Goal: Task Accomplishment & Management: Manage account settings

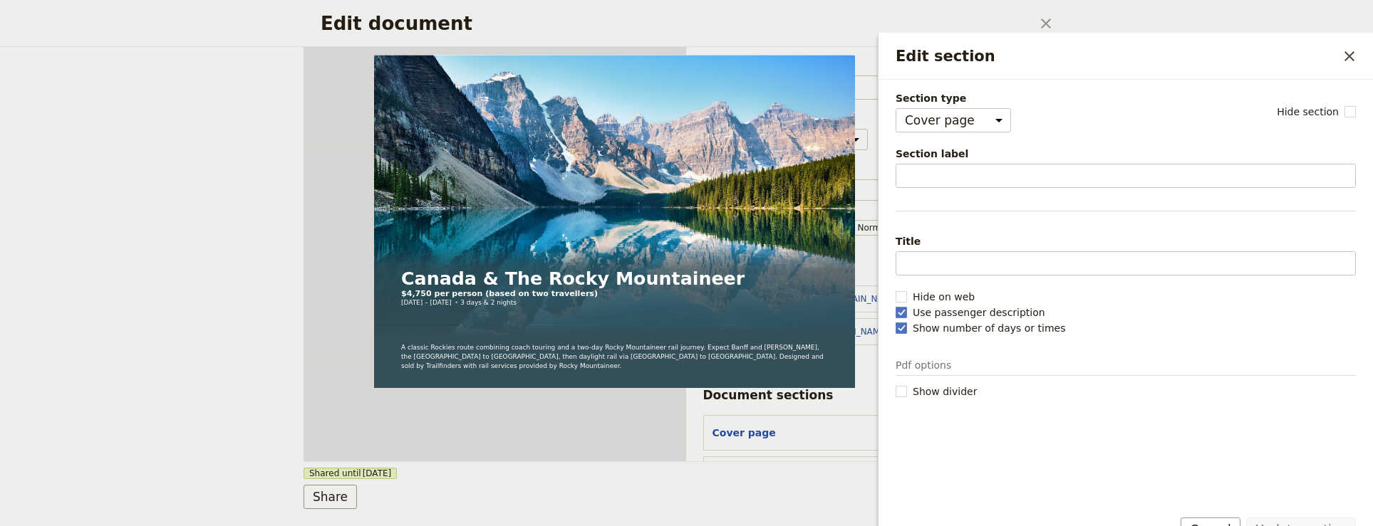
select select "DEFAULT"
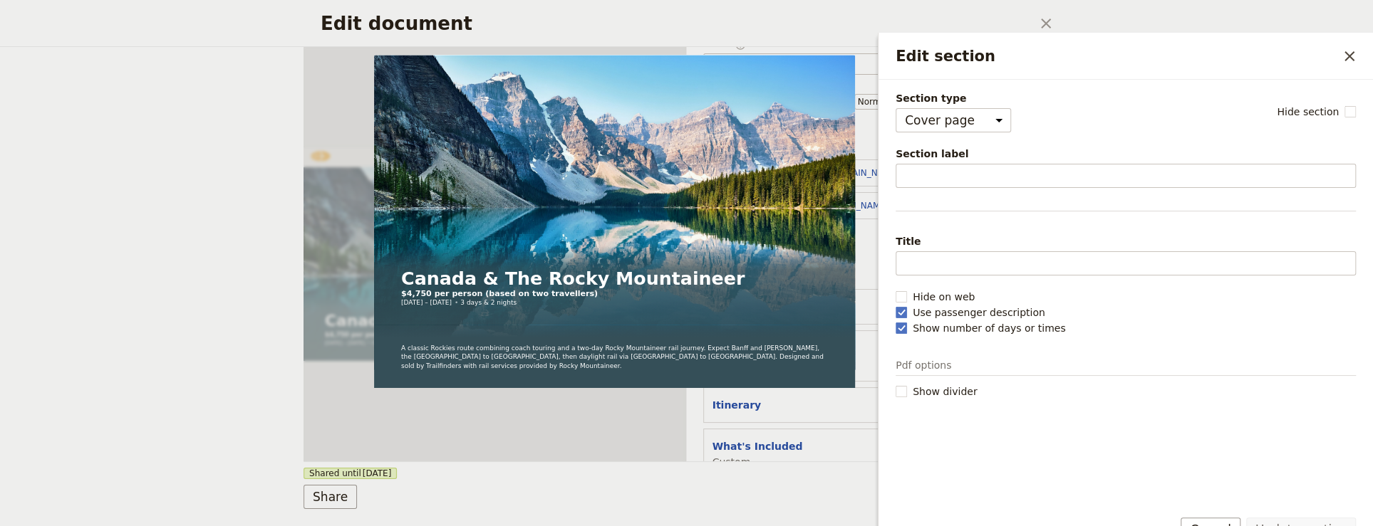
scroll to position [41, 0]
click at [1344, 48] on icon "Close drawer" at bounding box center [1349, 56] width 17 height 17
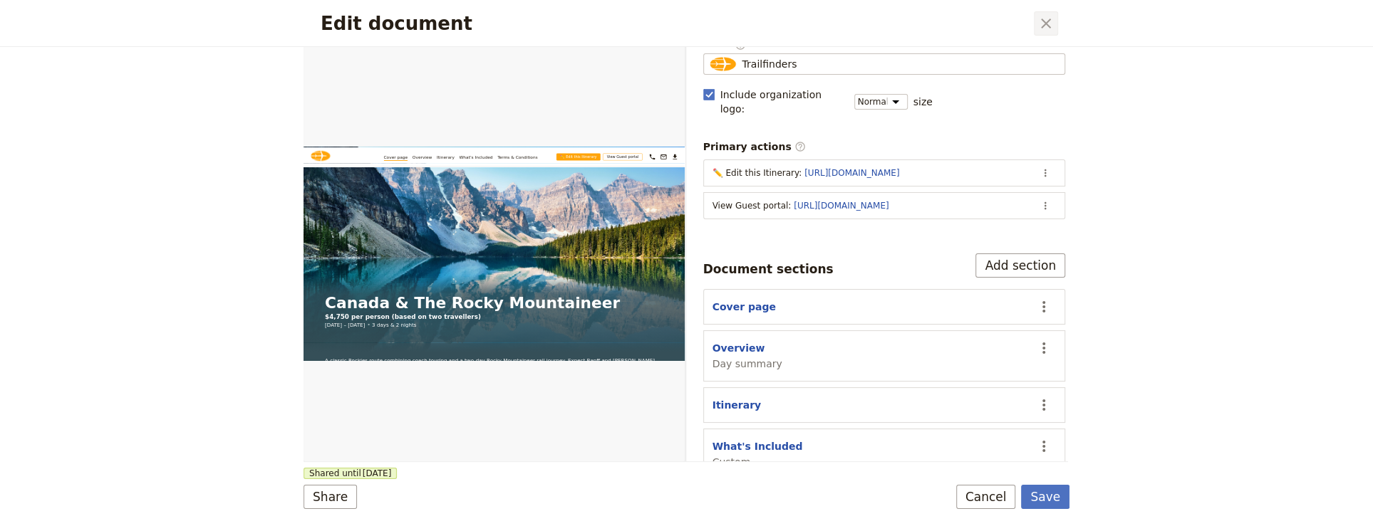
click at [1049, 28] on icon "Close dialog" at bounding box center [1045, 23] width 17 height 17
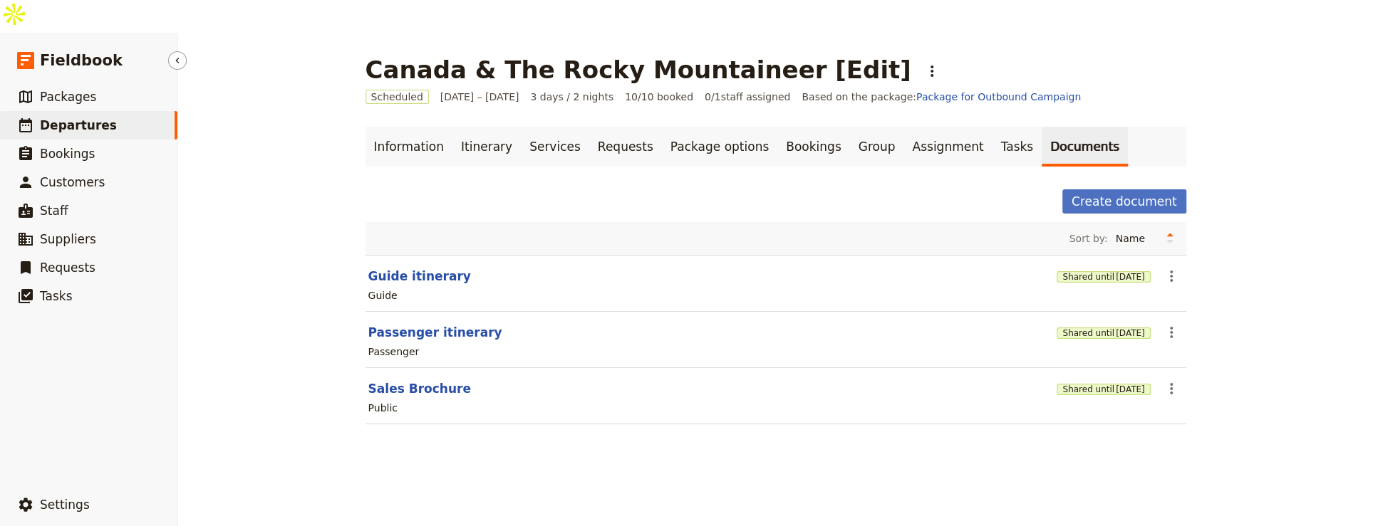
click at [73, 118] on span "Departures" at bounding box center [78, 125] width 77 height 14
select select "UPDATED_AT"
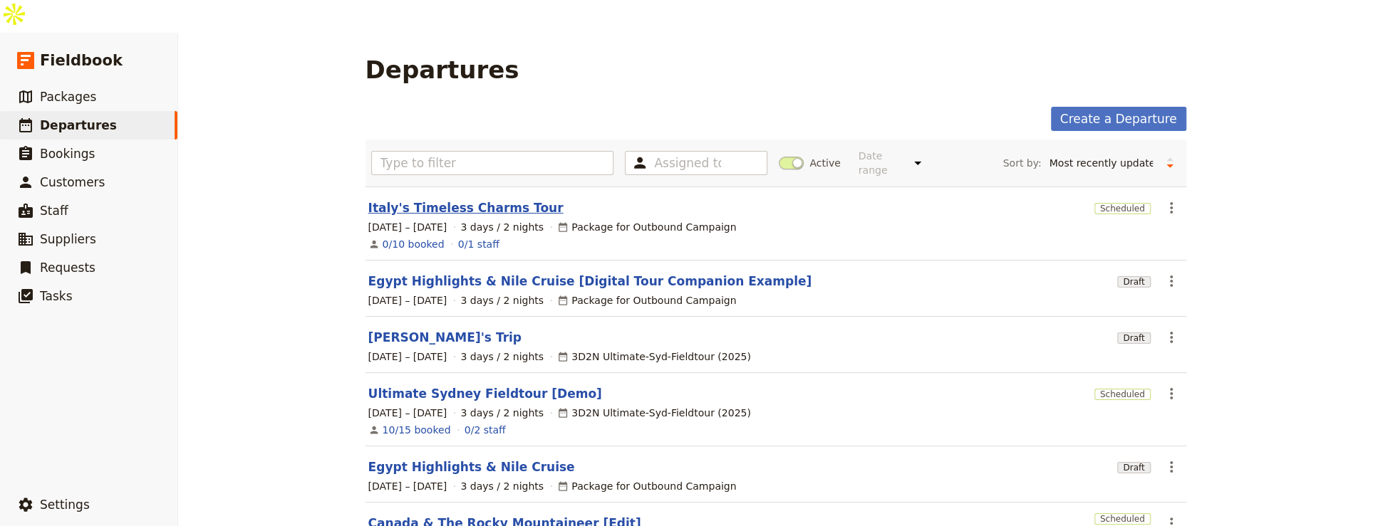
click at [459, 199] on link "Italy's Timeless Charms Tour" at bounding box center [465, 207] width 195 height 17
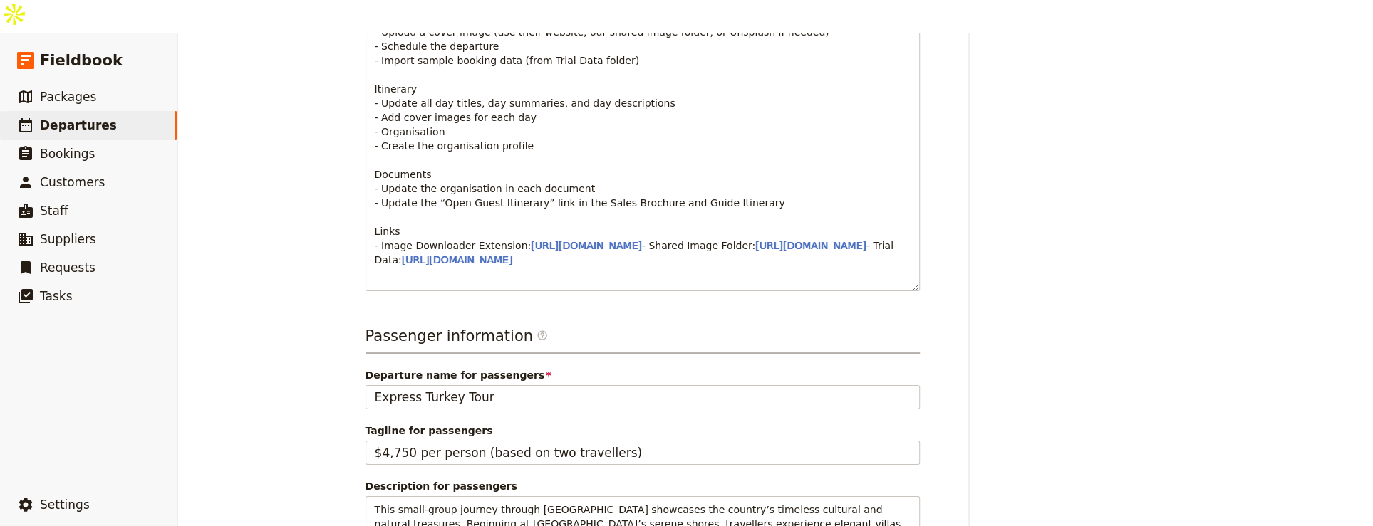
scroll to position [570, 0]
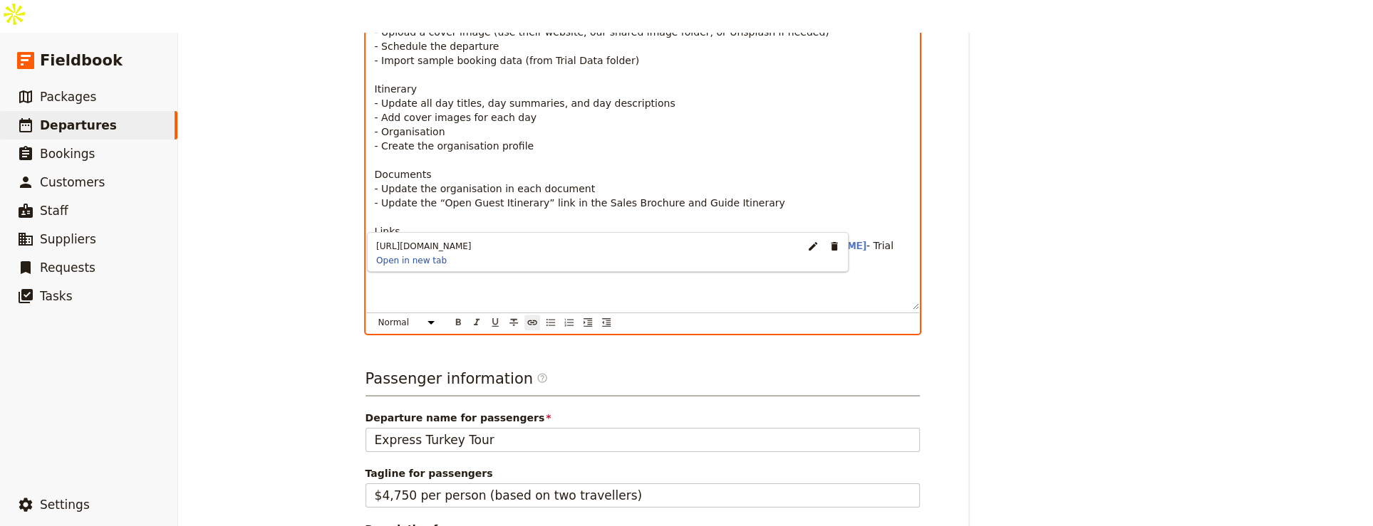
click at [642, 240] on span "[URL][DOMAIN_NAME]" at bounding box center [586, 245] width 111 height 11
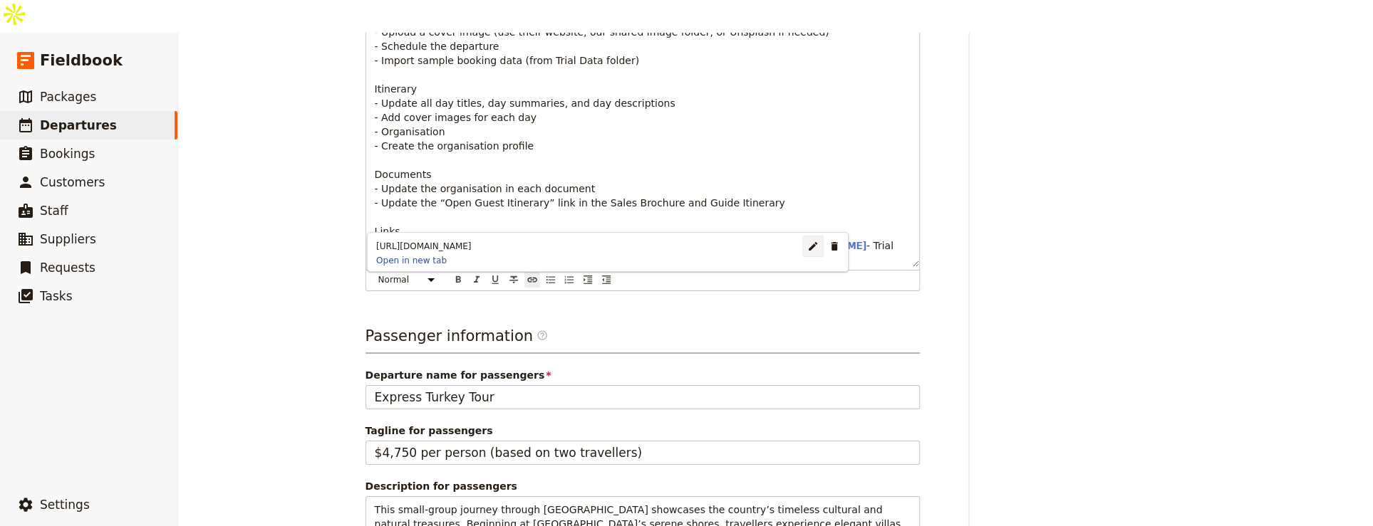
click at [802, 244] on button "​" at bounding box center [812, 246] width 21 height 21
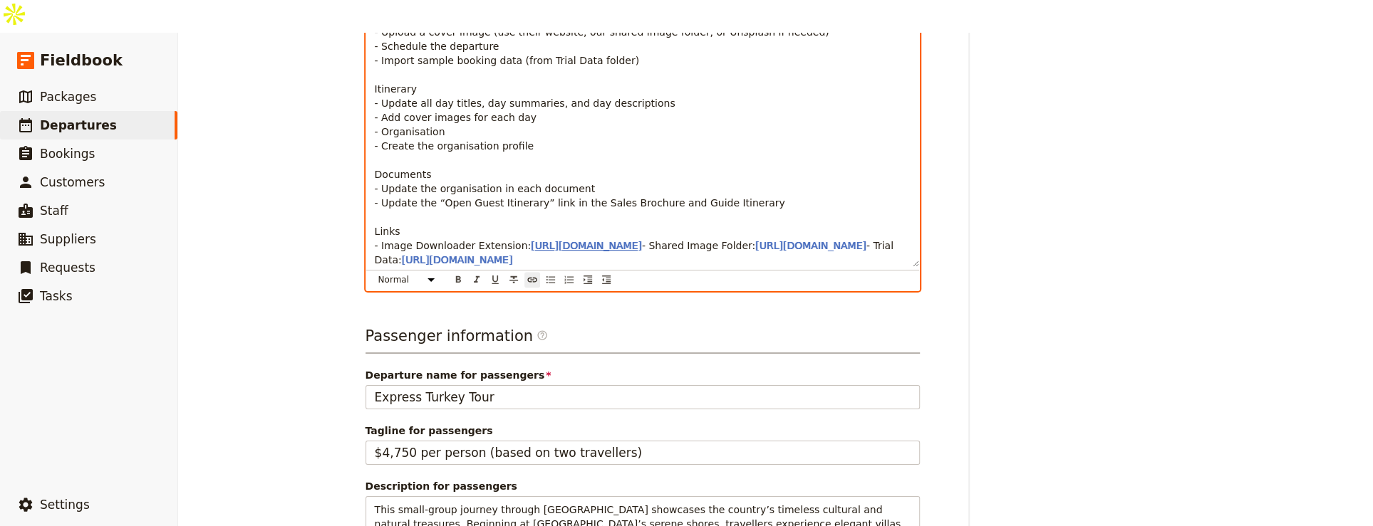
drag, startPoint x: 678, startPoint y: 215, endPoint x: 638, endPoint y: 214, distance: 39.9
click at [642, 240] on span "[URL][DOMAIN_NAME]" at bounding box center [586, 245] width 111 height 11
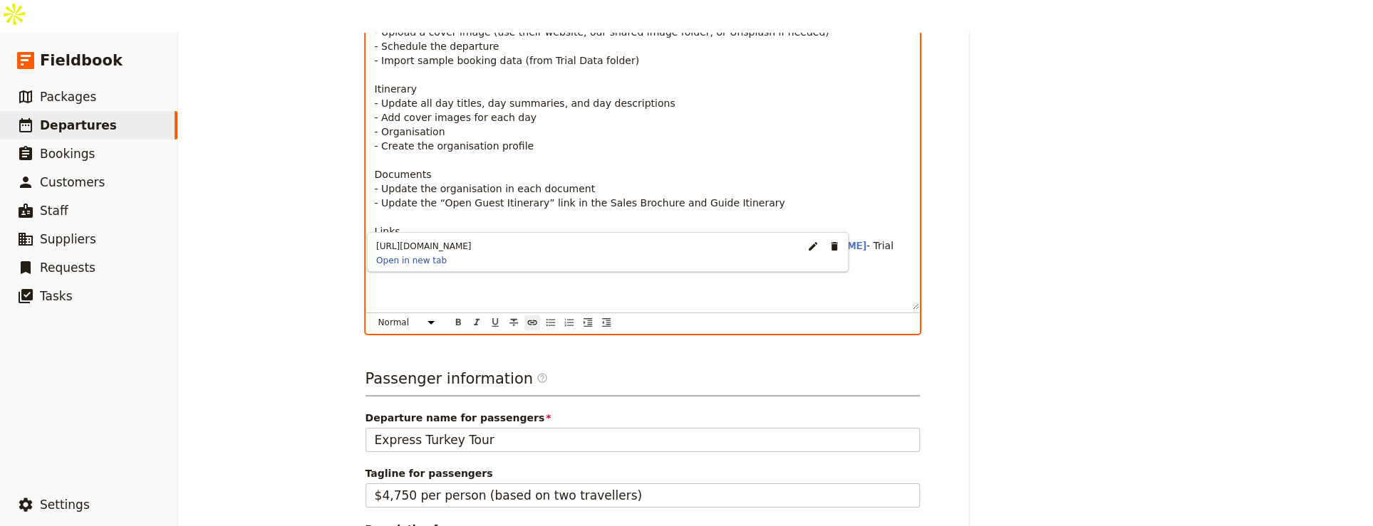
click at [622, 240] on span "[URL][DOMAIN_NAME]" at bounding box center [586, 245] width 111 height 11
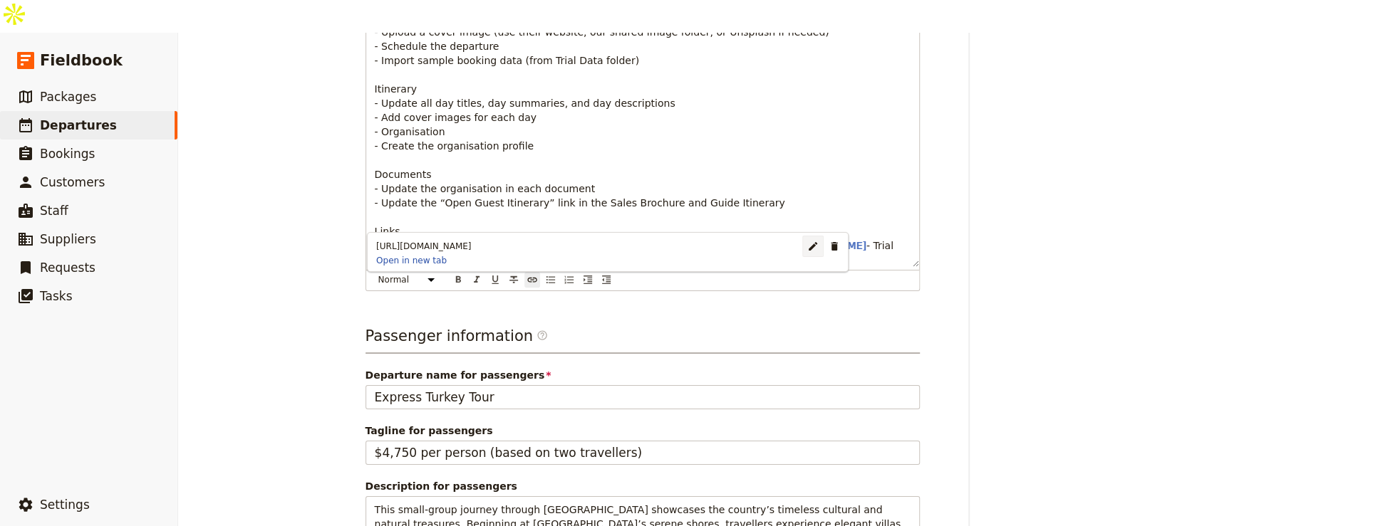
click at [802, 242] on button "​" at bounding box center [812, 246] width 21 height 21
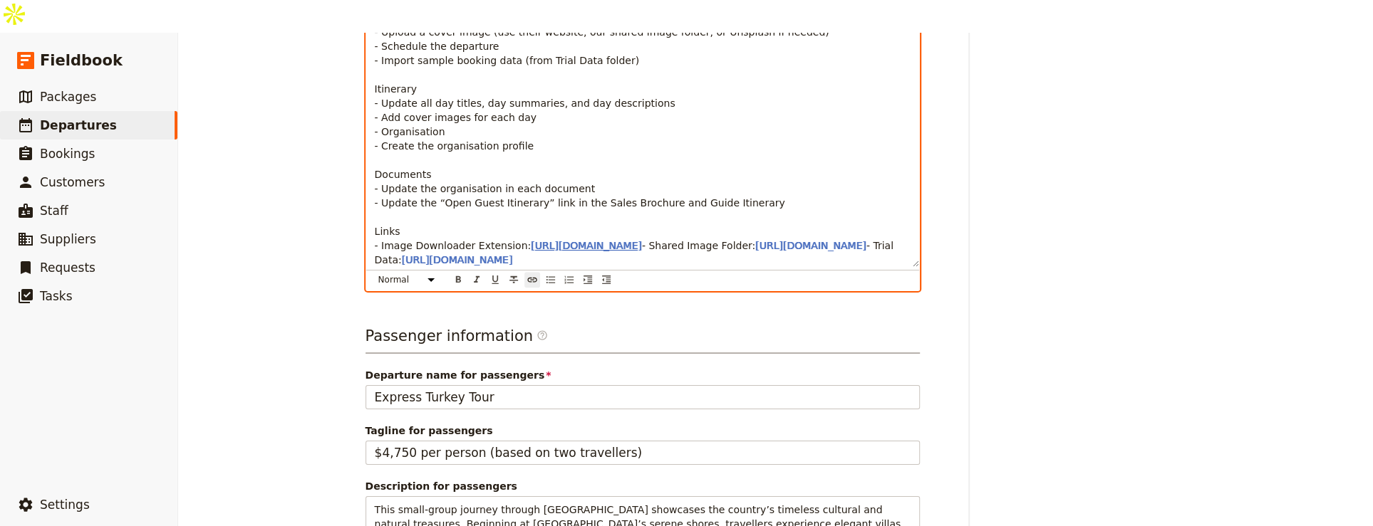
click at [591, 240] on span "[URL][DOMAIN_NAME]" at bounding box center [586, 245] width 111 height 11
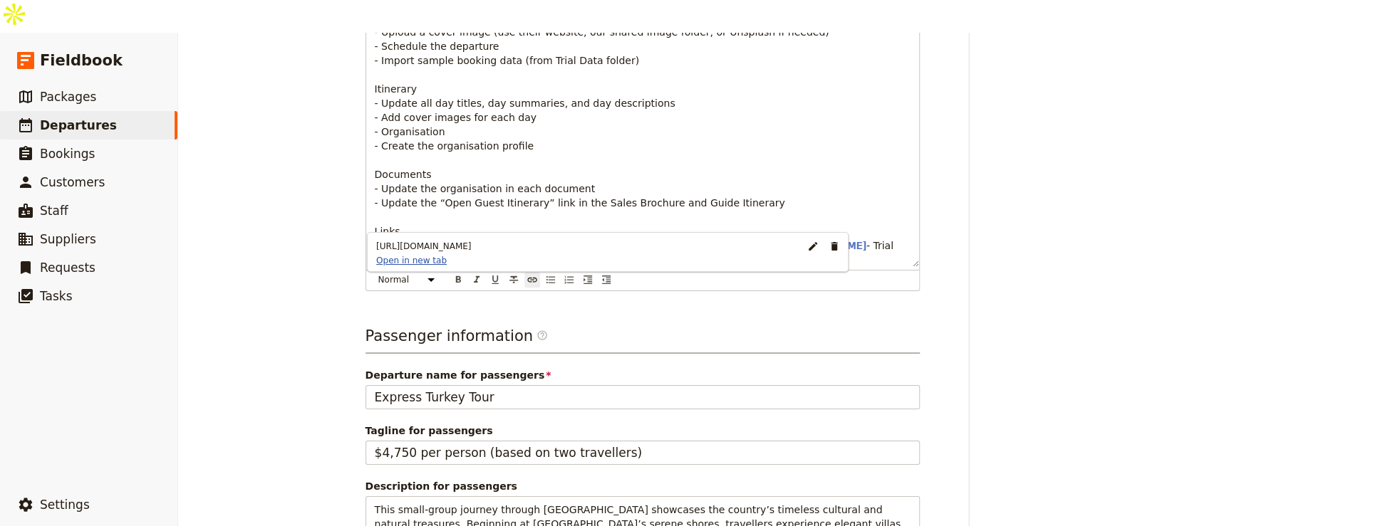
click at [393, 263] on link "Open in new tab" at bounding box center [411, 260] width 82 height 11
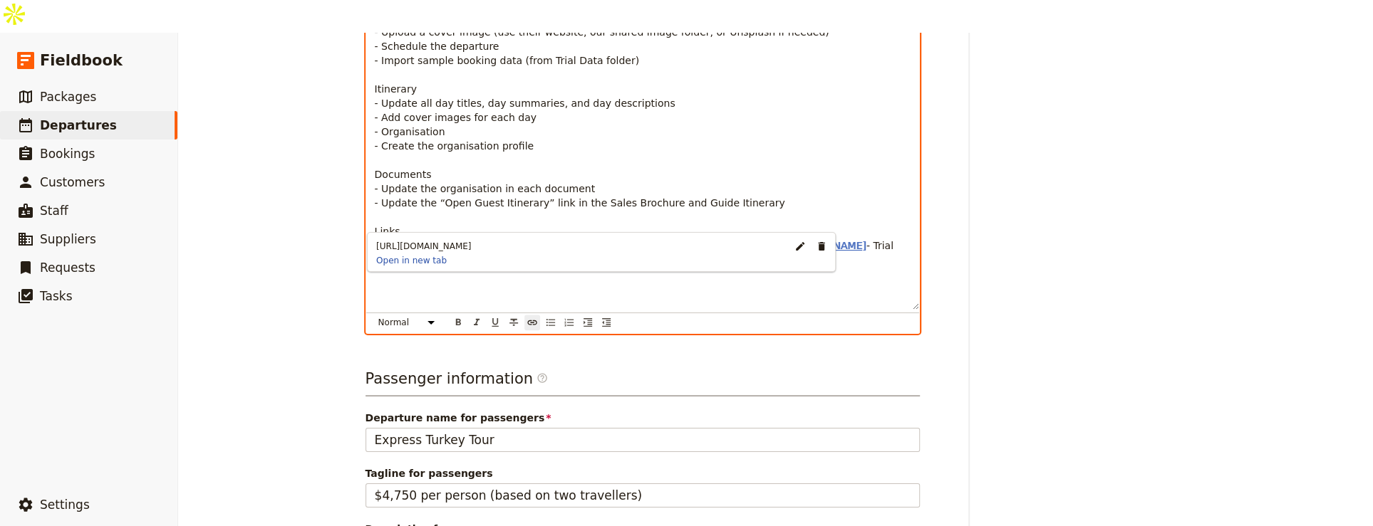
click at [755, 242] on span "[URL][DOMAIN_NAME]" at bounding box center [810, 245] width 111 height 11
type input "[URL][DOMAIN_NAME]"
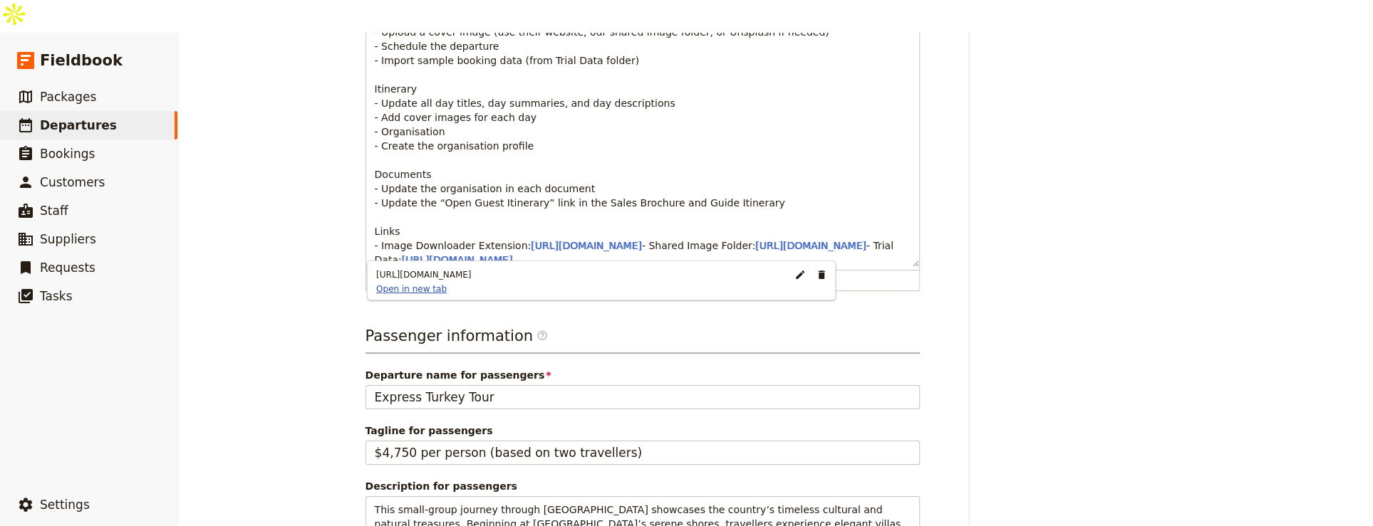
click at [394, 290] on link "Open in new tab" at bounding box center [411, 289] width 82 height 11
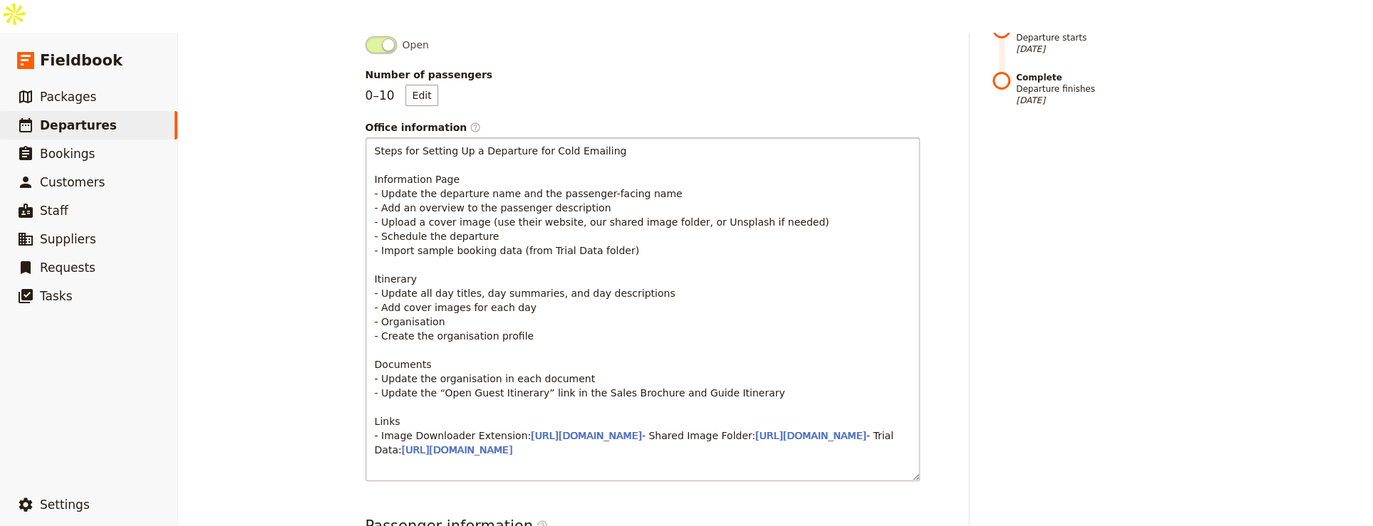
scroll to position [381, 0]
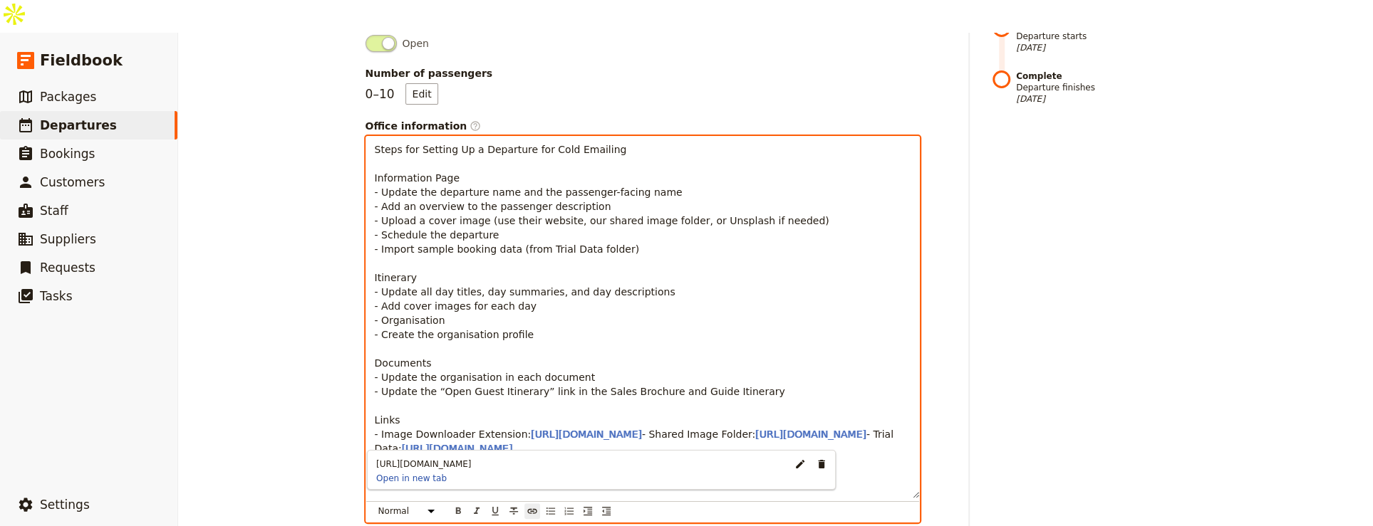
drag, startPoint x: 596, startPoint y: 447, endPoint x: 476, endPoint y: 421, distance: 123.1
click at [476, 421] on p "Steps for Setting Up a Departure for Cold Emailing Information Page - Update th…" at bounding box center [643, 298] width 536 height 313
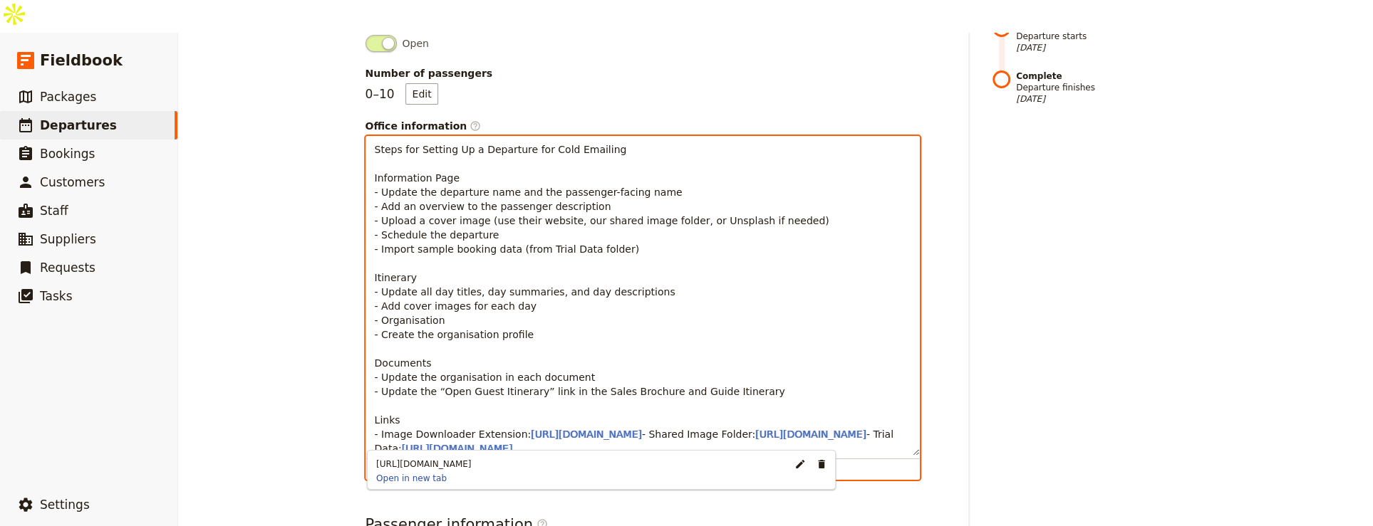
copy span "[URL][DOMAIN_NAME]"
click at [755, 429] on span "[URL][DOMAIN_NAME]" at bounding box center [810, 434] width 111 height 11
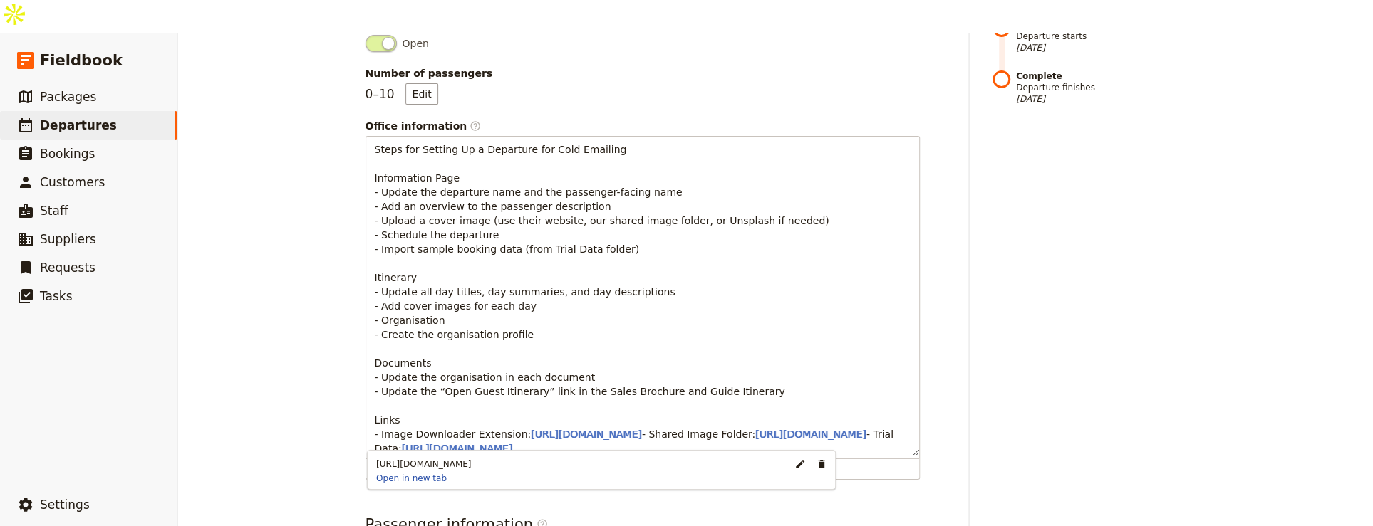
click at [915, 380] on div "Departure information Departure name / reference code Italy's Timeless Charms T…" at bounding box center [649, 458] width 570 height 1302
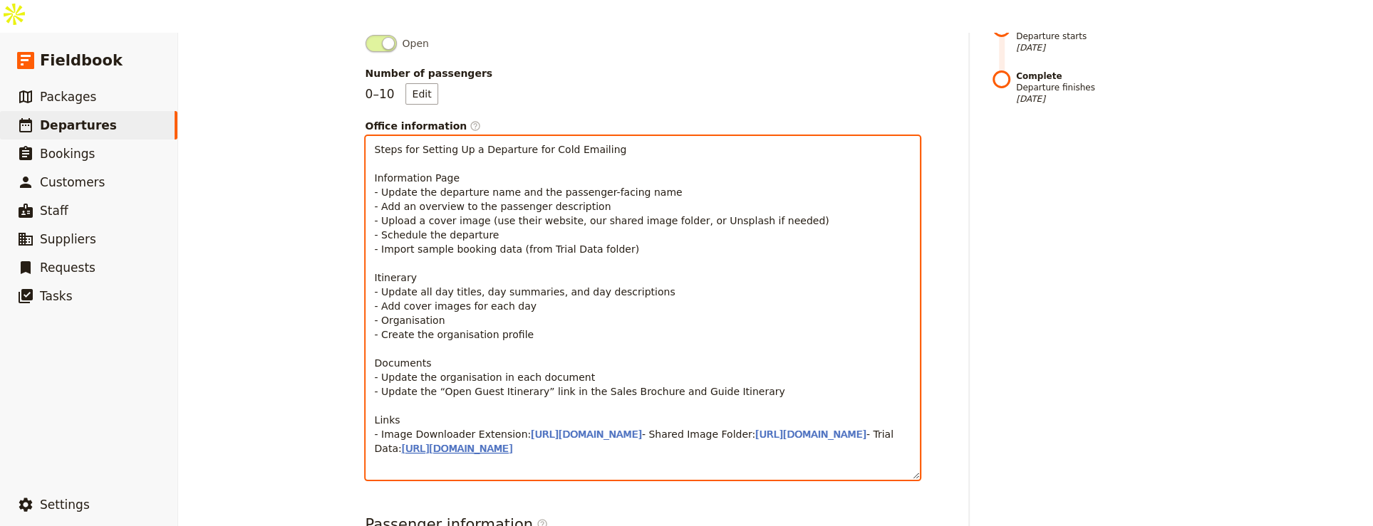
type input "[URL][DOMAIN_NAME]"
click at [513, 453] on span "[URL][DOMAIN_NAME]" at bounding box center [457, 448] width 111 height 11
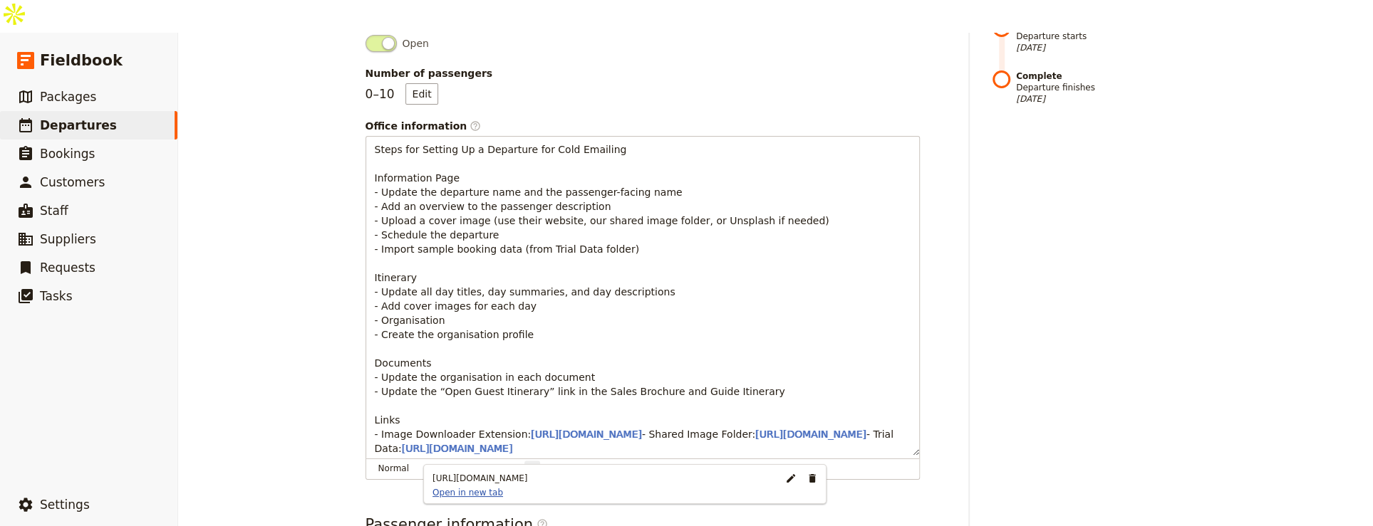
click at [450, 494] on link "Open in new tab" at bounding box center [468, 492] width 82 height 11
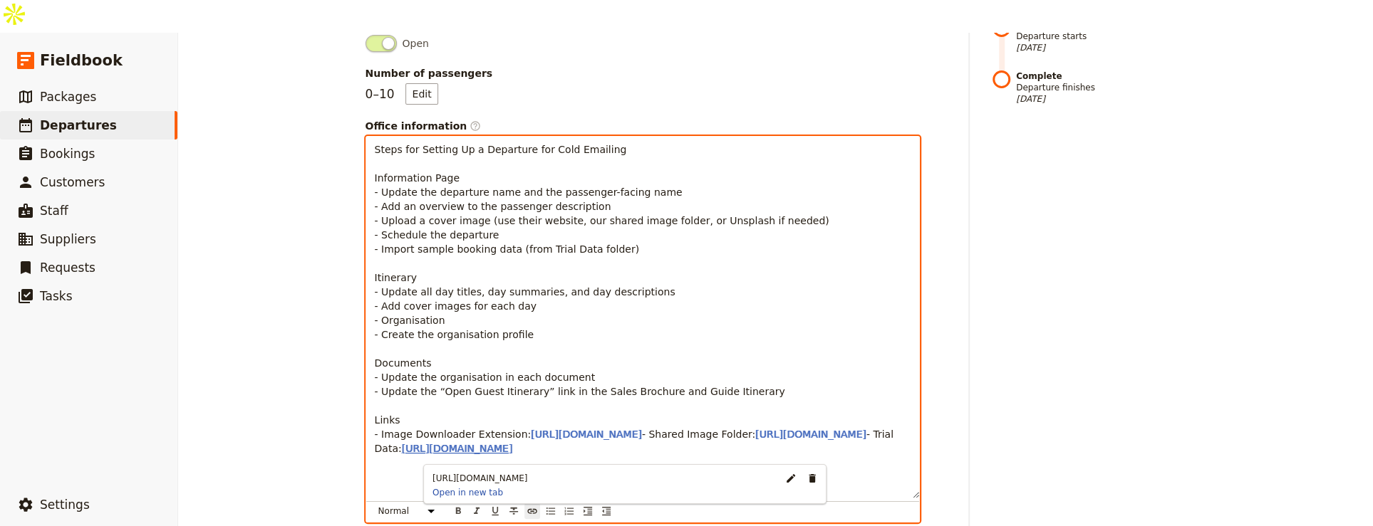
click at [513, 454] on span "[URL][DOMAIN_NAME]" at bounding box center [457, 448] width 111 height 11
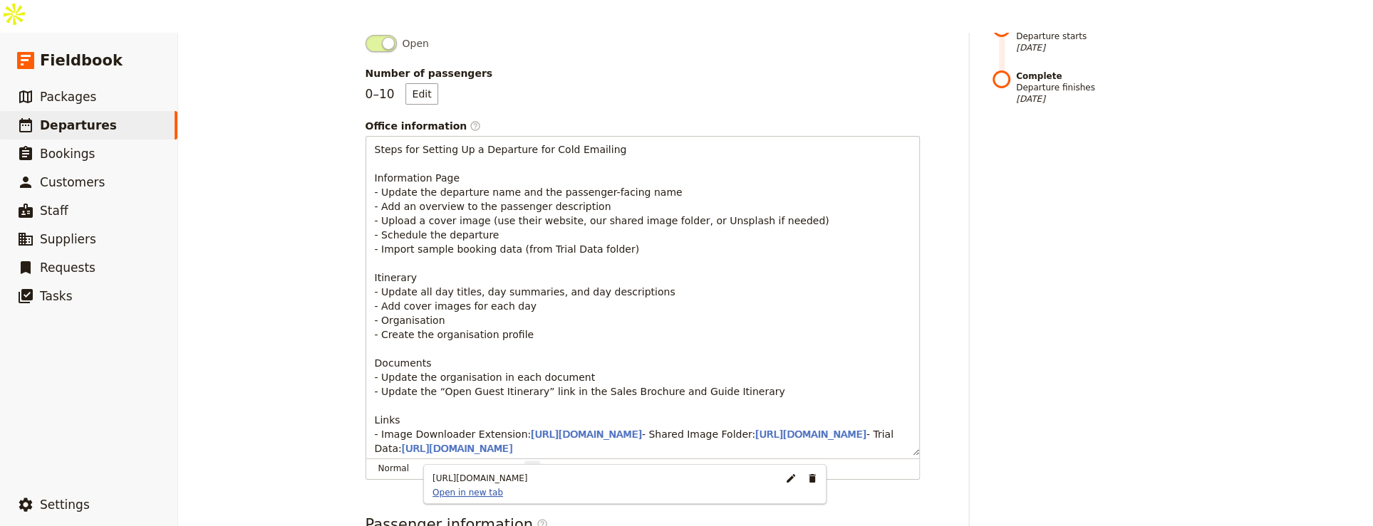
click at [472, 492] on link "Open in new tab" at bounding box center [468, 492] width 82 height 11
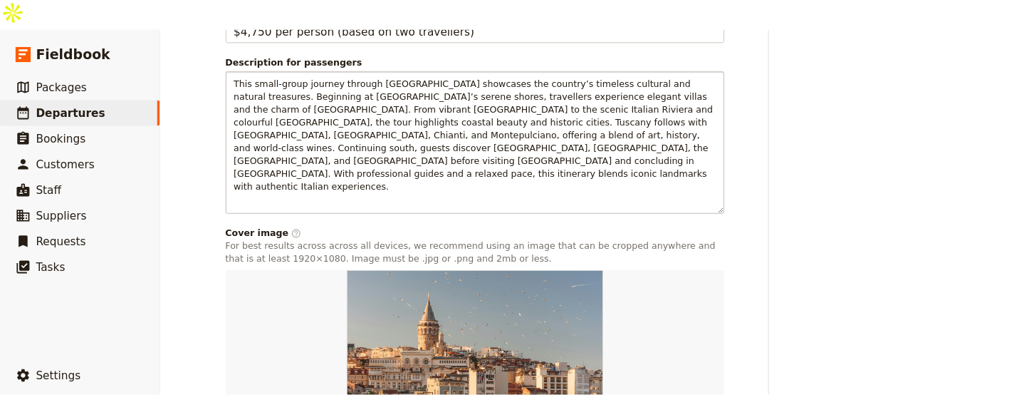
scroll to position [1002, 0]
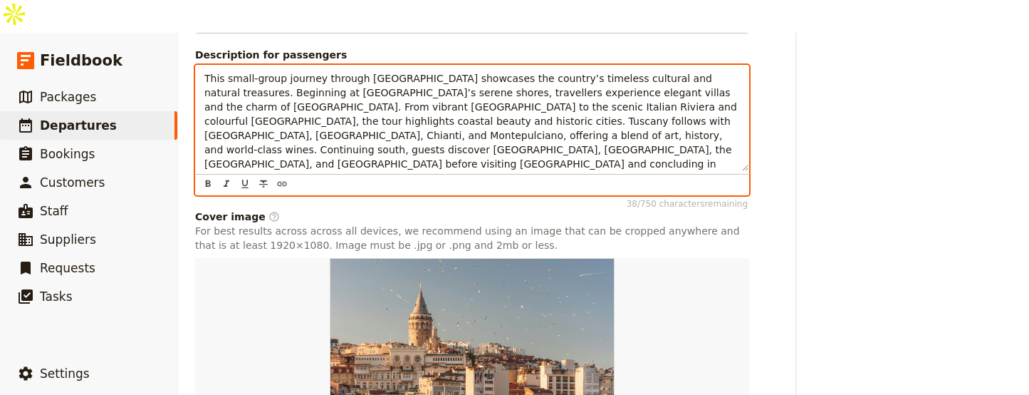
click at [337, 128] on span "This small-group journey through [GEOGRAPHIC_DATA] showcases the country’s time…" at bounding box center [472, 135] width 536 height 125
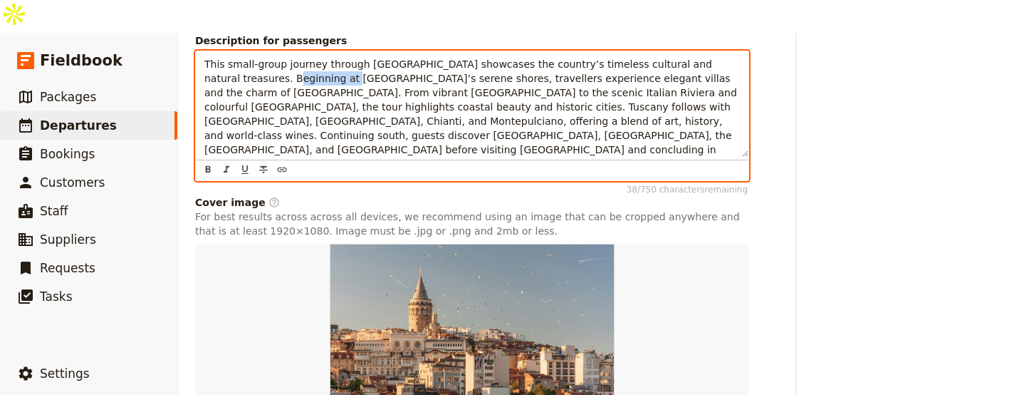
drag, startPoint x: 264, startPoint y: 91, endPoint x: 199, endPoint y: 92, distance: 64.8
click at [199, 91] on div "This small-group journey through [GEOGRAPHIC_DATA] showcases the country’s time…" at bounding box center [472, 103] width 553 height 105
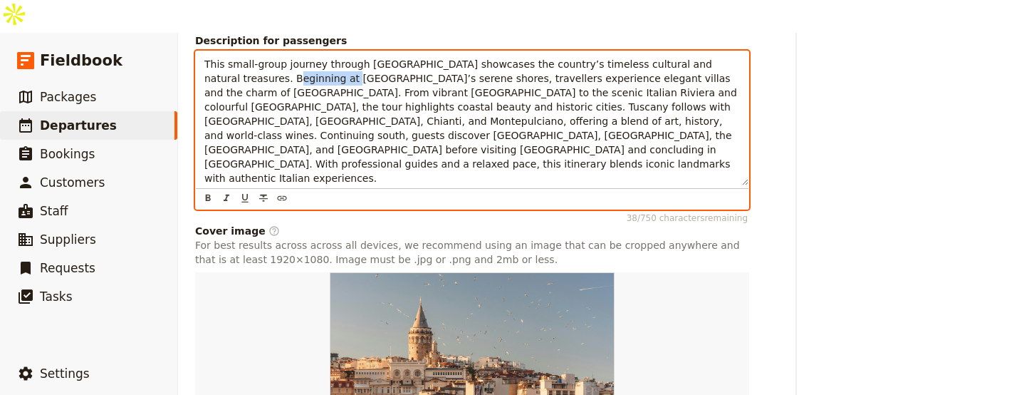
copy span "Lake Como’s"
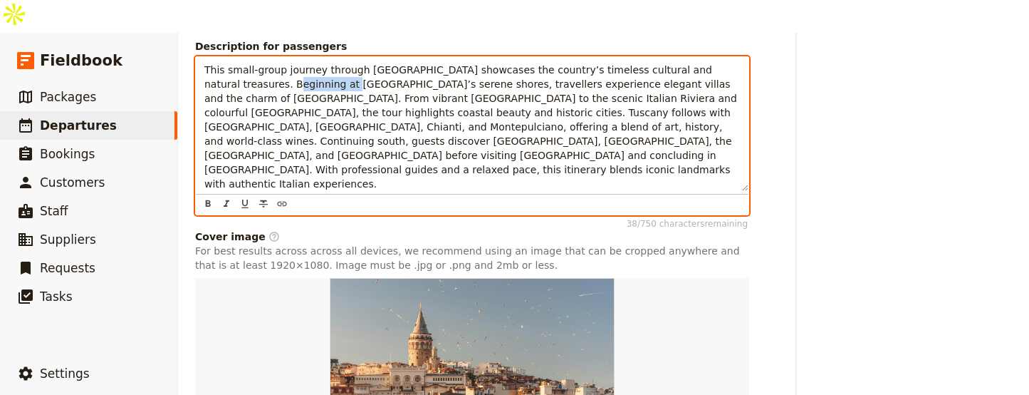
scroll to position [1145, 0]
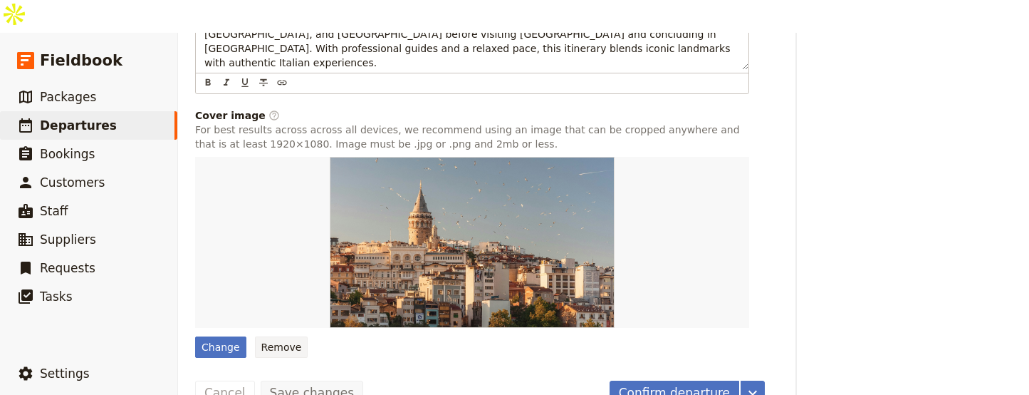
click at [289, 336] on button "Remove" at bounding box center [281, 346] width 53 height 21
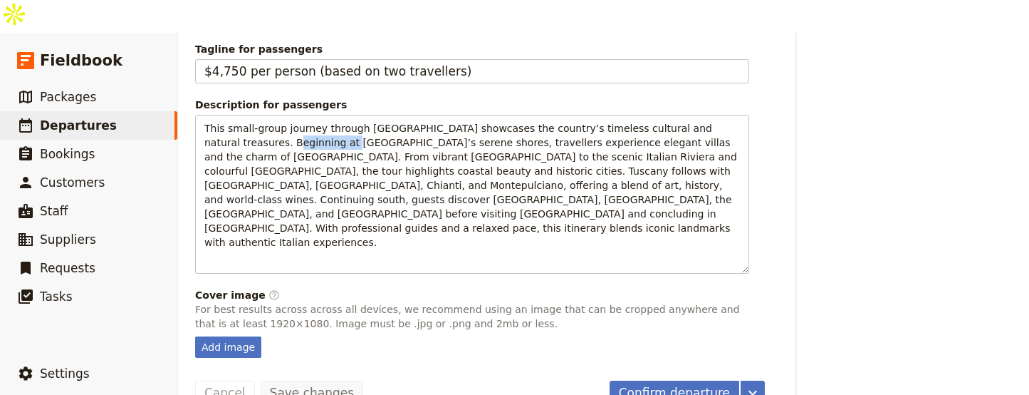
scroll to position [951, 0]
click at [247, 337] on div "Add image" at bounding box center [228, 347] width 66 height 21
click at [195, 336] on input "Add image" at bounding box center [194, 336] width 1 height 1
type input "C:\fakepath\960x0.jpg"
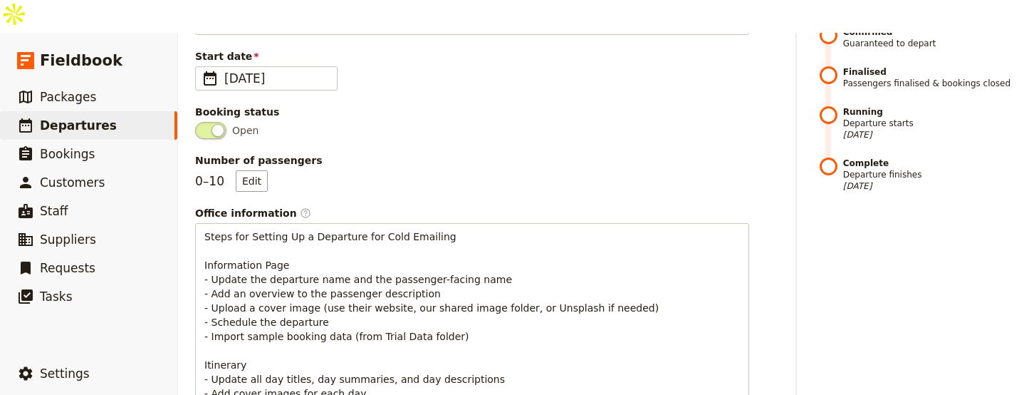
scroll to position [1145, 0]
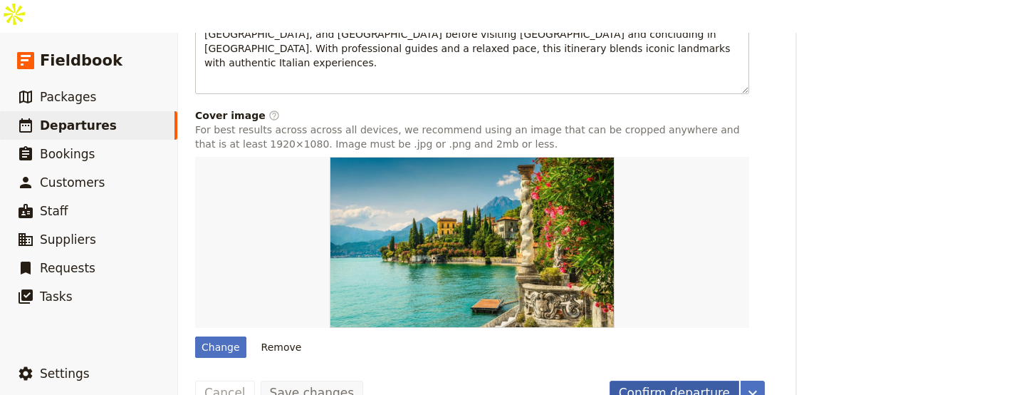
click at [634, 380] on button "Confirm departure" at bounding box center [675, 392] width 130 height 24
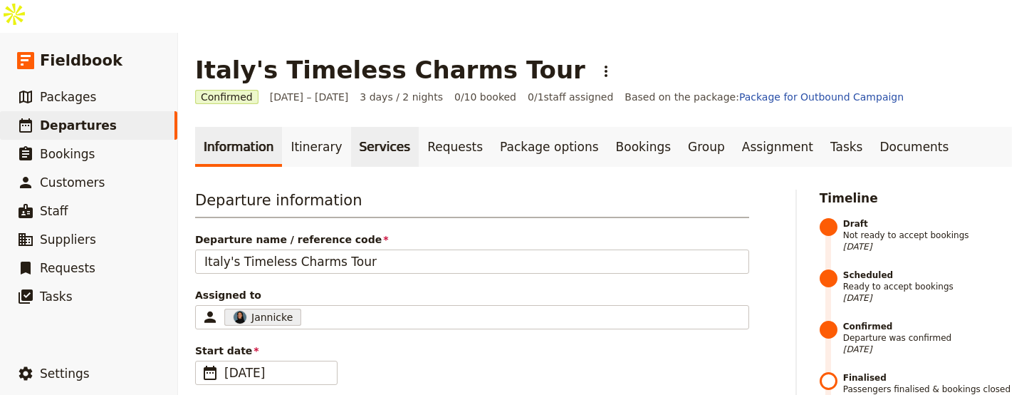
click at [361, 130] on link "Services" at bounding box center [385, 147] width 68 height 40
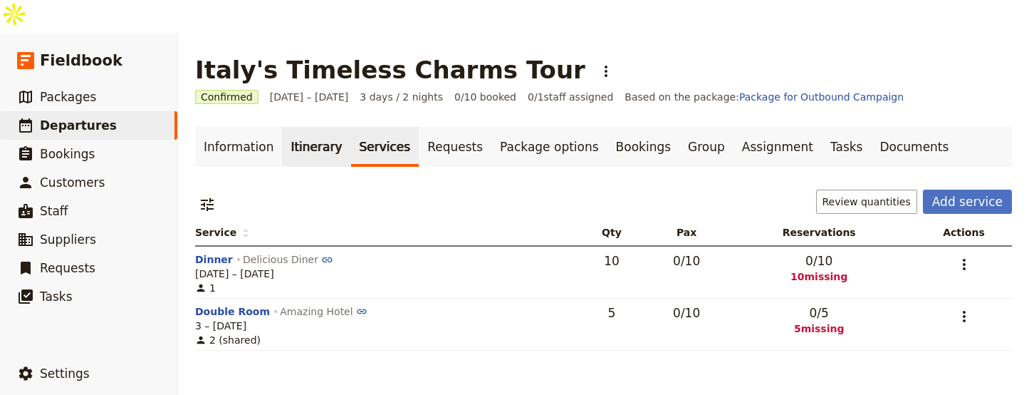
click at [291, 127] on link "Itinerary" at bounding box center [316, 147] width 68 height 40
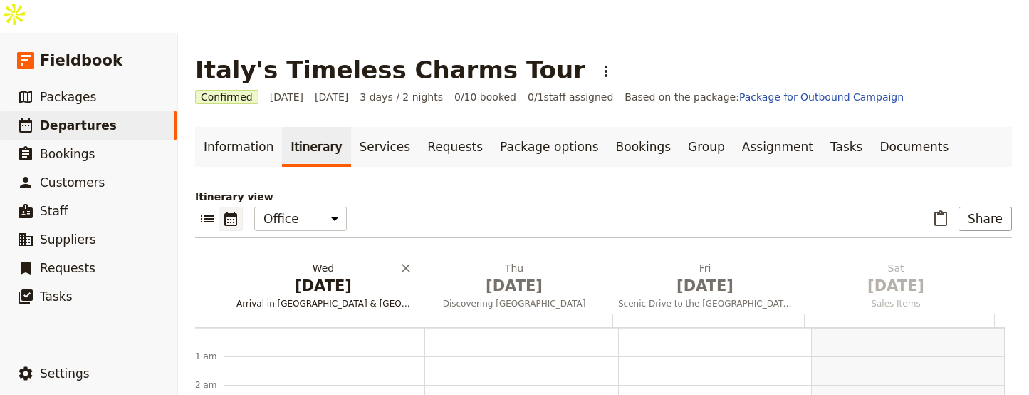
scroll to position [185, 0]
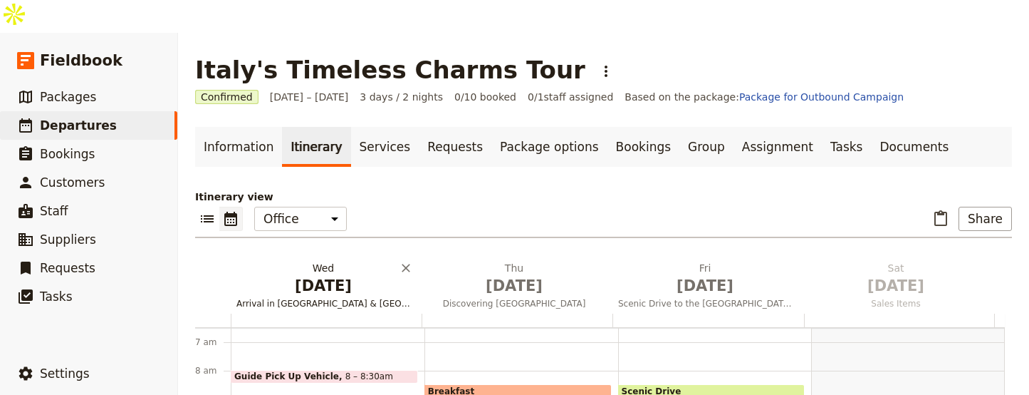
drag, startPoint x: 311, startPoint y: 245, endPoint x: 303, endPoint y: 235, distance: 12.7
click at [311, 275] on span "Oct 1" at bounding box center [324, 285] width 174 height 21
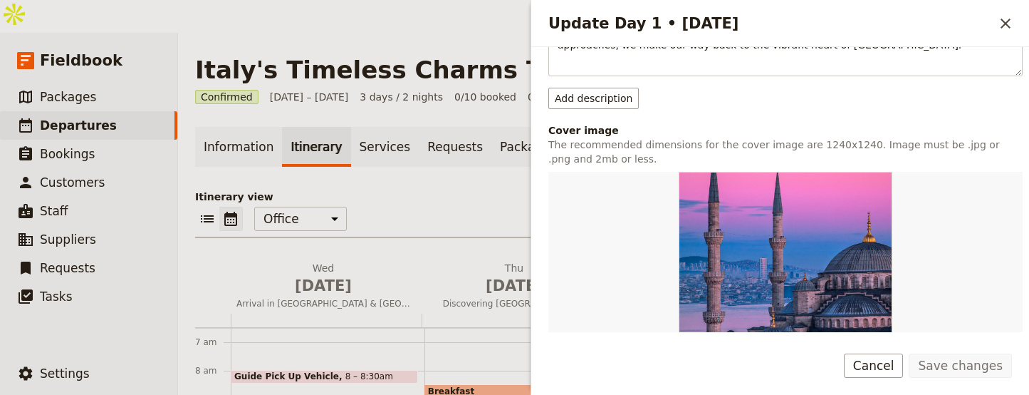
scroll to position [581, 0]
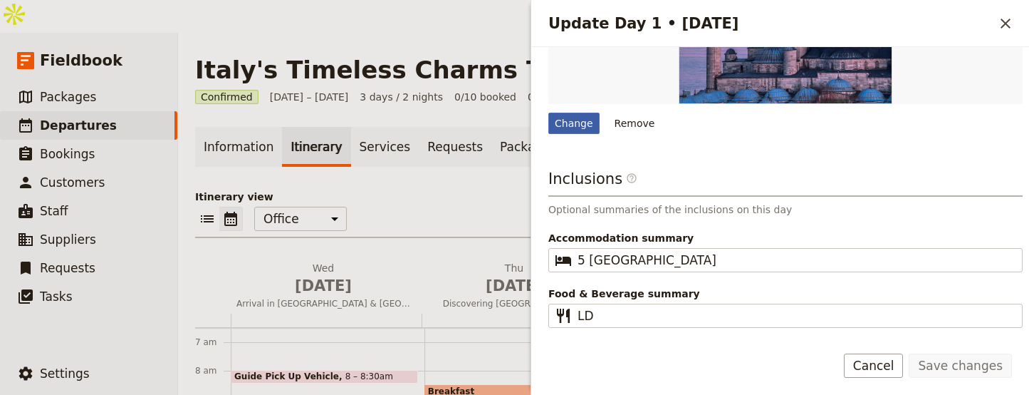
click at [576, 113] on div "Change" at bounding box center [574, 123] width 51 height 21
click at [549, 112] on input "Change" at bounding box center [548, 112] width 1 height 1
type input "C:\fakepath\Bellagio-Italy-740x420.jpg"
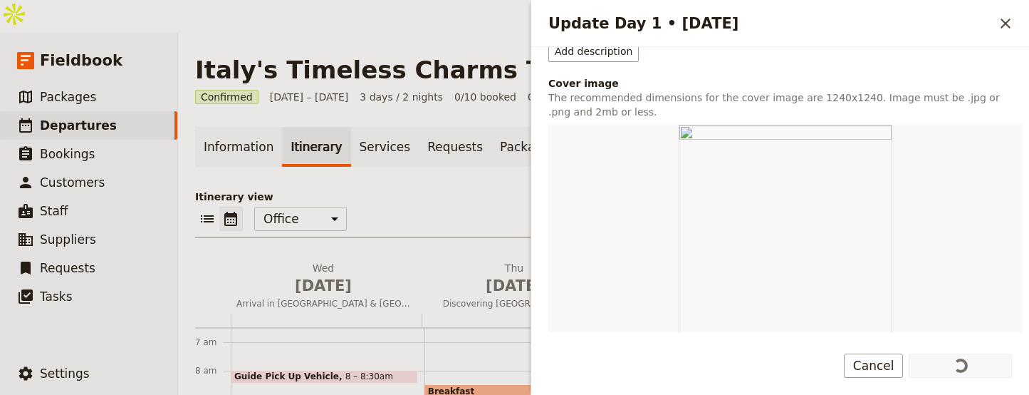
scroll to position [378, 0]
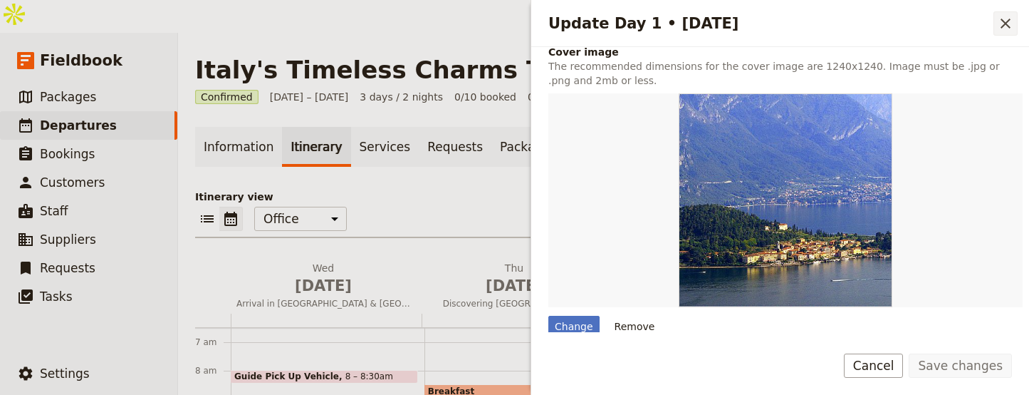
click at [1007, 23] on icon "Close drawer" at bounding box center [1005, 23] width 17 height 17
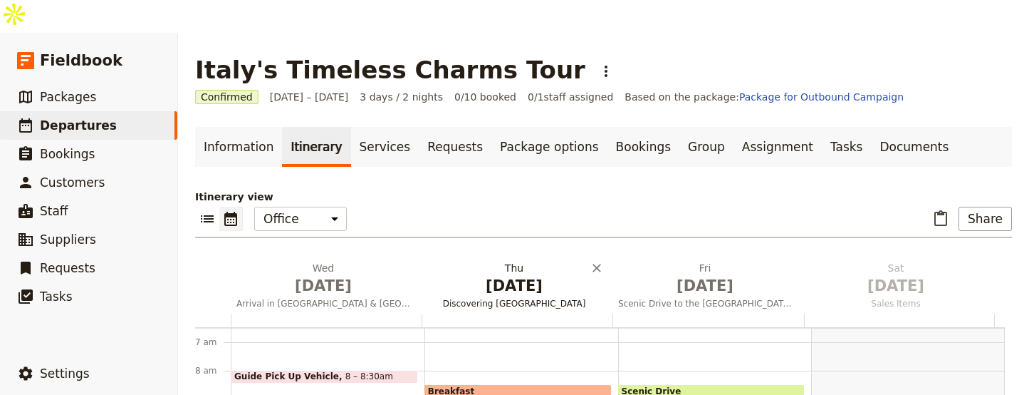
click at [509, 298] on span "Discovering Milan" at bounding box center [514, 303] width 185 height 11
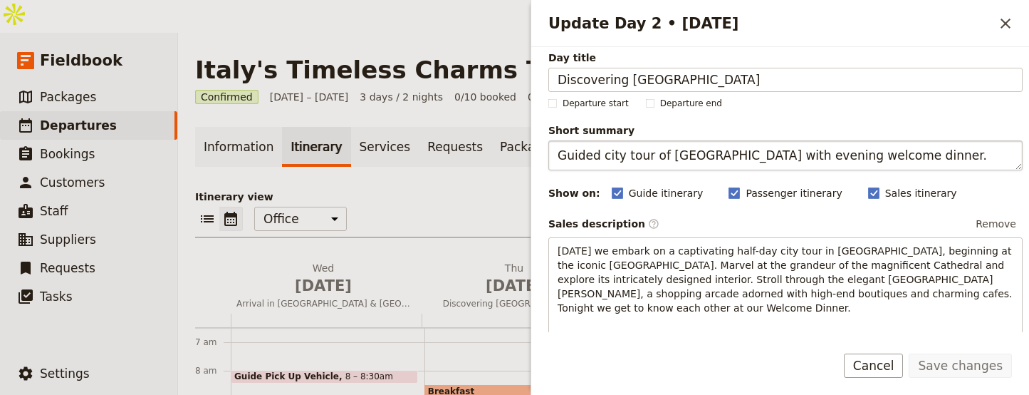
scroll to position [9, 0]
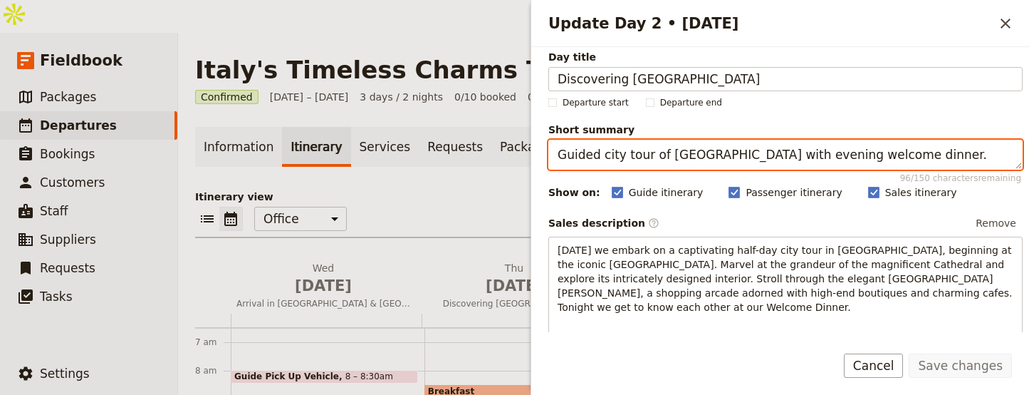
click at [666, 154] on textarea "Guided city tour of Milan with evening welcome dinner." at bounding box center [786, 155] width 474 height 30
click at [666, 153] on textarea "Guided city tour of Milan with evening welcome dinner." at bounding box center [786, 155] width 474 height 30
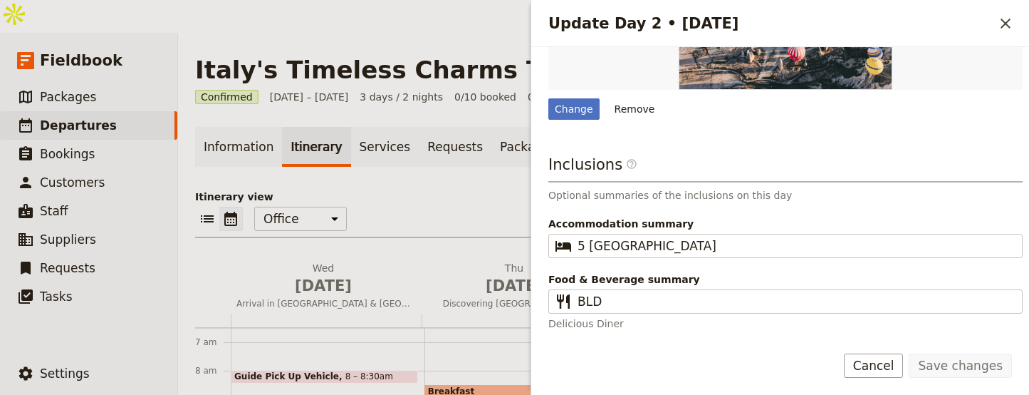
scroll to position [269, 0]
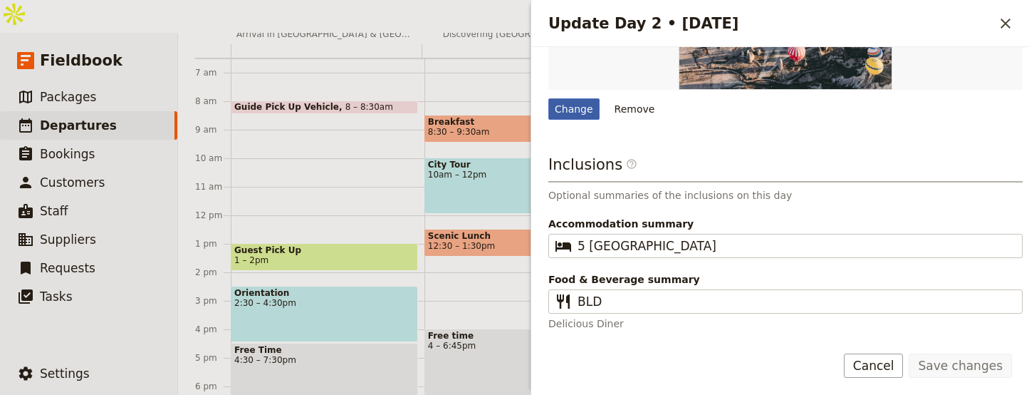
click at [582, 113] on div "Change" at bounding box center [574, 108] width 51 height 21
click at [549, 98] on input "Change" at bounding box center [548, 98] width 1 height 1
click at [579, 109] on div "Change" at bounding box center [574, 108] width 51 height 21
click at [549, 98] on input "Change" at bounding box center [548, 98] width 1 height 1
type input "C:\fakepath\italy_milan_cathedral_dusk.jpeg"
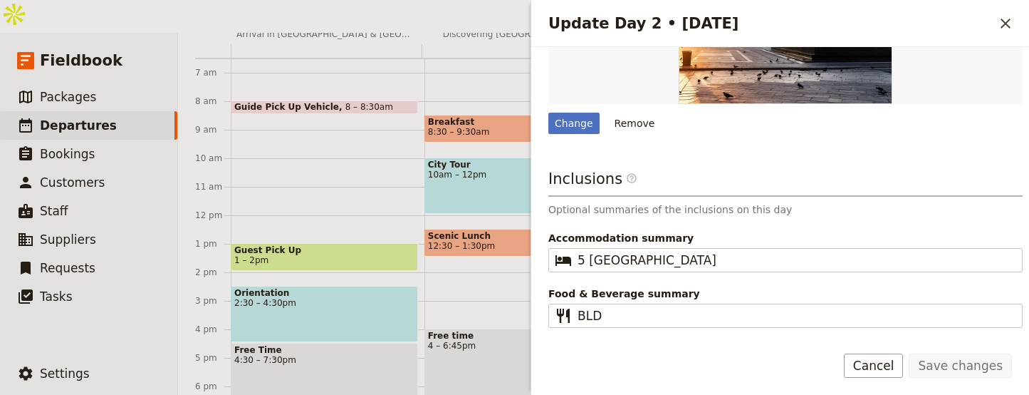
scroll to position [0, 0]
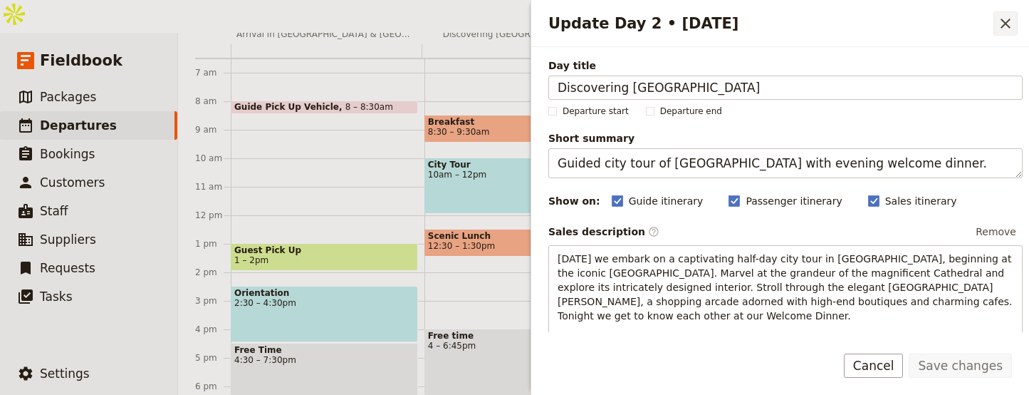
click at [999, 26] on icon "Close drawer" at bounding box center [1005, 23] width 17 height 17
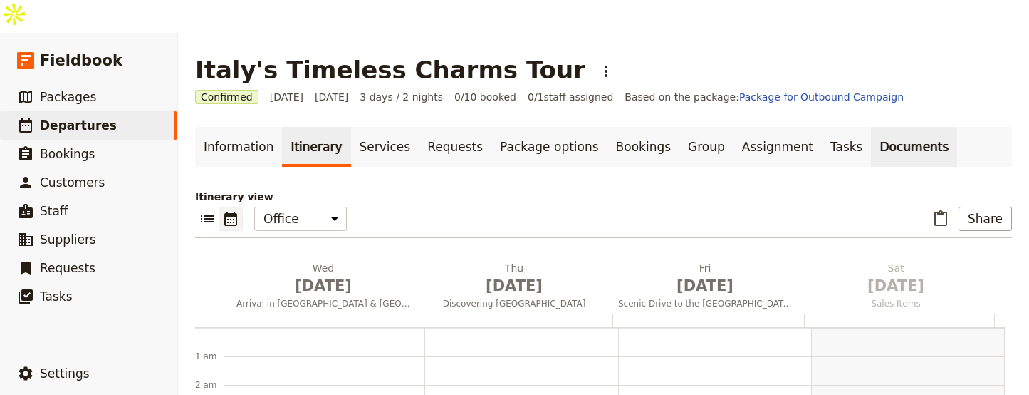
click at [871, 127] on link "Documents" at bounding box center [914, 147] width 86 height 40
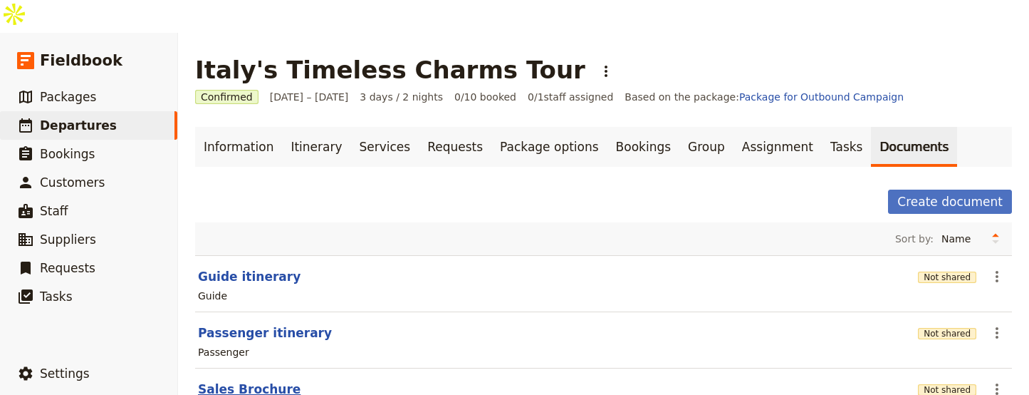
click at [228, 380] on button "Sales Brochure" at bounding box center [249, 388] width 103 height 17
select select "DEFAULT"
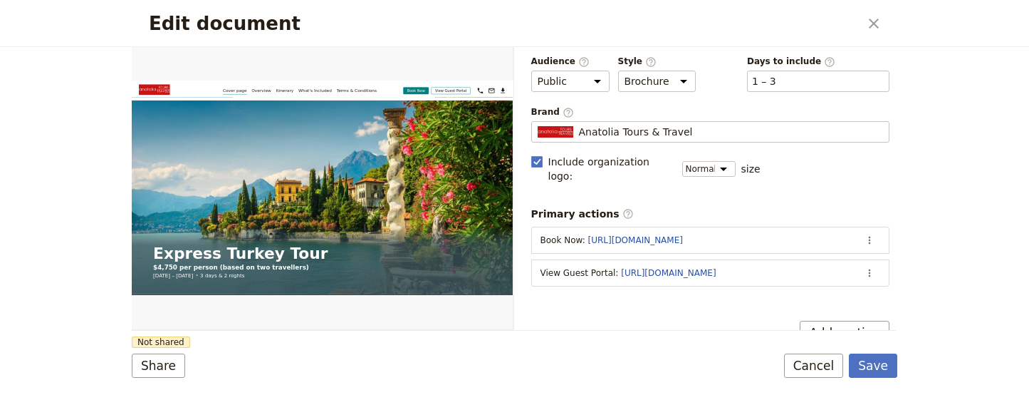
scroll to position [59, 0]
click at [874, 19] on icon "Close dialog" at bounding box center [874, 23] width 17 height 17
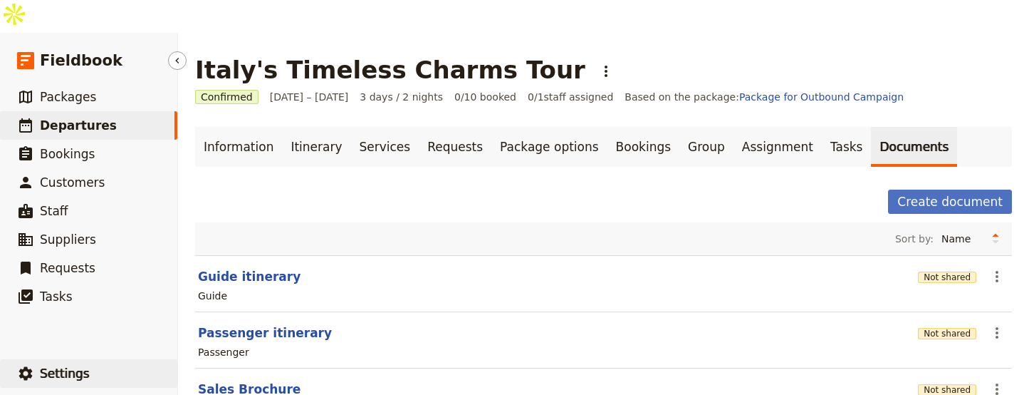
click at [110, 359] on button "​ Settings" at bounding box center [88, 373] width 177 height 28
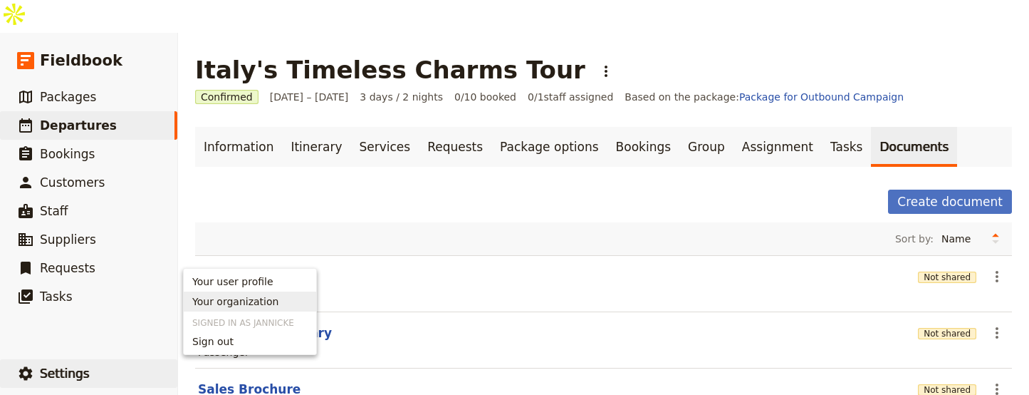
click at [274, 296] on span "Your organization" at bounding box center [249, 301] width 115 height 14
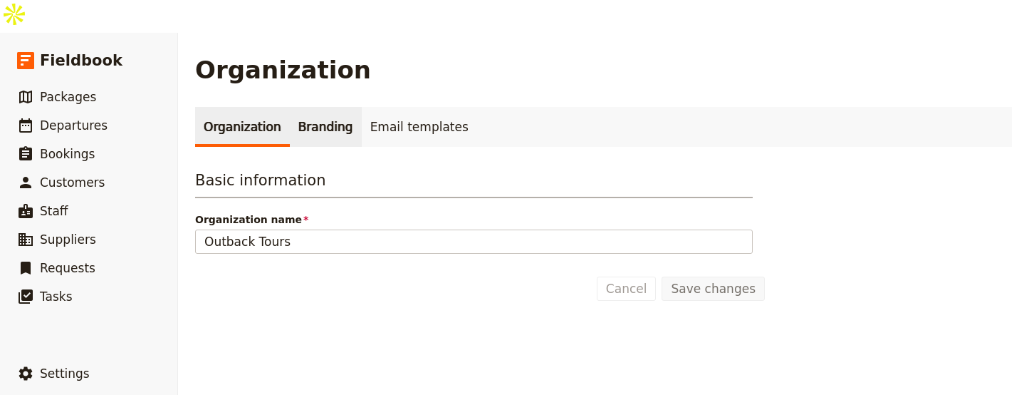
click at [323, 107] on link "Branding" at bounding box center [326, 127] width 72 height 40
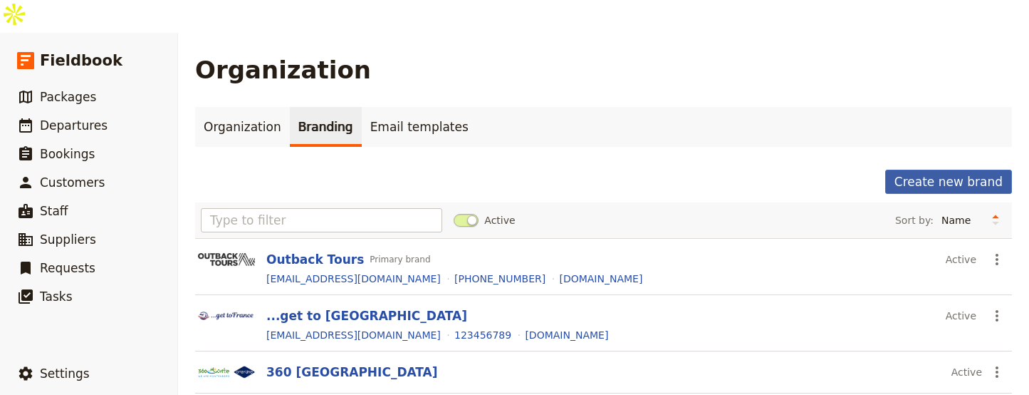
click at [985, 170] on button "Create new brand" at bounding box center [949, 182] width 127 height 24
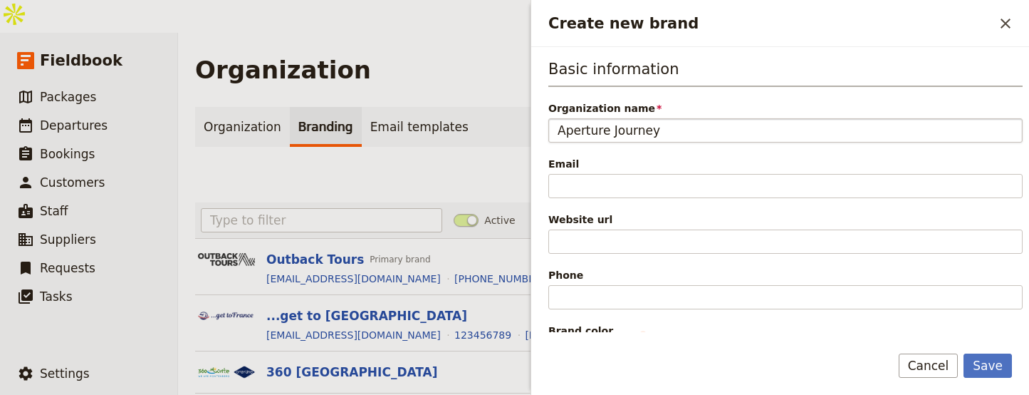
type input "Aperture Journey"
click at [598, 227] on div "Website url" at bounding box center [786, 232] width 474 height 41
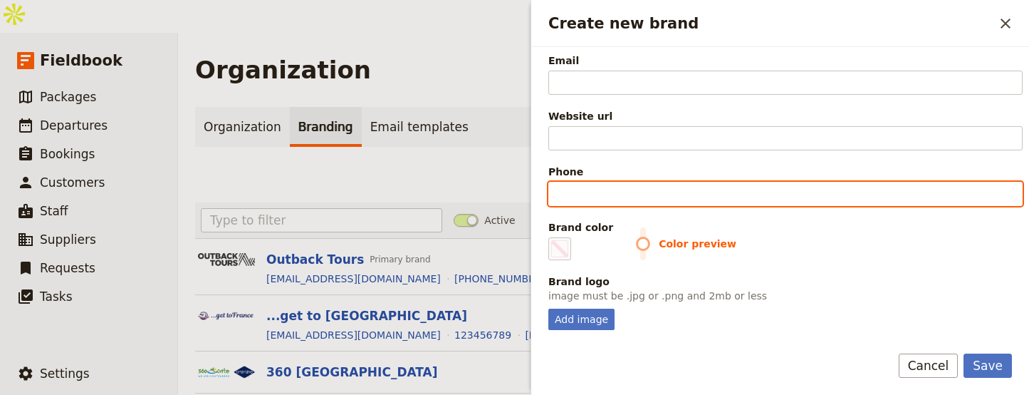
click at [591, 192] on input "Phone" at bounding box center [786, 194] width 474 height 24
type input "+"
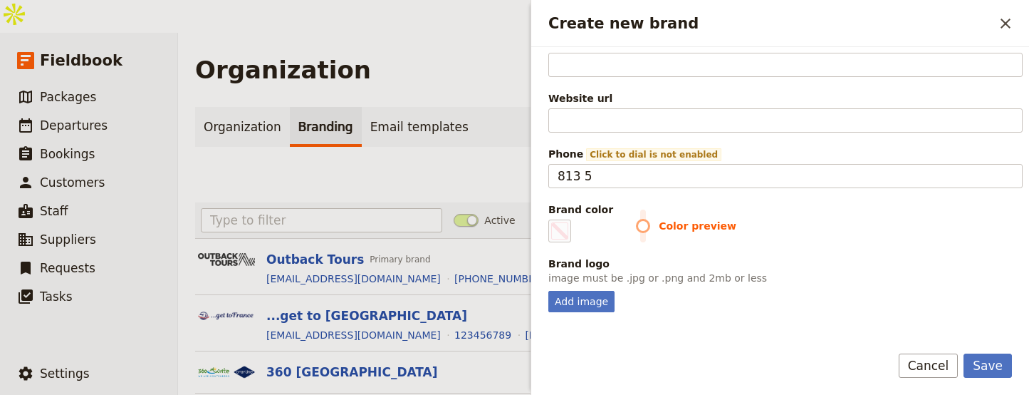
scroll to position [127, 0]
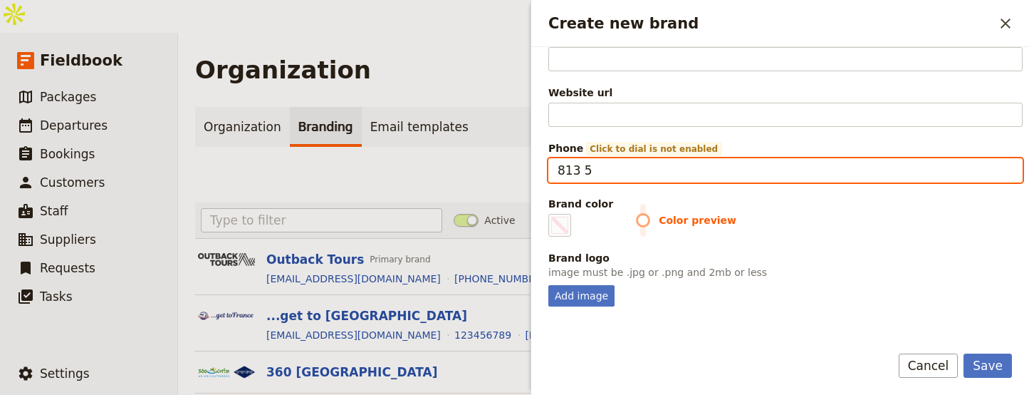
click at [635, 171] on input "813 5" at bounding box center [786, 170] width 474 height 24
paste input "+1 813 501 6111"
type input "+1 813 501 6111"
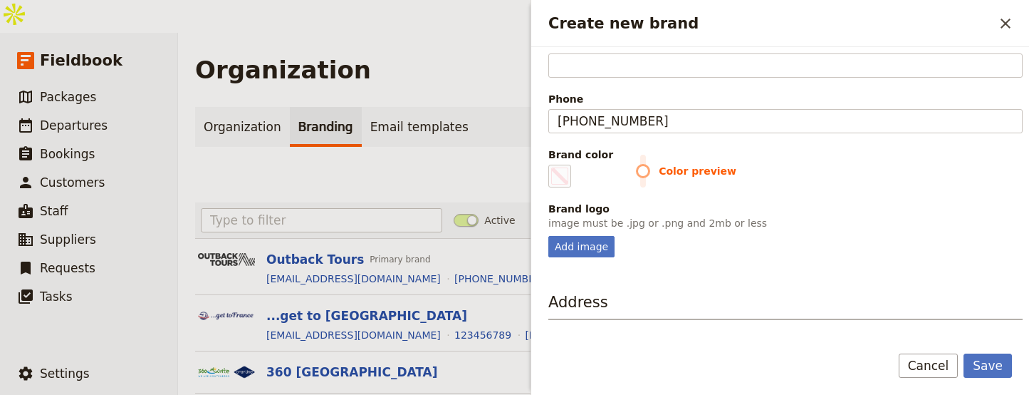
scroll to position [275, 0]
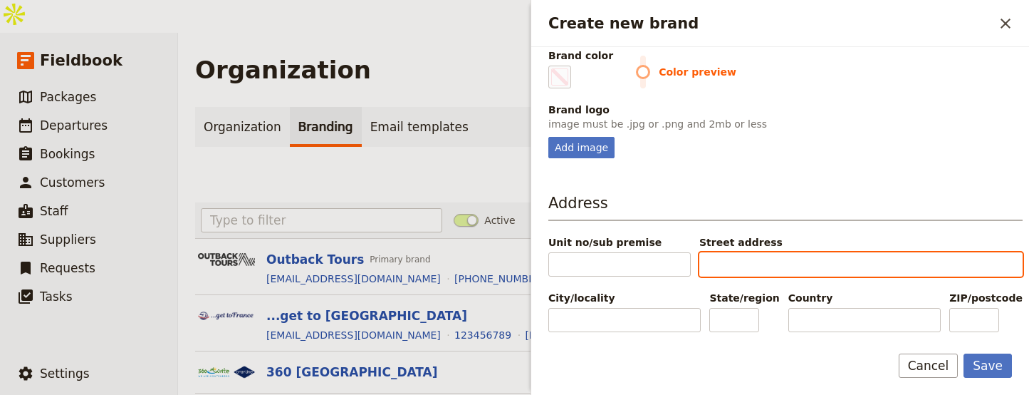
click at [735, 263] on input "Street address" at bounding box center [861, 264] width 323 height 24
paste input "Sarasota, Florida, USA"
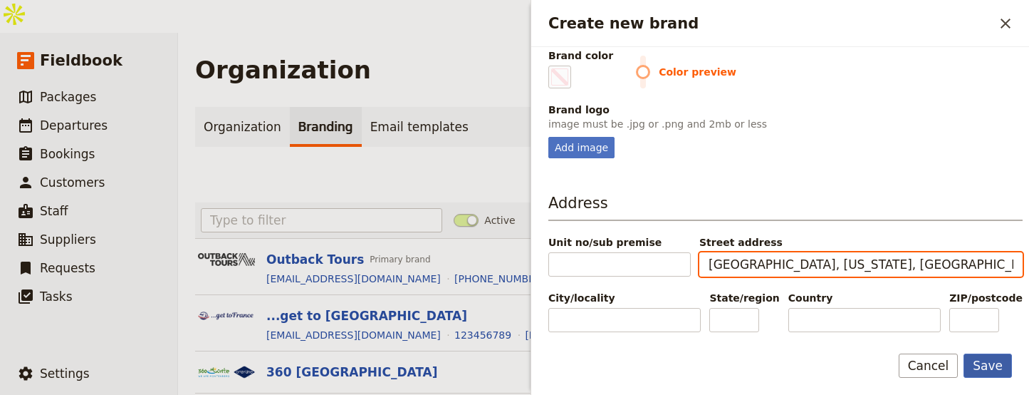
type input "Sarasota, Florida, USA"
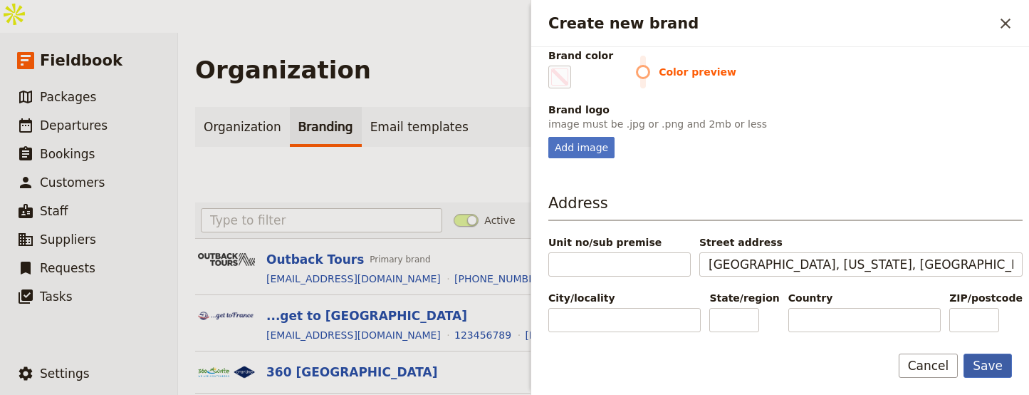
click at [992, 369] on button "Save" at bounding box center [988, 365] width 48 height 24
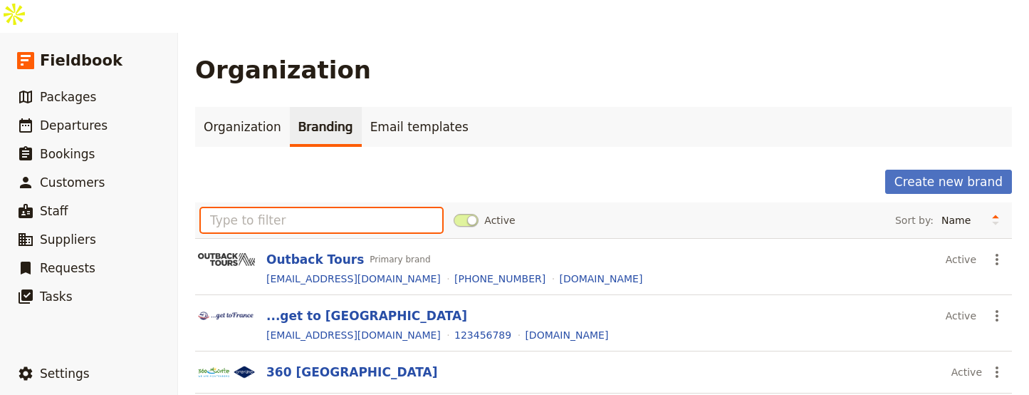
click at [298, 208] on input "text" at bounding box center [322, 220] width 242 height 24
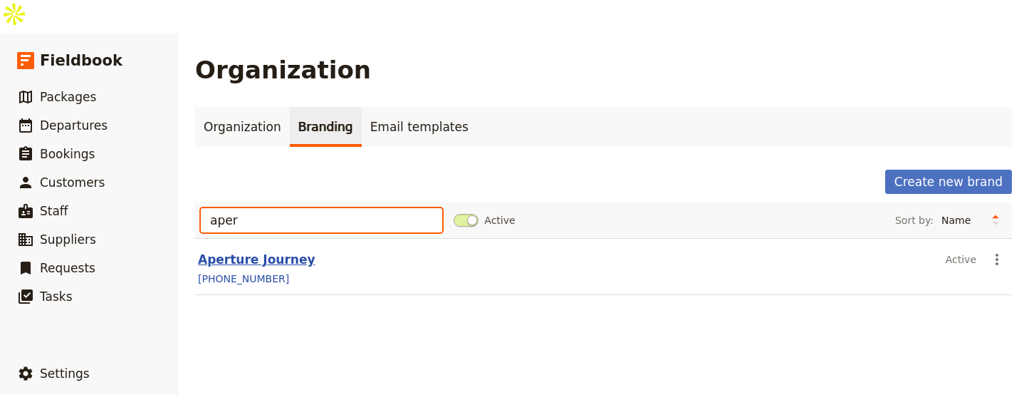
type input "aper"
click at [261, 251] on button "Aperture Journey" at bounding box center [257, 259] width 118 height 17
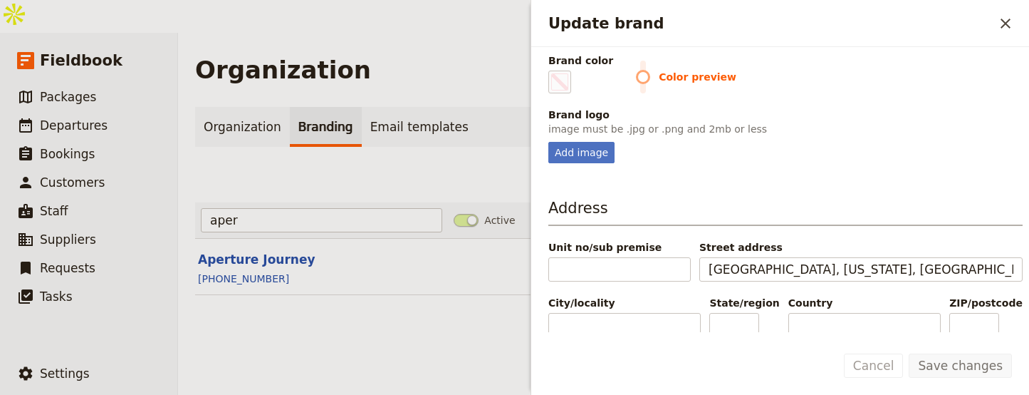
scroll to position [275, 0]
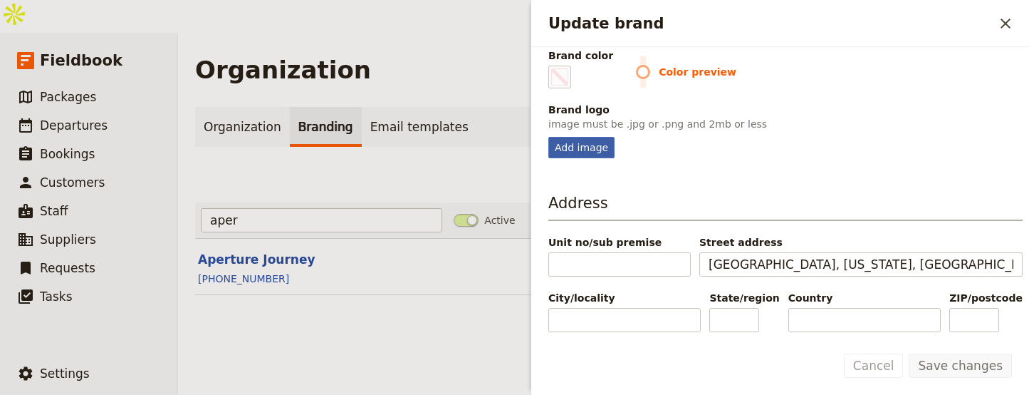
click at [573, 145] on div "Add image" at bounding box center [582, 147] width 66 height 21
click at [549, 137] on input "Add image" at bounding box center [548, 136] width 1 height 1
type input "C:\fakepath\Screenshot 2025-09-18 at 11.02.41.png"
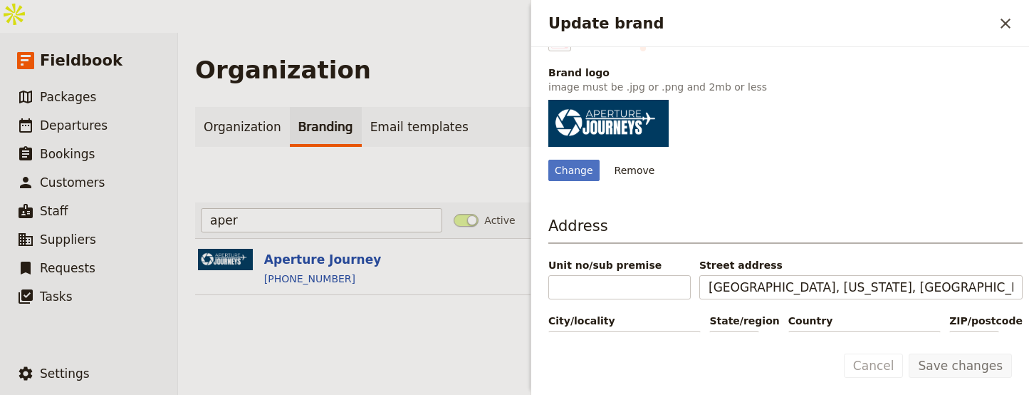
scroll to position [315, 0]
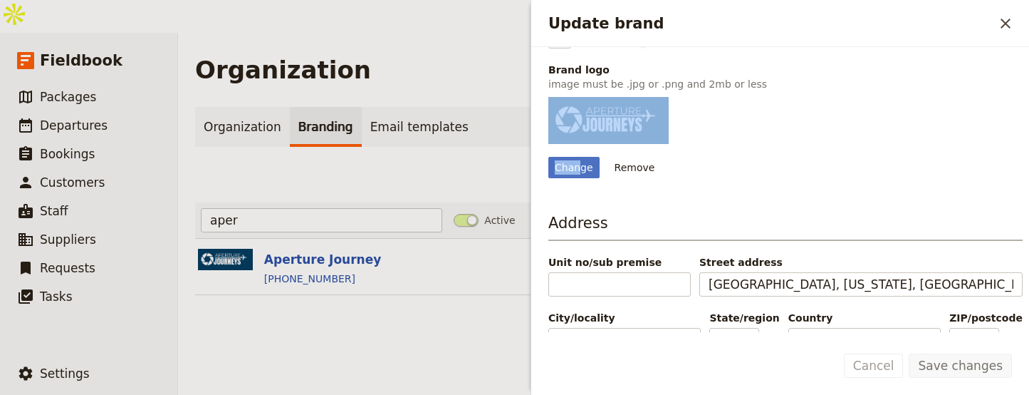
drag, startPoint x: 578, startPoint y: 170, endPoint x: 628, endPoint y: 135, distance: 60.3
click at [627, 138] on div "Change Remove" at bounding box center [786, 137] width 474 height 81
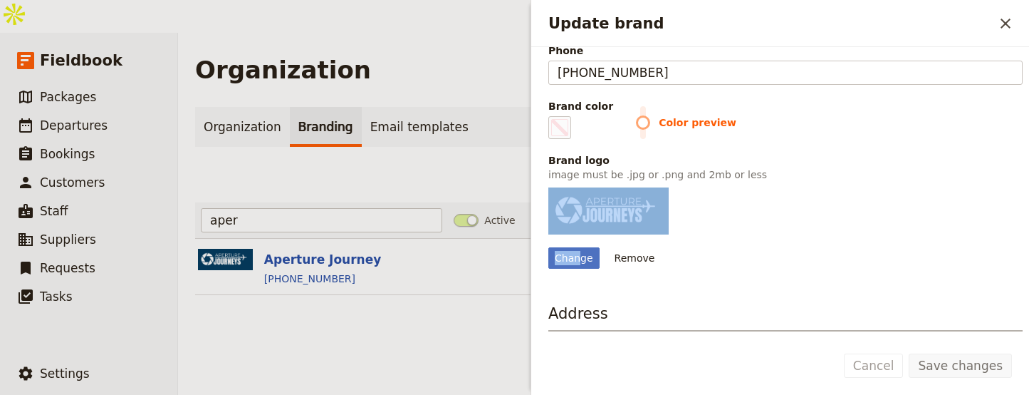
scroll to position [227, 0]
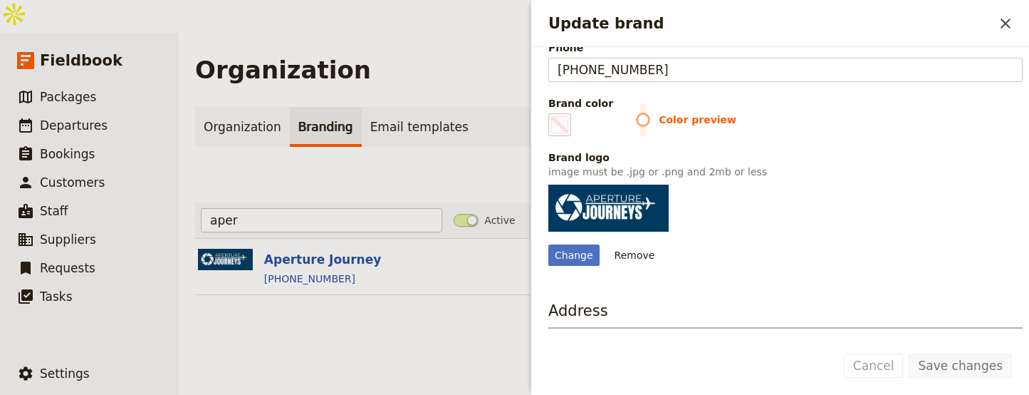
click at [573, 120] on label "Brand color #000000" at bounding box center [581, 116] width 65 height 40
click at [552, 113] on input "#000000" at bounding box center [551, 113] width 1 height 1
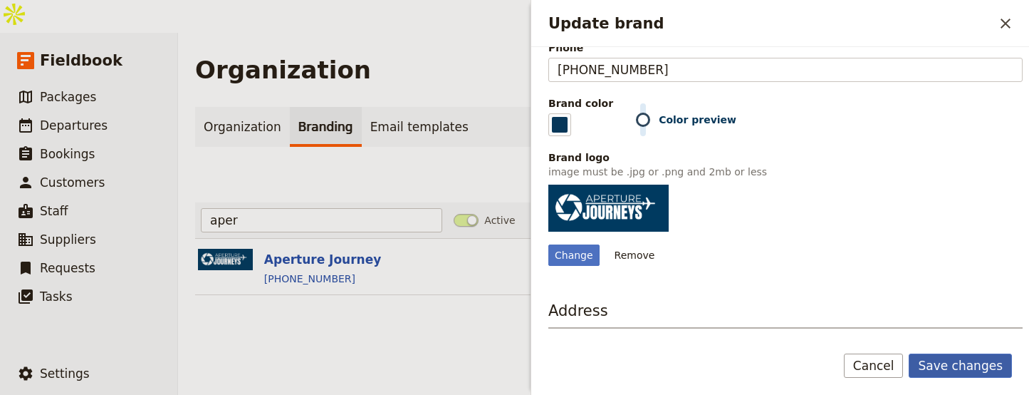
type input "#073759"
click at [943, 368] on button "Save changes" at bounding box center [960, 365] width 103 height 24
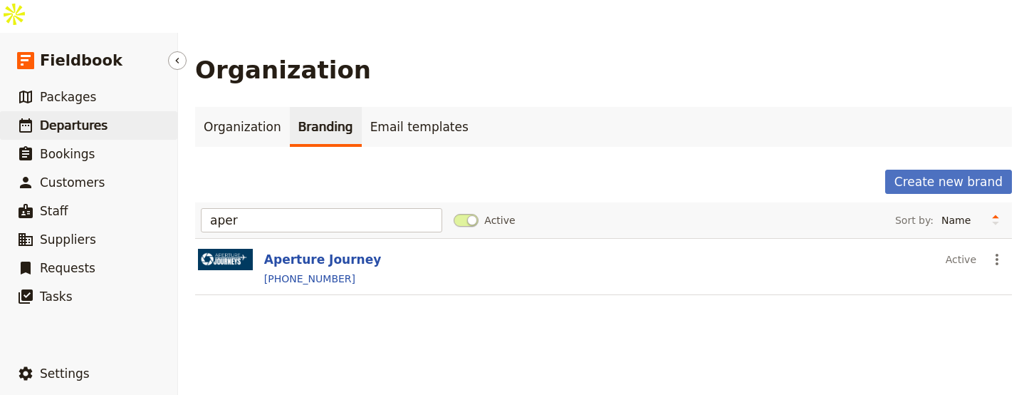
click at [114, 111] on link "​ Departures" at bounding box center [88, 125] width 177 height 28
select select "UPDATED_AT"
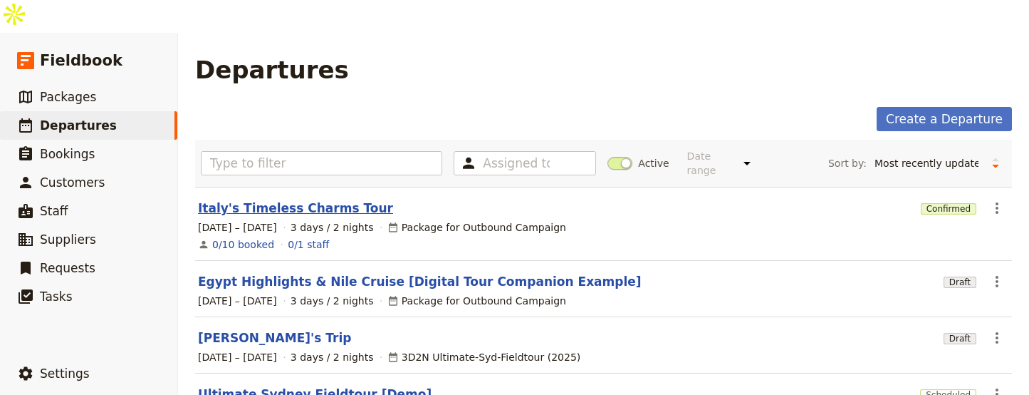
click at [311, 199] on link "Italy's Timeless Charms Tour" at bounding box center [295, 207] width 195 height 17
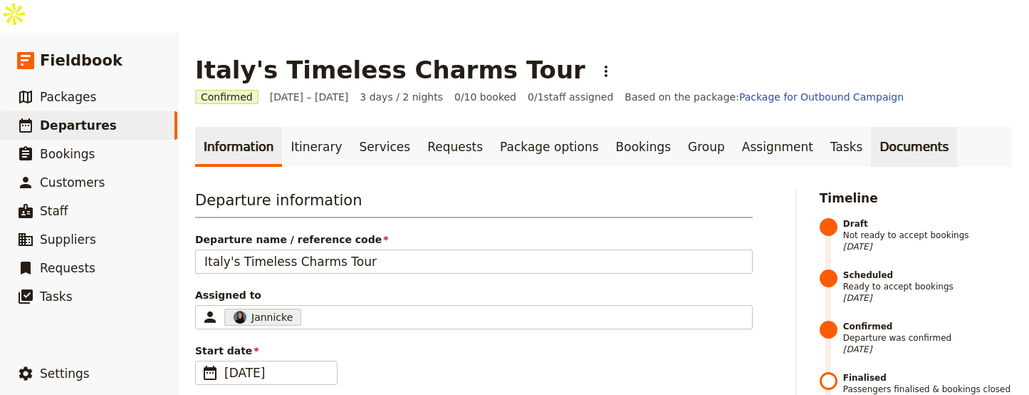
click at [871, 127] on link "Documents" at bounding box center [914, 147] width 86 height 40
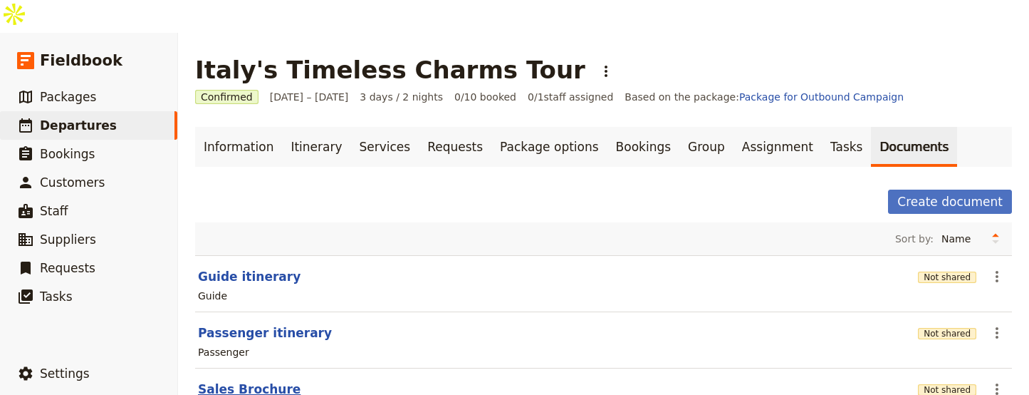
click at [264, 380] on button "Sales Brochure" at bounding box center [249, 388] width 103 height 17
select select "DEFAULT"
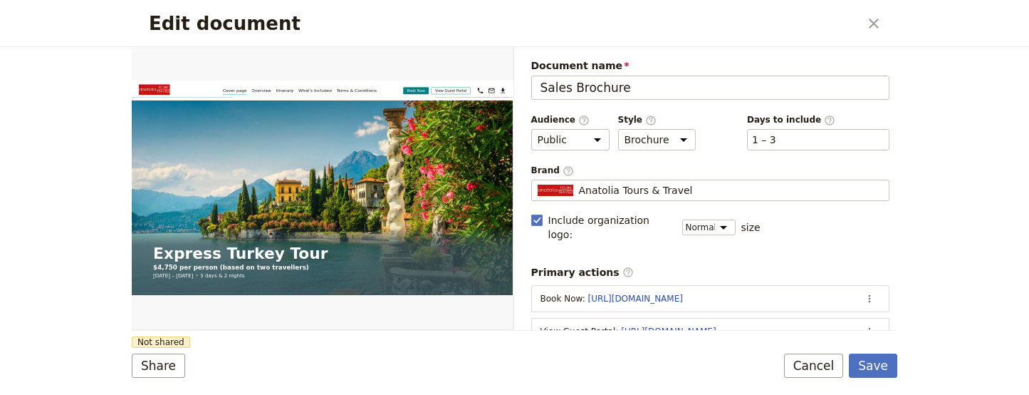
click at [640, 177] on div "Brand ​ Anatolia Tours & Travel Anatolia Tours & Travel" at bounding box center [710, 183] width 359 height 36
click at [640, 186] on span "Anatolia Tours & Travel" at bounding box center [636, 190] width 114 height 14
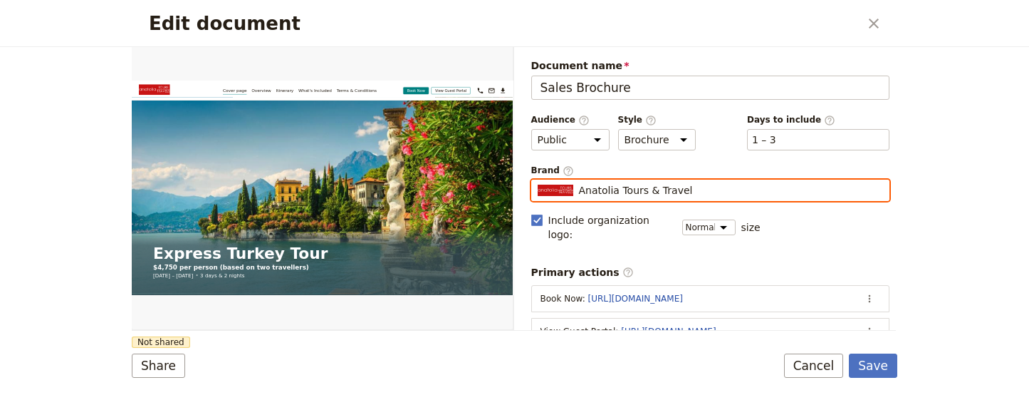
click at [538, 180] on input "Anatolia Tours & Travel" at bounding box center [537, 180] width 1 height 1
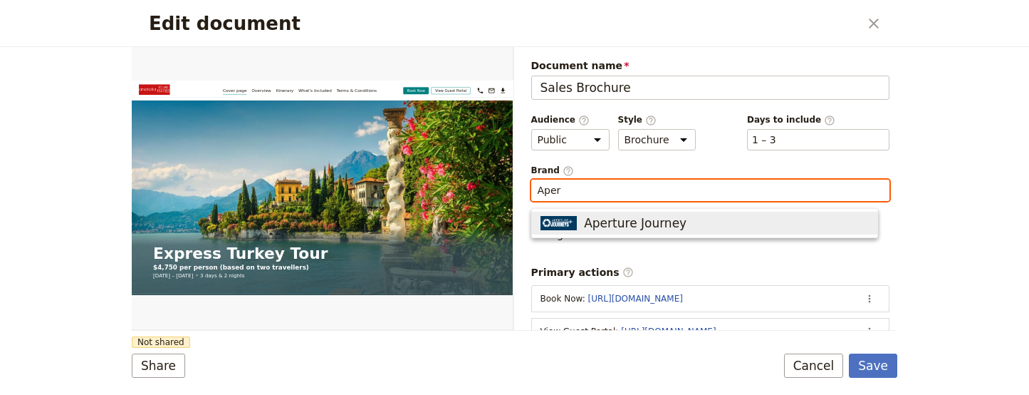
click at [653, 214] on button "Aperture Journey" at bounding box center [705, 223] width 346 height 23
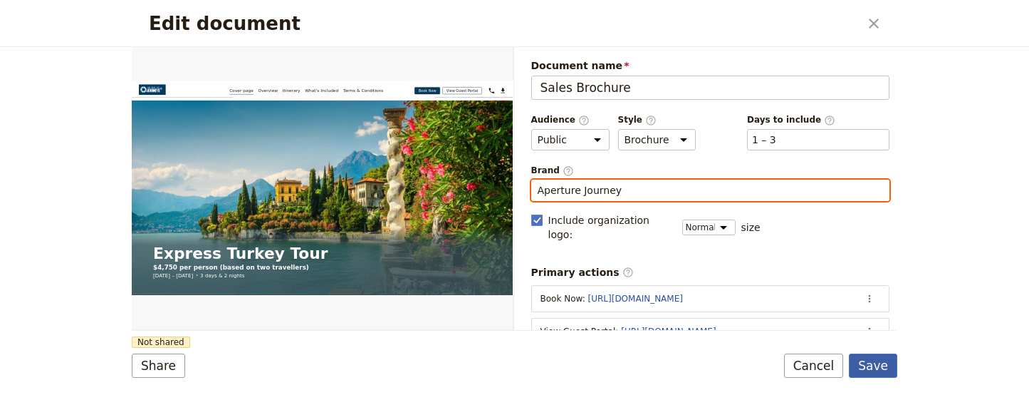
type input "Aperture Journey"
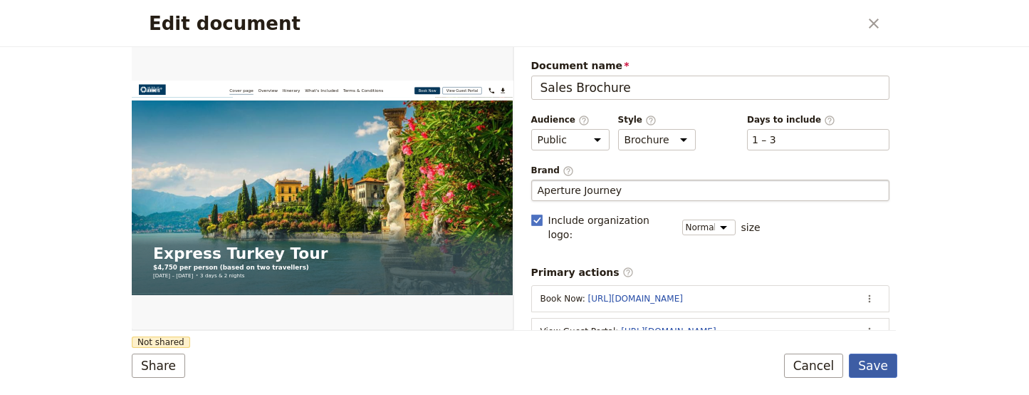
click at [874, 366] on button "Save" at bounding box center [873, 365] width 48 height 24
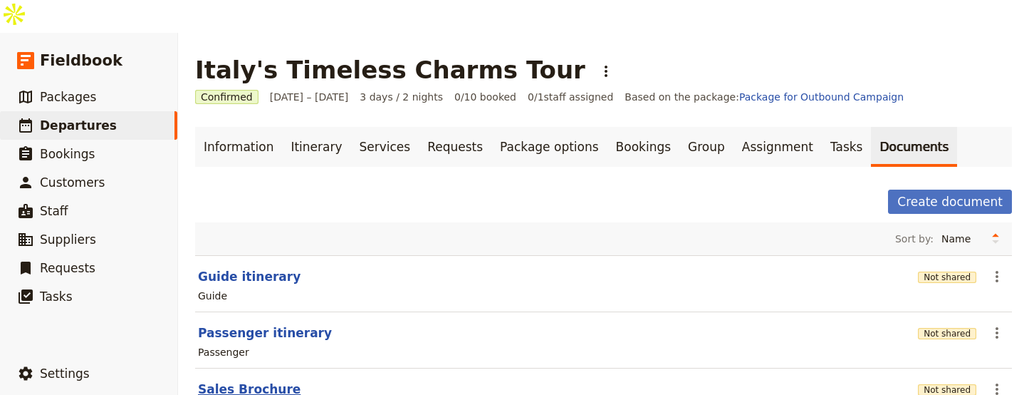
click at [253, 380] on button "Sales Brochure" at bounding box center [249, 388] width 103 height 17
select select "DEFAULT"
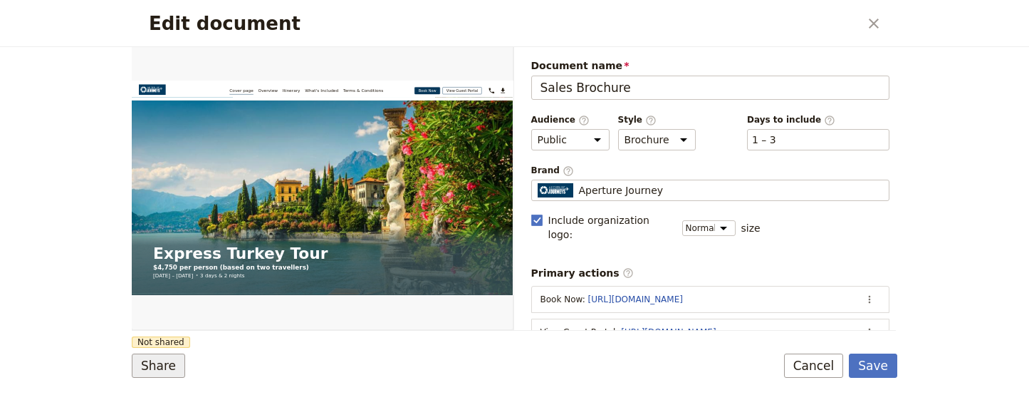
click at [169, 364] on button "Share" at bounding box center [158, 365] width 53 height 24
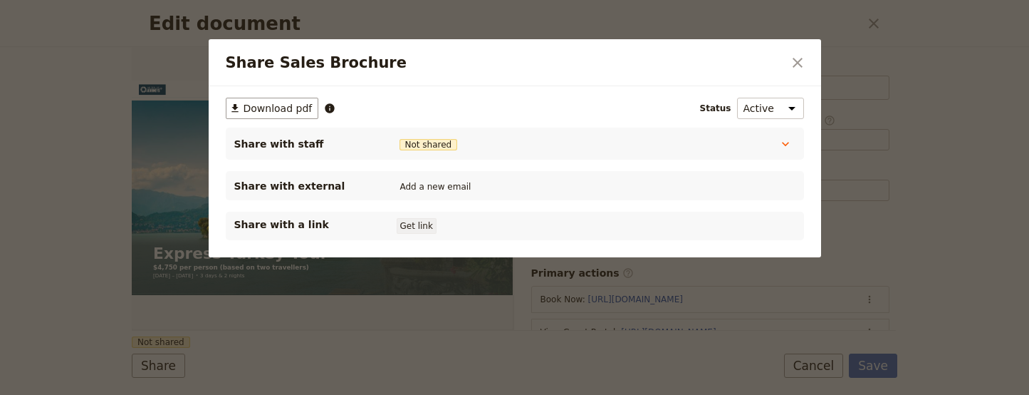
click at [435, 224] on button "Get link" at bounding box center [417, 226] width 40 height 16
click at [808, 58] on button "​" at bounding box center [798, 63] width 24 height 24
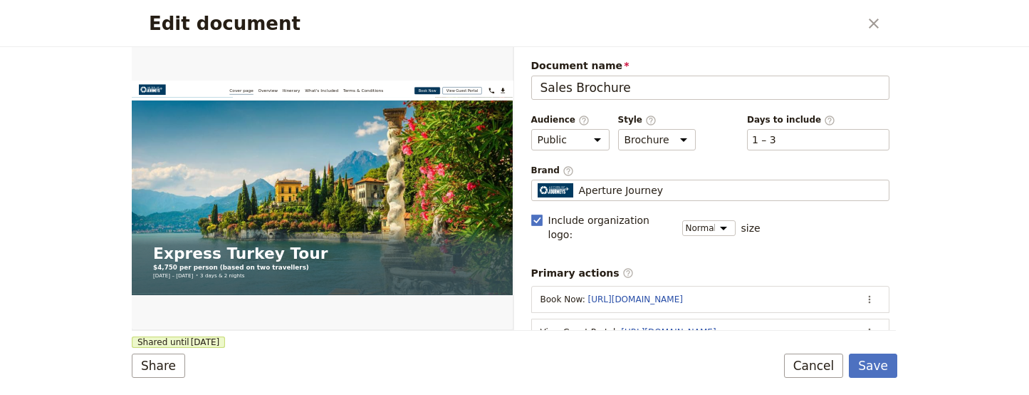
click at [855, 18] on h2 "Edit document" at bounding box center [504, 23] width 710 height 21
click at [866, 21] on icon "Close dialog" at bounding box center [874, 23] width 17 height 17
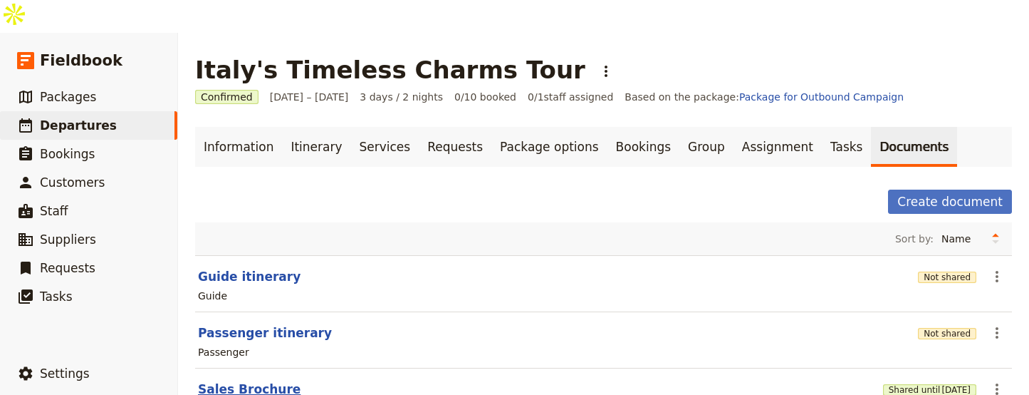
click at [249, 380] on button "Sales Brochure" at bounding box center [249, 388] width 103 height 17
select select "DEFAULT"
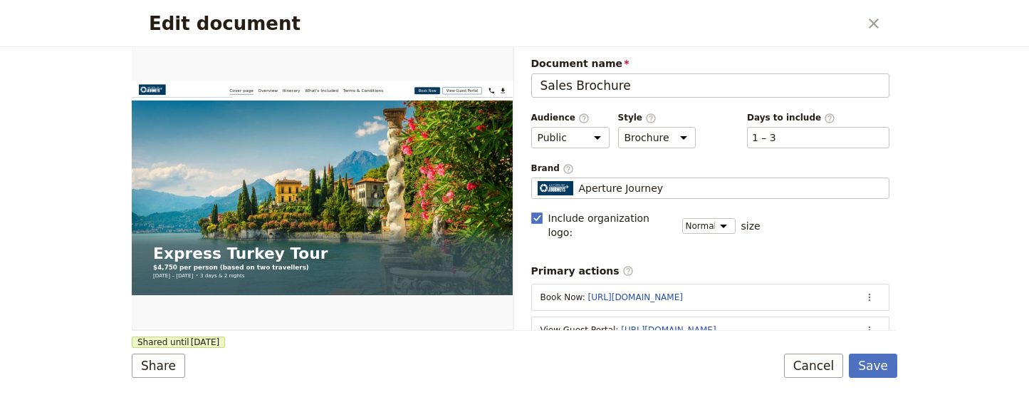
scroll to position [3, 0]
click at [879, 23] on icon "Close dialog" at bounding box center [874, 23] width 17 height 17
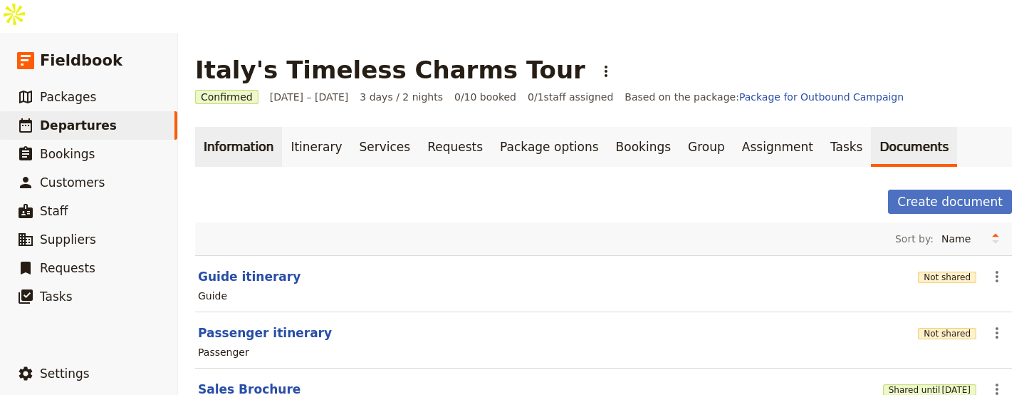
click at [227, 127] on link "Information" at bounding box center [238, 147] width 87 height 40
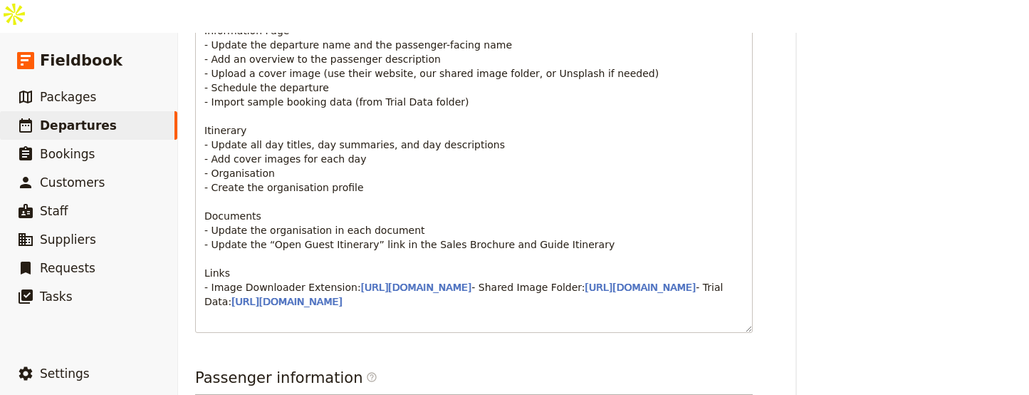
scroll to position [1146, 0]
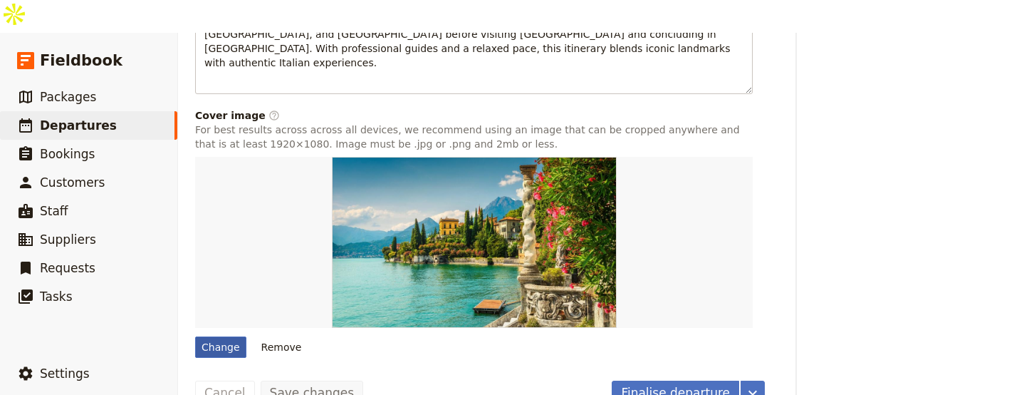
click at [213, 336] on div "Change" at bounding box center [220, 346] width 51 height 21
click at [195, 336] on input "Change" at bounding box center [194, 336] width 1 height 1
type input "C:\fakepath\5A8A006F-0618-4245-BBC88553D651B6E2.jpeg"
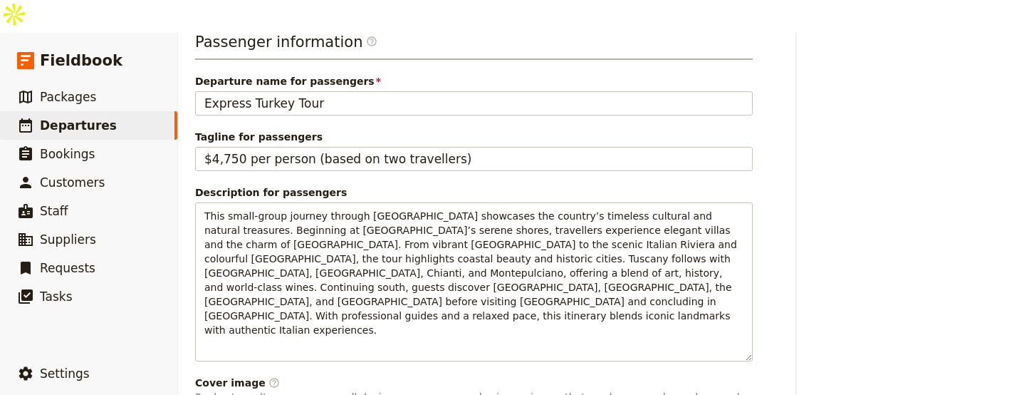
scroll to position [0, 0]
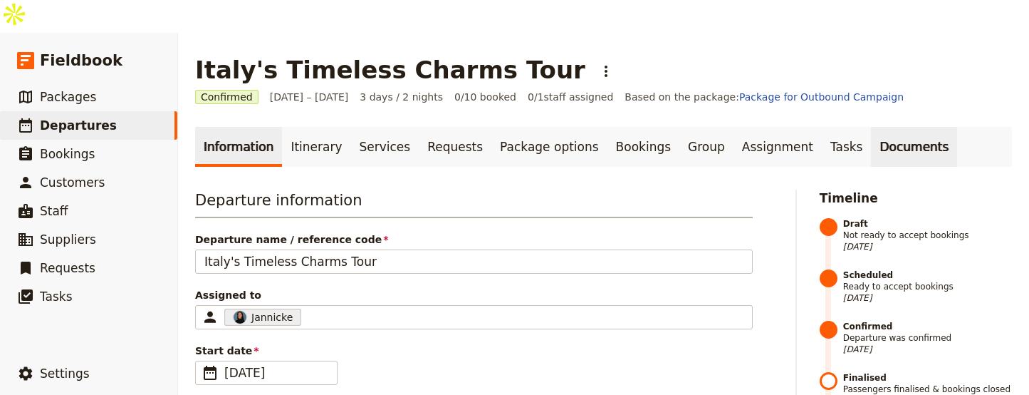
click at [877, 127] on link "Documents" at bounding box center [914, 147] width 86 height 40
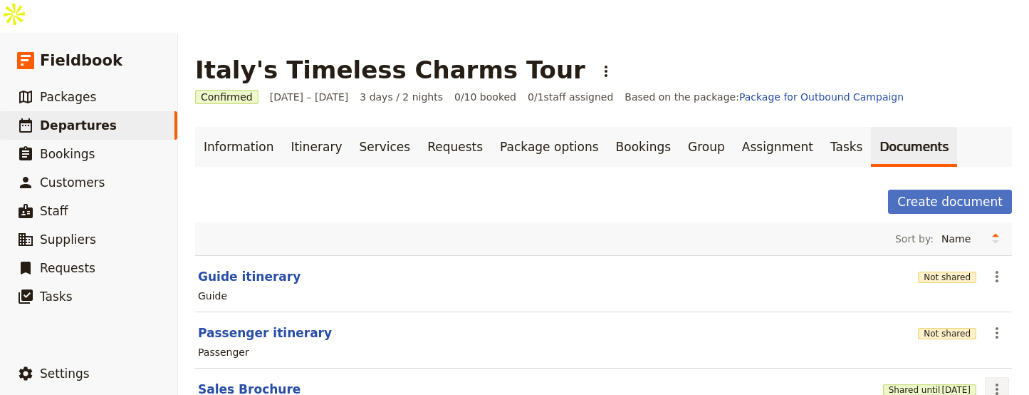
click at [989, 380] on icon "Actions" at bounding box center [997, 388] width 17 height 17
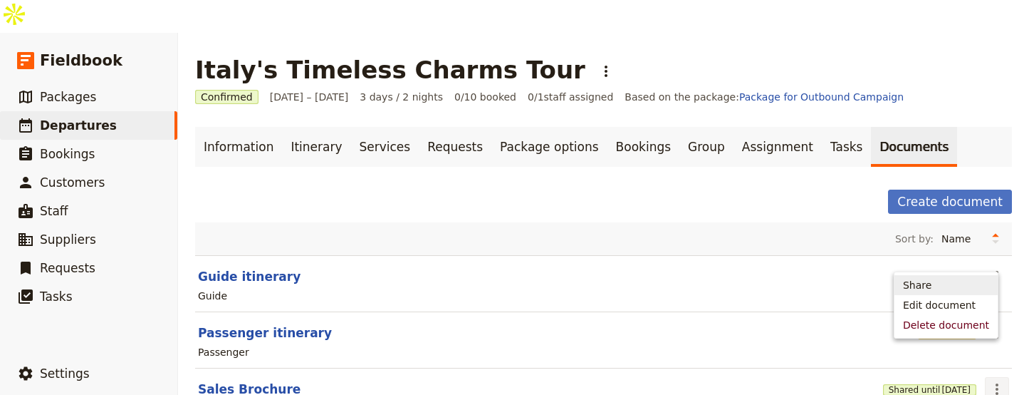
click at [969, 293] on button "Share" at bounding box center [946, 285] width 103 height 20
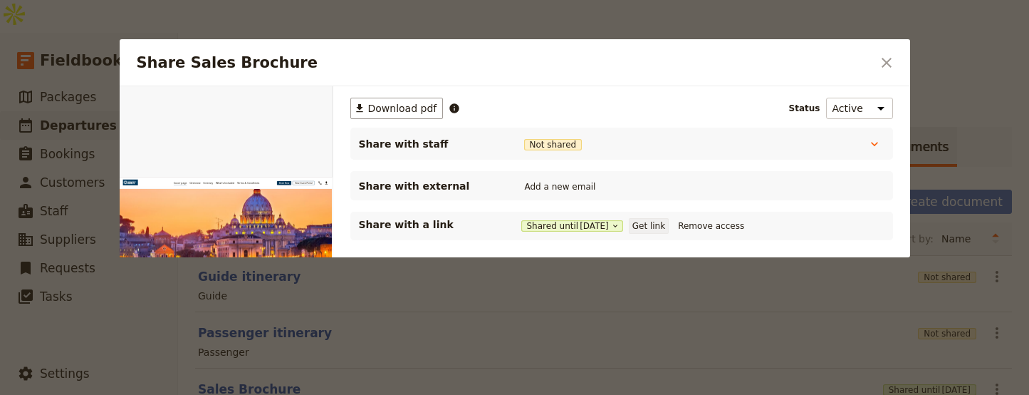
click at [653, 224] on button "Get link" at bounding box center [649, 226] width 40 height 16
click at [895, 62] on icon "Close dialog" at bounding box center [886, 62] width 17 height 17
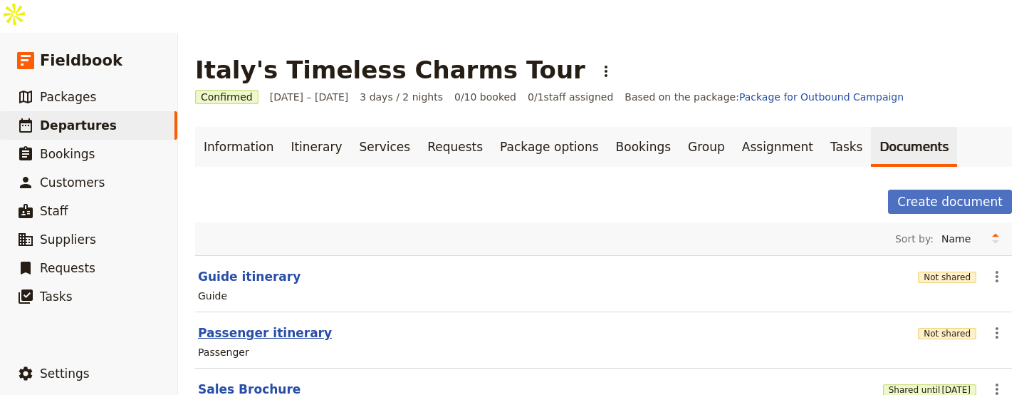
scroll to position [37, 0]
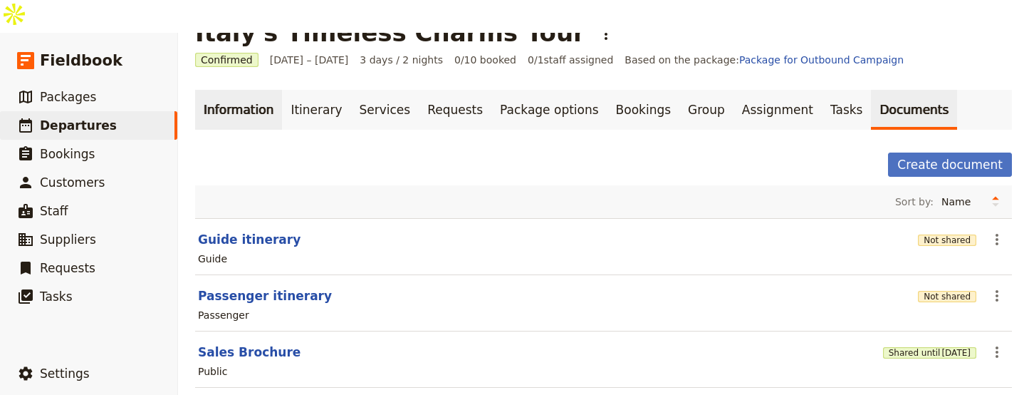
click at [257, 90] on link "Information" at bounding box center [238, 110] width 87 height 40
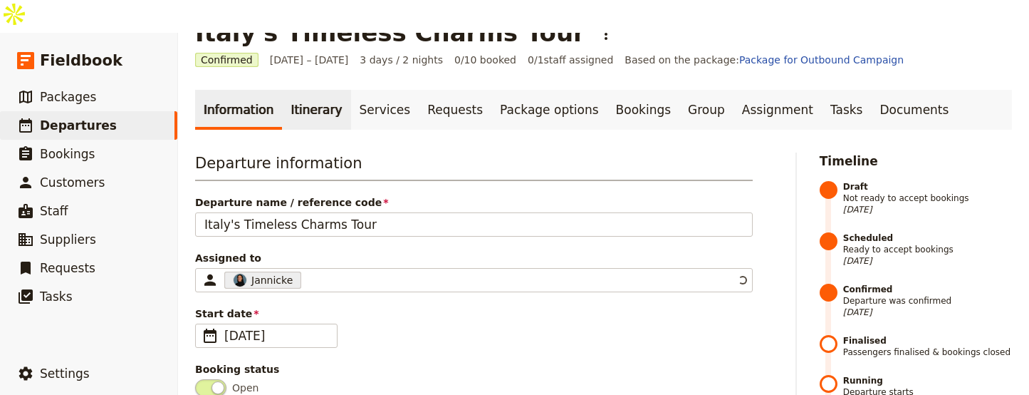
click at [285, 90] on link "Itinerary" at bounding box center [316, 110] width 68 height 40
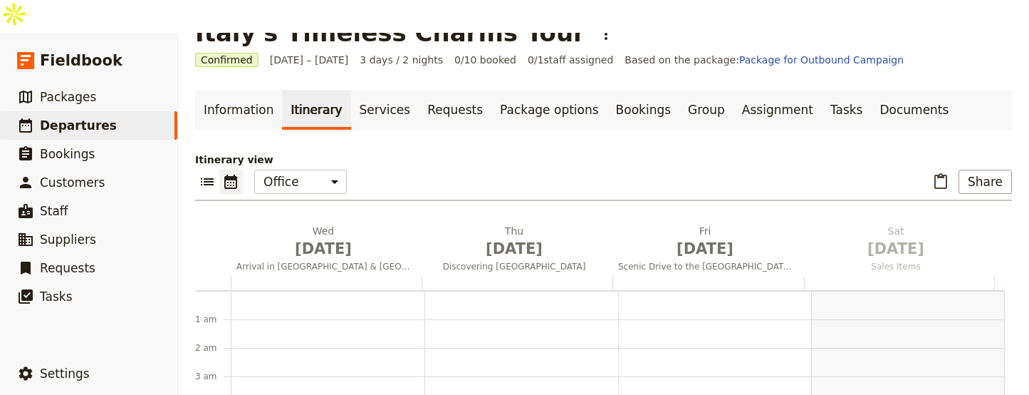
scroll to position [185, 0]
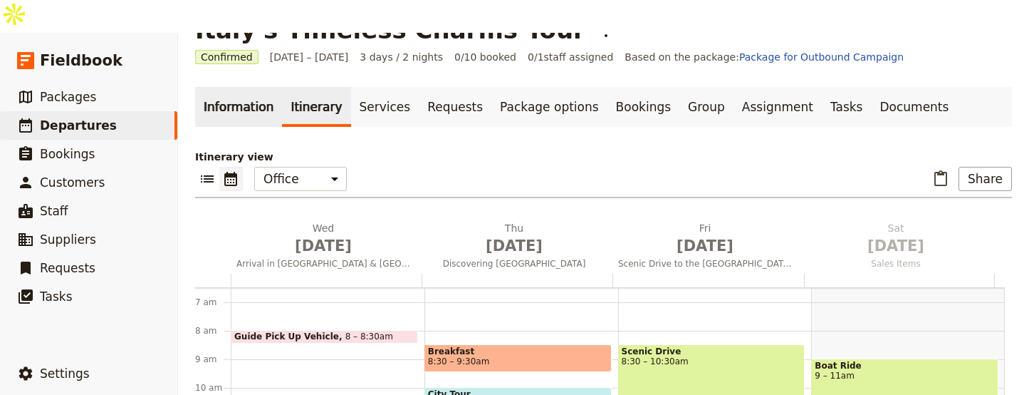
click at [233, 87] on link "Information" at bounding box center [238, 107] width 87 height 40
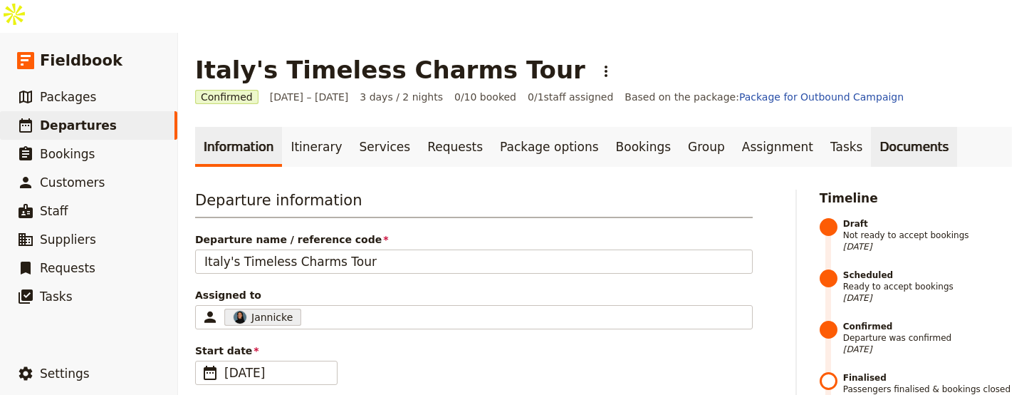
drag, startPoint x: 882, startPoint y: 113, endPoint x: 852, endPoint y: 121, distance: 30.9
click at [871, 127] on link "Documents" at bounding box center [914, 147] width 86 height 40
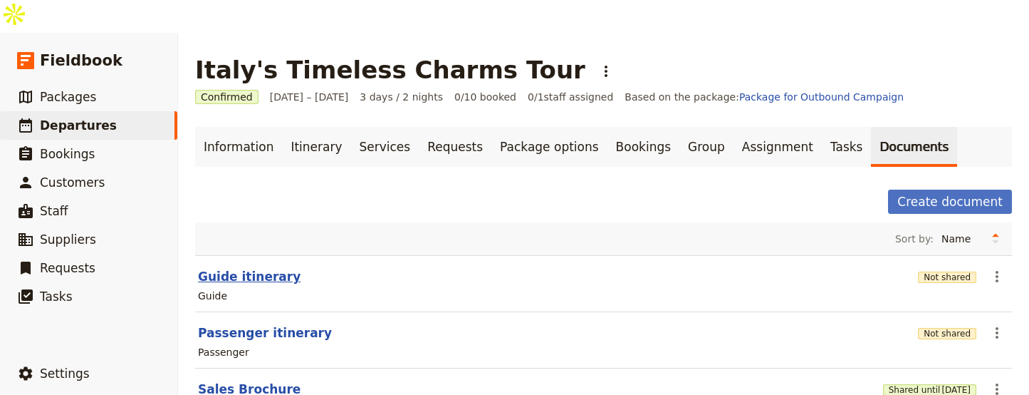
click at [269, 268] on button "Guide itinerary" at bounding box center [249, 276] width 103 height 17
select select "STAFF"
select select "RUN_SHEET"
select select "LARGE"
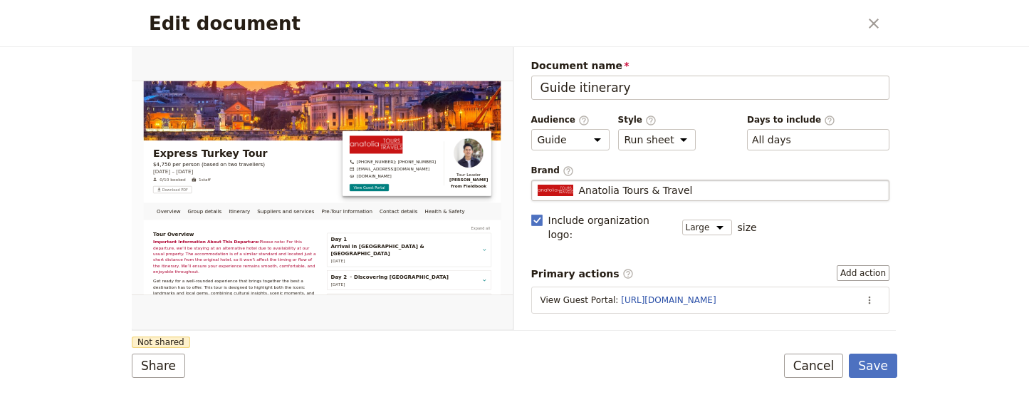
click at [597, 193] on span "Anatolia Tours & Travel" at bounding box center [636, 190] width 114 height 14
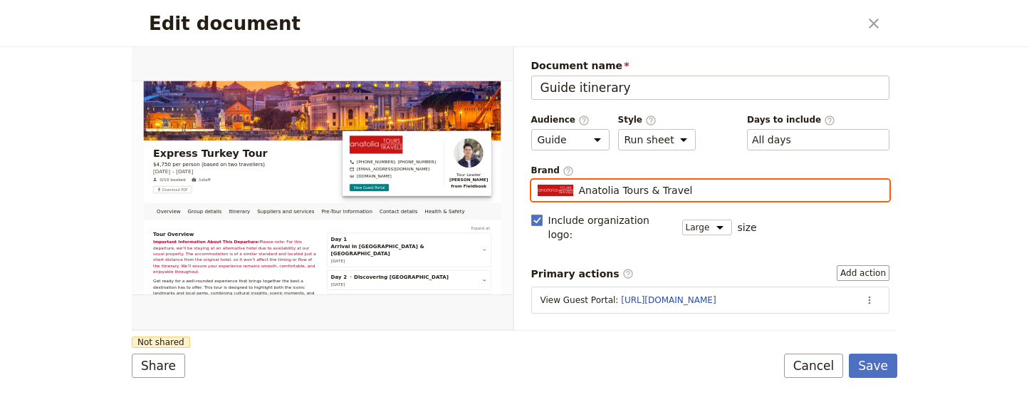
click at [538, 180] on input "Anatolia Tours & Travel" at bounding box center [537, 180] width 1 height 1
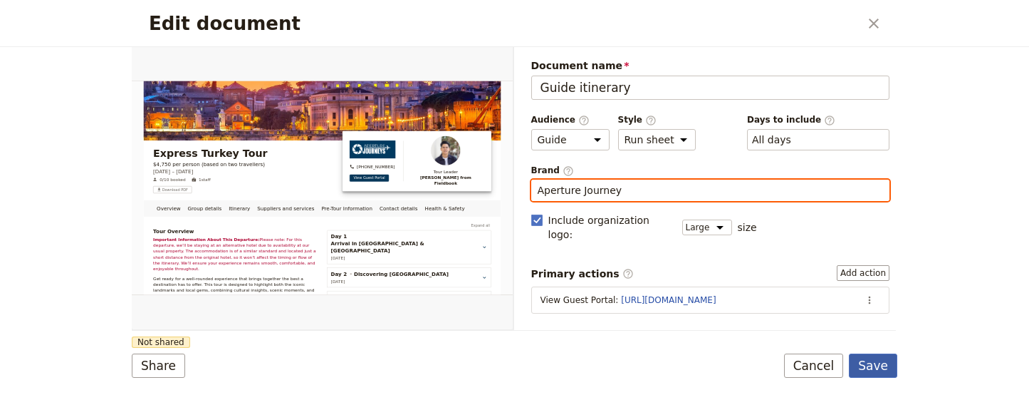
type input "Aperture Journey"
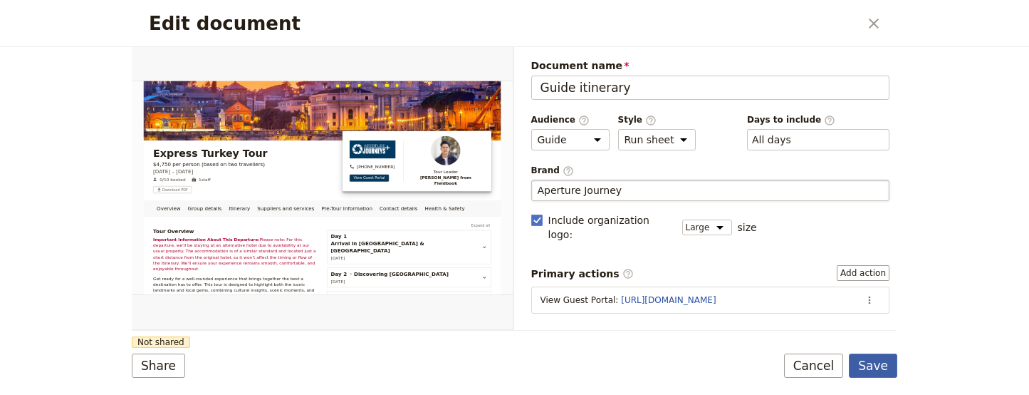
click at [884, 360] on button "Save" at bounding box center [873, 365] width 48 height 24
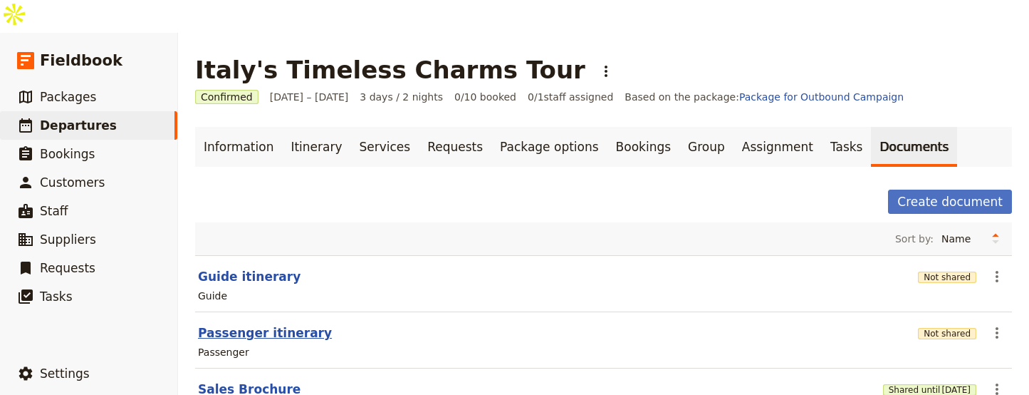
click at [258, 324] on button "Passenger itinerary" at bounding box center [265, 332] width 134 height 17
select select "PASSENGER"
select select "RUN_SHEET"
select select "LARGE"
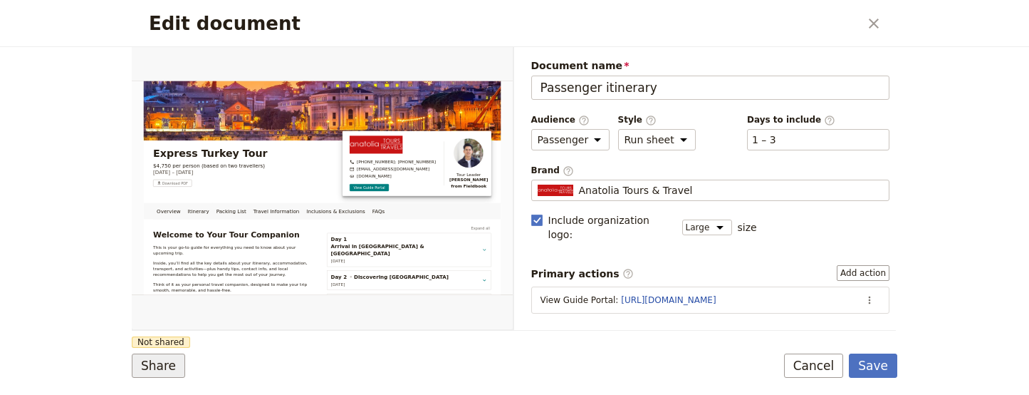
click at [155, 365] on button "Share" at bounding box center [158, 365] width 53 height 24
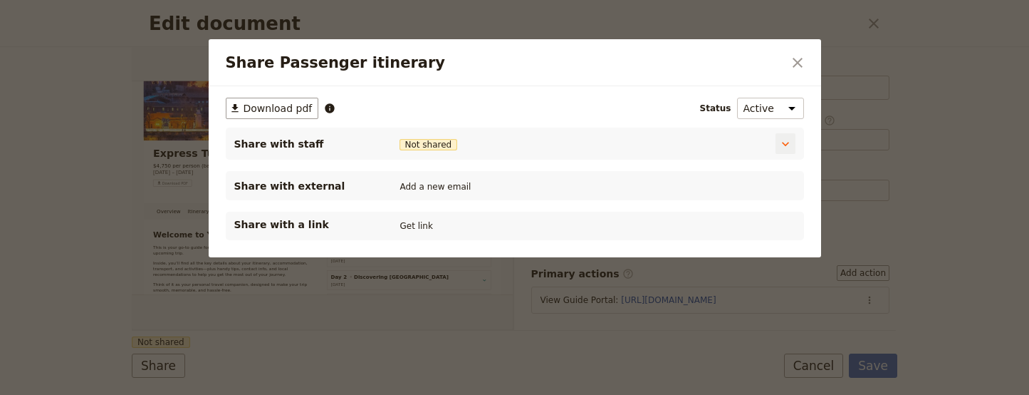
click at [442, 145] on span "Not shared" at bounding box center [429, 144] width 58 height 11
click at [799, 71] on icon "Close dialog" at bounding box center [797, 62] width 17 height 17
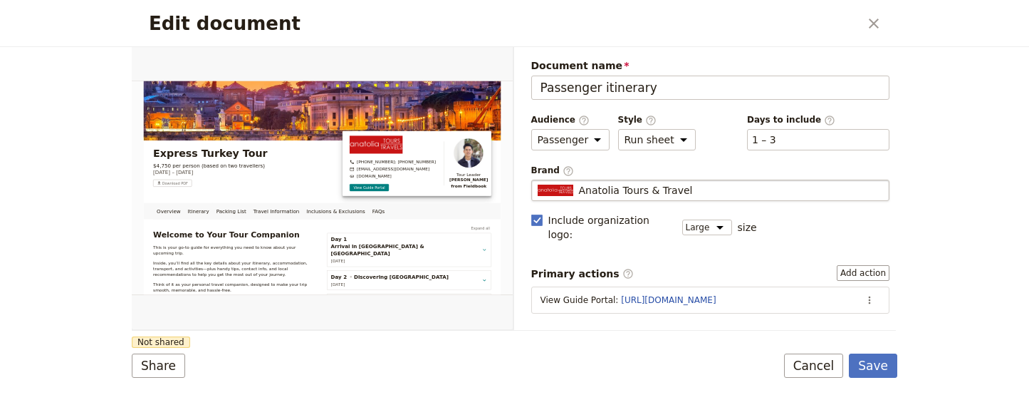
click at [604, 188] on span "Anatolia Tours & Travel" at bounding box center [636, 190] width 114 height 14
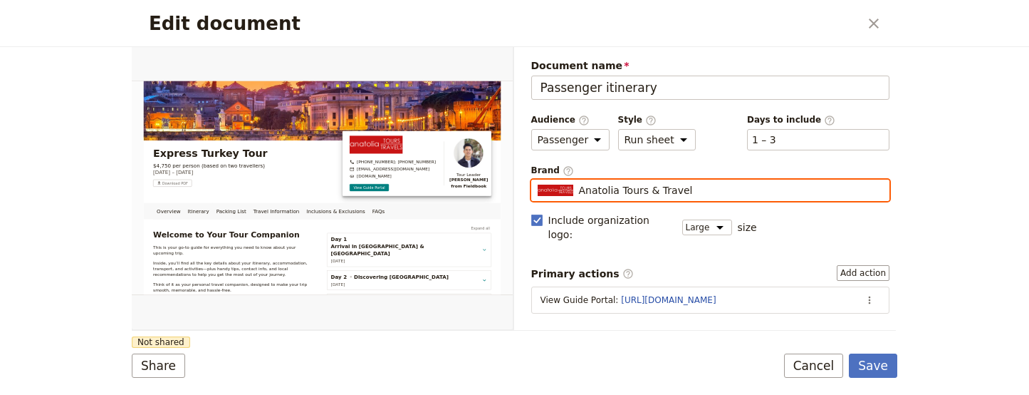
click at [538, 180] on input "Anatolia Tours & Travel" at bounding box center [537, 180] width 1 height 1
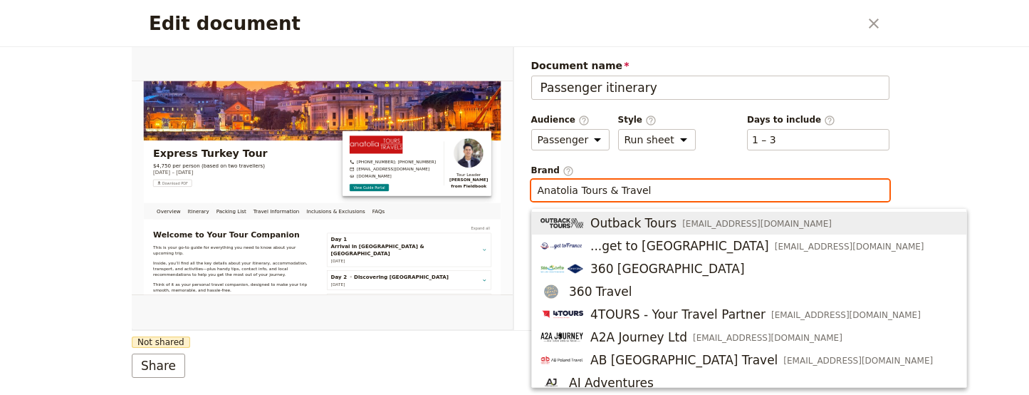
type input "e"
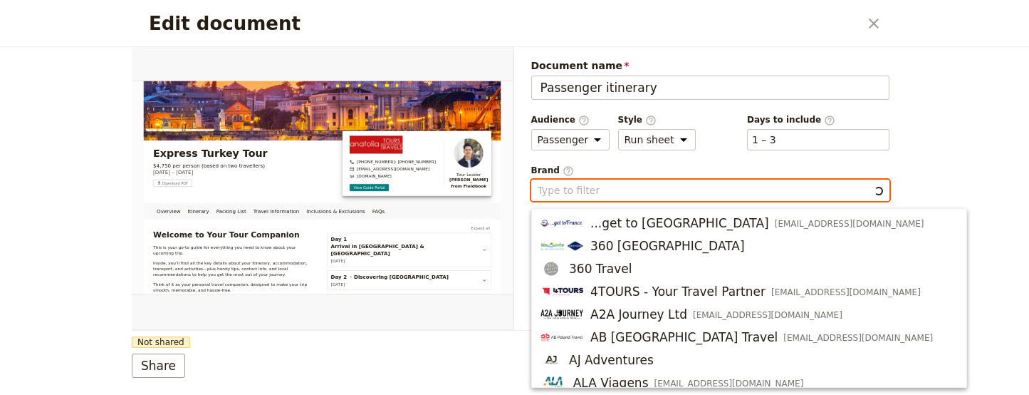
type input "["
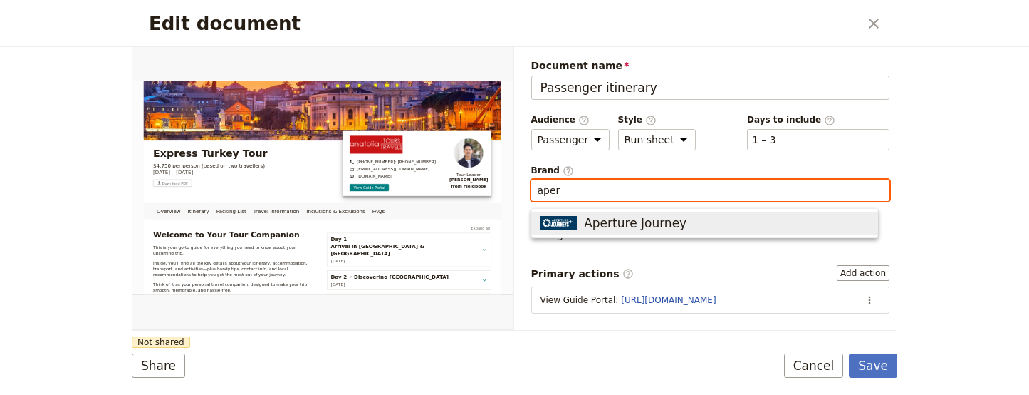
click at [602, 224] on span "Aperture Journey" at bounding box center [635, 222] width 103 height 17
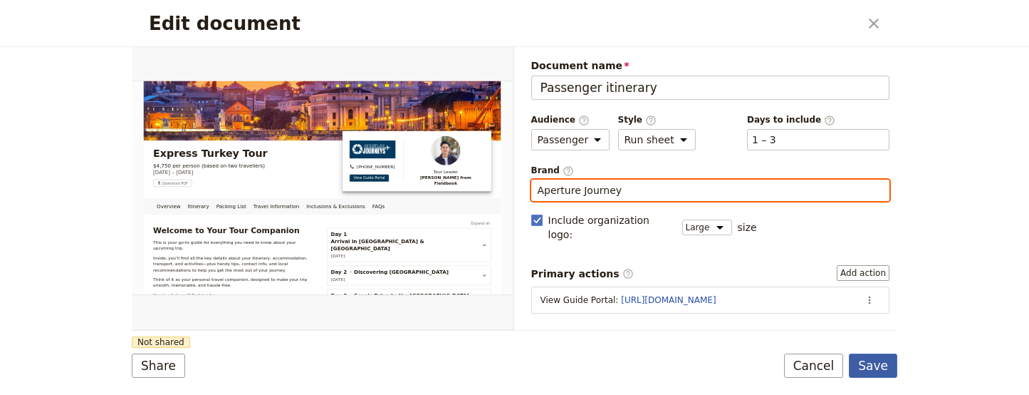
type input "Aperture Journey"
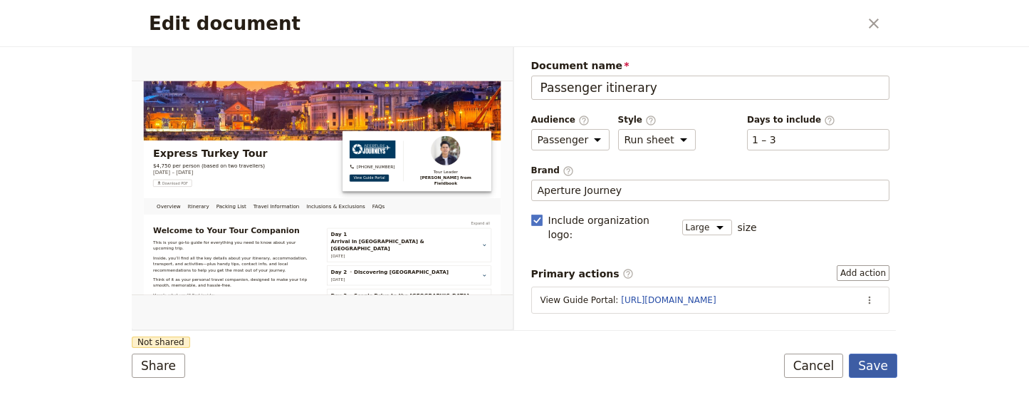
click at [875, 359] on button "Save" at bounding box center [873, 365] width 48 height 24
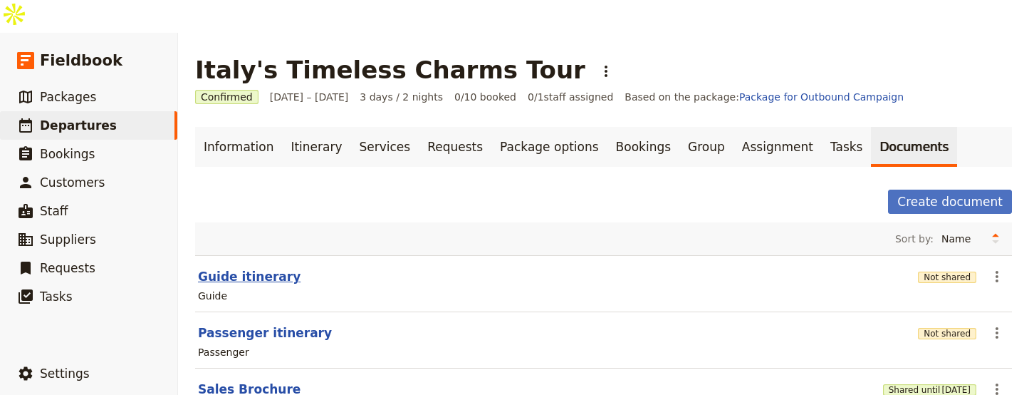
click at [269, 268] on button "Guide itinerary" at bounding box center [249, 276] width 103 height 17
select select "STAFF"
select select "RUN_SHEET"
select select "LARGE"
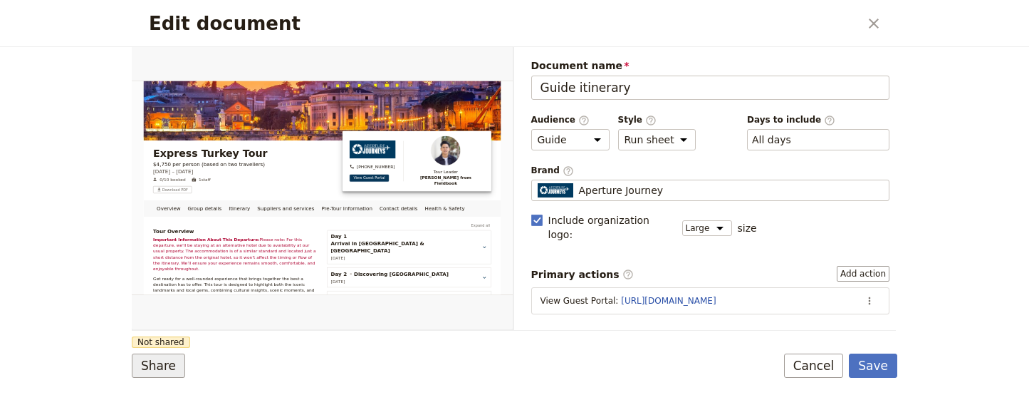
click at [163, 354] on button "Share" at bounding box center [158, 365] width 53 height 24
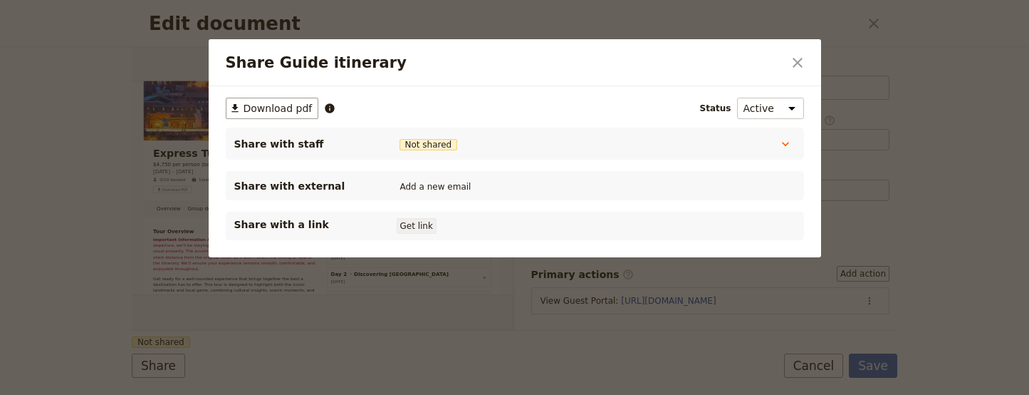
click at [410, 218] on div "Share with a link Get link" at bounding box center [515, 226] width 578 height 28
click at [412, 224] on button "Get link" at bounding box center [417, 226] width 40 height 16
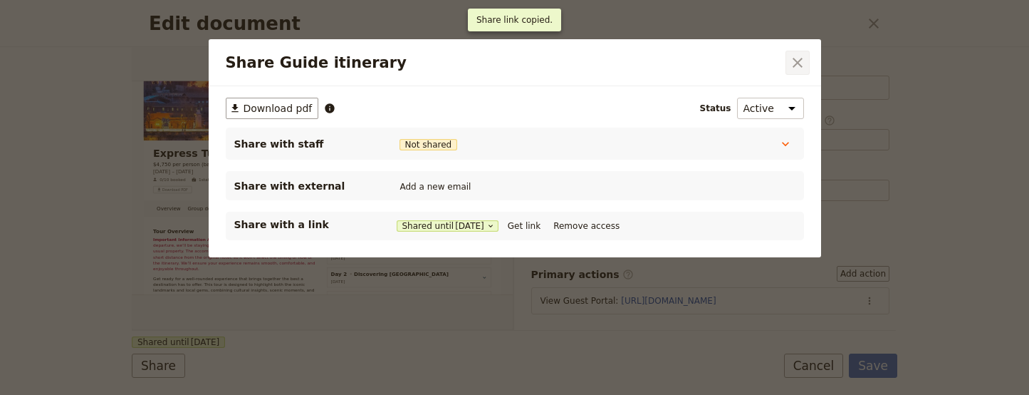
click at [796, 64] on icon "Close dialog" at bounding box center [798, 63] width 10 height 10
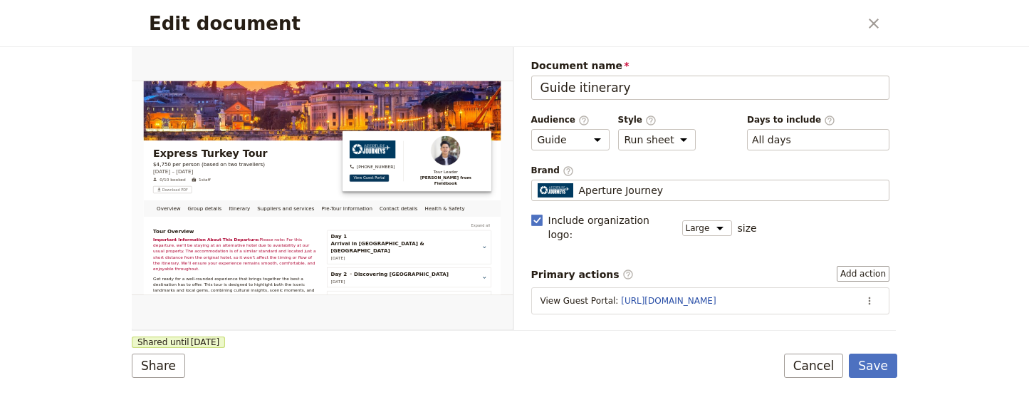
click at [861, 22] on div "Edit document ​" at bounding box center [515, 23] width 766 height 47
click at [872, 21] on icon "Close dialog" at bounding box center [874, 24] width 10 height 10
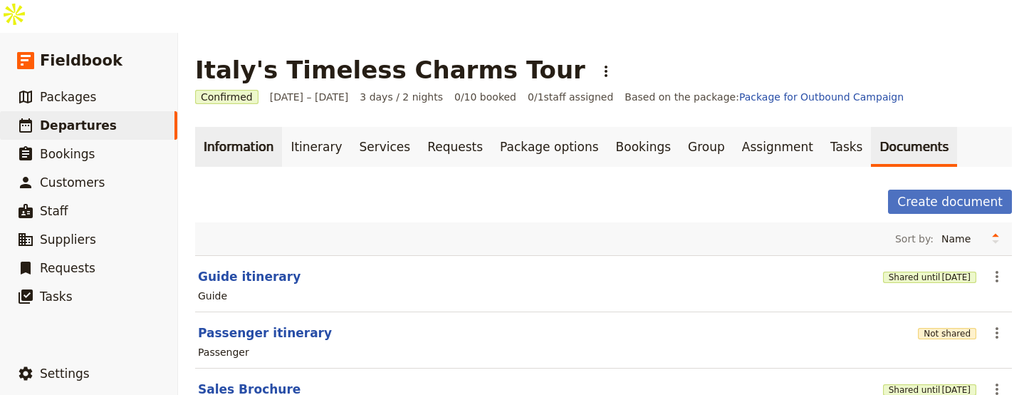
click at [242, 127] on link "Information" at bounding box center [238, 147] width 87 height 40
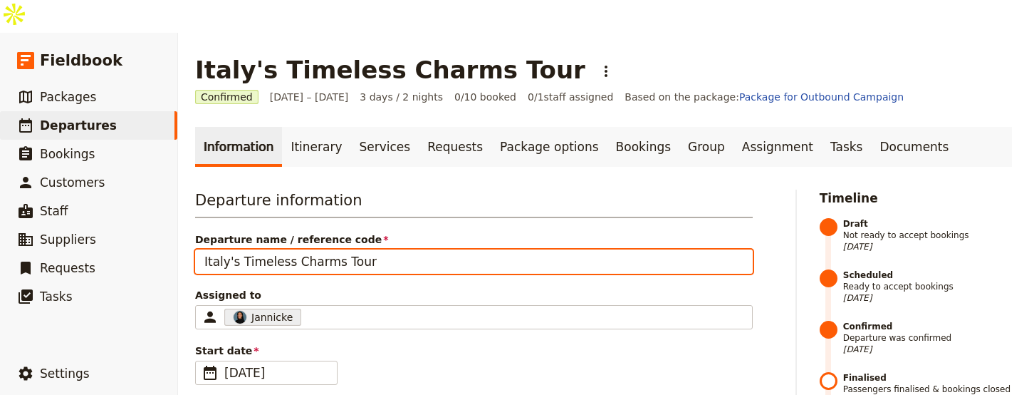
click at [346, 249] on input "Italy's Timeless Charms Tour" at bounding box center [474, 261] width 558 height 24
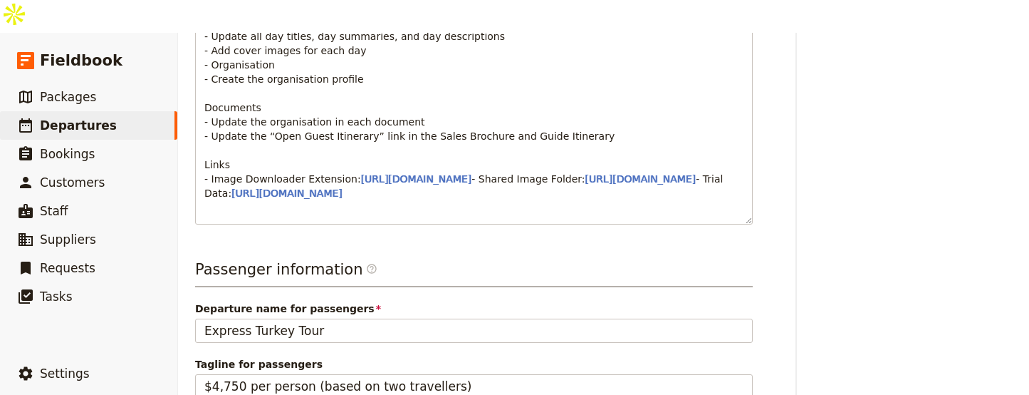
scroll to position [635, 0]
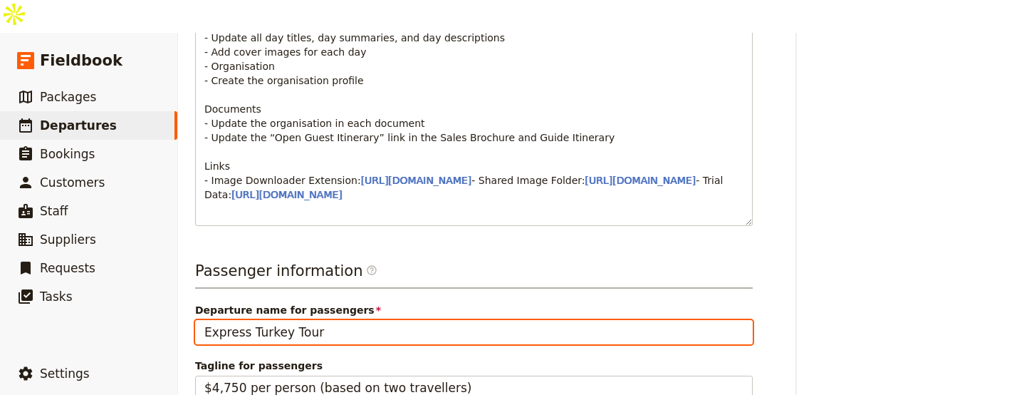
click at [337, 344] on input "Express Turkey Tour" at bounding box center [474, 332] width 558 height 24
paste input "Italy's Timeless Charms"
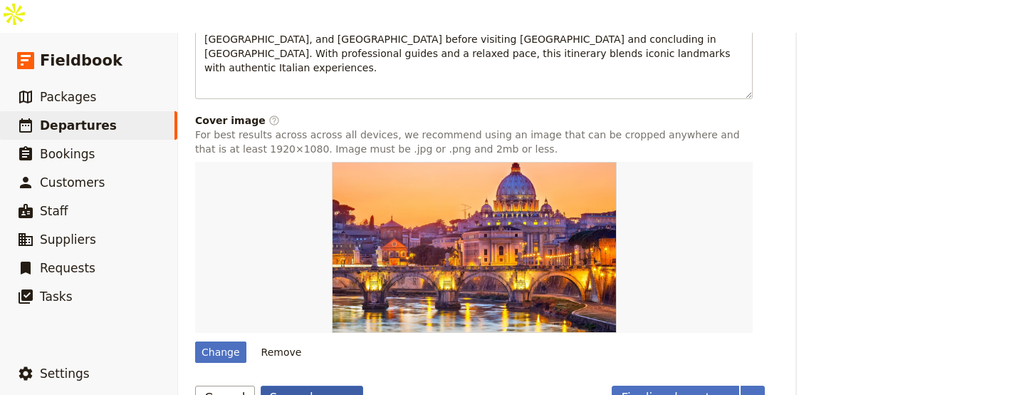
type input "Italy's Timeless Charms Tour"
click at [273, 385] on button "Save changes" at bounding box center [312, 397] width 103 height 24
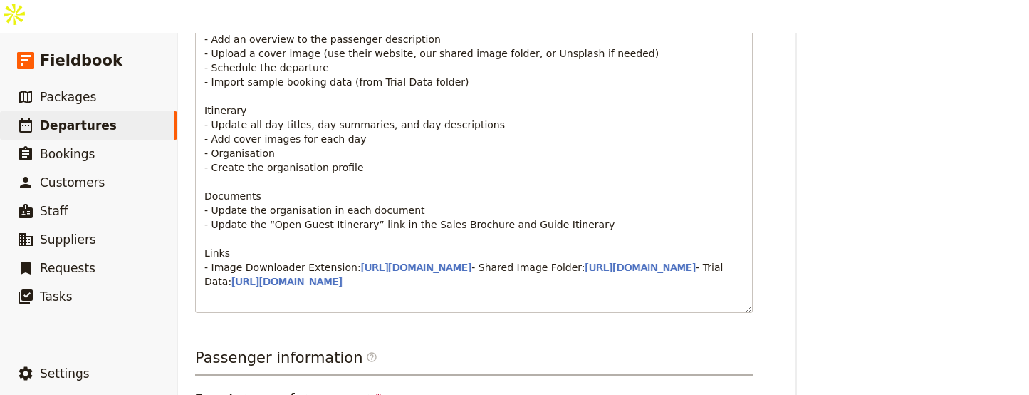
scroll to position [0, 0]
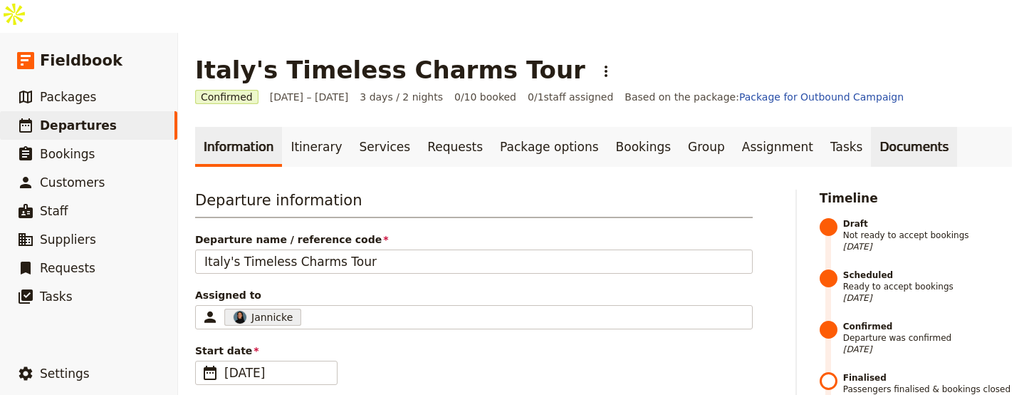
click at [887, 127] on link "Documents" at bounding box center [914, 147] width 86 height 40
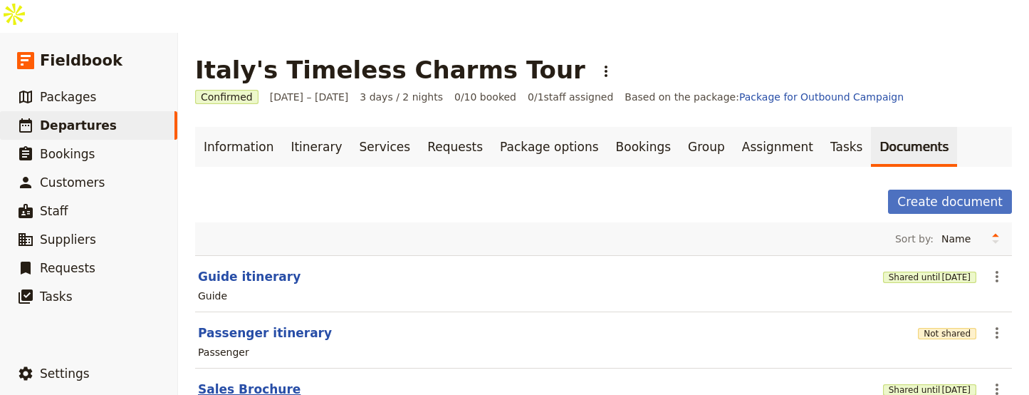
click at [246, 380] on button "Sales Brochure" at bounding box center [249, 388] width 103 height 17
select select "DEFAULT"
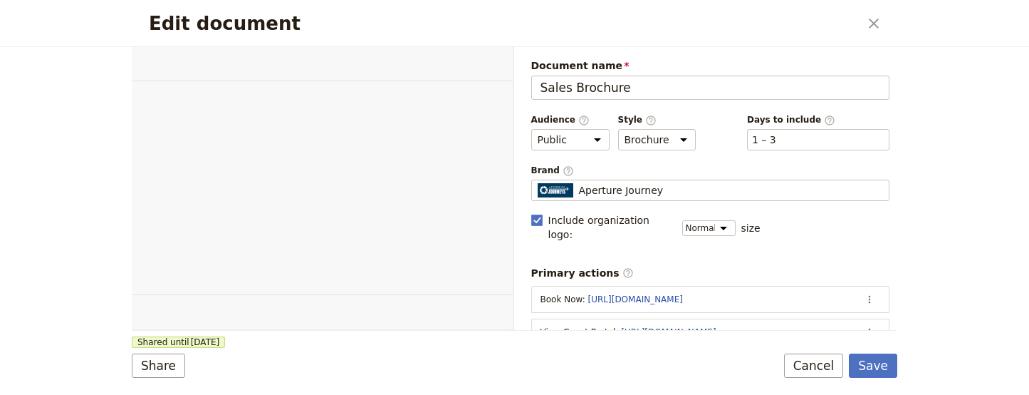
select select "DEFAULT"
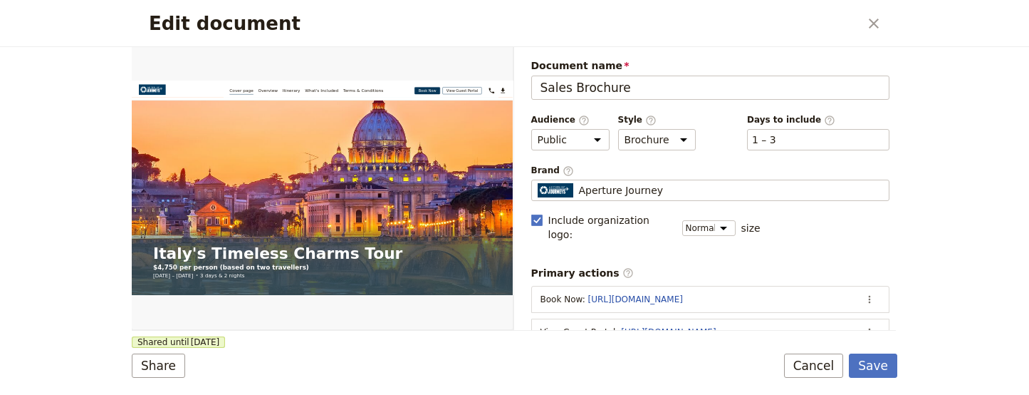
click at [889, 28] on div "Edit document ​" at bounding box center [515, 23] width 766 height 47
click at [881, 21] on icon "Close dialog" at bounding box center [874, 23] width 17 height 17
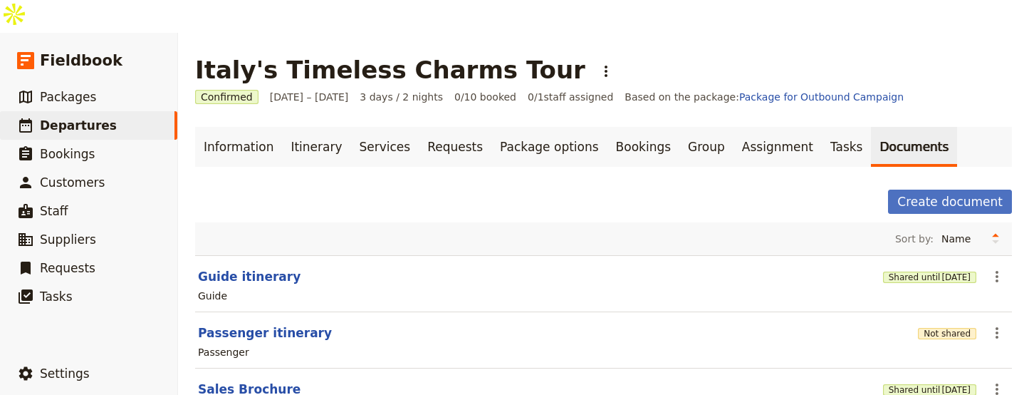
click at [257, 312] on section "Passenger itinerary Not shared ​ Passenger" at bounding box center [603, 340] width 817 height 56
click at [258, 324] on button "Passenger itinerary" at bounding box center [265, 332] width 134 height 17
select select "PASSENGER"
select select "RUN_SHEET"
select select "LARGE"
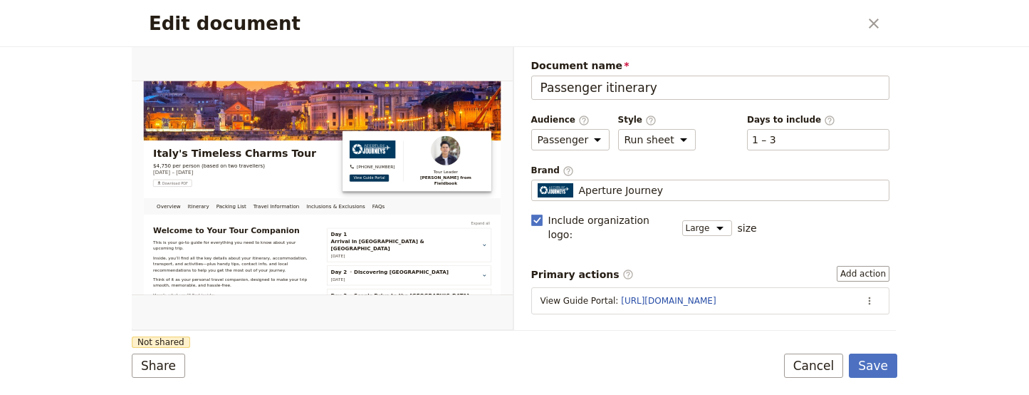
click at [134, 380] on form "Overview Itinerary Packing List Travel Information Inclusions & Exclusions FAQs…" at bounding box center [515, 221] width 766 height 348
click at [145, 360] on button "Share" at bounding box center [158, 365] width 53 height 24
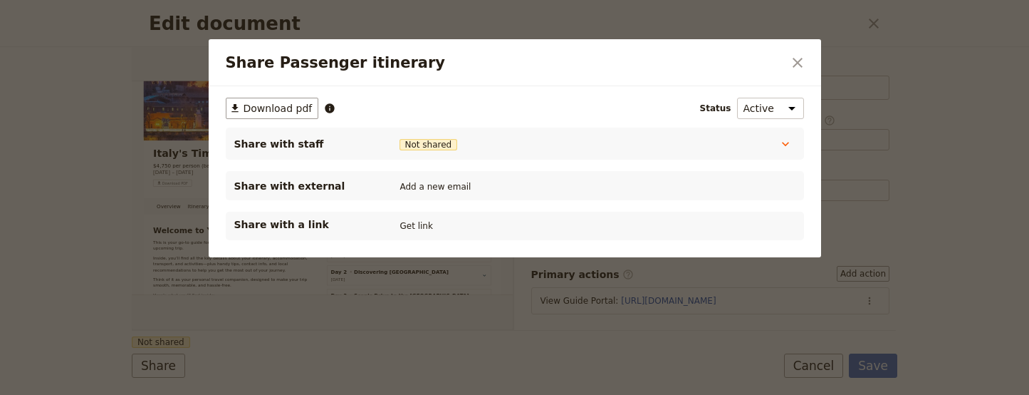
click at [152, 357] on div at bounding box center [514, 197] width 1029 height 395
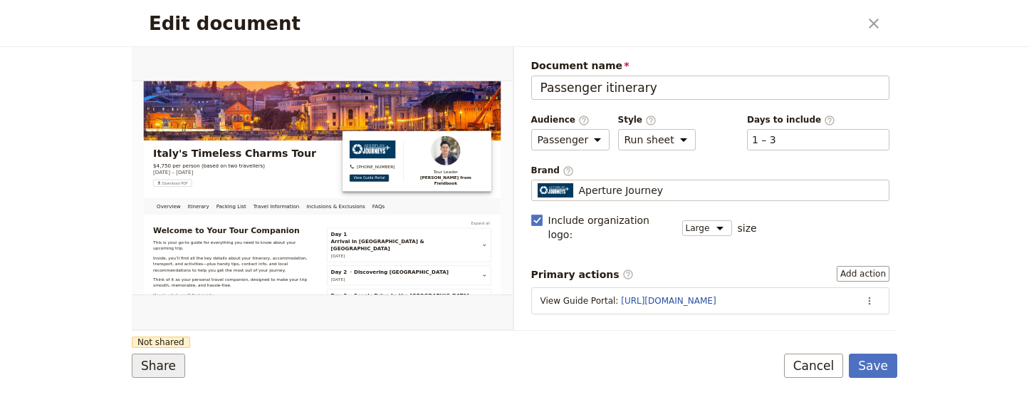
click at [160, 356] on button "Share" at bounding box center [158, 365] width 53 height 24
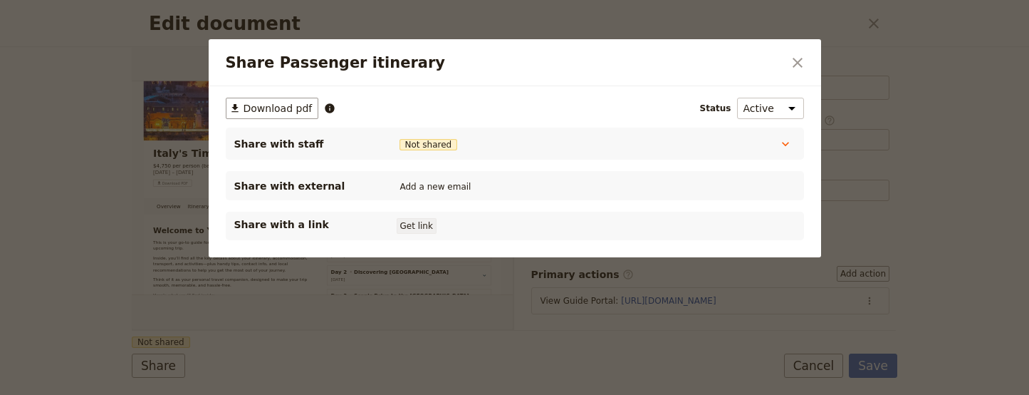
click at [429, 233] on button "Get link" at bounding box center [417, 226] width 40 height 16
click at [796, 68] on icon "Close dialog" at bounding box center [797, 62] width 17 height 17
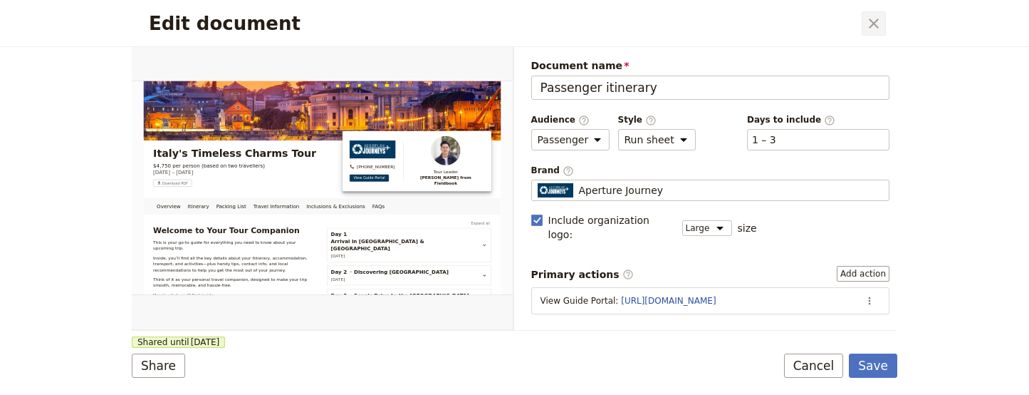
click at [876, 19] on icon "Close dialog" at bounding box center [874, 23] width 17 height 17
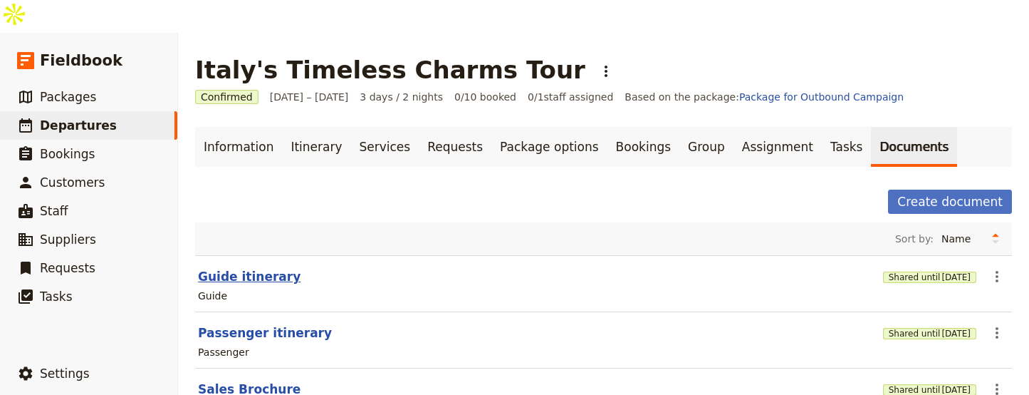
click at [257, 268] on button "Guide itinerary" at bounding box center [249, 276] width 103 height 17
select select "STAFF"
select select "RUN_SHEET"
select select "LARGE"
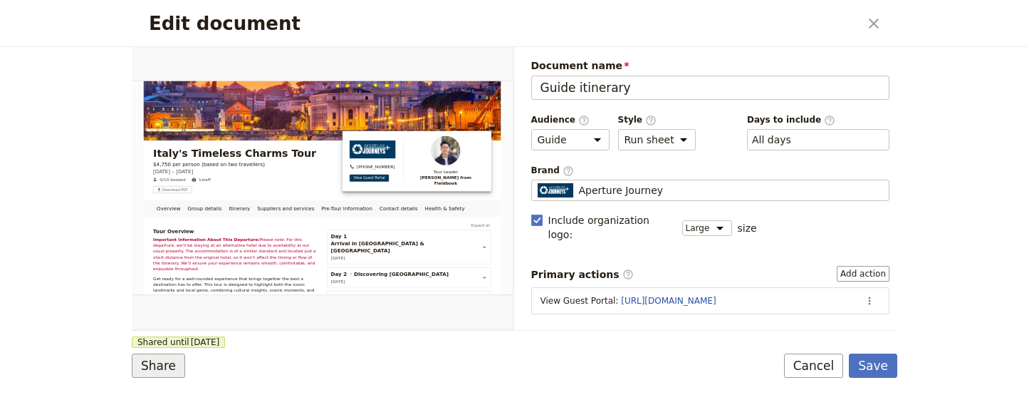
click at [172, 359] on button "Share" at bounding box center [158, 365] width 53 height 24
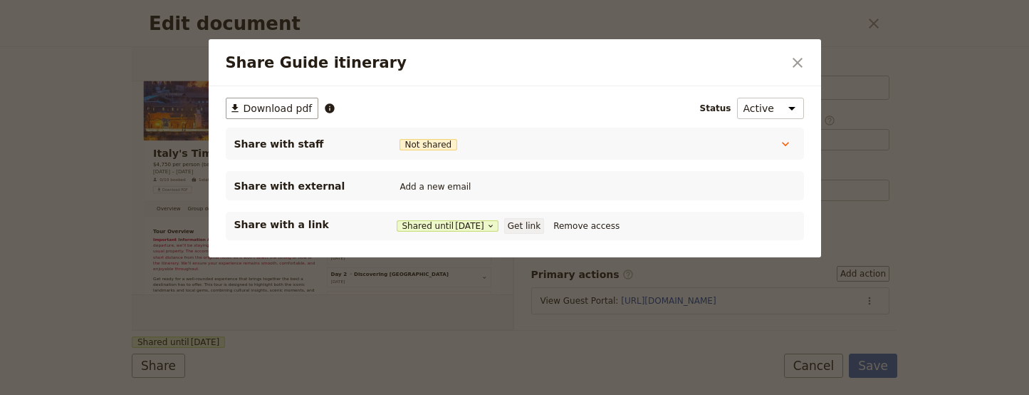
click at [544, 233] on button "Get link" at bounding box center [524, 226] width 40 height 16
click at [794, 62] on icon "Close dialog" at bounding box center [797, 62] width 17 height 17
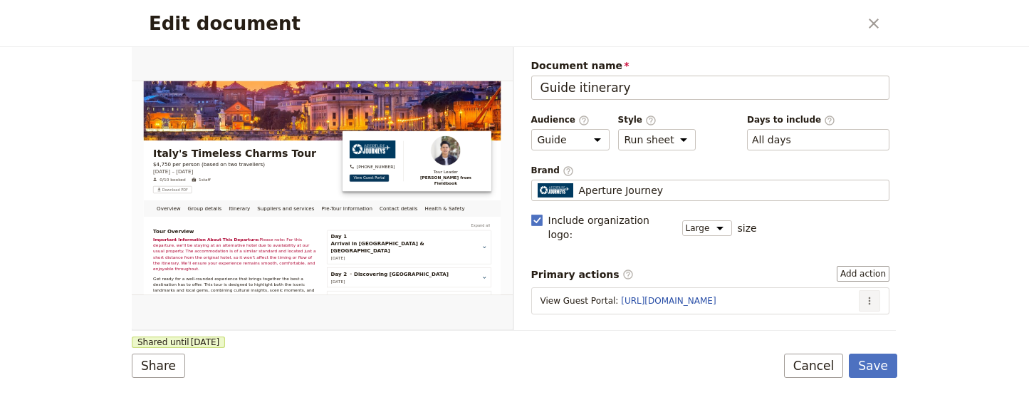
click at [864, 295] on icon "Actions" at bounding box center [869, 300] width 11 height 11
click at [816, 309] on span "Edit action" at bounding box center [812, 315] width 53 height 14
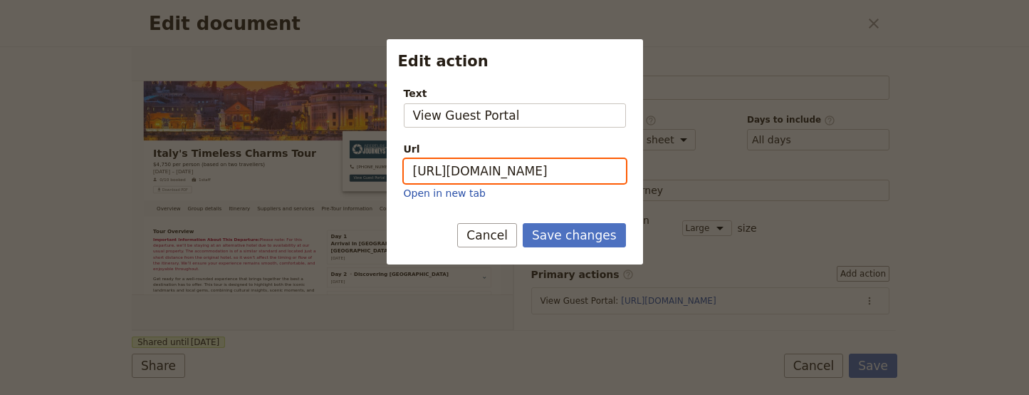
click at [496, 172] on input "[URL][DOMAIN_NAME]" at bounding box center [515, 171] width 222 height 24
paste input "XSQKqShSEB3T-gRezkbAb"
type input "https://trips.fieldbook.com/d/XSQKqShSEB3T-gRezkbAb"
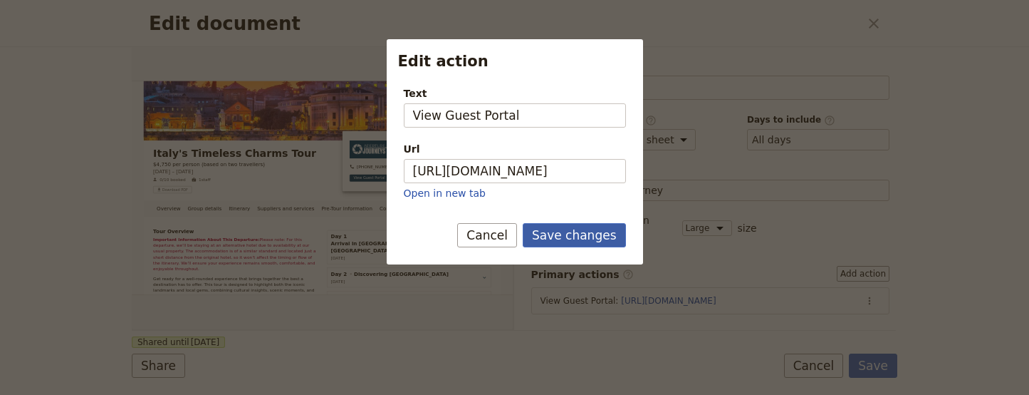
click at [586, 240] on button "Save changes" at bounding box center [574, 235] width 103 height 24
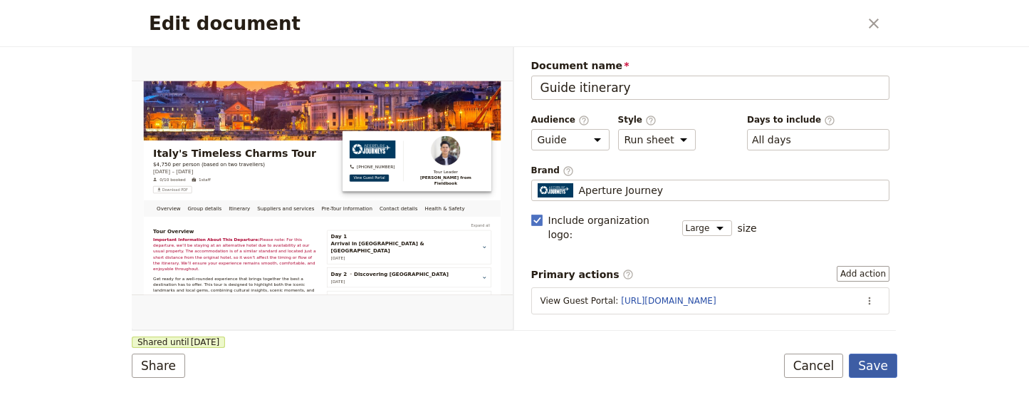
click at [894, 368] on button "Save" at bounding box center [873, 365] width 48 height 24
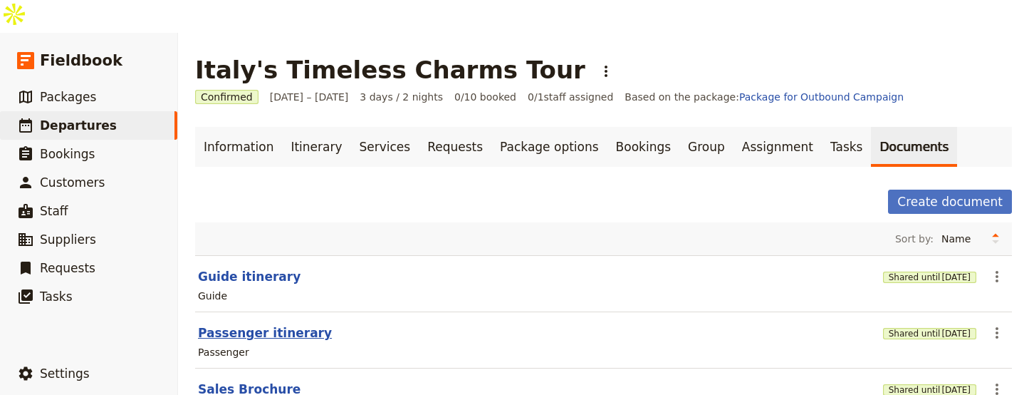
click at [234, 324] on button "Passenger itinerary" at bounding box center [265, 332] width 134 height 17
select select "PASSENGER"
select select "RUN_SHEET"
select select "LARGE"
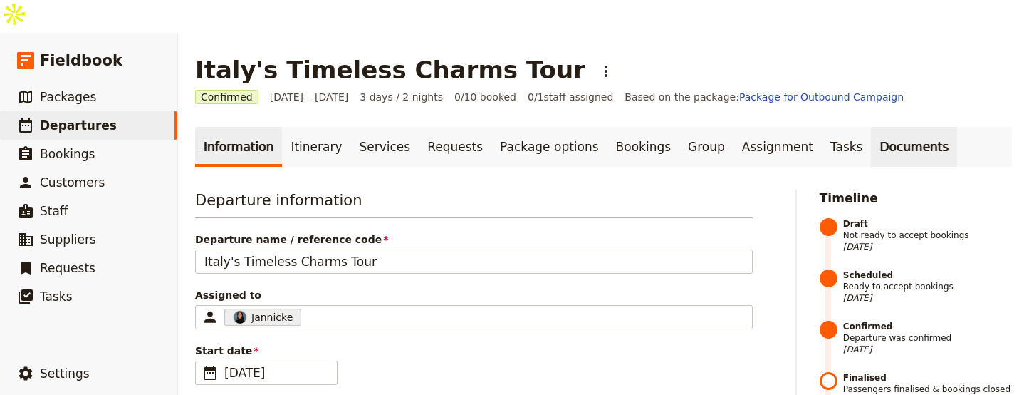
click at [871, 127] on link "Documents" at bounding box center [914, 147] width 86 height 40
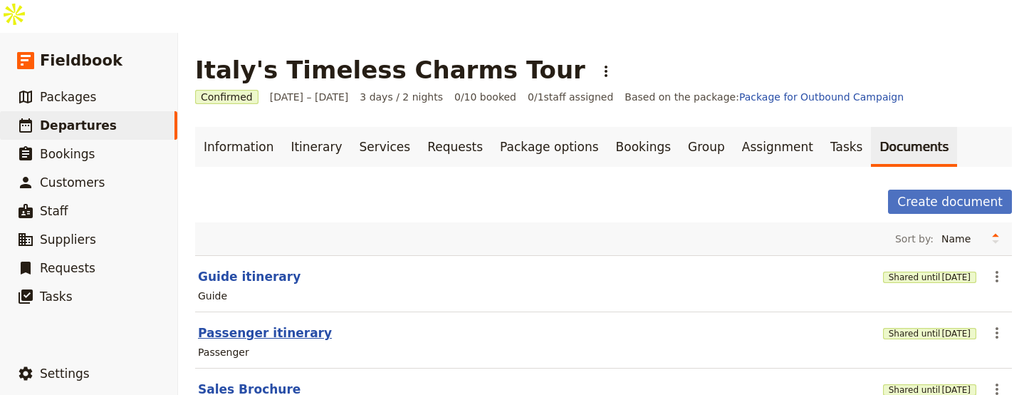
click at [276, 324] on button "Passenger itinerary" at bounding box center [265, 332] width 134 height 17
select select "PASSENGER"
select select "RUN_SHEET"
select select "LARGE"
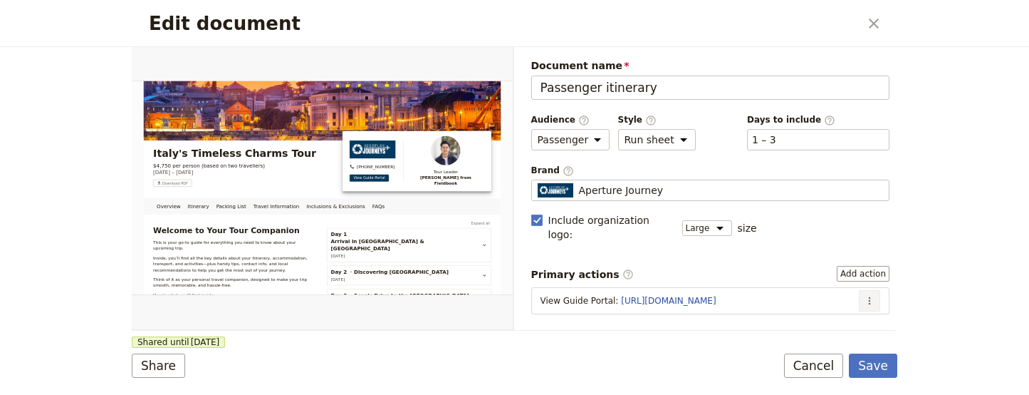
click at [866, 290] on button "​" at bounding box center [869, 300] width 21 height 21
click at [807, 312] on span "Edit action" at bounding box center [812, 315] width 53 height 14
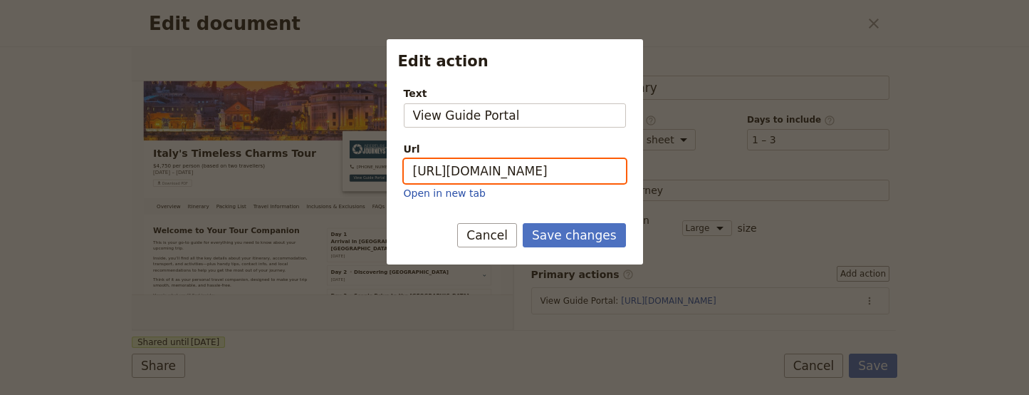
click at [561, 168] on input "[URL][DOMAIN_NAME]" at bounding box center [515, 171] width 222 height 24
paste input "lpEG2DnZfqi9EYS5VAeUo"
type input "https://trips.fieldbook.com/d/lpEG2DnZfqi9EYS5VAeUo"
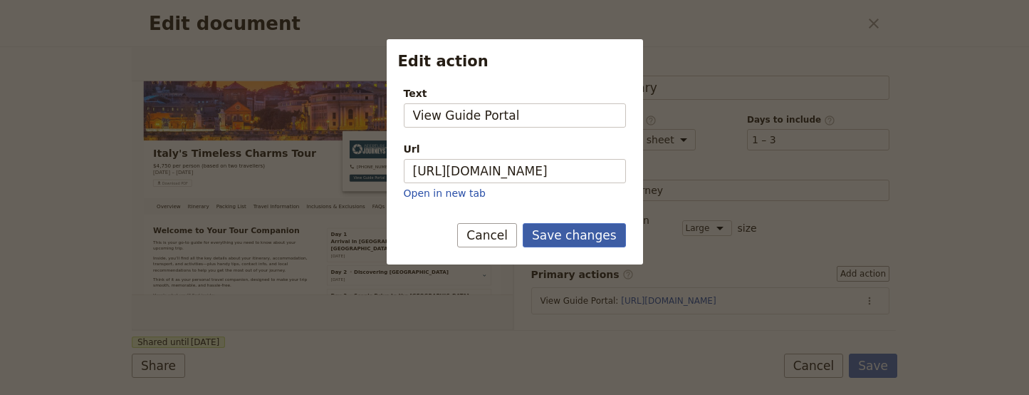
click at [600, 241] on button "Save changes" at bounding box center [574, 235] width 103 height 24
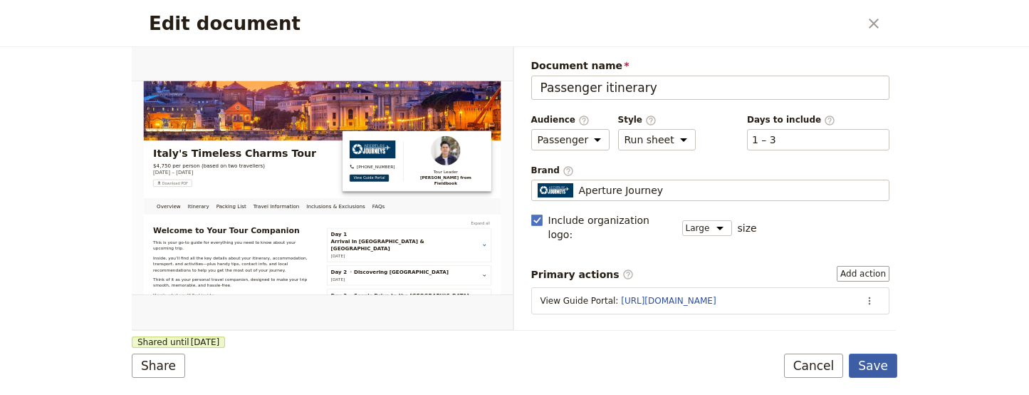
click at [878, 370] on button "Save" at bounding box center [873, 365] width 48 height 24
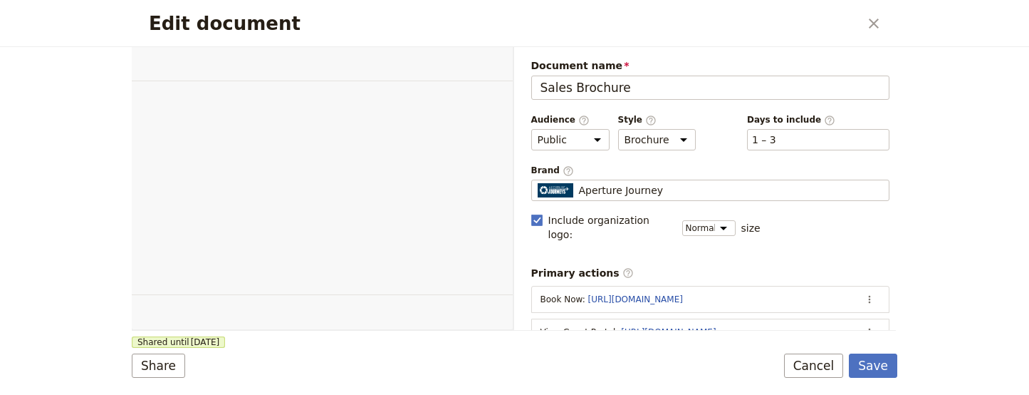
select select "DEFAULT"
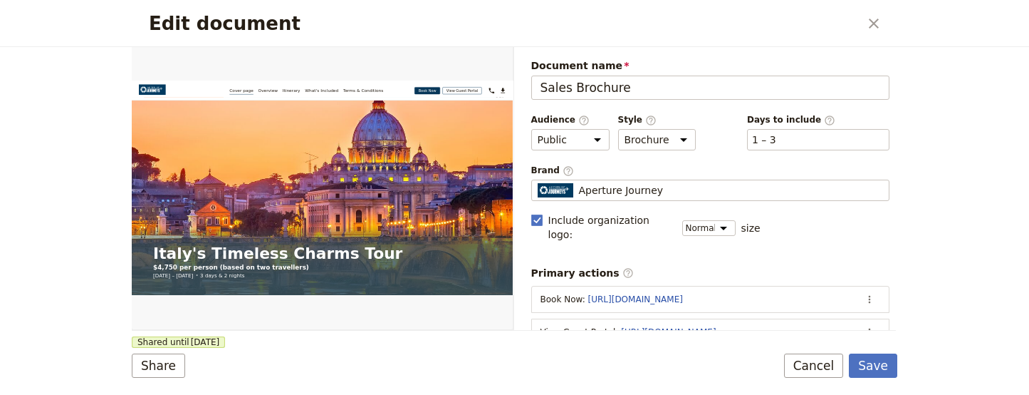
scroll to position [36, 0]
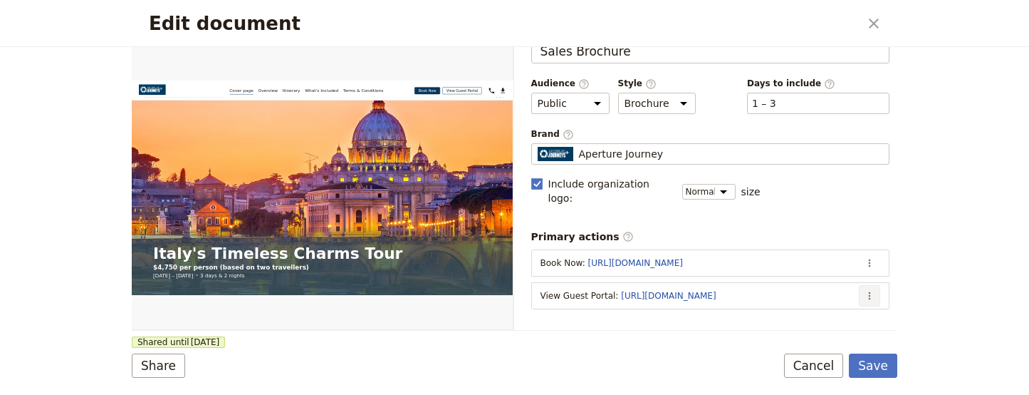
click at [859, 285] on button "​" at bounding box center [869, 295] width 21 height 21
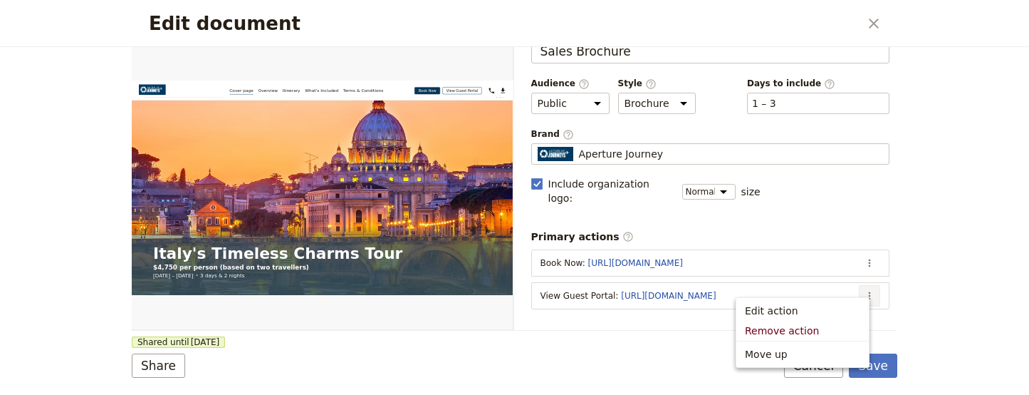
click at [848, 305] on span "Edit action" at bounding box center [802, 310] width 115 height 14
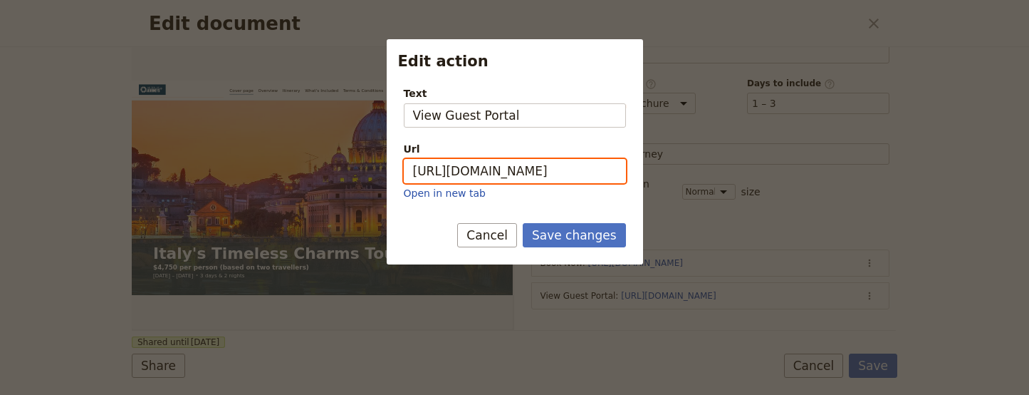
click at [550, 171] on input "[URL][DOMAIN_NAME]" at bounding box center [515, 171] width 222 height 24
paste input "XSQKqShSEB3T-gRezkbAb"
type input "[URL][DOMAIN_NAME]"
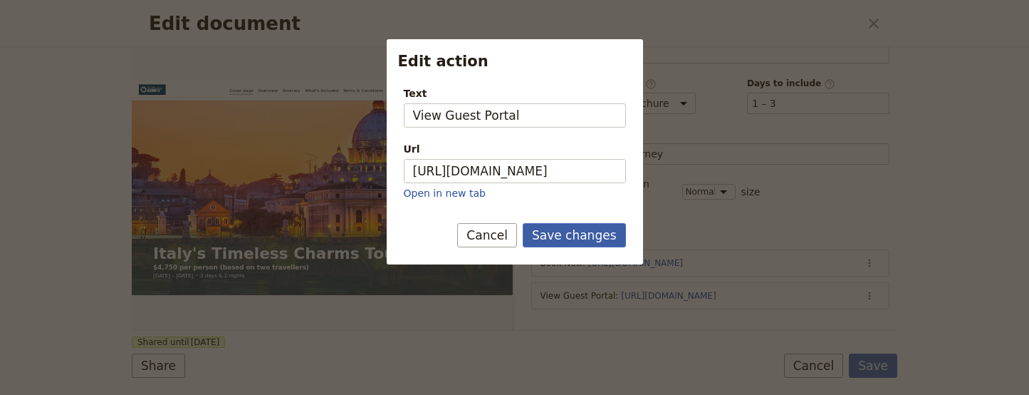
click at [618, 237] on button "Save changes" at bounding box center [574, 235] width 103 height 24
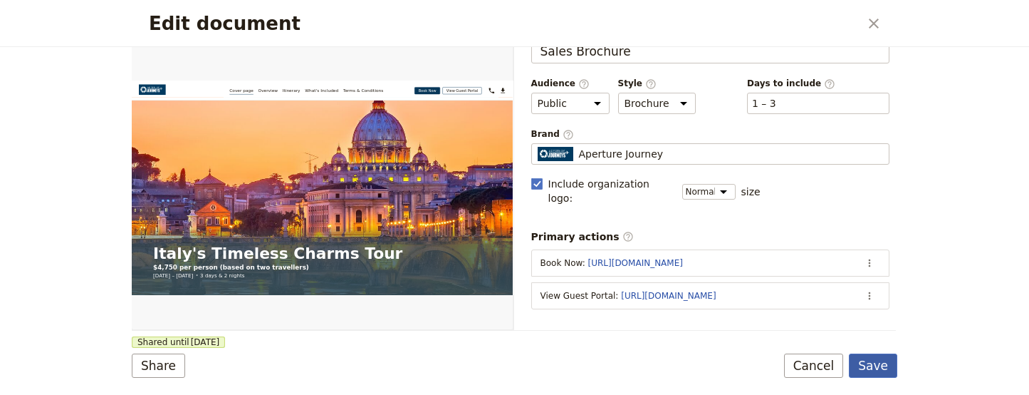
click at [886, 368] on button "Save" at bounding box center [873, 365] width 48 height 24
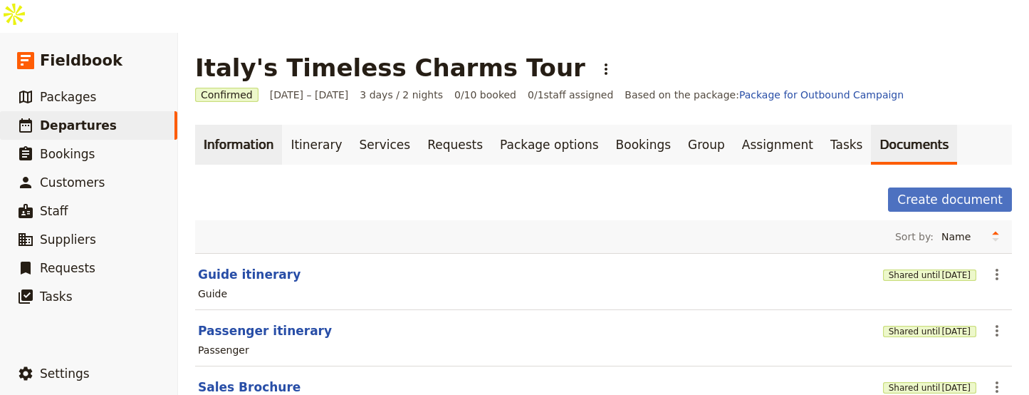
scroll to position [3, 0]
click at [231, 124] on link "Information" at bounding box center [238, 144] width 87 height 40
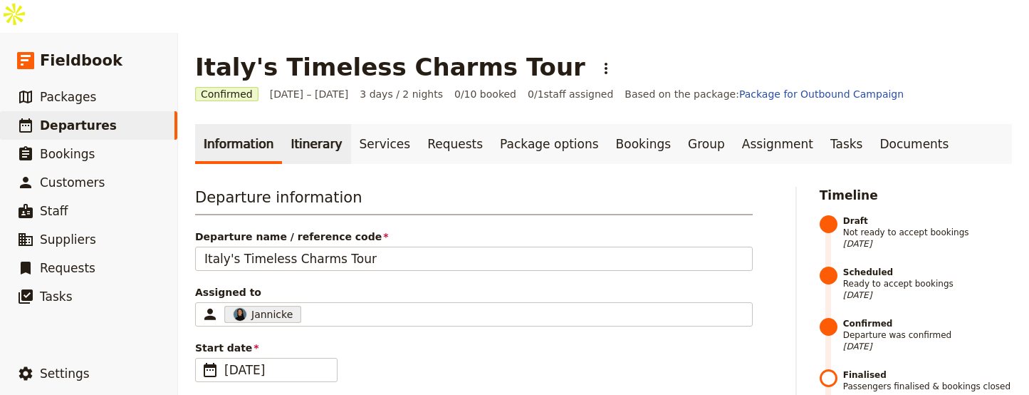
click at [284, 124] on link "Itinerary" at bounding box center [316, 144] width 68 height 40
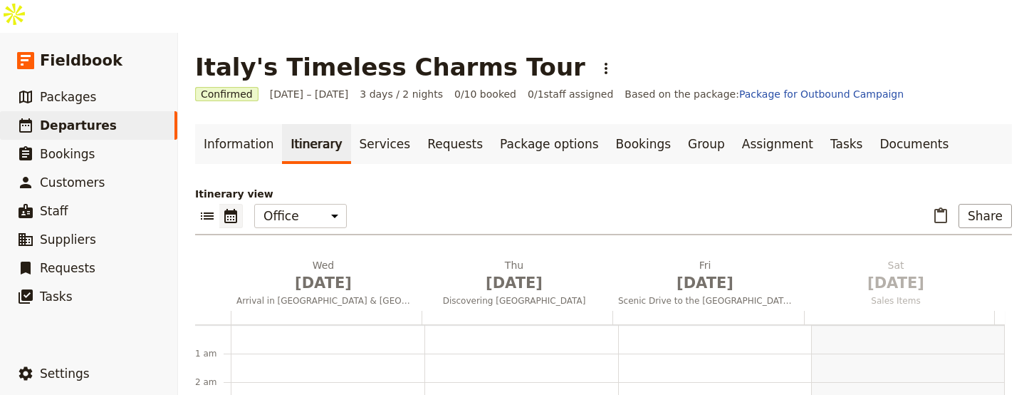
scroll to position [185, 0]
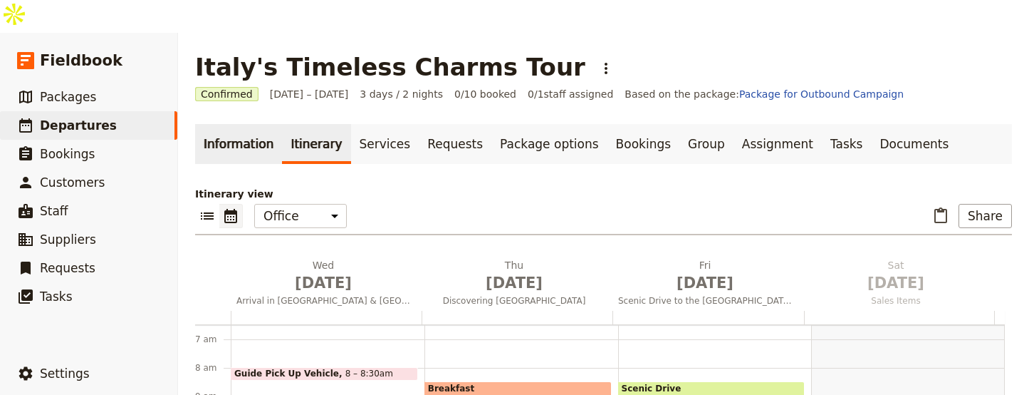
click at [224, 124] on link "Information" at bounding box center [238, 144] width 87 height 40
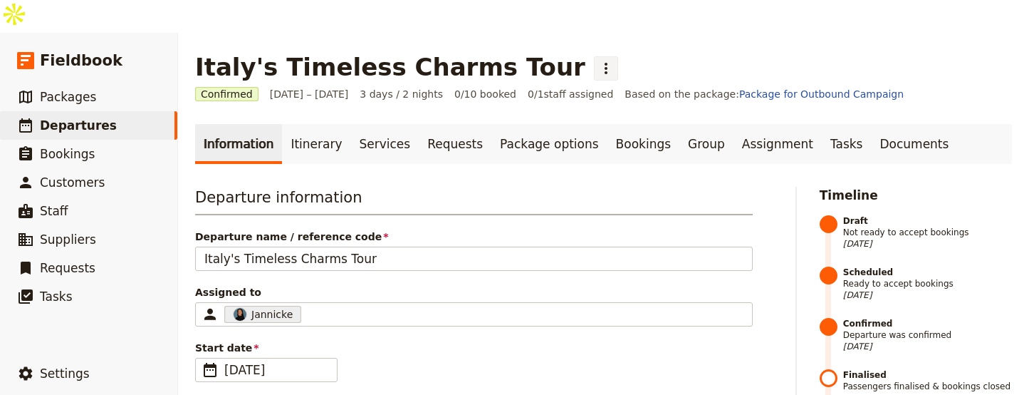
click at [598, 60] on icon "Actions" at bounding box center [606, 68] width 17 height 17
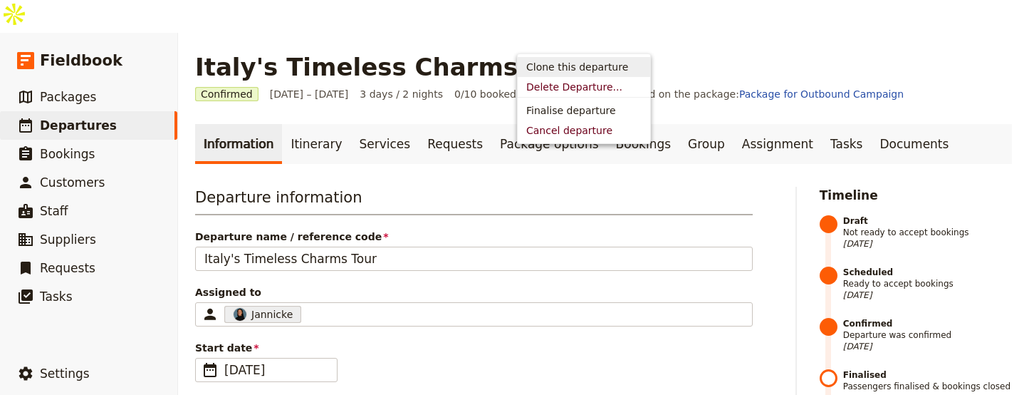
click at [632, 69] on span "Clone this departure" at bounding box center [583, 67] width 115 height 14
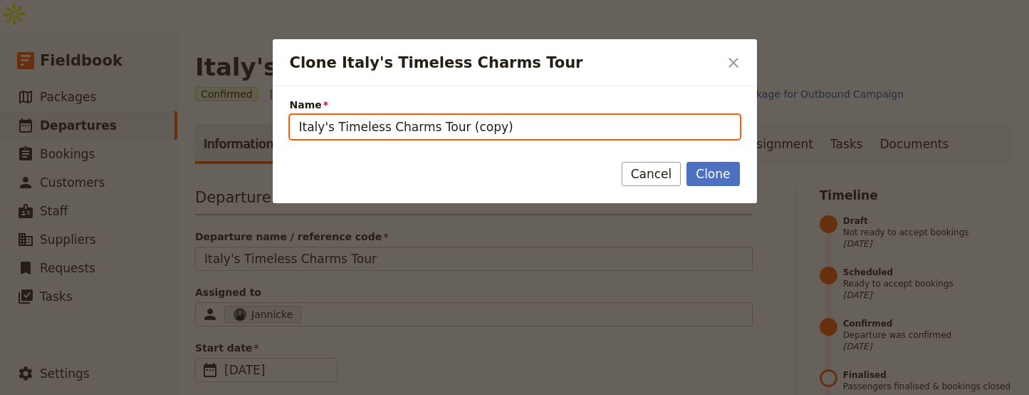
drag, startPoint x: 536, startPoint y: 135, endPoint x: 255, endPoint y: 130, distance: 281.4
paste input "South of France Group Trip for Solo Female Travelers"
type input "South of France Group Trip for Solo Female Travelers"
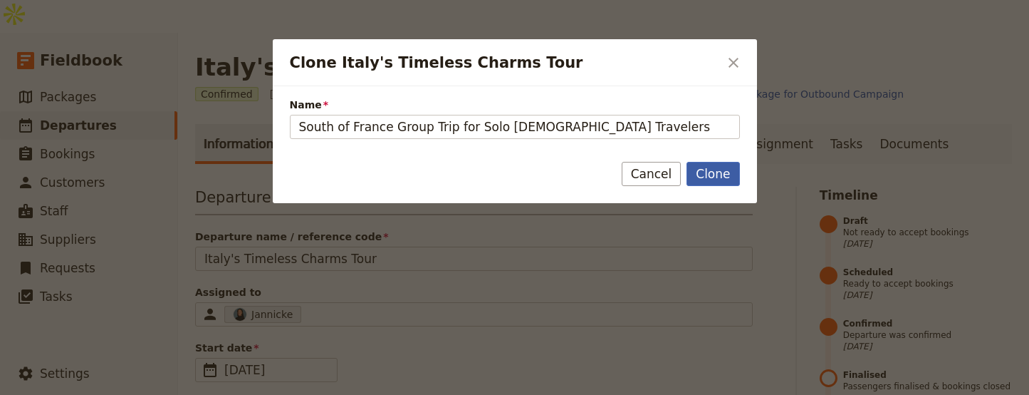
click at [714, 176] on button "Clone" at bounding box center [713, 174] width 53 height 24
type input "South of France Group Trip for Solo Female Travelers"
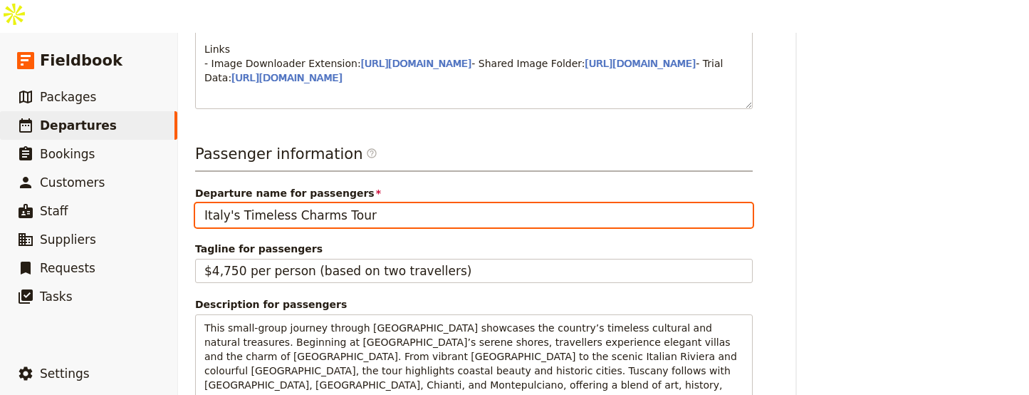
click at [325, 203] on input "Italy's Timeless Charms Tour" at bounding box center [474, 215] width 558 height 24
paste input "South of France Group Trip for Solo Female Travelers"
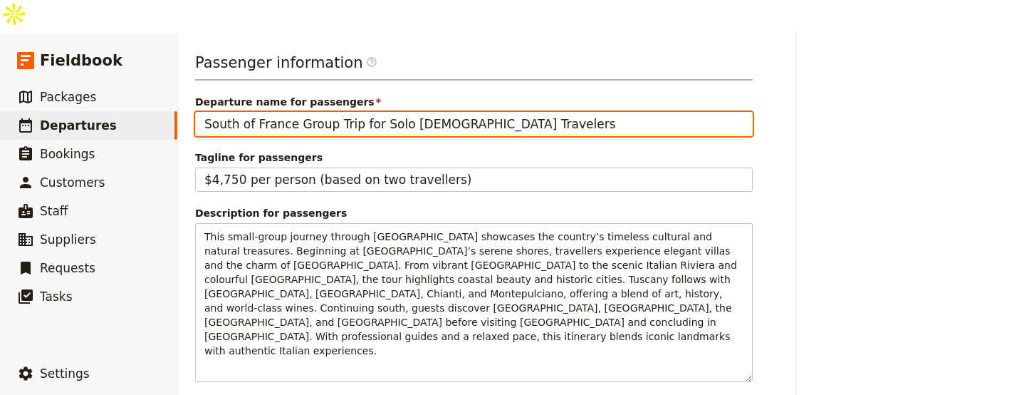
scroll to position [1163, 0]
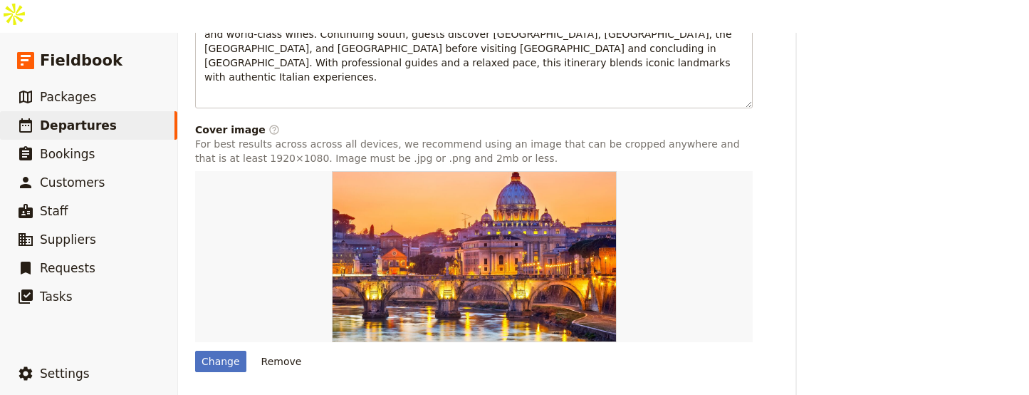
type input "South of France Group Trip for Solo Female Travelers"
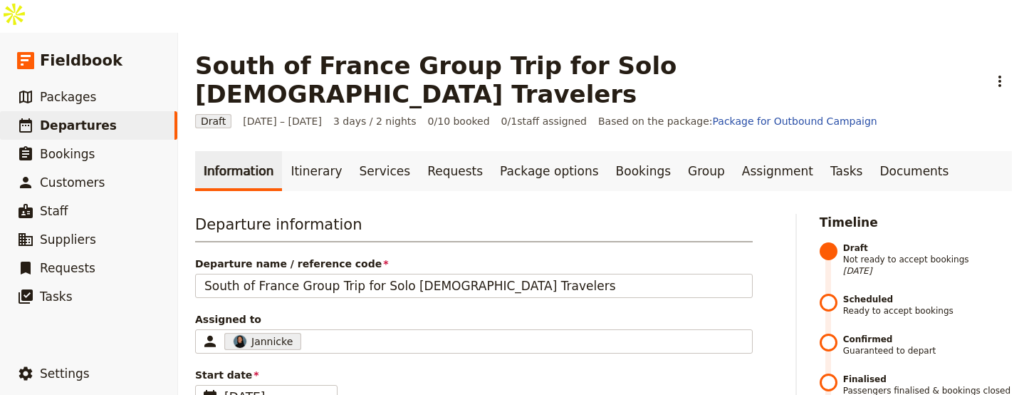
scroll to position [6, 0]
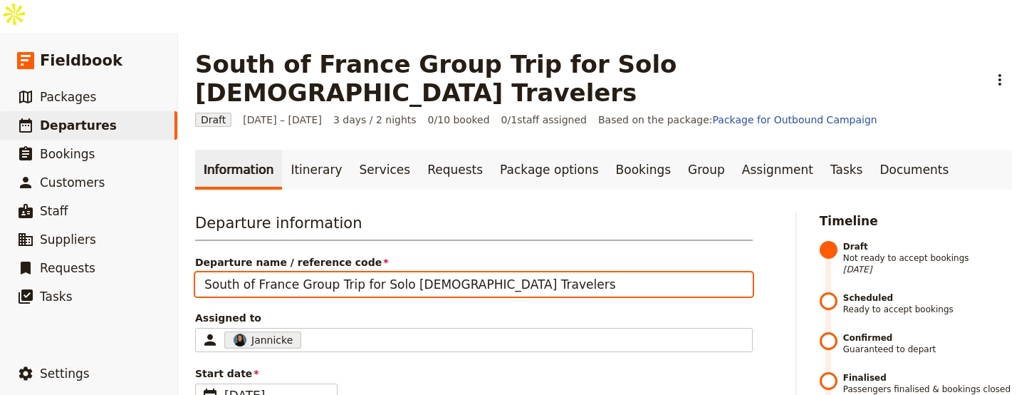
click at [289, 272] on input "South of France Group Trip for Solo Female Travelers" at bounding box center [474, 284] width 558 height 24
paste input "Côte d'Azur Private French Elegant Women's Trip Itinerary"
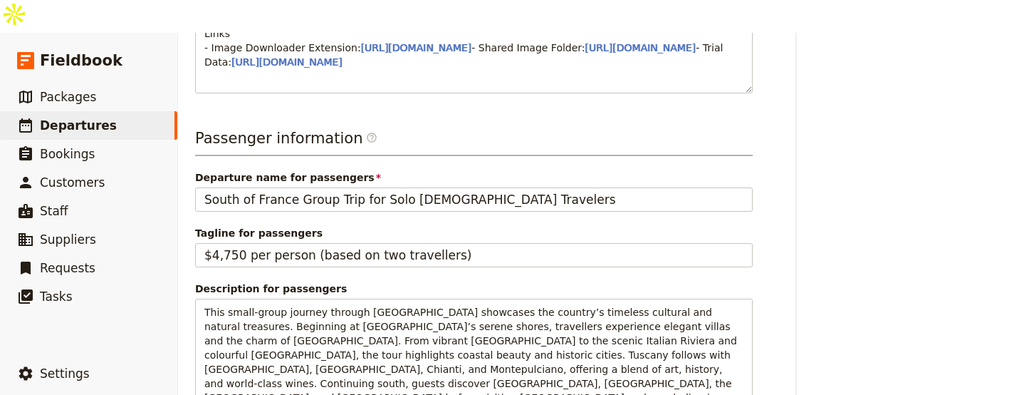
scroll to position [693, 0]
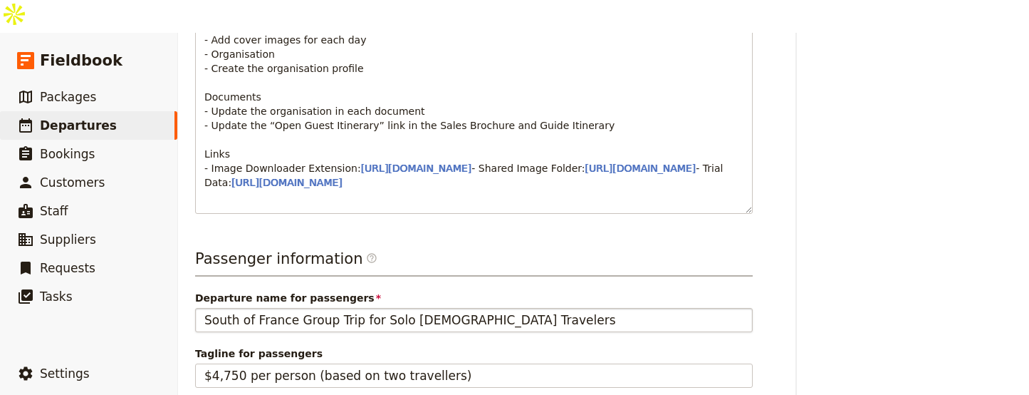
type input "Côte d'Azur Private French Elegant Women's Trip Itinerary"
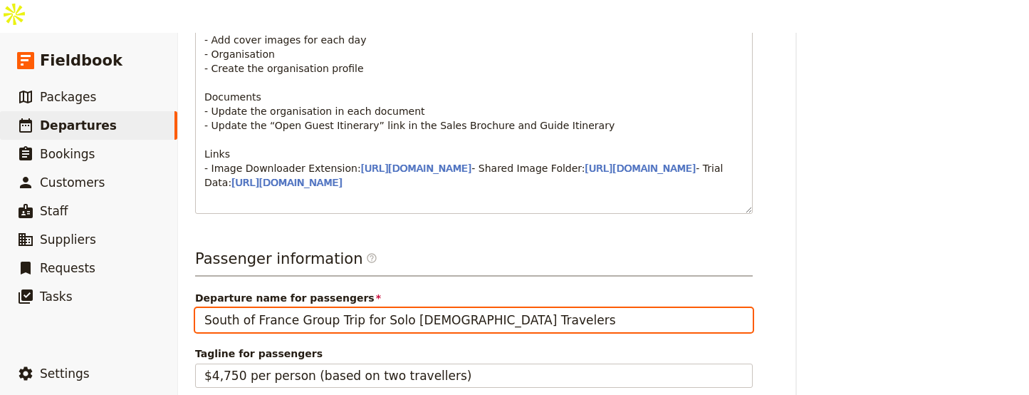
click at [442, 308] on input "South of France Group Trip for Solo Female Travelers" at bounding box center [474, 320] width 558 height 24
paste input "Côte d'Azur Private French Elegant Women's Trip Itinerary"
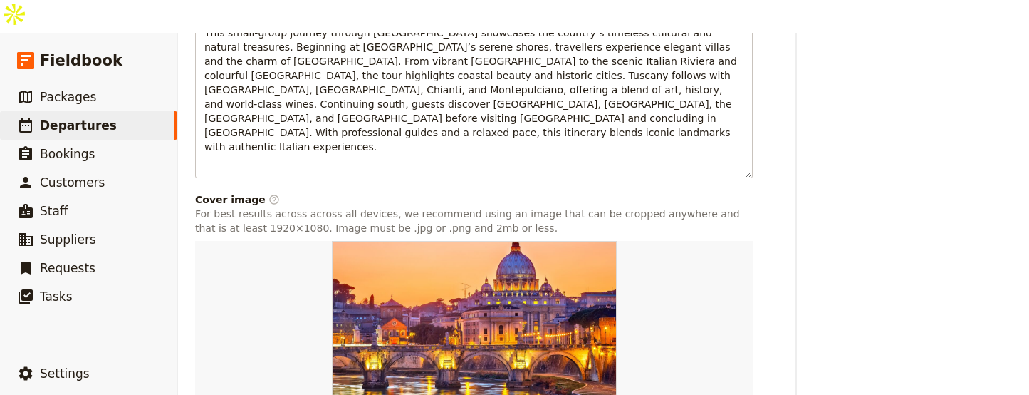
scroll to position [1163, 0]
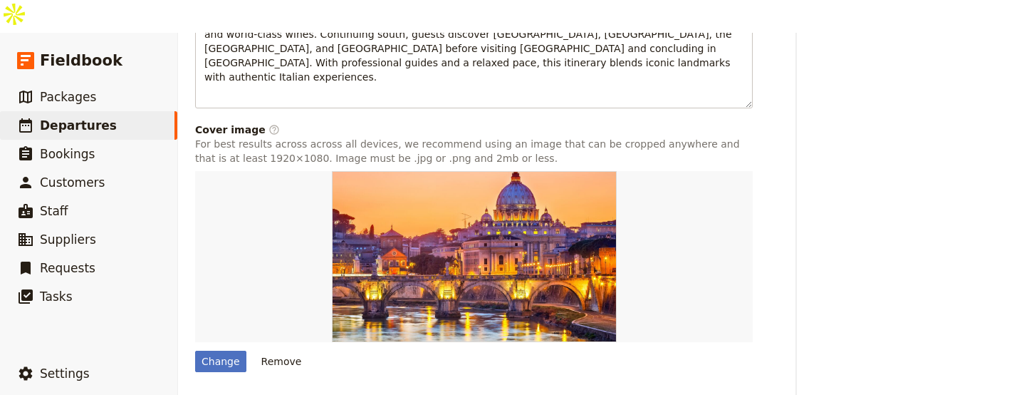
type input "Côte d'Azur Private French Elegant Women's Trip Itinerary"
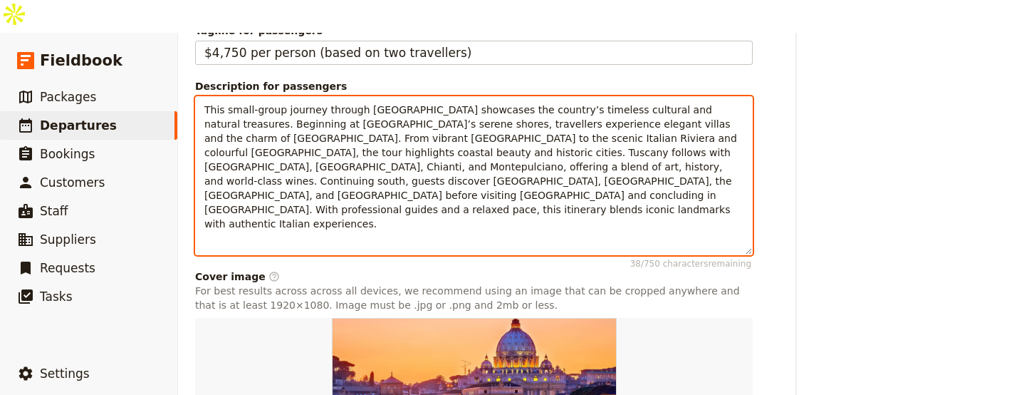
click at [329, 182] on p "This small-group journey through [GEOGRAPHIC_DATA] showcases the country’s time…" at bounding box center [473, 167] width 539 height 128
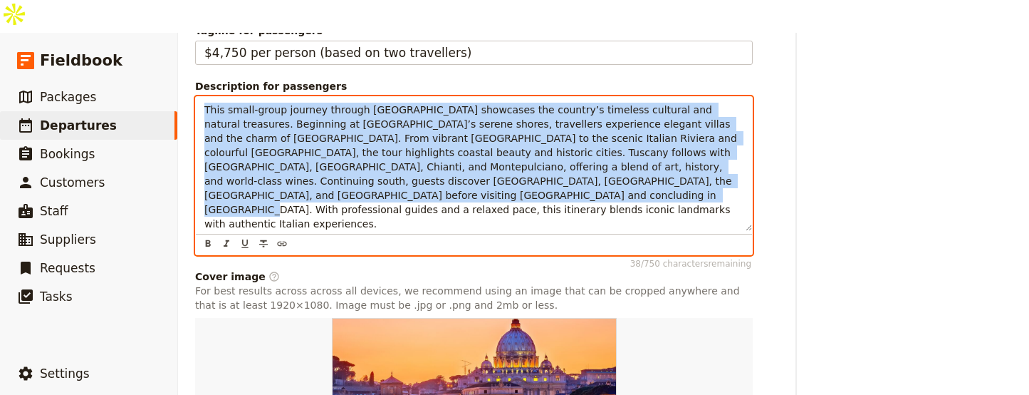
click at [329, 182] on p "This small-group journey through [GEOGRAPHIC_DATA] showcases the country’s time…" at bounding box center [473, 167] width 539 height 128
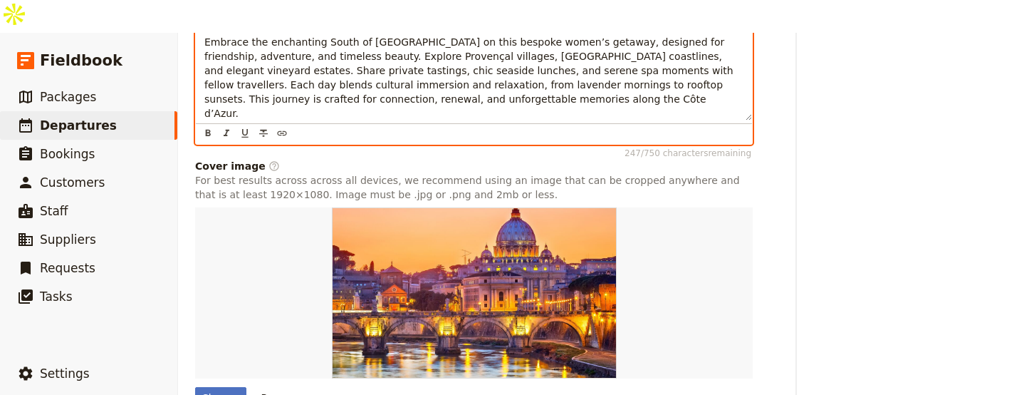
scroll to position [1140, 0]
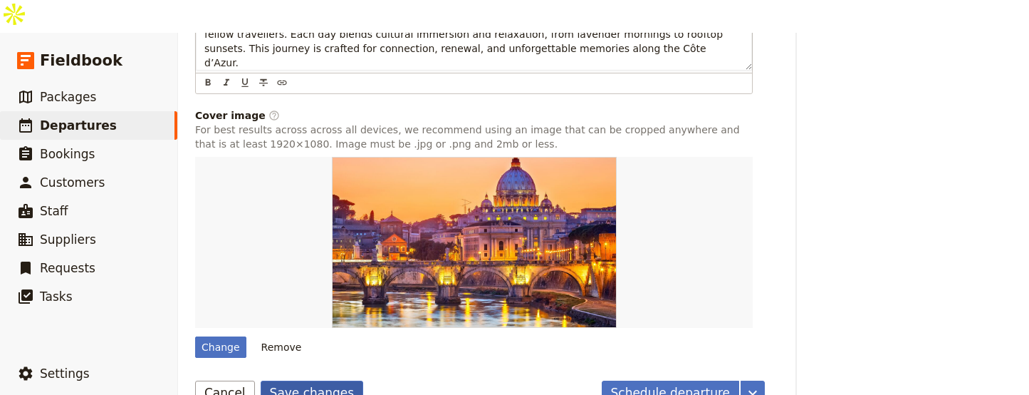
click at [318, 380] on button "Save changes" at bounding box center [312, 392] width 103 height 24
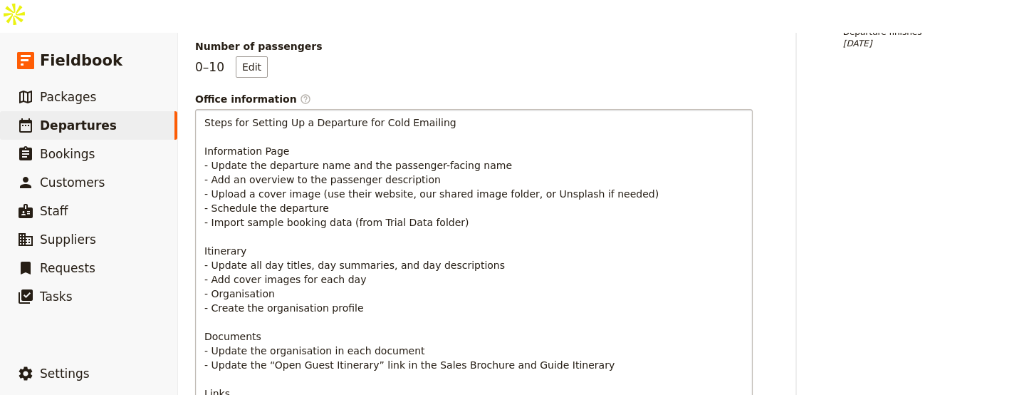
scroll to position [269, 0]
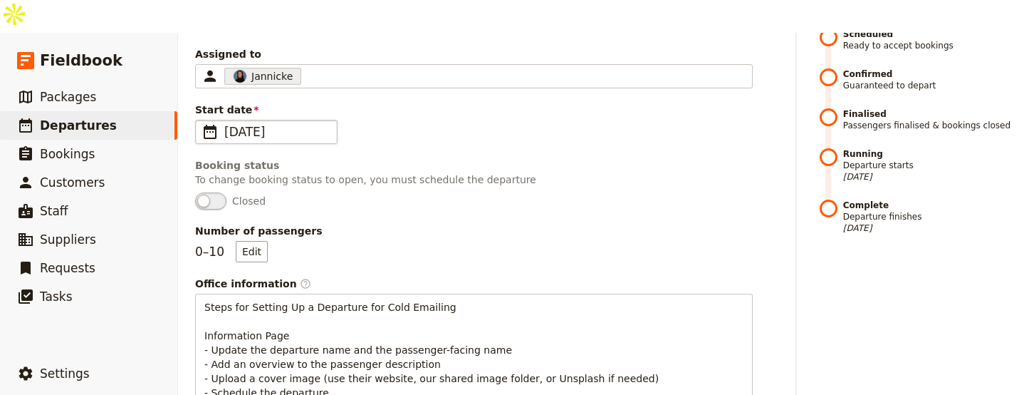
click at [264, 123] on span "[DATE]" at bounding box center [276, 131] width 104 height 17
click at [202, 120] on input "[DATE]" at bounding box center [201, 120] width 1 height 1
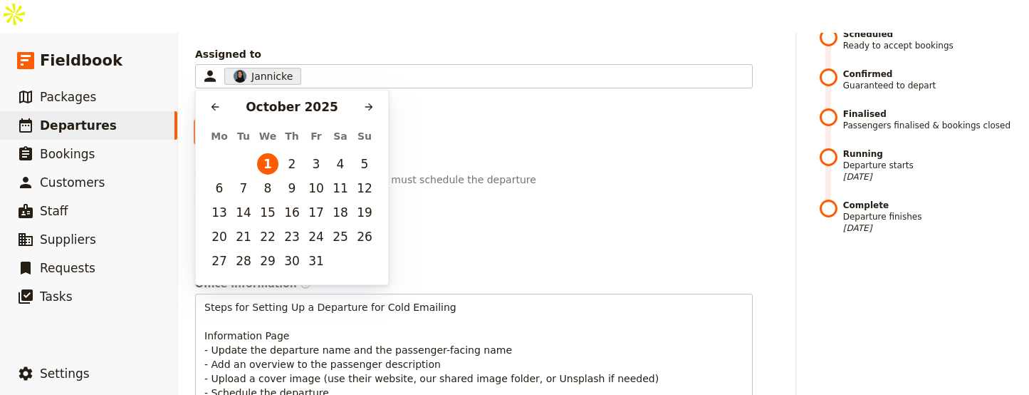
scroll to position [0, 0]
click at [318, 103] on div "October 2025" at bounding box center [292, 106] width 133 height 17
click at [357, 106] on div "October 2025" at bounding box center [292, 106] width 133 height 17
click at [365, 107] on icon "Next month" at bounding box center [368, 106] width 11 height 11
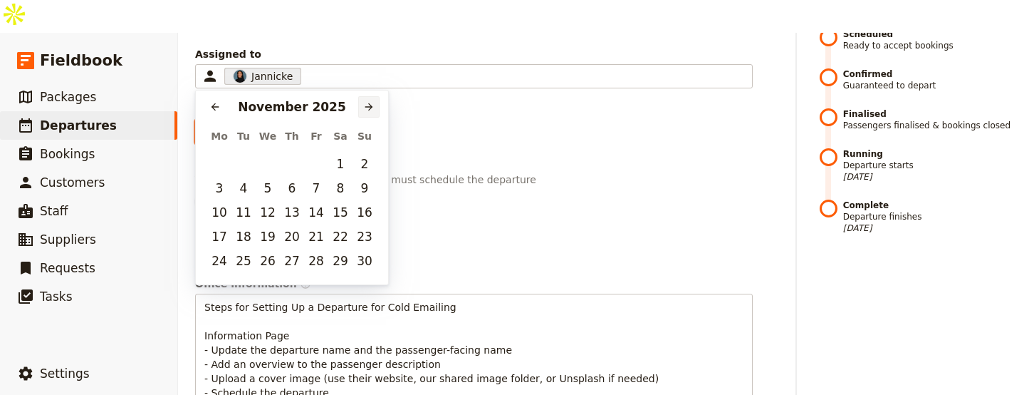
click at [365, 107] on icon "Next month" at bounding box center [368, 106] width 11 height 11
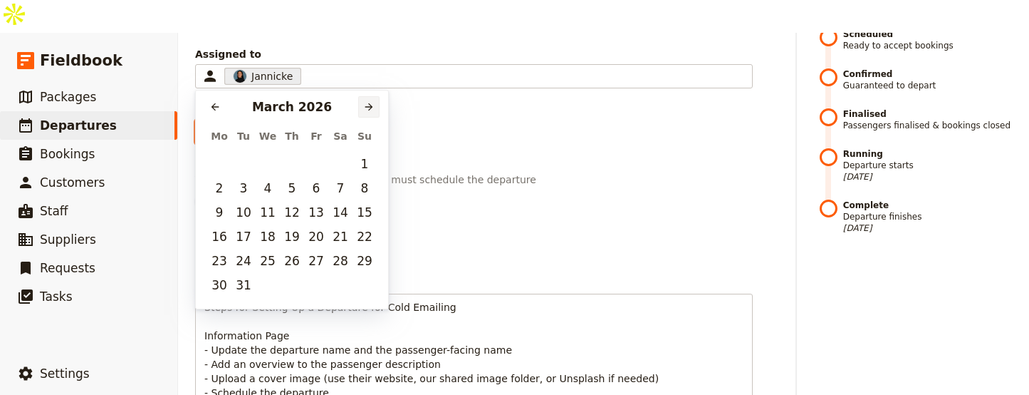
click at [365, 107] on icon "Next month" at bounding box center [369, 107] width 8 height 8
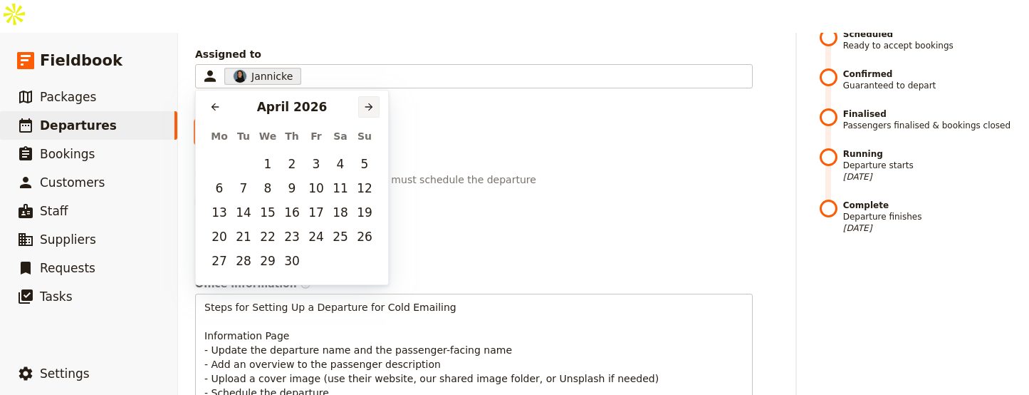
click at [365, 107] on icon "Next month" at bounding box center [369, 107] width 8 height 8
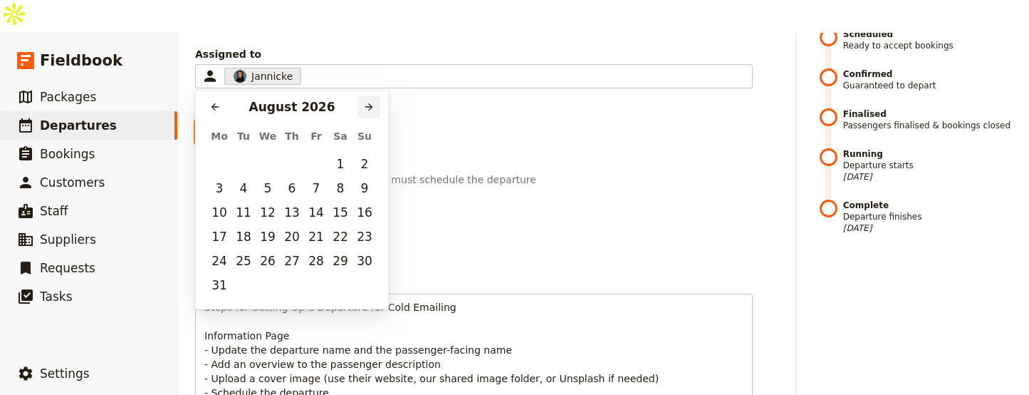
click at [365, 107] on icon "Next month" at bounding box center [369, 107] width 8 height 8
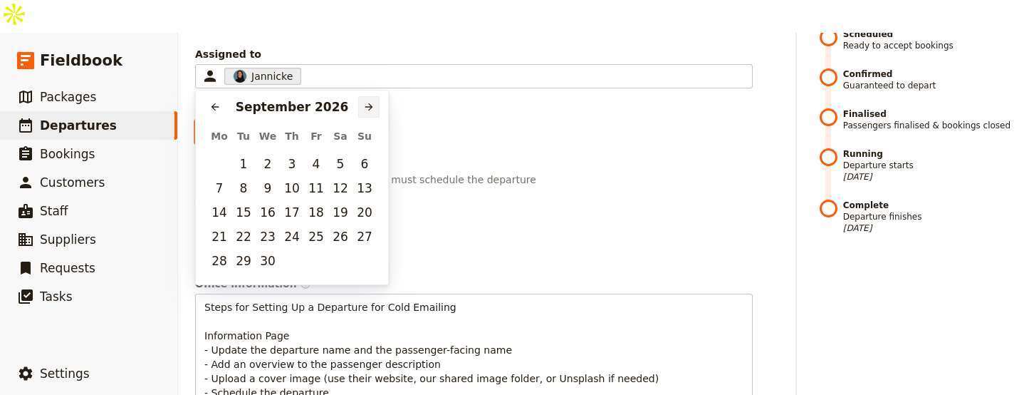
click at [365, 107] on icon "Next month" at bounding box center [369, 107] width 8 height 8
click at [214, 107] on icon "Previous month" at bounding box center [216, 107] width 8 height 8
click at [242, 160] on button "1" at bounding box center [243, 163] width 21 height 21
type input "01/09/2026"
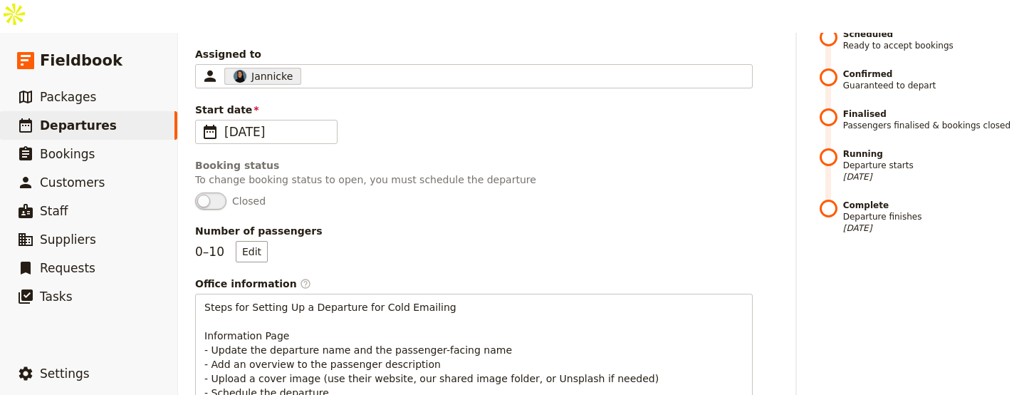
click at [586, 192] on span "Closed" at bounding box center [474, 200] width 558 height 17
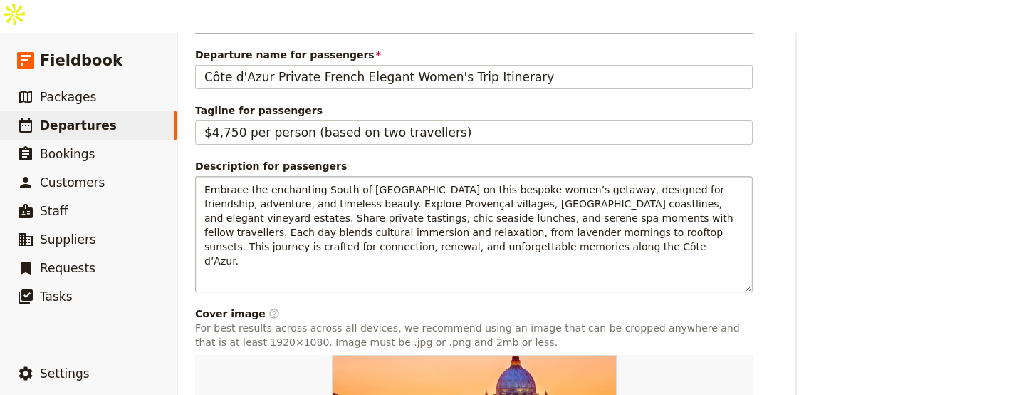
scroll to position [1140, 0]
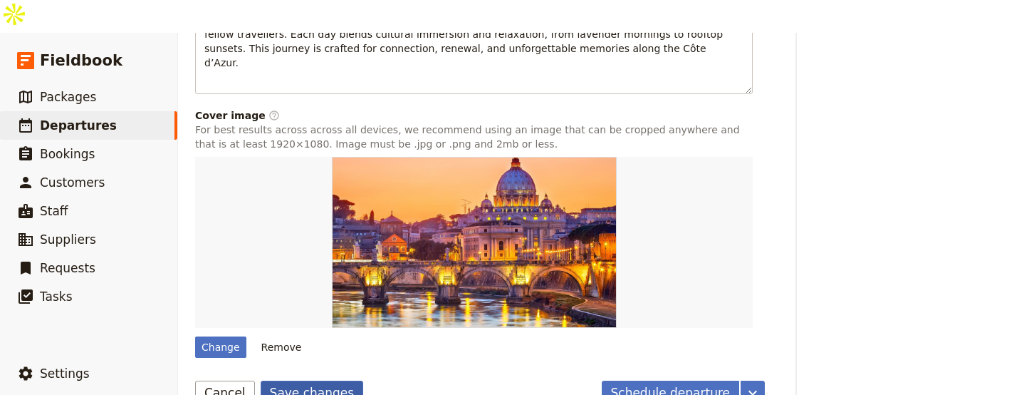
click at [308, 380] on button "Save changes" at bounding box center [312, 392] width 103 height 24
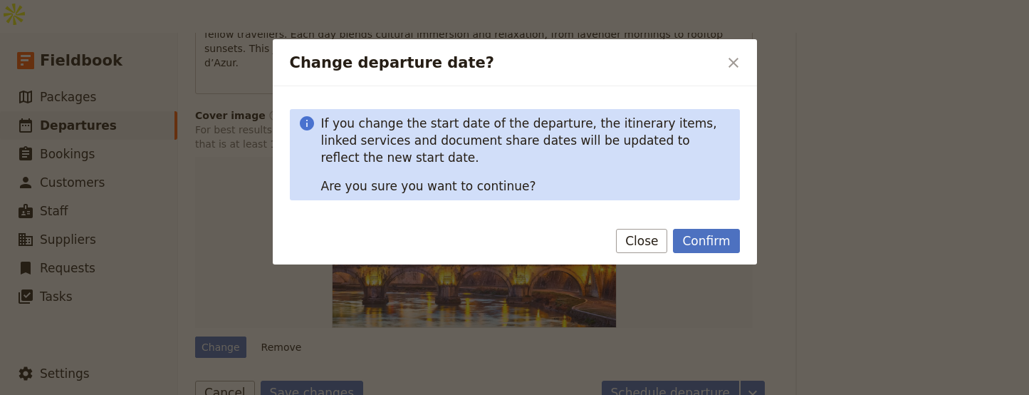
click at [732, 236] on button "Confirm" at bounding box center [706, 241] width 66 height 24
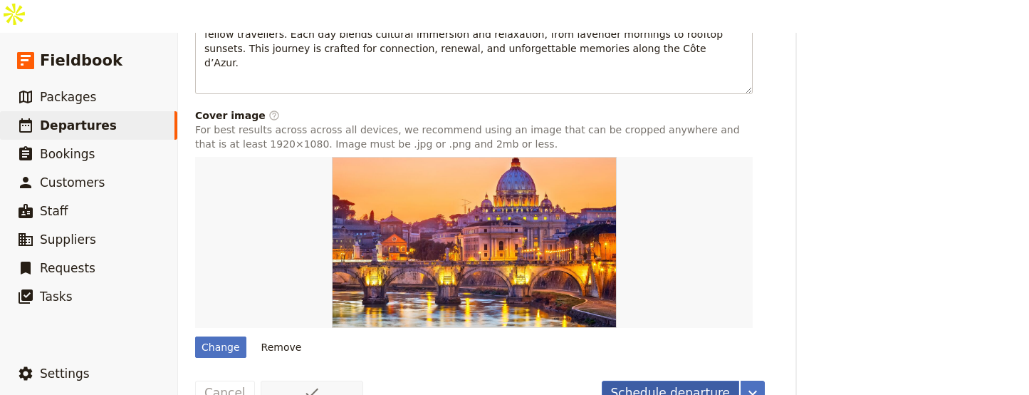
click at [679, 380] on button "Schedule departure" at bounding box center [671, 392] width 138 height 24
click at [283, 336] on button "Remove" at bounding box center [281, 346] width 53 height 21
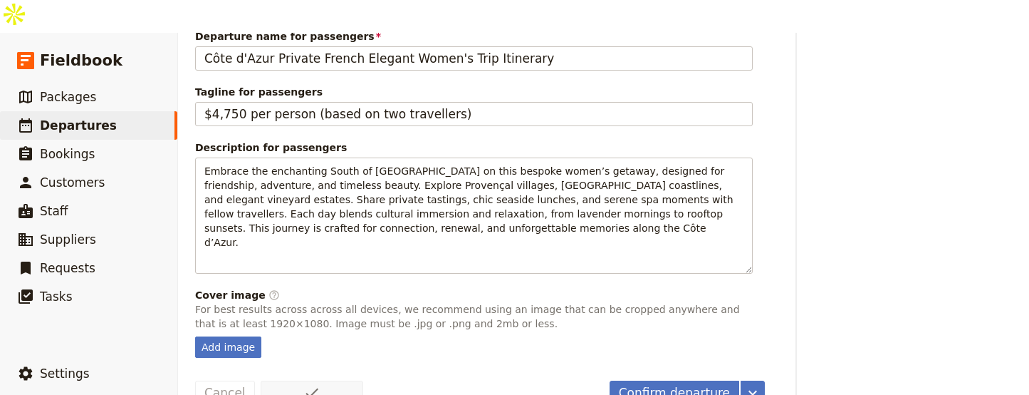
click at [365, 336] on div "Add image" at bounding box center [474, 346] width 558 height 21
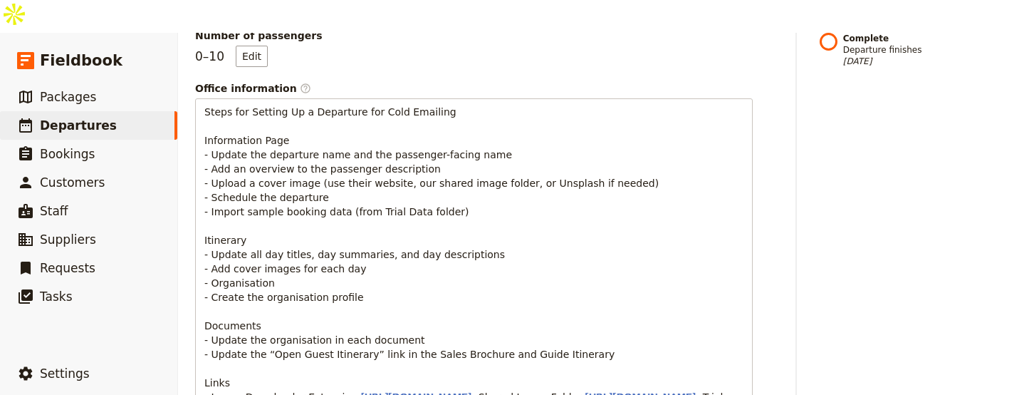
scroll to position [0, 0]
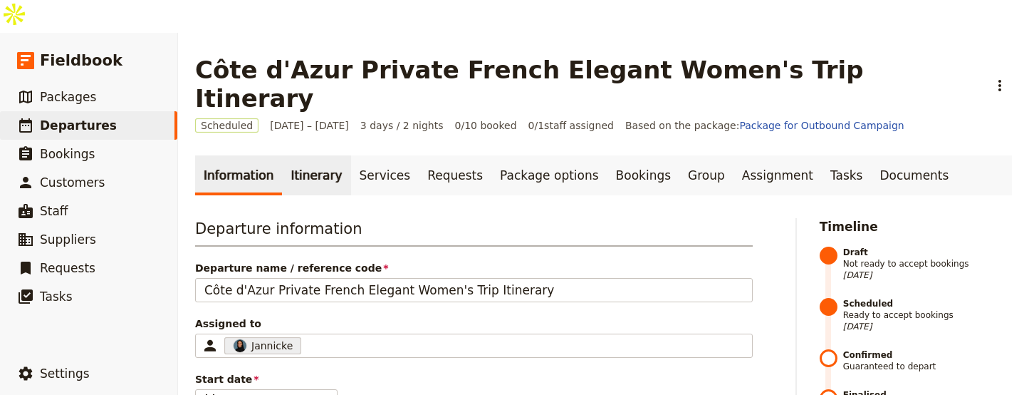
click at [298, 155] on link "Itinerary" at bounding box center [316, 175] width 68 height 40
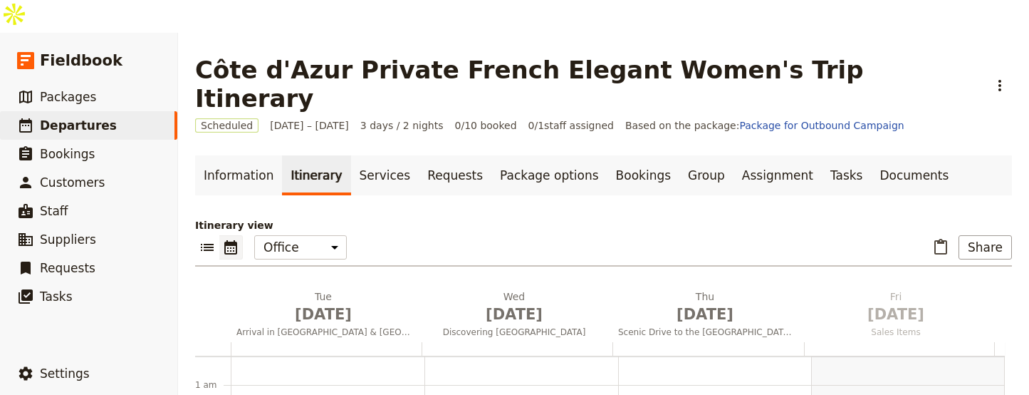
scroll to position [185, 0]
click at [320, 303] on span "Sep 1" at bounding box center [324, 313] width 174 height 21
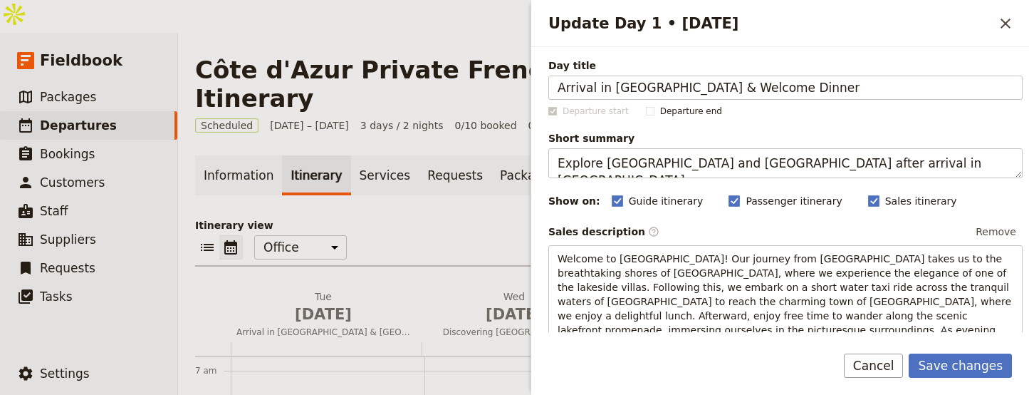
type input "Arrival in Nice & Welcome Dinner"
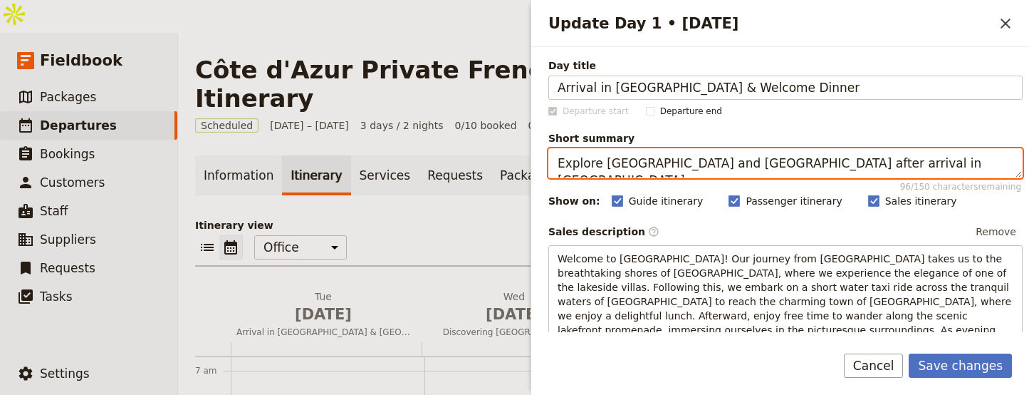
click at [777, 162] on textarea "Explore [GEOGRAPHIC_DATA] and [GEOGRAPHIC_DATA] after arrival in [GEOGRAPHIC_DA…" at bounding box center [786, 163] width 474 height 30
paste textarea "legant boutique stay and champagne welcome dinner"
type textarea "Elegant boutique stay and champagne welcome dinner."
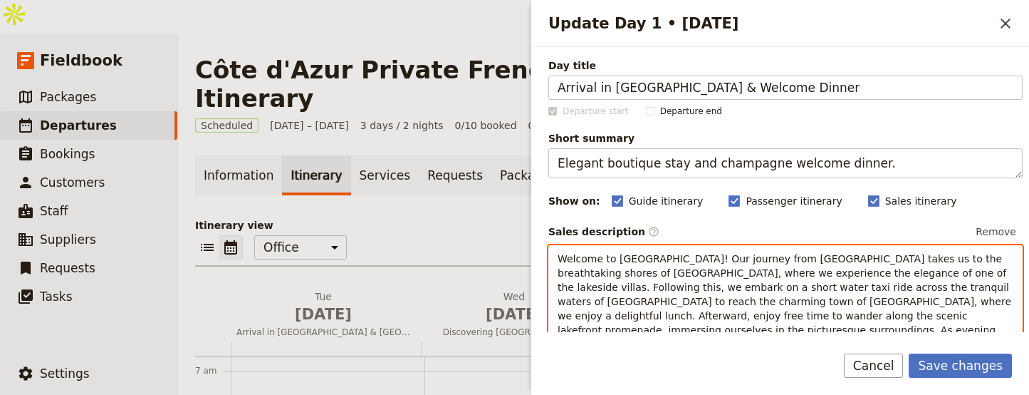
click at [654, 281] on span "Welcome to [GEOGRAPHIC_DATA]! Our journey from [GEOGRAPHIC_DATA] takes us to th…" at bounding box center [786, 301] width 457 height 97
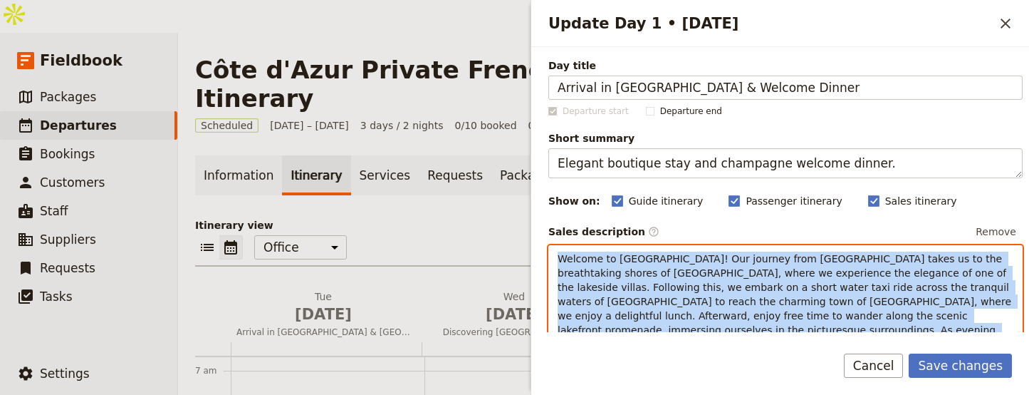
click at [654, 281] on span "Welcome to [GEOGRAPHIC_DATA]! Our journey from [GEOGRAPHIC_DATA] takes us to th…" at bounding box center [786, 301] width 457 height 97
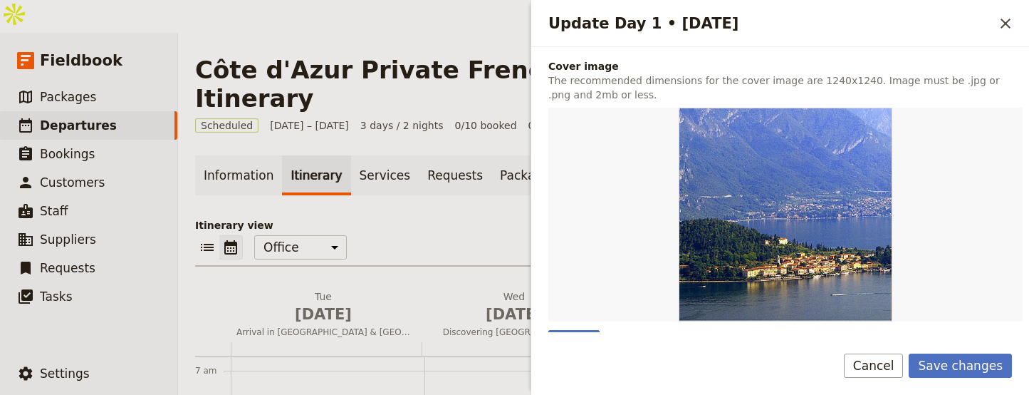
scroll to position [454, 0]
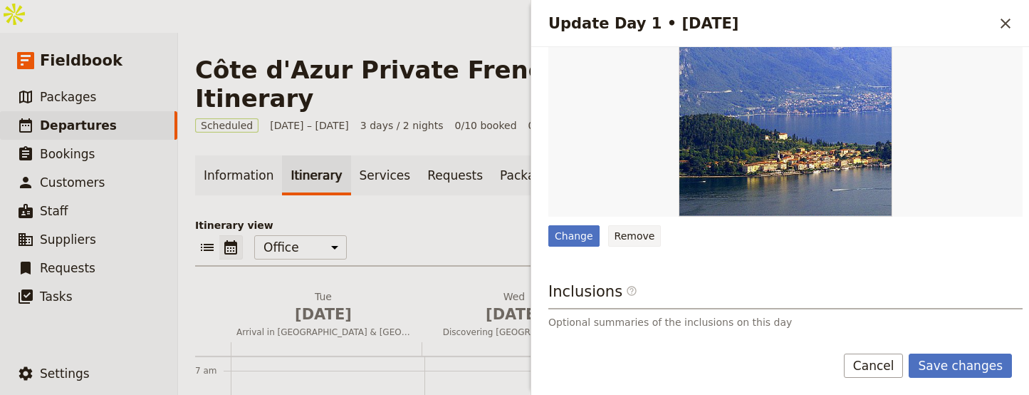
click at [640, 237] on button "Remove" at bounding box center [634, 235] width 53 height 21
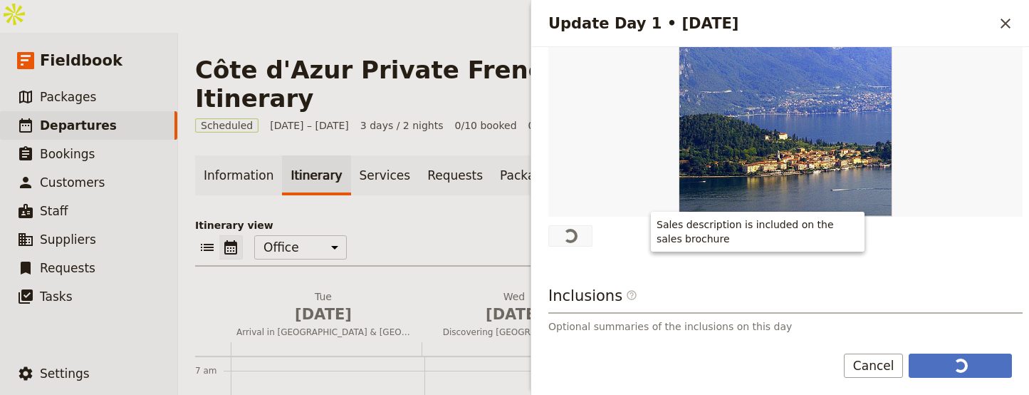
scroll to position [0, 0]
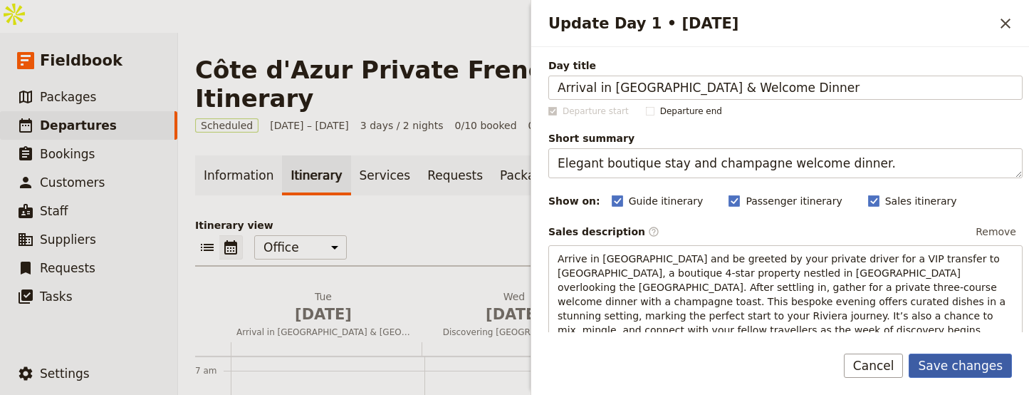
click at [954, 360] on button "Save changes" at bounding box center [960, 365] width 103 height 24
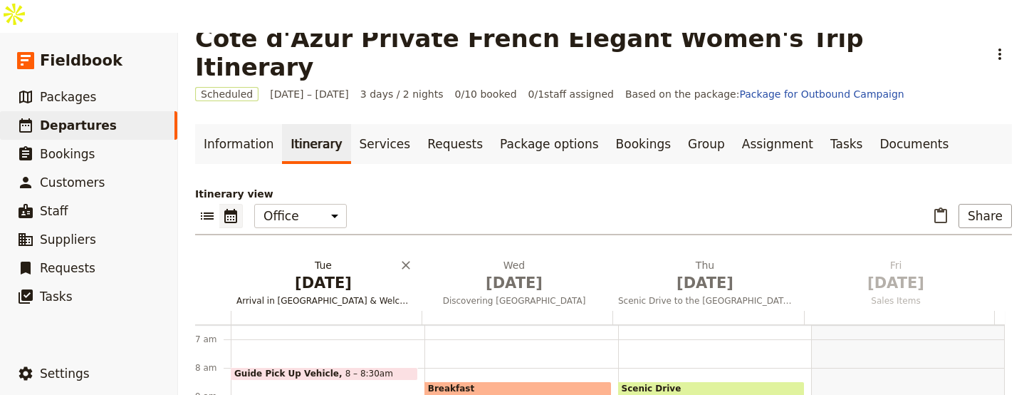
scroll to position [107, 0]
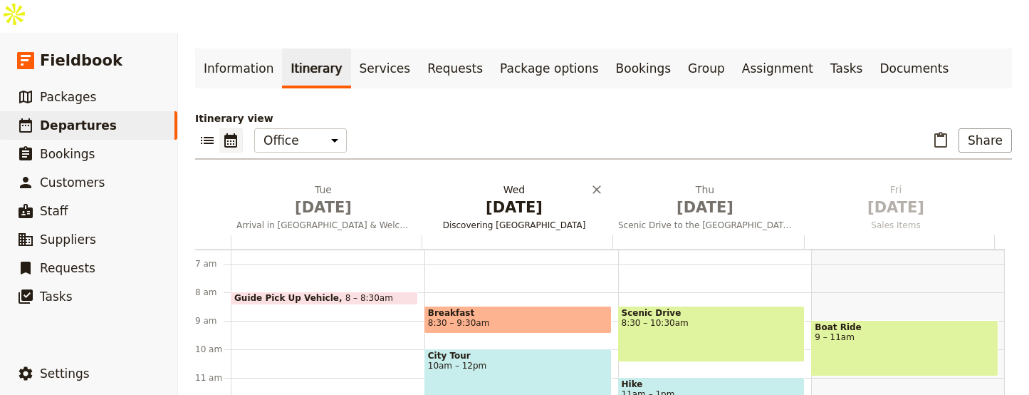
click at [516, 197] on span "Sep 2" at bounding box center [514, 207] width 174 height 21
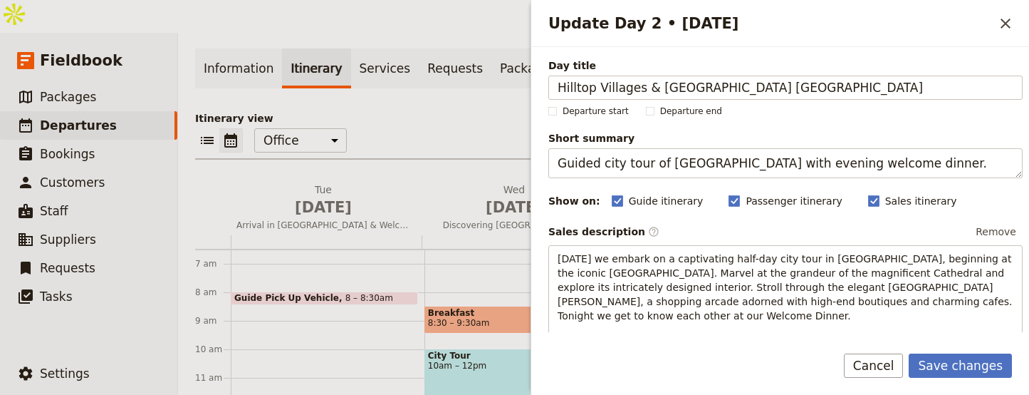
type input "Hilltop Villages & Monaco Glamour"
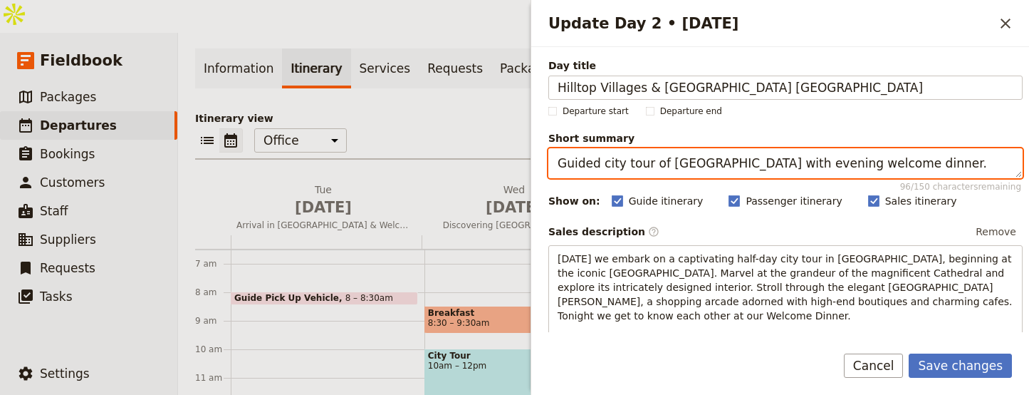
click at [728, 155] on textarea "Guided city tour of [GEOGRAPHIC_DATA] with evening welcome dinner." at bounding box center [786, 163] width 474 height 30
paste textarea "tour of Èze, Monaco, and Villa Ephrussi"
type textarea "Guided tour of Èze, Monaco, and Villa Ephrussi."
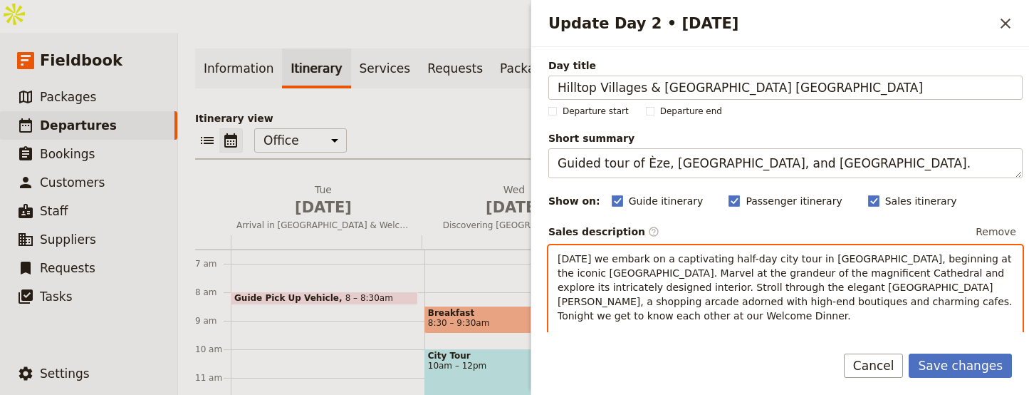
click at [762, 322] on p "[DATE] we embark on a captivating half-day city tour in [GEOGRAPHIC_DATA], begi…" at bounding box center [786, 286] width 456 height 71
click at [763, 322] on p "[DATE] we embark on a captivating half-day city tour in [GEOGRAPHIC_DATA], begi…" at bounding box center [786, 286] width 456 height 71
click at [763, 315] on p "[DATE] we embark on a captivating half-day city tour in [GEOGRAPHIC_DATA], begi…" at bounding box center [786, 286] width 456 height 71
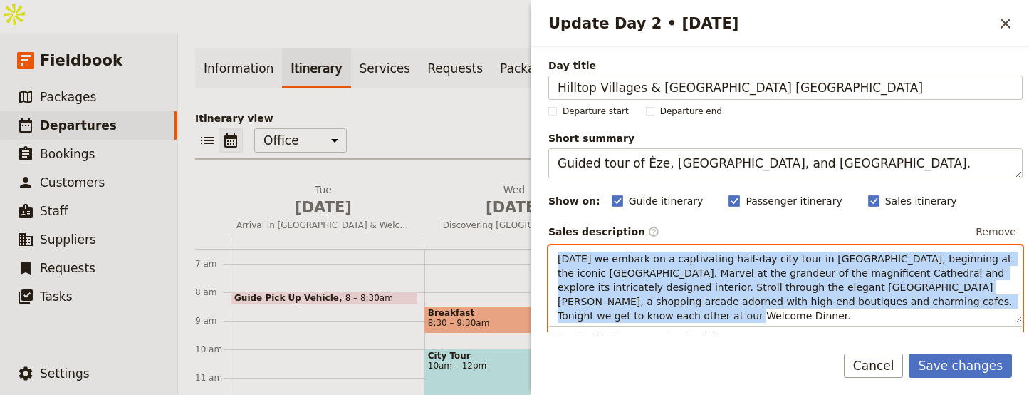
click at [763, 315] on p "[DATE] we embark on a captivating half-day city tour in [GEOGRAPHIC_DATA], begi…" at bounding box center [786, 286] width 456 height 71
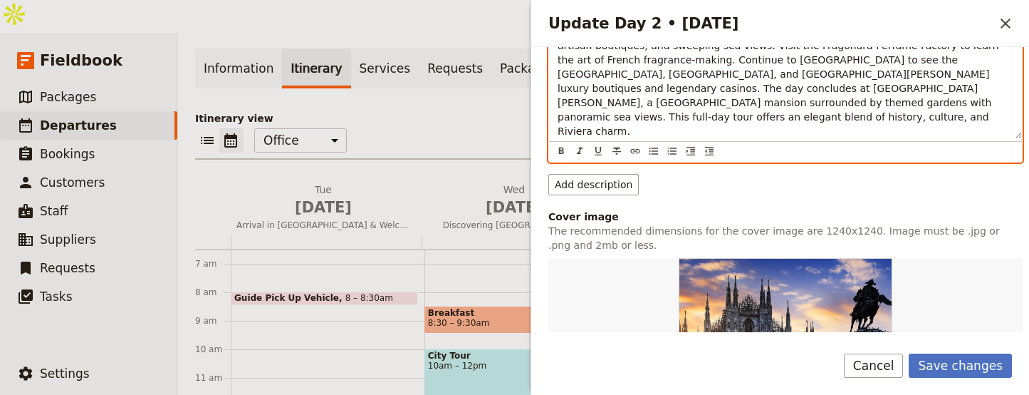
scroll to position [312, 0]
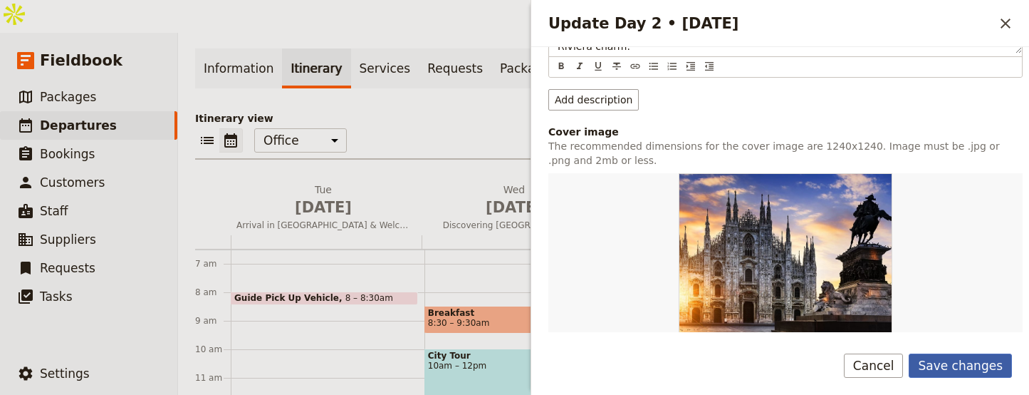
click at [968, 363] on button "Save changes" at bounding box center [960, 365] width 103 height 24
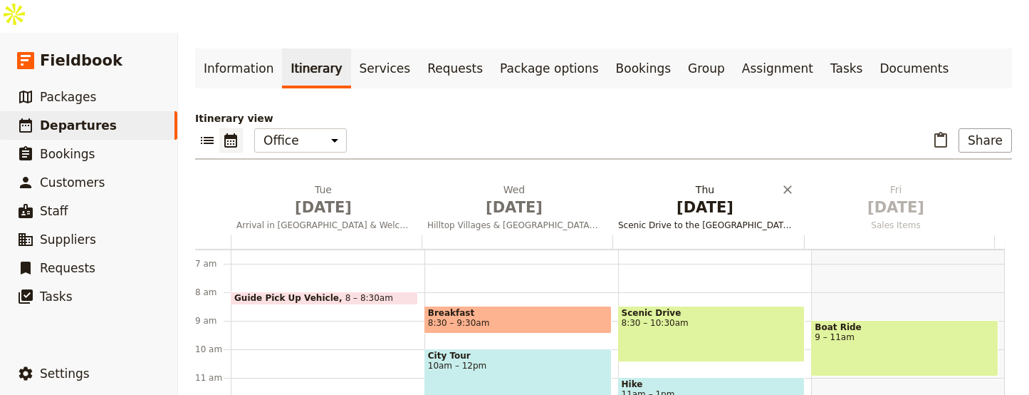
click at [720, 197] on span "Sep 3" at bounding box center [705, 207] width 174 height 21
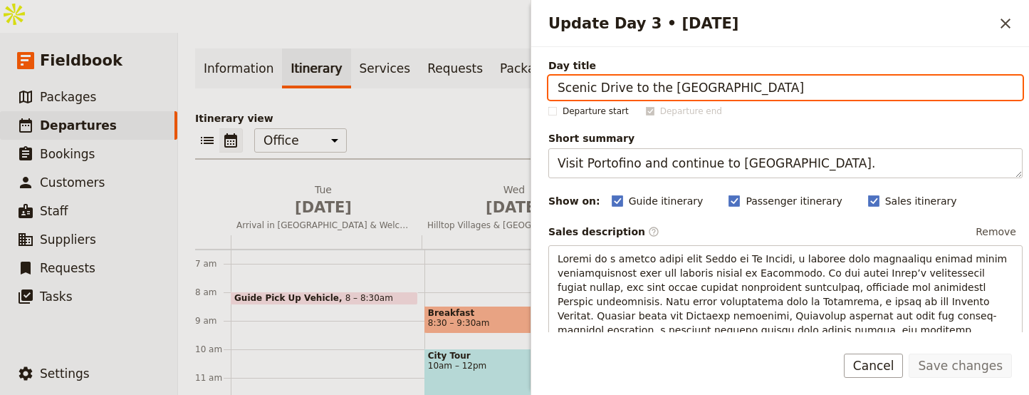
click at [710, 88] on input "Scenic Drive to the [GEOGRAPHIC_DATA]" at bounding box center [786, 88] width 474 height 24
click at [710, 87] on input "Scenic Drive to the [GEOGRAPHIC_DATA]" at bounding box center [786, 88] width 474 height 24
paste input "Riviera Discovery: Antibes & Cannes"
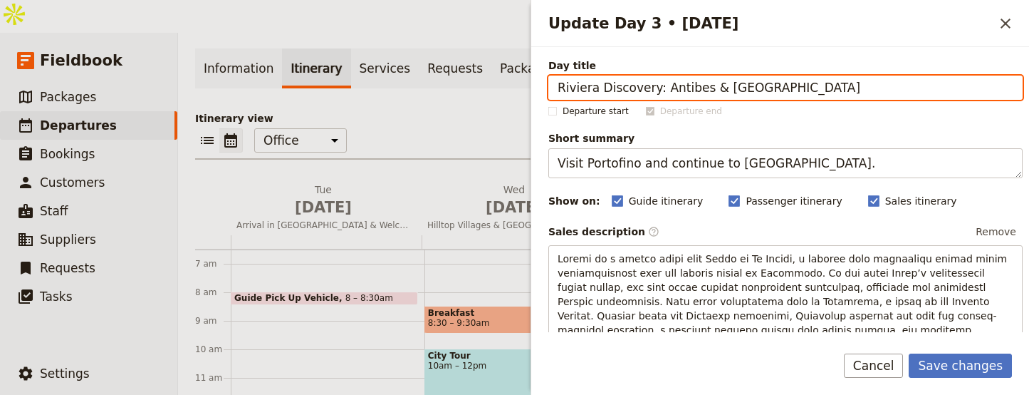
type input "Riviera Discovery: Antibes & Cannes"
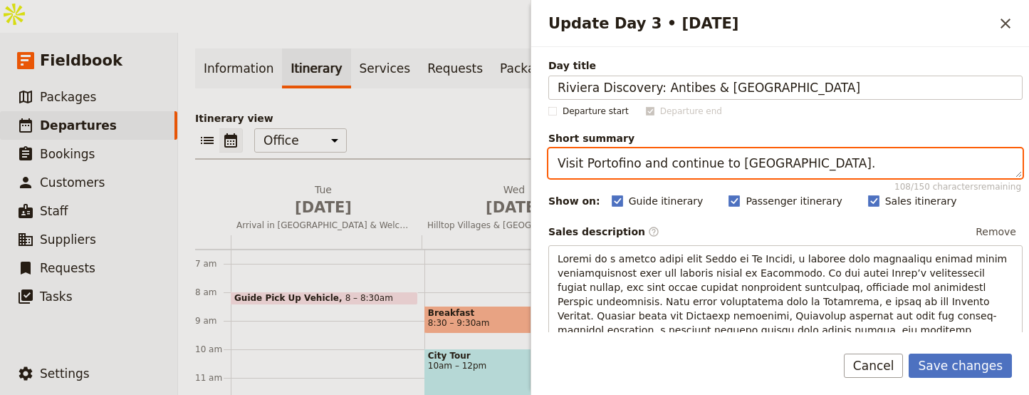
click at [757, 163] on textarea "Visit Portofino and continue to La Spezia." at bounding box center [786, 163] width 474 height 30
paste textarea "Private tour of Antibes and Cannes highlights"
type textarea "Private tour of Antibes and Cannes highlights."
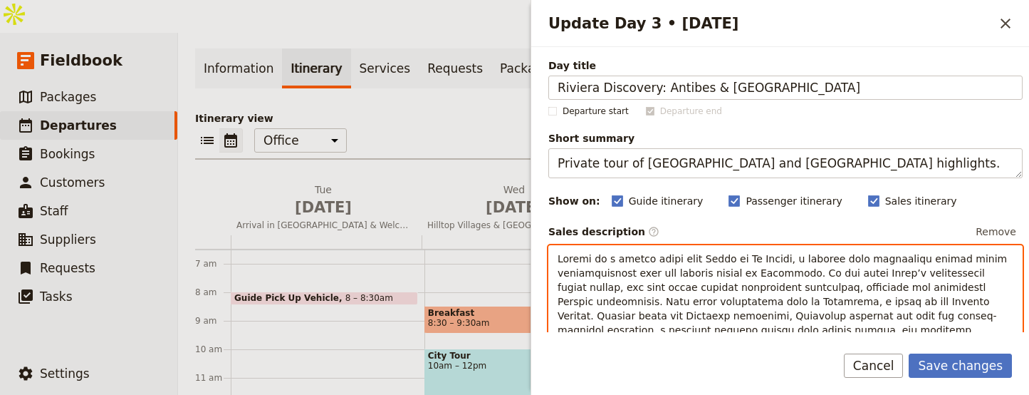
click at [769, 299] on span "Update Day 3 • 3 Sep" at bounding box center [786, 351] width 457 height 197
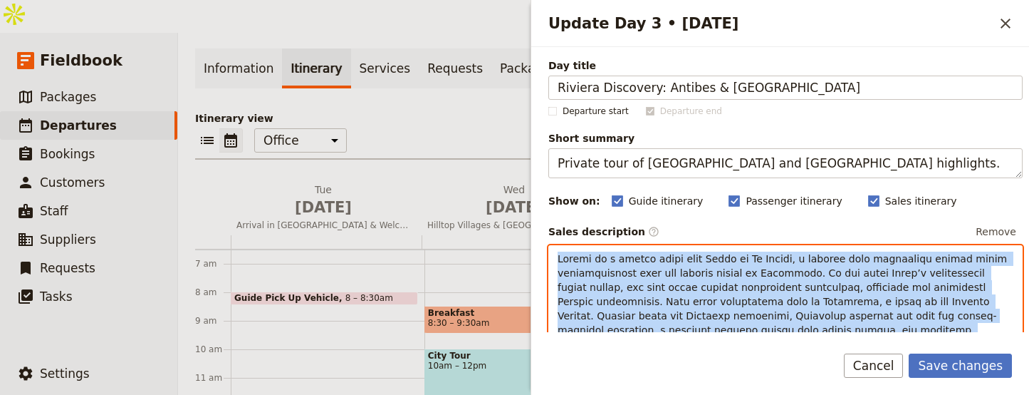
click at [770, 299] on span "Update Day 3 • 3 Sep" at bounding box center [786, 351] width 457 height 197
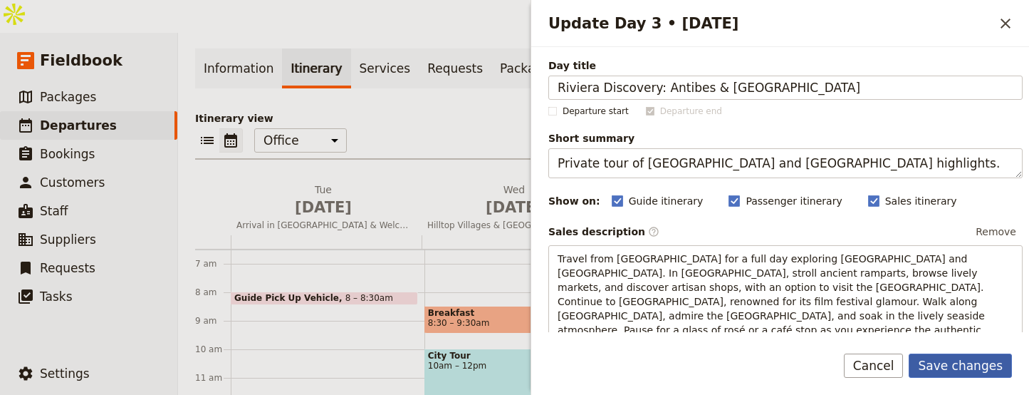
click at [982, 370] on button "Save changes" at bounding box center [960, 365] width 103 height 24
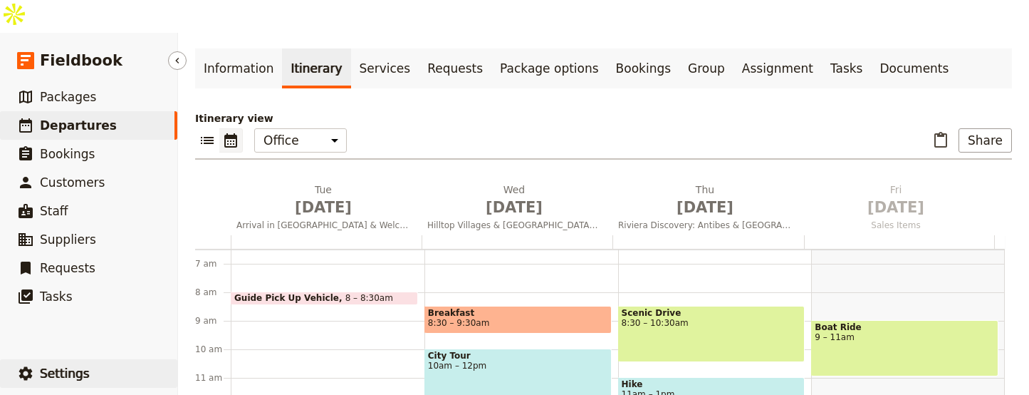
click at [81, 366] on span "Settings" at bounding box center [65, 373] width 50 height 14
click at [50, 366] on span "Settings" at bounding box center [65, 373] width 50 height 14
click at [217, 311] on h3 "Signed in as Jannicke" at bounding box center [250, 319] width 133 height 17
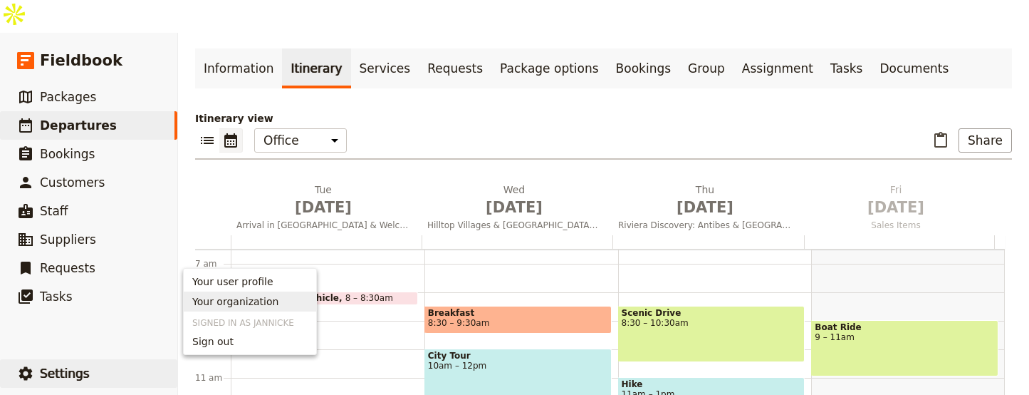
click at [224, 304] on span "Your organization" at bounding box center [235, 301] width 86 height 14
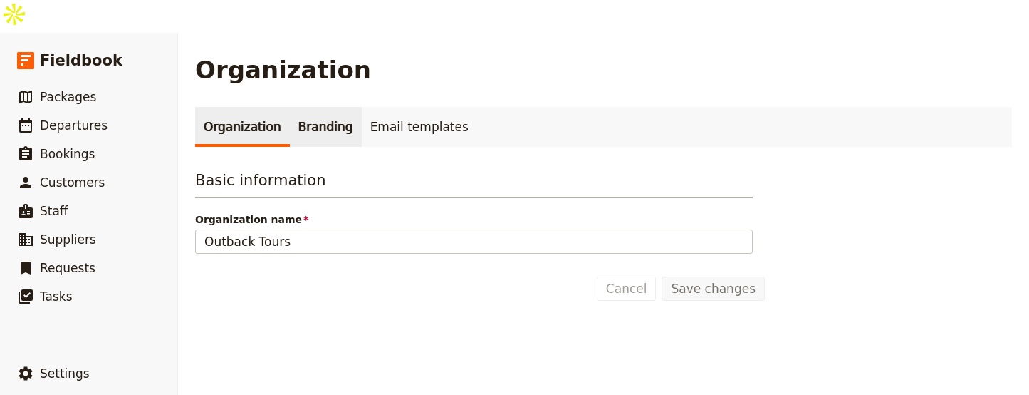
click at [299, 107] on link "Branding" at bounding box center [326, 127] width 72 height 40
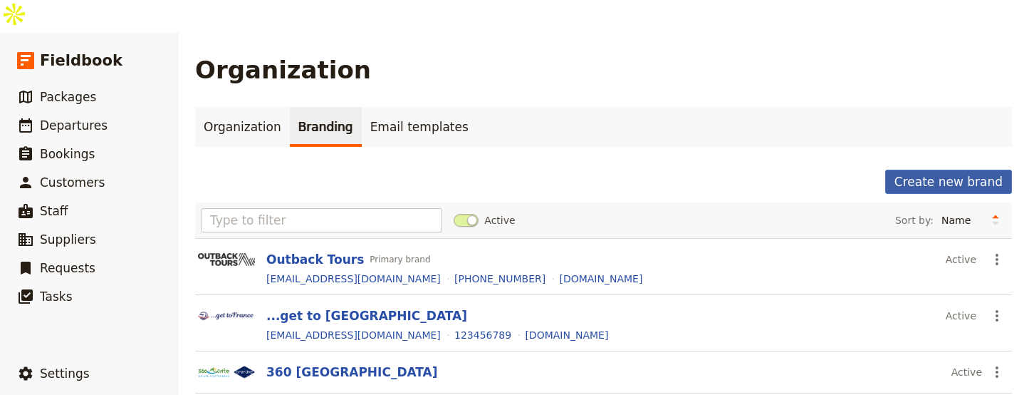
click at [978, 170] on button "Create new brand" at bounding box center [949, 182] width 127 height 24
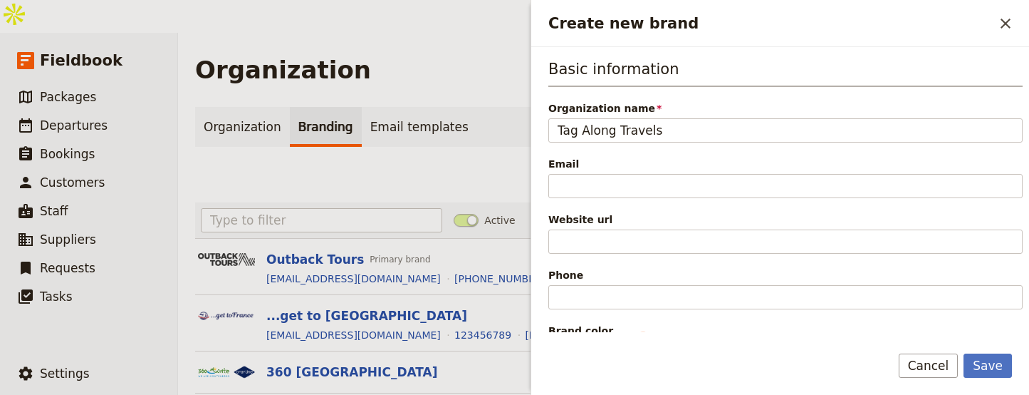
type input "Tag Along Travels"
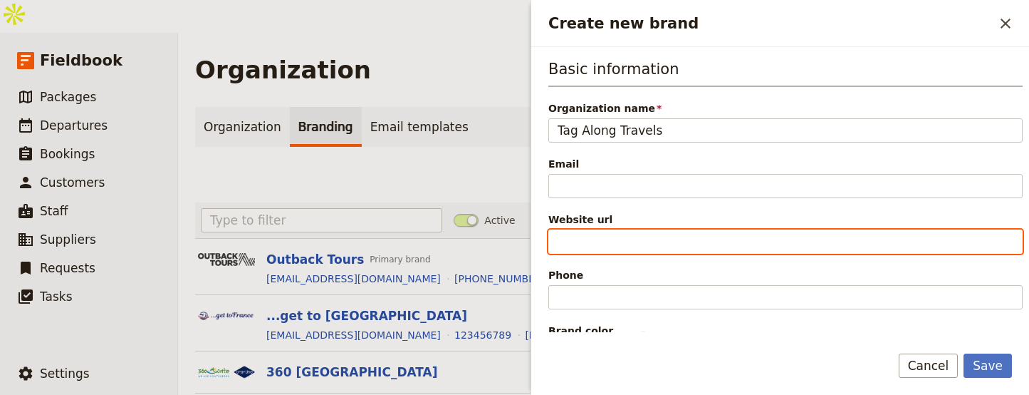
click at [695, 236] on input "Website url" at bounding box center [786, 241] width 474 height 24
paste input "https://tagalongtravels.com"
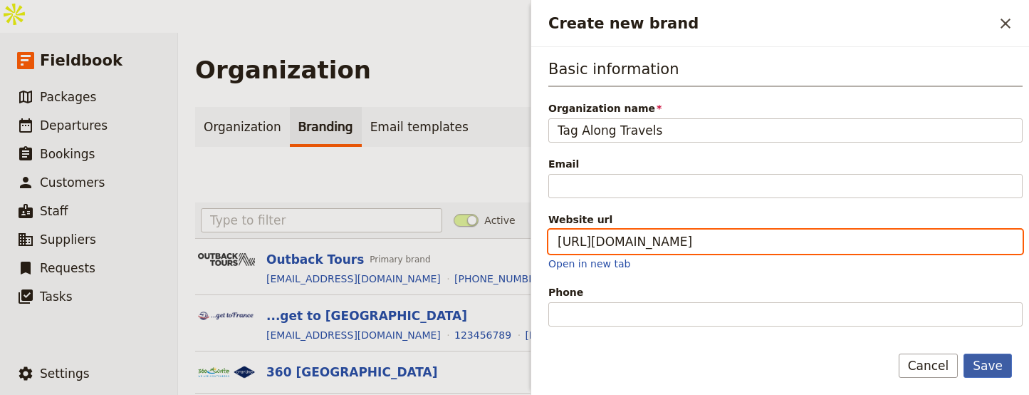
type input "https://tagalongtravels.com"
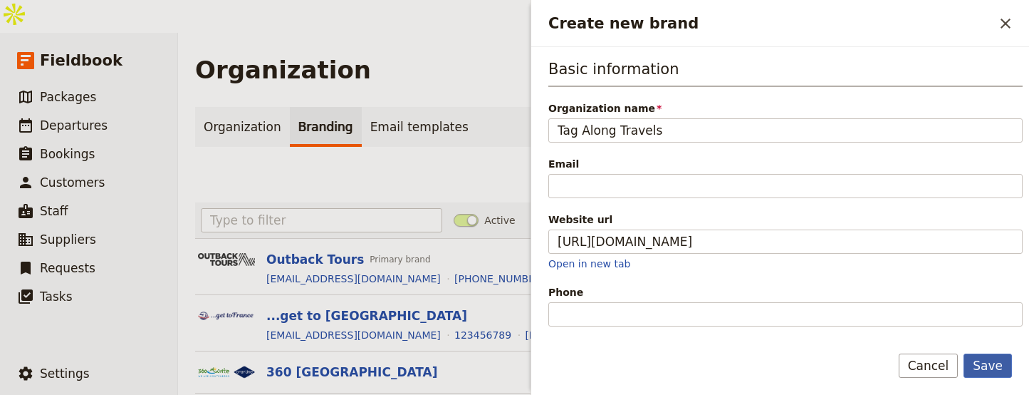
click at [997, 362] on button "Save" at bounding box center [988, 365] width 48 height 24
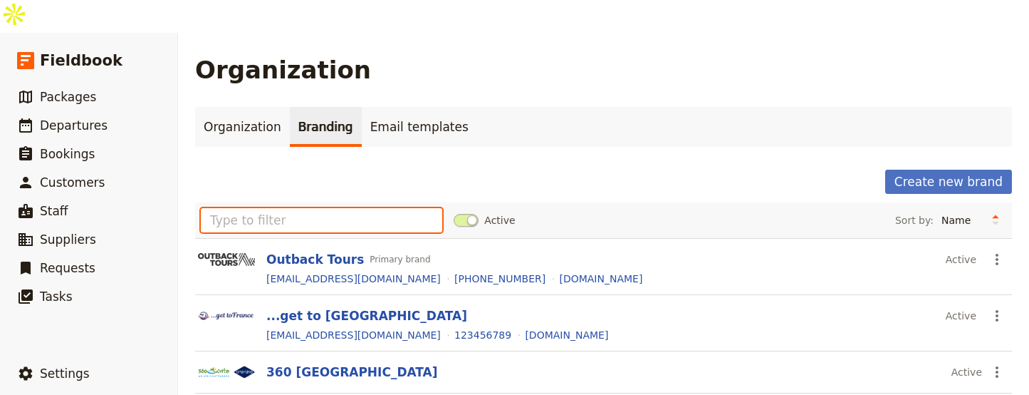
click at [405, 208] on input "text" at bounding box center [322, 220] width 242 height 24
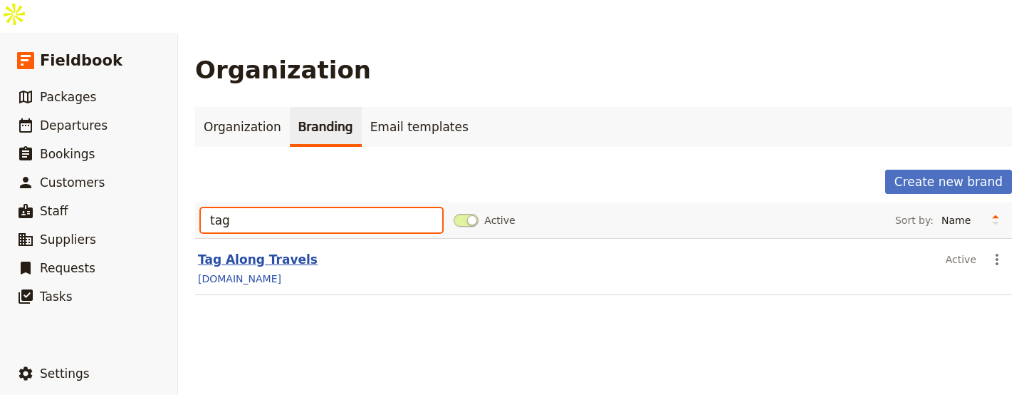
type input "tag"
click at [280, 251] on button "Tag Along Travels" at bounding box center [258, 259] width 120 height 17
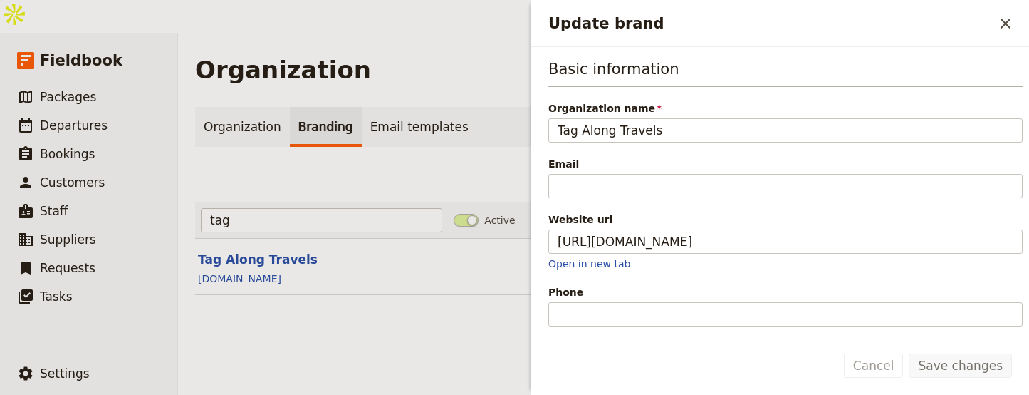
scroll to position [292, 0]
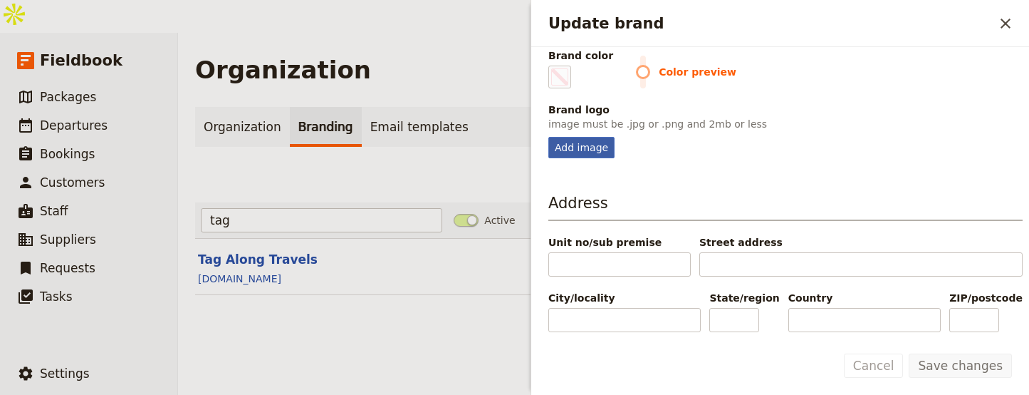
click at [575, 152] on div "Add image" at bounding box center [582, 147] width 66 height 21
click at [549, 137] on input "Add image" at bounding box center [548, 136] width 1 height 1
type input "C:\fakepath\images (14).jpeg"
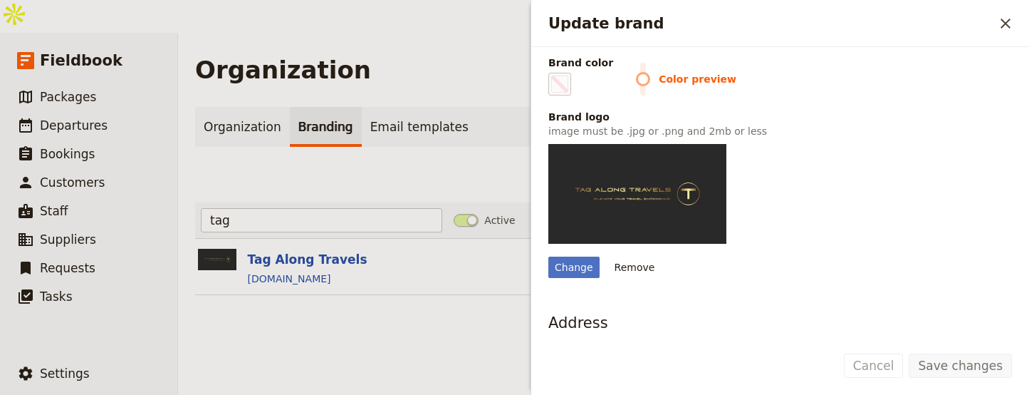
scroll to position [286, 0]
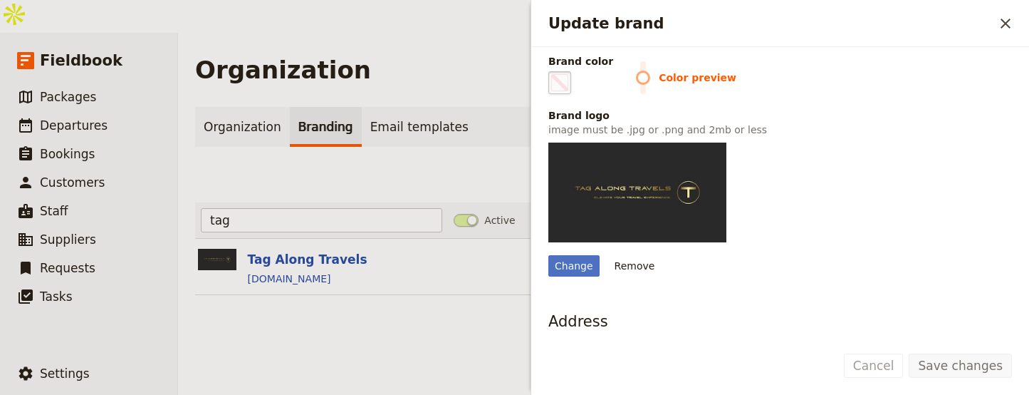
click at [549, 88] on fieldset "#000000" at bounding box center [560, 82] width 23 height 23
click at [551, 71] on input "#000000" at bounding box center [551, 71] width 1 height 1
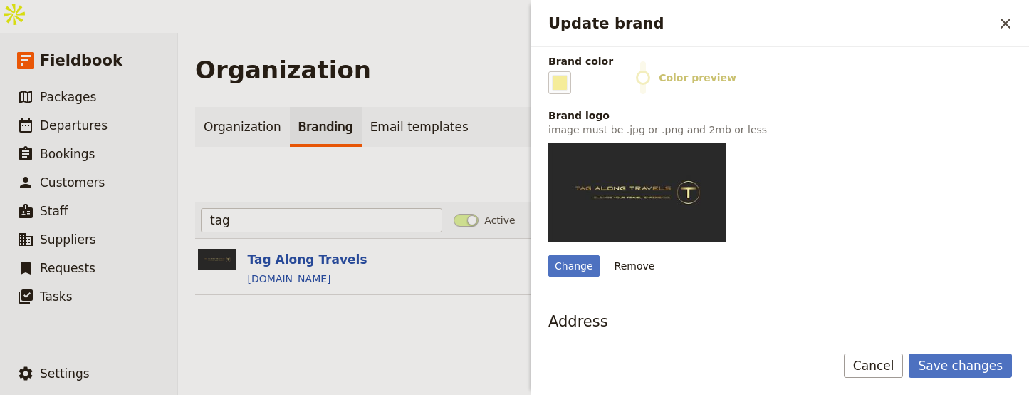
type input "#f5ec9a"
click at [960, 378] on div "Save changes Cancel" at bounding box center [780, 373] width 498 height 41
click at [962, 373] on button "Save changes" at bounding box center [960, 365] width 103 height 24
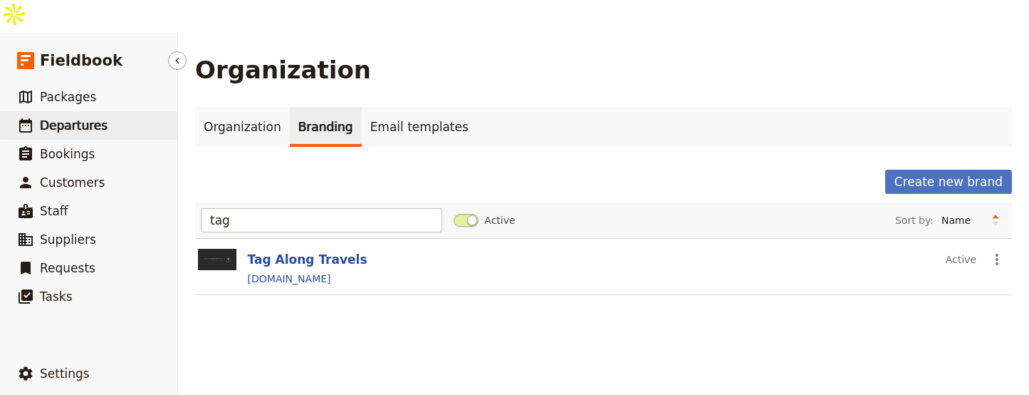
click at [90, 118] on span "Departures" at bounding box center [74, 125] width 68 height 14
select select "UPDATED_AT"
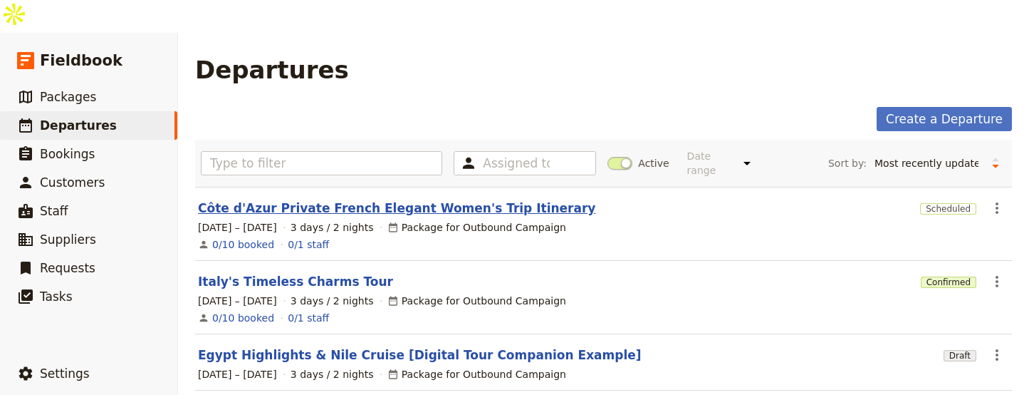
click at [241, 199] on link "Côte d'Azur Private French Elegant Women's Trip Itinerary" at bounding box center [397, 207] width 398 height 17
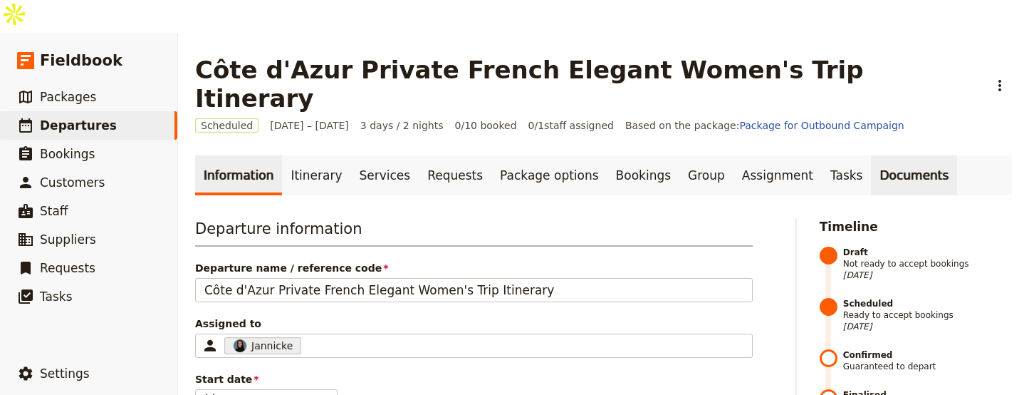
click at [871, 155] on link "Documents" at bounding box center [914, 175] width 86 height 40
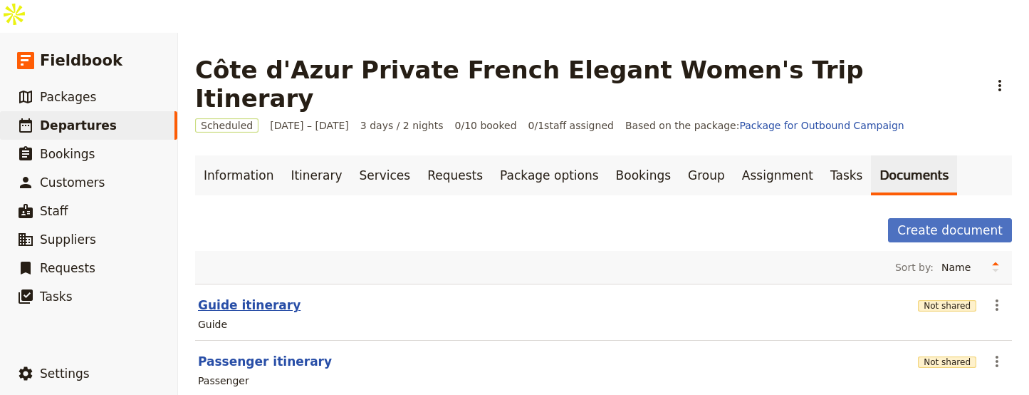
click at [224, 296] on button "Guide itinerary" at bounding box center [249, 304] width 103 height 17
select select "STAFF"
select select "RUN_SHEET"
select select "LARGE"
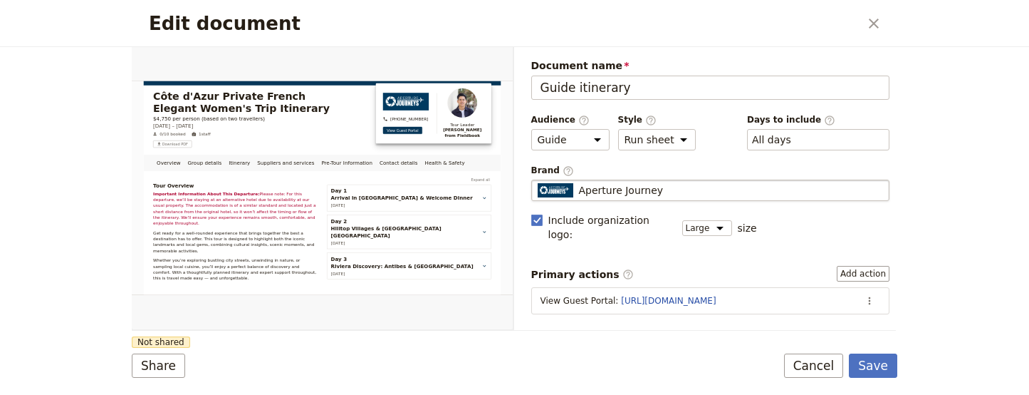
click at [597, 182] on fieldset "Aperture Journey Aperture Journey" at bounding box center [710, 190] width 359 height 21
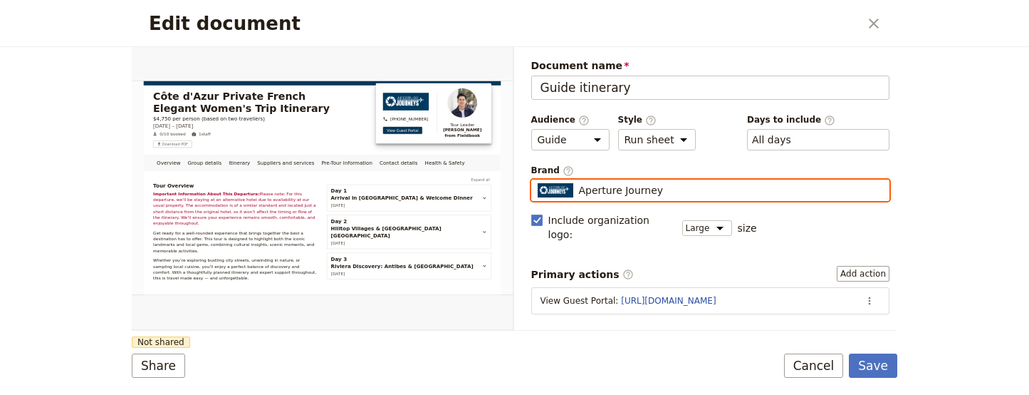
click at [538, 180] on input "Aperture Journey" at bounding box center [537, 180] width 1 height 1
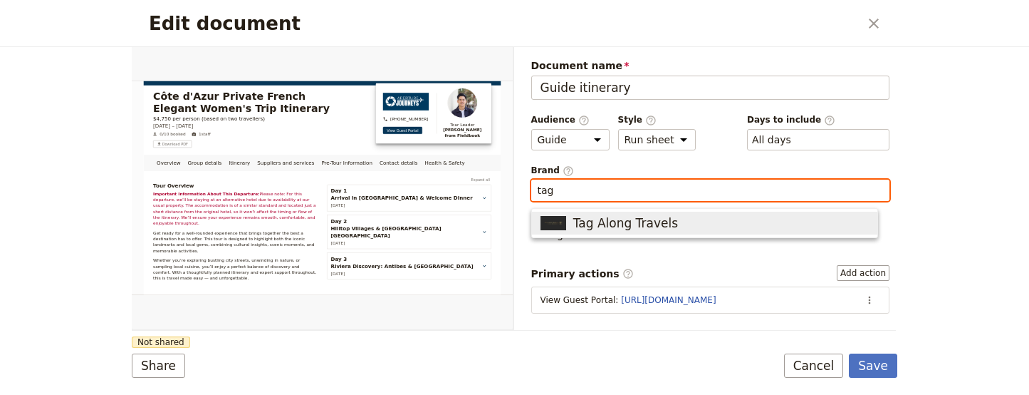
click at [628, 212] on button "Tag Along Travels" at bounding box center [705, 223] width 346 height 23
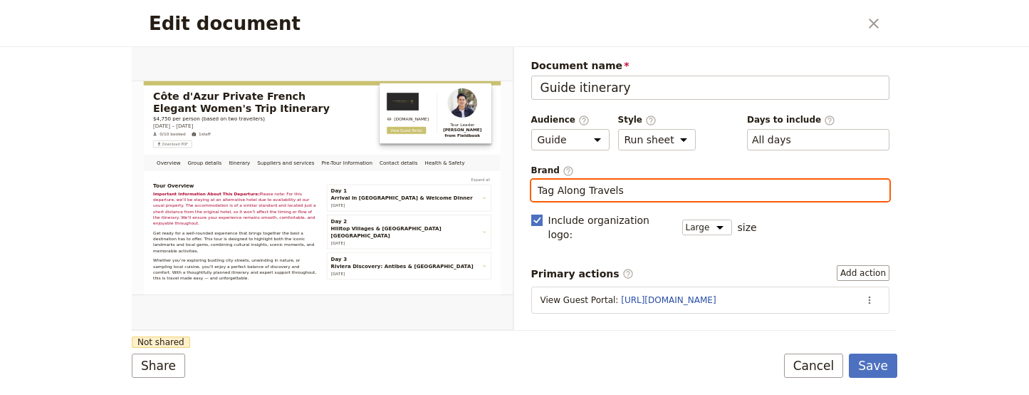
scroll to position [288, 0]
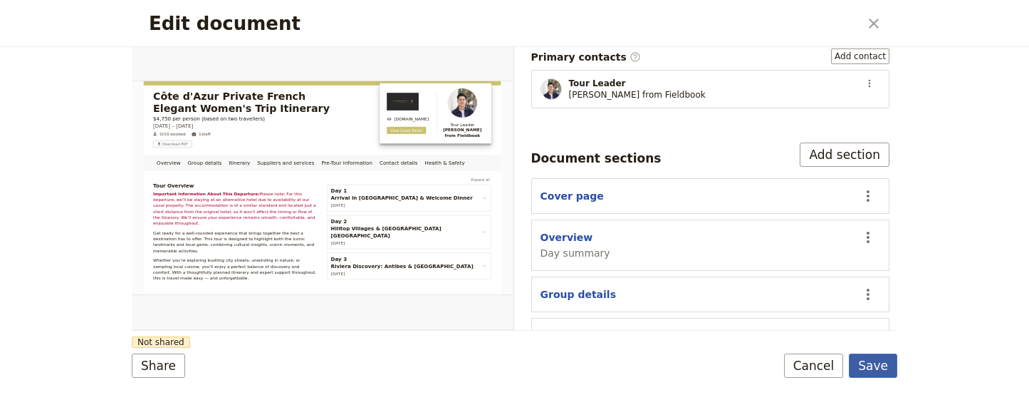
type input "Tag Along Travels"
click at [876, 361] on button "Save" at bounding box center [873, 365] width 48 height 24
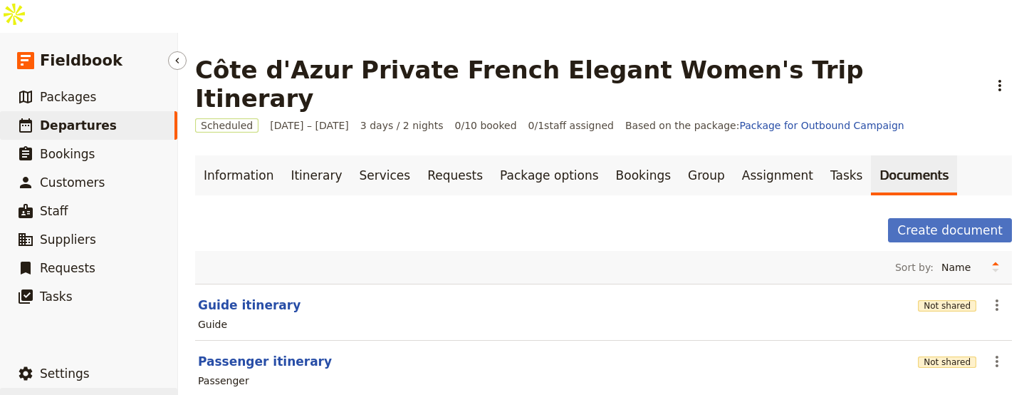
click at [166, 388] on button "​ Help" at bounding box center [88, 402] width 177 height 28
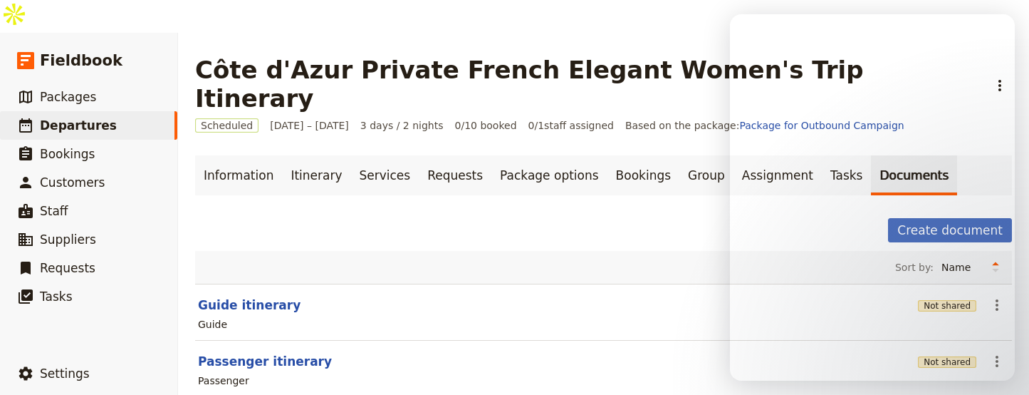
click at [284, 316] on div "Guide" at bounding box center [604, 324] width 814 height 17
drag, startPoint x: 264, startPoint y: 250, endPoint x: 1027, endPoint y: 61, distance: 786.0
click at [264, 296] on button "Guide itinerary" at bounding box center [249, 304] width 103 height 17
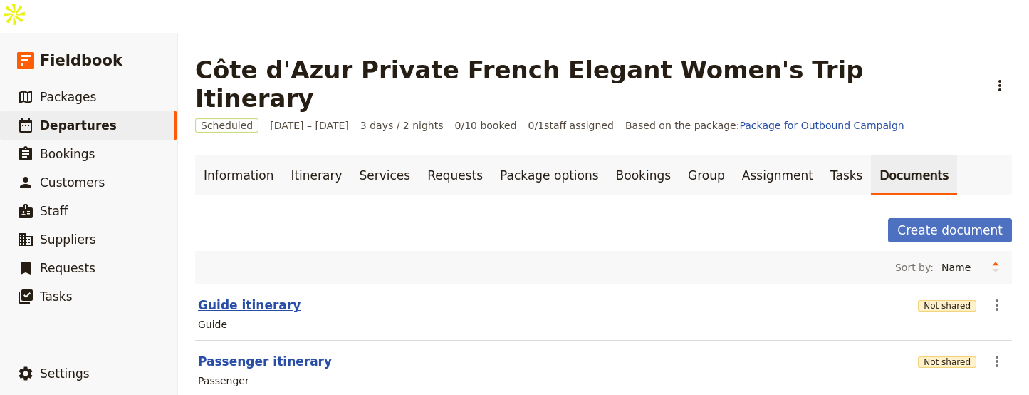
click at [281, 296] on button "Guide itinerary" at bounding box center [249, 304] width 103 height 17
select select "STAFF"
select select "RUN_SHEET"
select select "LARGE"
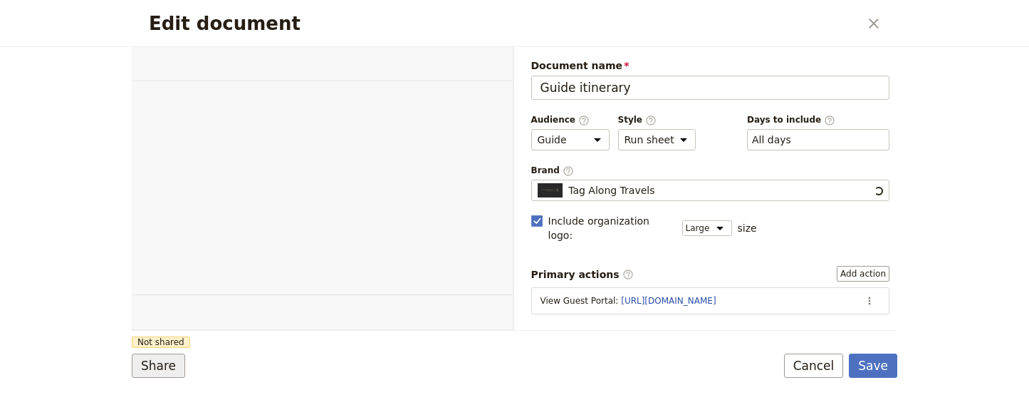
click at [152, 368] on button "Share" at bounding box center [158, 365] width 53 height 24
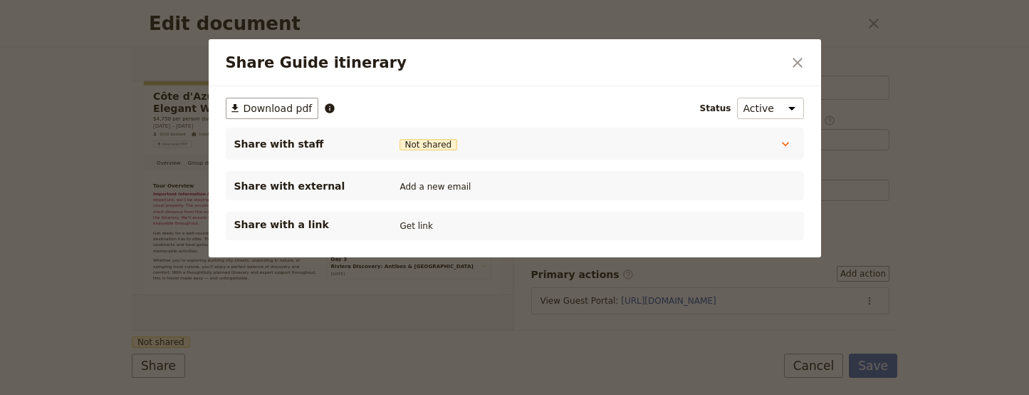
scroll to position [0, 0]
click at [424, 229] on button "Get link" at bounding box center [417, 226] width 40 height 16
click at [789, 62] on button "​" at bounding box center [798, 63] width 24 height 24
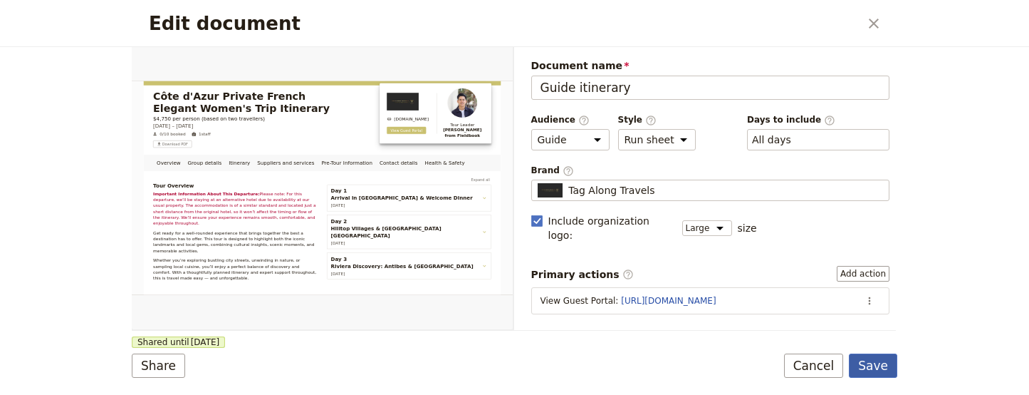
click at [883, 359] on button "Save" at bounding box center [873, 365] width 48 height 24
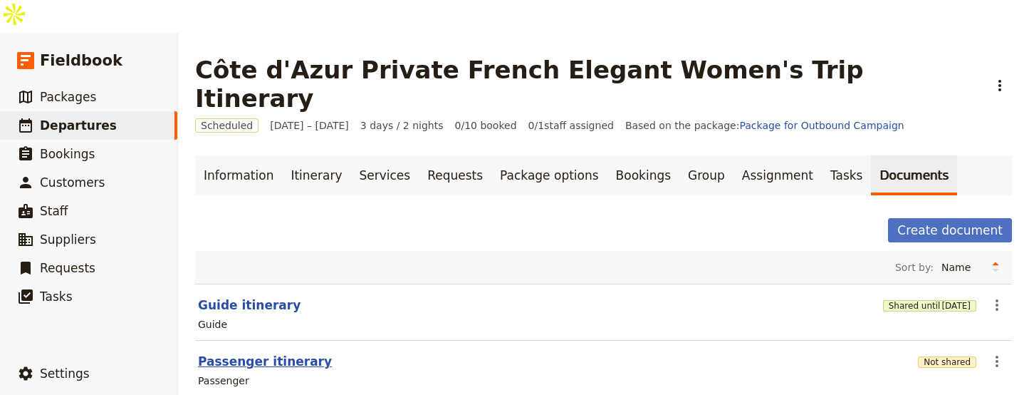
click at [245, 353] on button "Passenger itinerary" at bounding box center [265, 361] width 134 height 17
select select "PASSENGER"
select select "RUN_SHEET"
select select "LARGE"
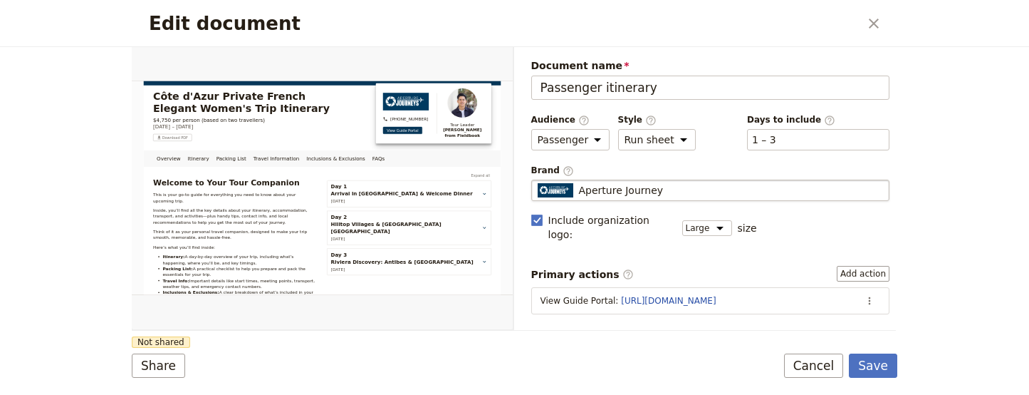
click at [663, 197] on fieldset "Aperture Journey Aperture Journey" at bounding box center [710, 190] width 359 height 21
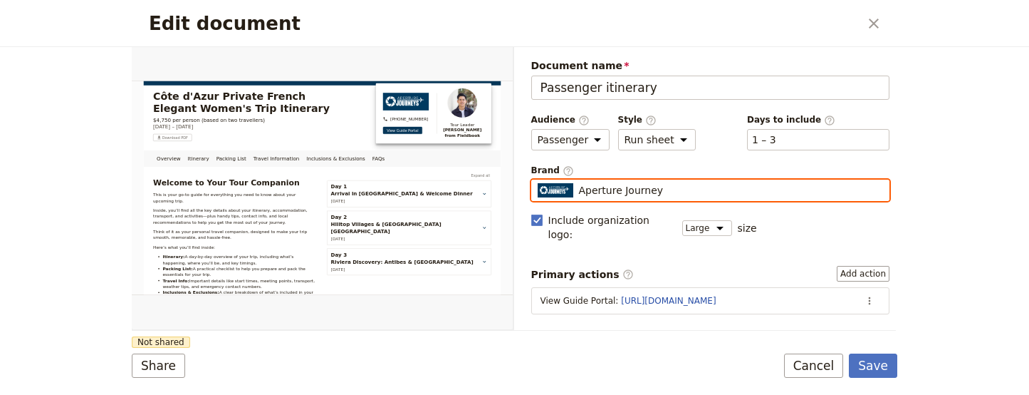
click at [538, 180] on input "Aperture Journey" at bounding box center [537, 180] width 1 height 1
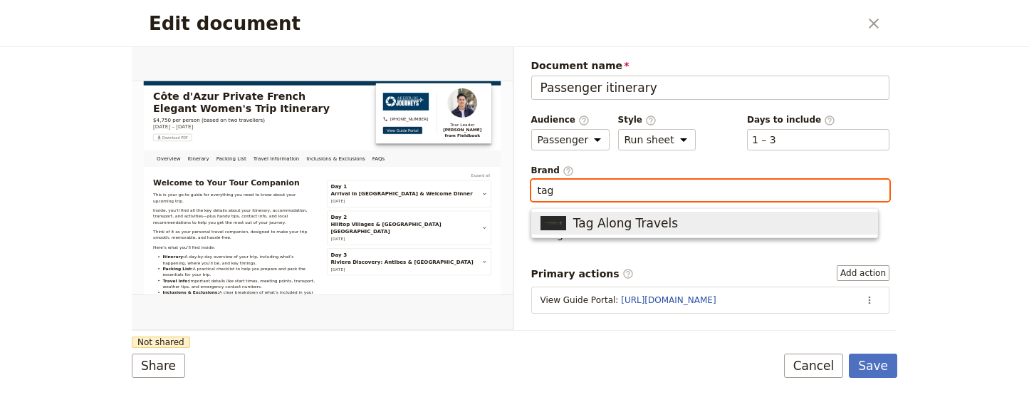
click at [664, 219] on span "Tag Along Travels" at bounding box center [625, 222] width 105 height 17
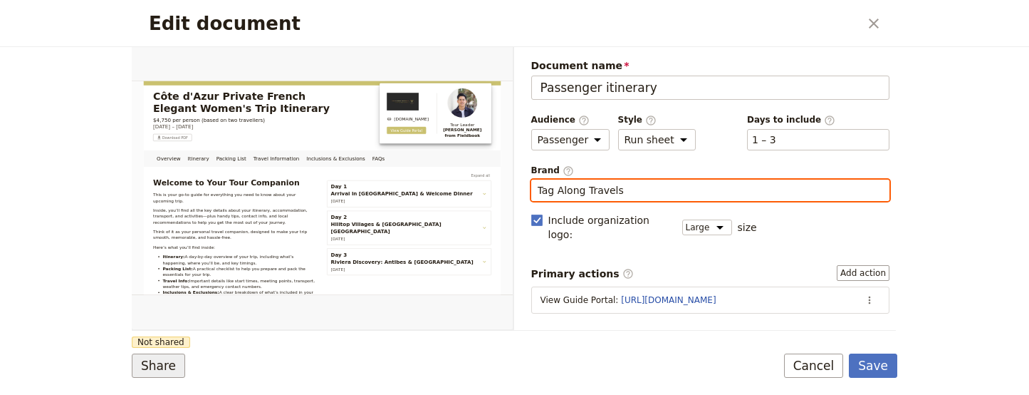
type input "Tag Along Travels"
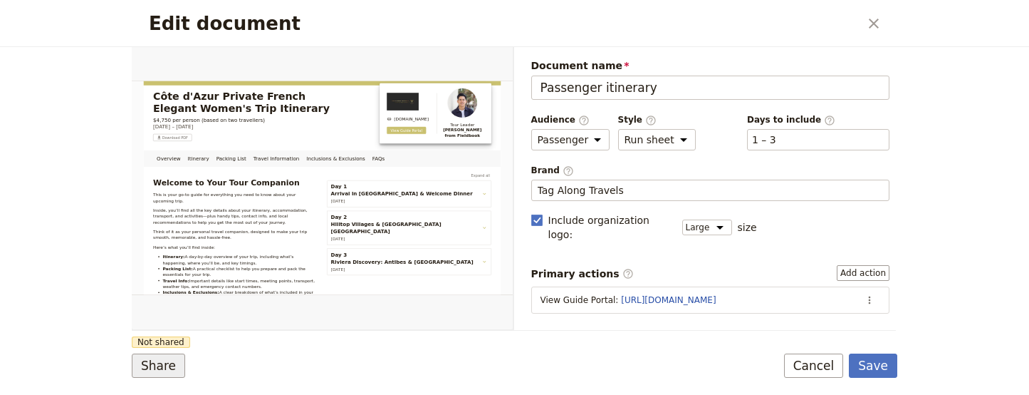
click at [152, 360] on button "Share" at bounding box center [158, 365] width 53 height 24
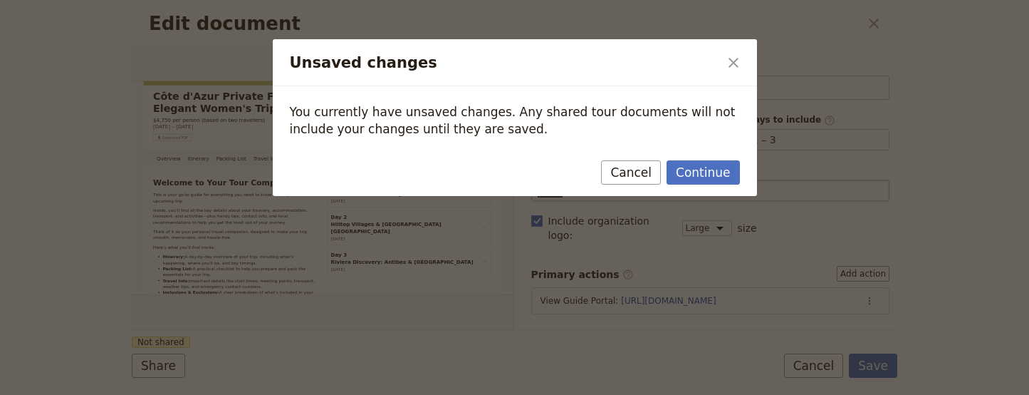
click at [618, 181] on button "Cancel" at bounding box center [631, 172] width 60 height 24
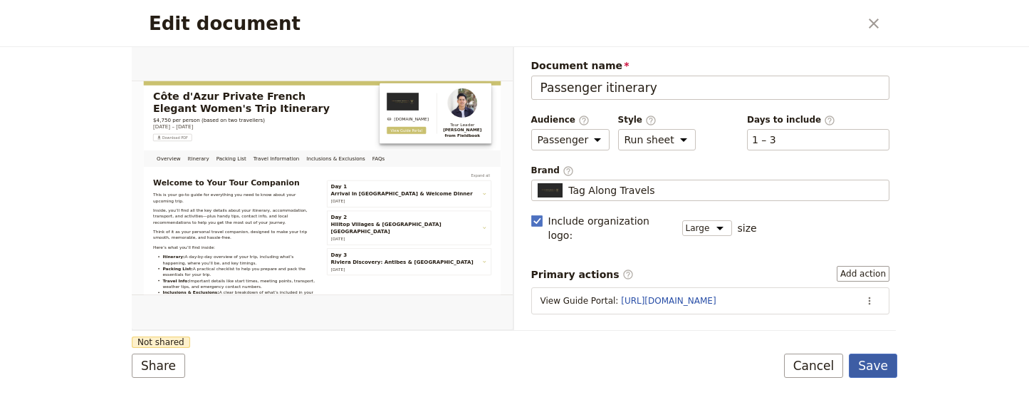
click at [886, 360] on button "Save" at bounding box center [873, 365] width 48 height 24
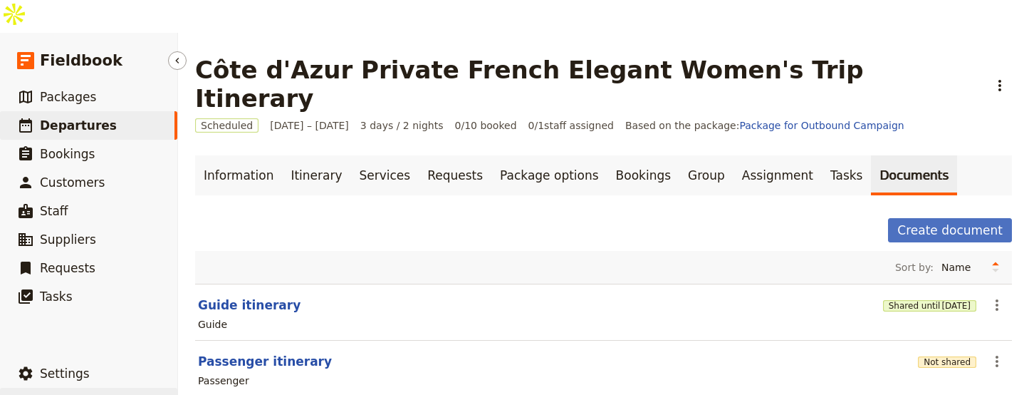
click at [163, 388] on button "​ Help" at bounding box center [88, 402] width 177 height 28
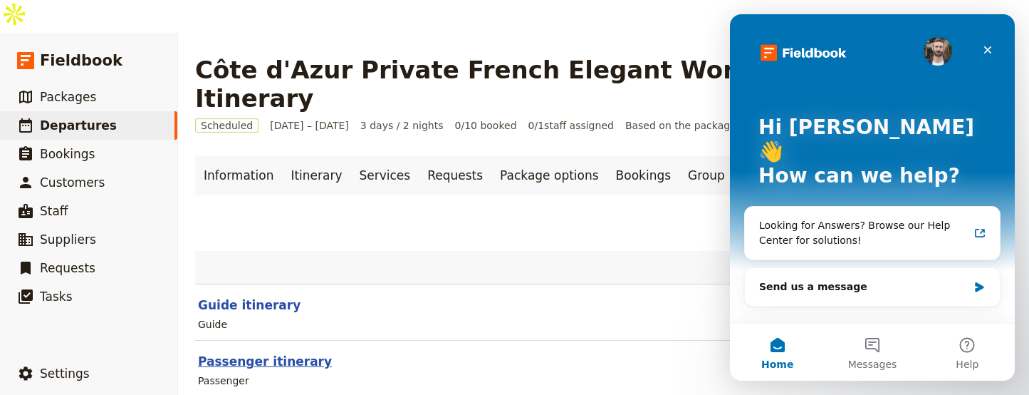
click at [247, 353] on button "Passenger itinerary" at bounding box center [265, 361] width 134 height 17
select select "PASSENGER"
select select "RUN_SHEET"
select select "LARGE"
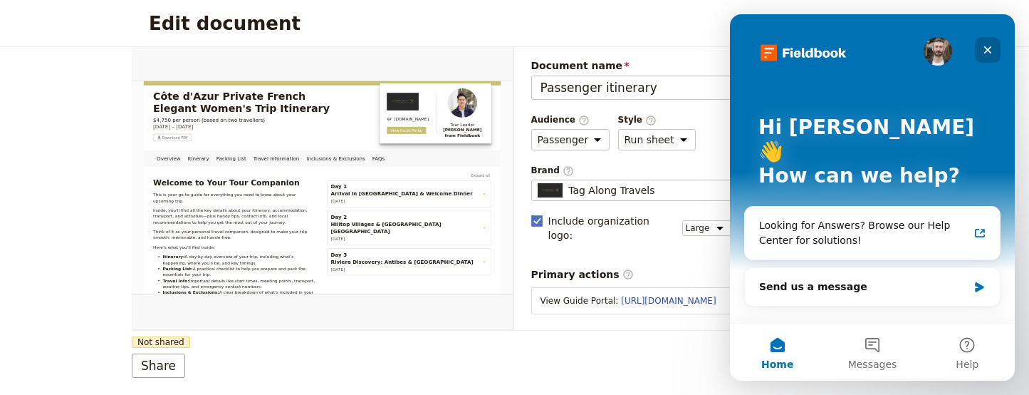
click at [995, 48] on div "Close" at bounding box center [988, 50] width 26 height 26
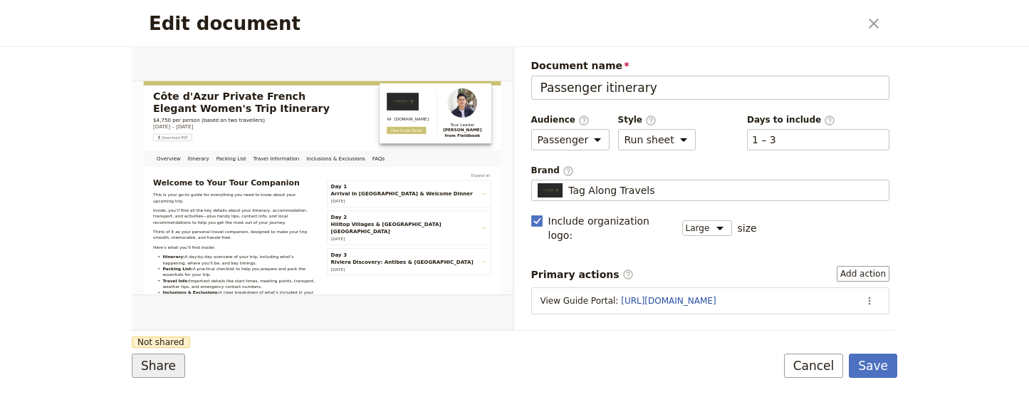
click at [138, 355] on button "Share" at bounding box center [158, 365] width 53 height 24
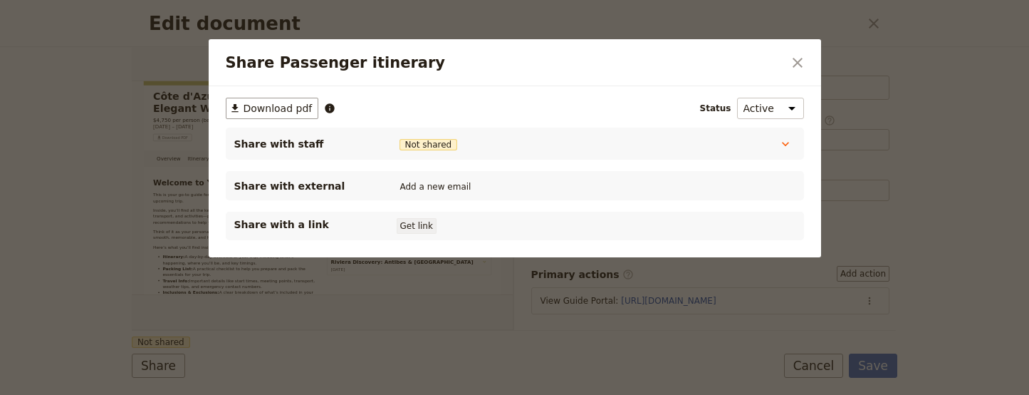
click at [419, 234] on button "Get link" at bounding box center [417, 226] width 40 height 16
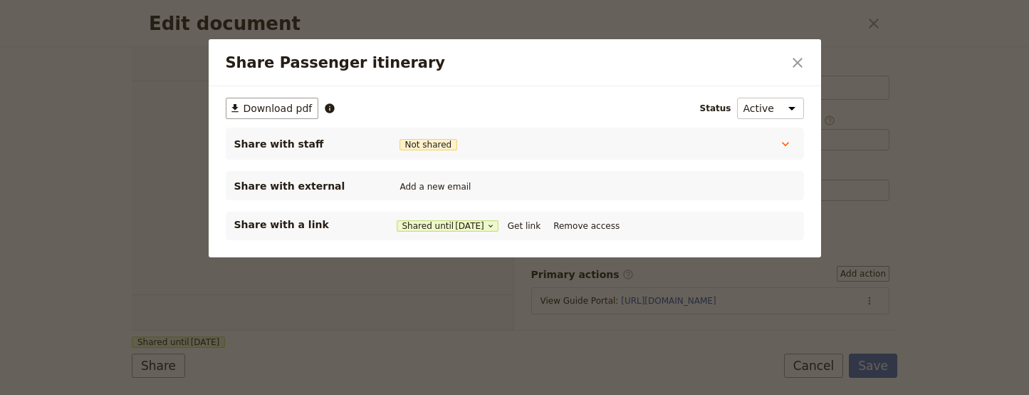
select select "PASSENGER"
select select "RUN_SHEET"
select select "LARGE"
click at [794, 66] on icon "Close dialog" at bounding box center [798, 63] width 10 height 10
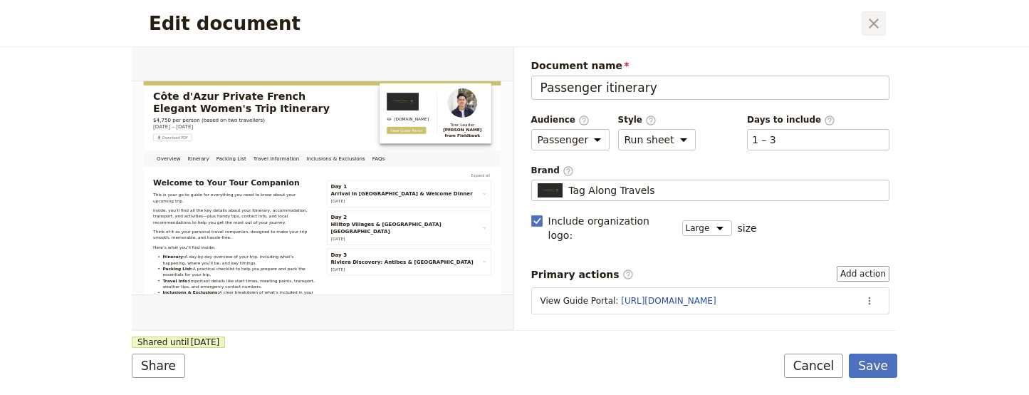
click at [877, 21] on icon "Close dialog" at bounding box center [874, 24] width 10 height 10
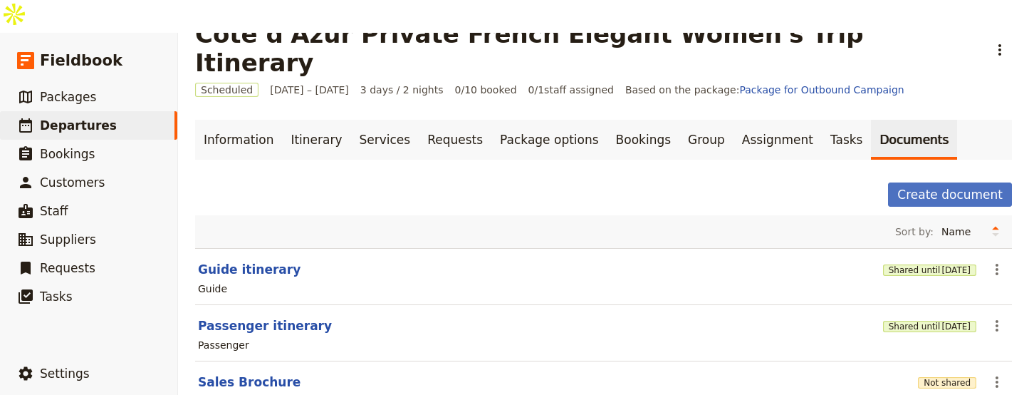
scroll to position [37, 0]
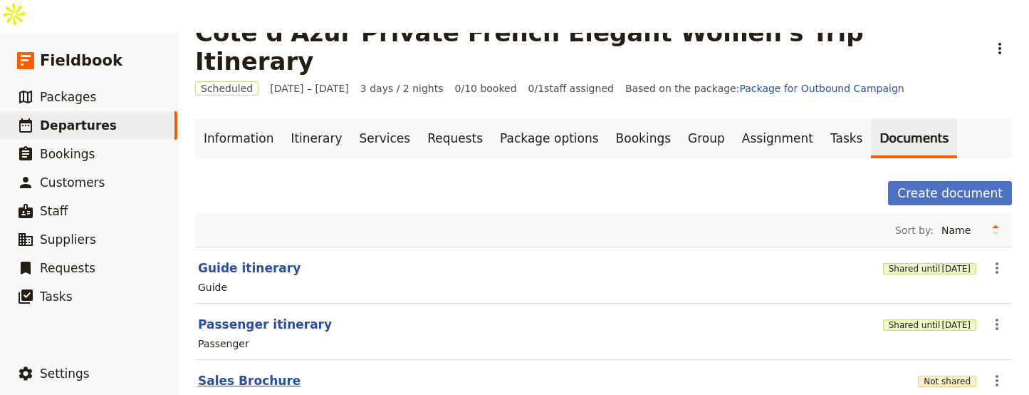
click at [254, 372] on button "Sales Brochure" at bounding box center [249, 380] width 103 height 17
select select "DEFAULT"
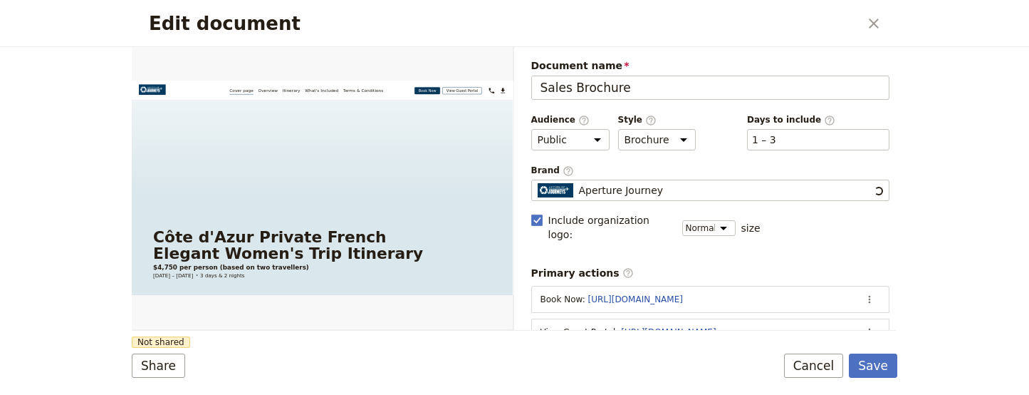
scroll to position [0, 0]
click at [163, 365] on button "Share" at bounding box center [158, 365] width 53 height 24
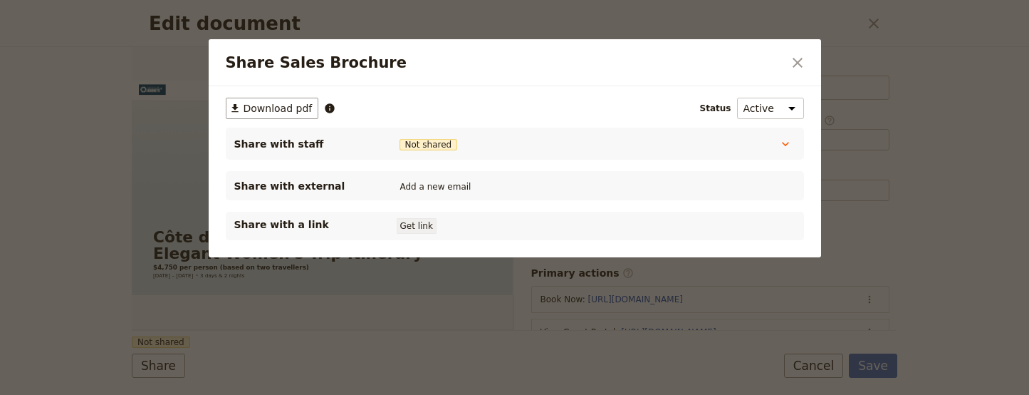
click at [420, 229] on button "Get link" at bounding box center [417, 226] width 40 height 16
click at [540, 228] on button "Get link" at bounding box center [524, 226] width 40 height 16
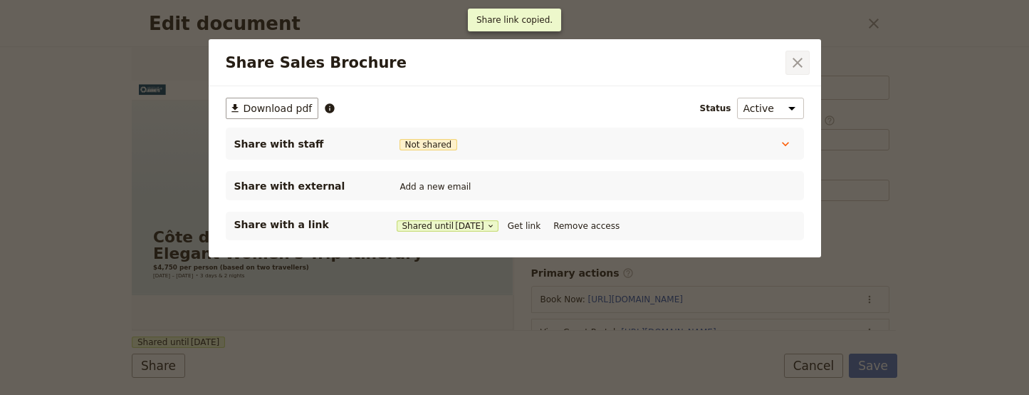
click at [799, 68] on icon "Close dialog" at bounding box center [797, 62] width 17 height 17
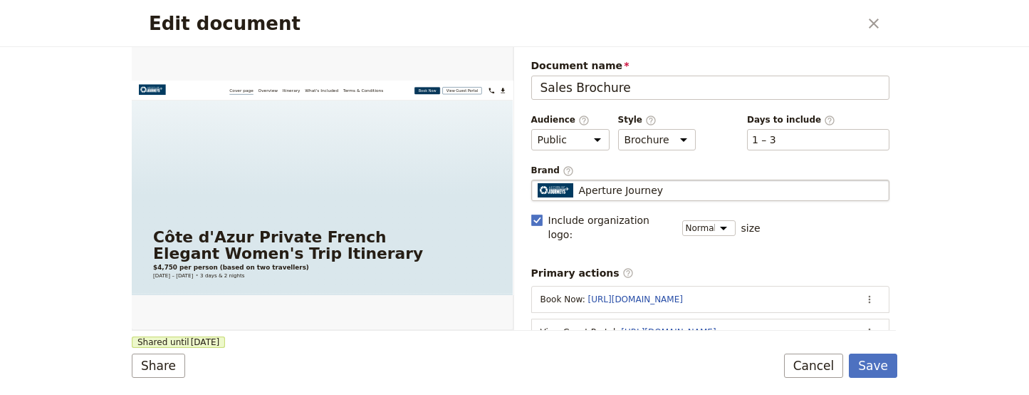
click at [626, 194] on span "Aperture Journey" at bounding box center [621, 190] width 85 height 14
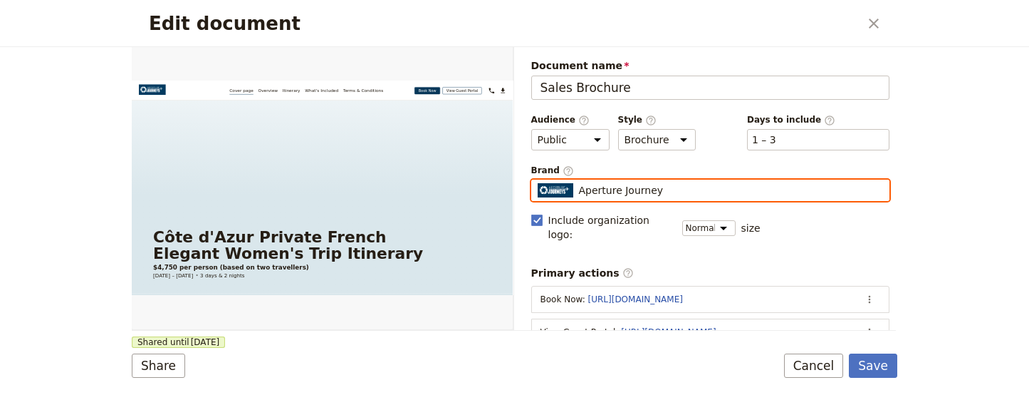
click at [538, 180] on input "Aperture Journey" at bounding box center [537, 180] width 1 height 1
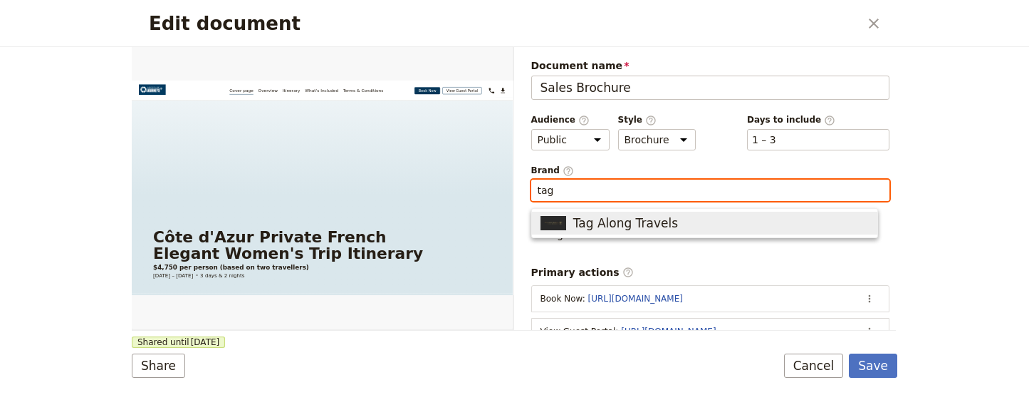
click at [633, 216] on span "Tag Along Travels" at bounding box center [625, 222] width 105 height 17
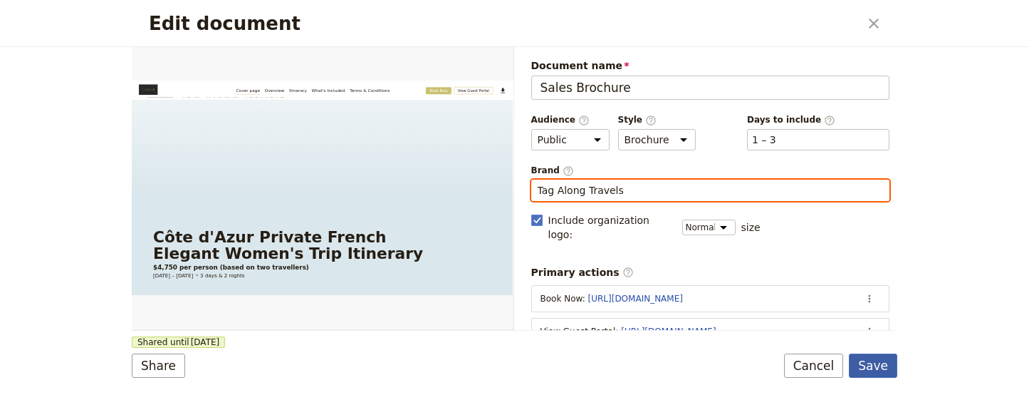
type input "Tag Along Travels"
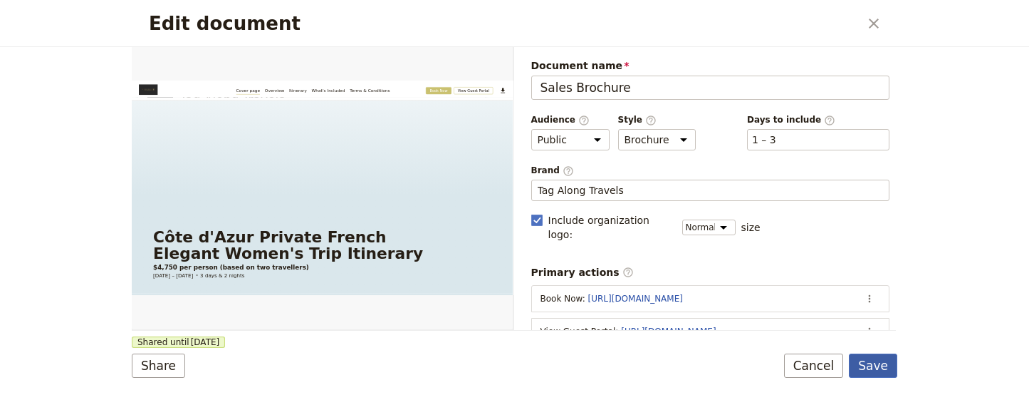
click at [895, 364] on button "Save" at bounding box center [873, 365] width 48 height 24
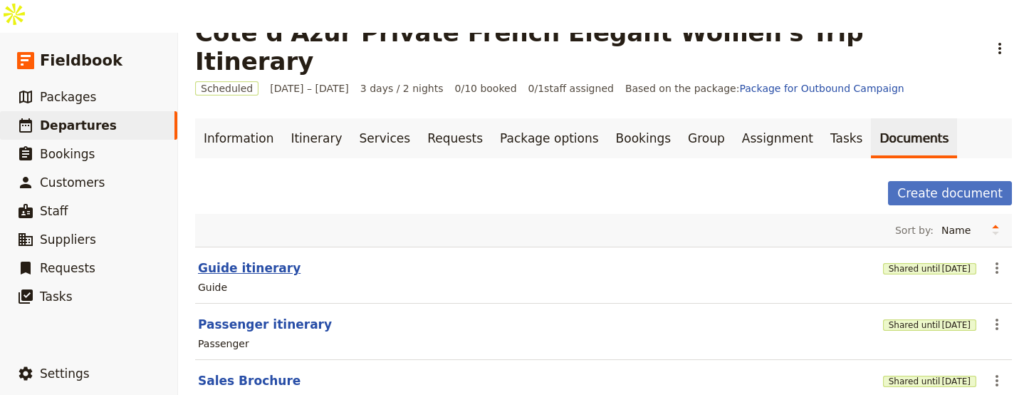
click at [225, 259] on button "Guide itinerary" at bounding box center [249, 267] width 103 height 17
select select "STAFF"
select select "RUN_SHEET"
select select "LARGE"
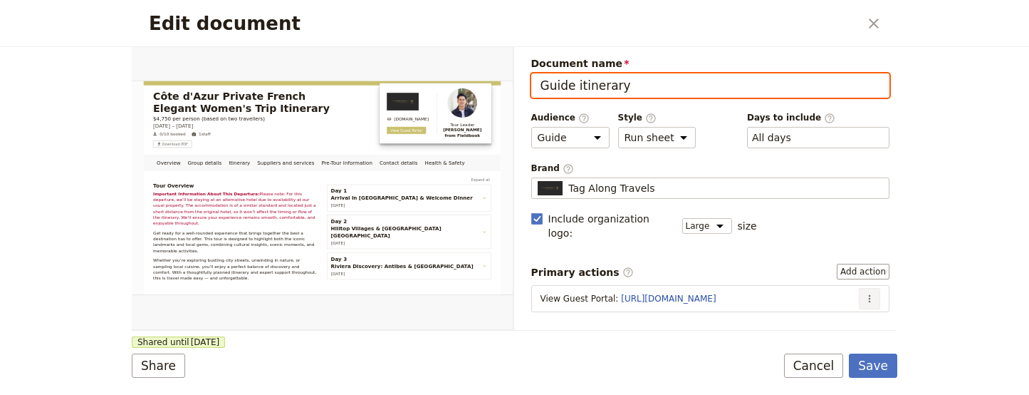
scroll to position [3, 0]
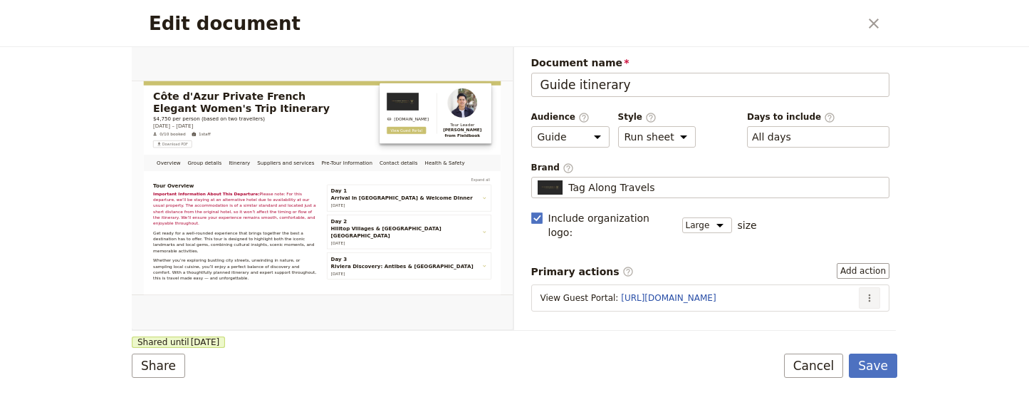
click at [864, 292] on icon "Actions" at bounding box center [869, 297] width 11 height 11
click at [834, 313] on span "Edit action" at bounding box center [812, 313] width 53 height 14
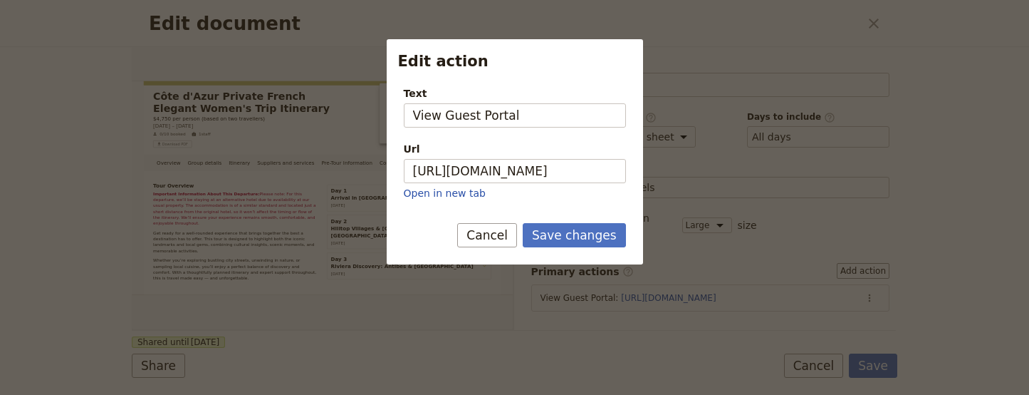
click at [623, 191] on p "Open in new tab" at bounding box center [515, 193] width 222 height 14
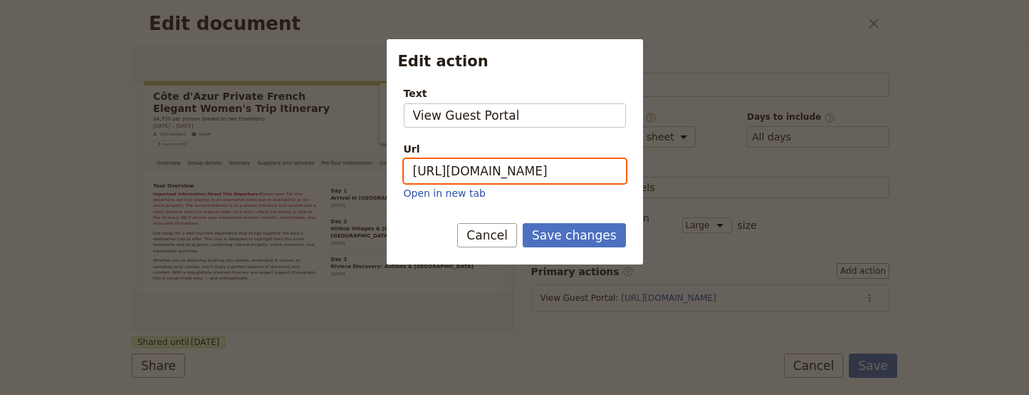
click at [620, 176] on input "https://trips.fieldbook.com/d/XSQKqShSEB3T-gRezkbAb" at bounding box center [515, 171] width 222 height 24
click at [613, 172] on input "https://trips.fieldbook.com/d/XSQKqShSEB3T-gRezkbAb" at bounding box center [515, 171] width 222 height 24
paste input "_1ACtD2iJwSaF3clI5QYi"
type input "https://trips.fieldbook.com/d/_1ACtD2iJwSaF3clI5QYi"
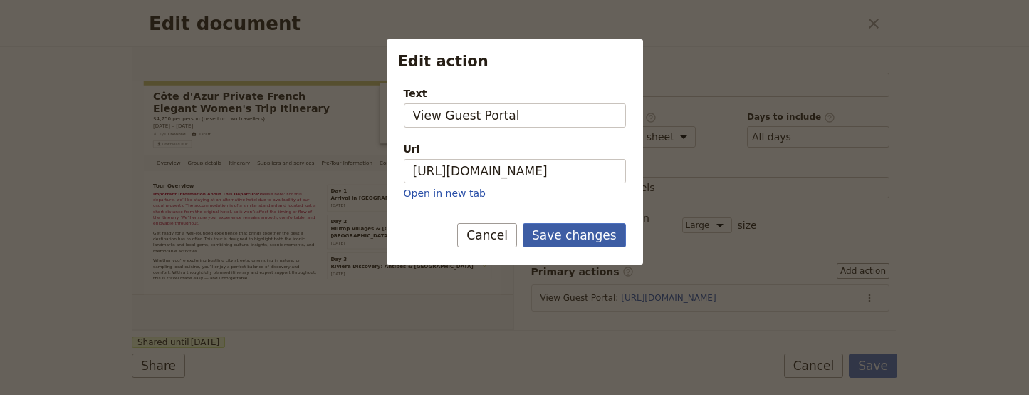
click at [596, 234] on button "Save changes" at bounding box center [574, 235] width 103 height 24
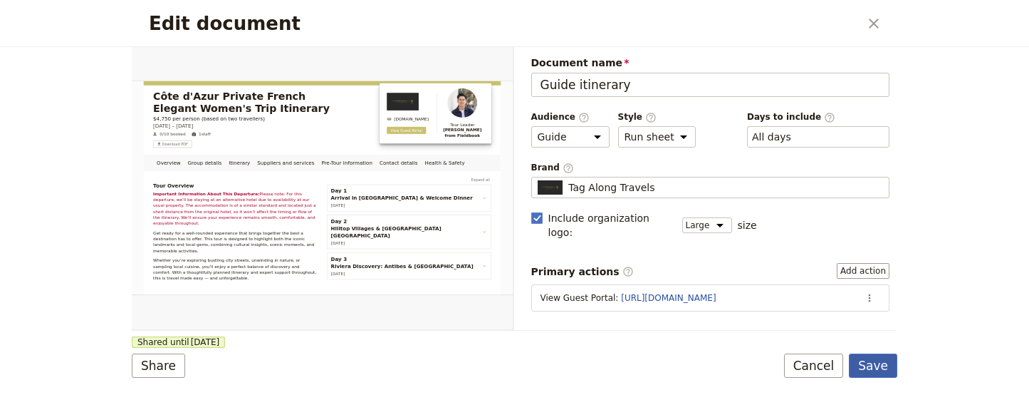
click at [862, 363] on button "Save" at bounding box center [873, 365] width 48 height 24
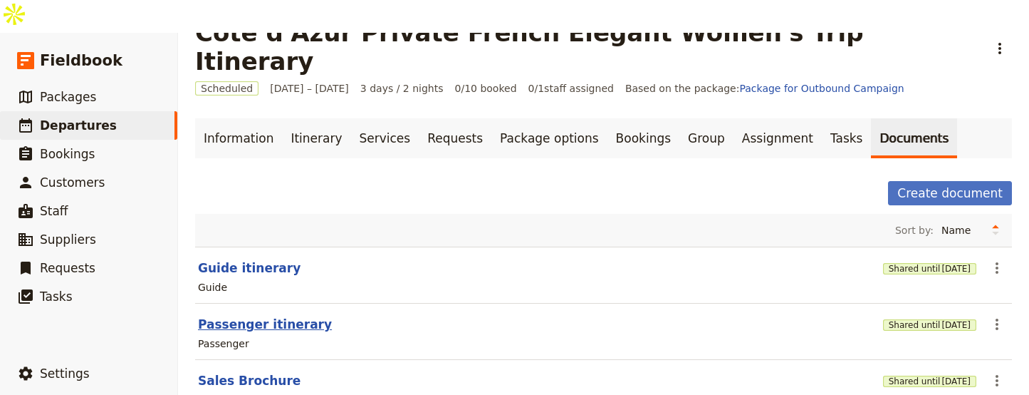
click at [244, 316] on button "Passenger itinerary" at bounding box center [265, 324] width 134 height 17
select select "PASSENGER"
select select "RUN_SHEET"
select select "LARGE"
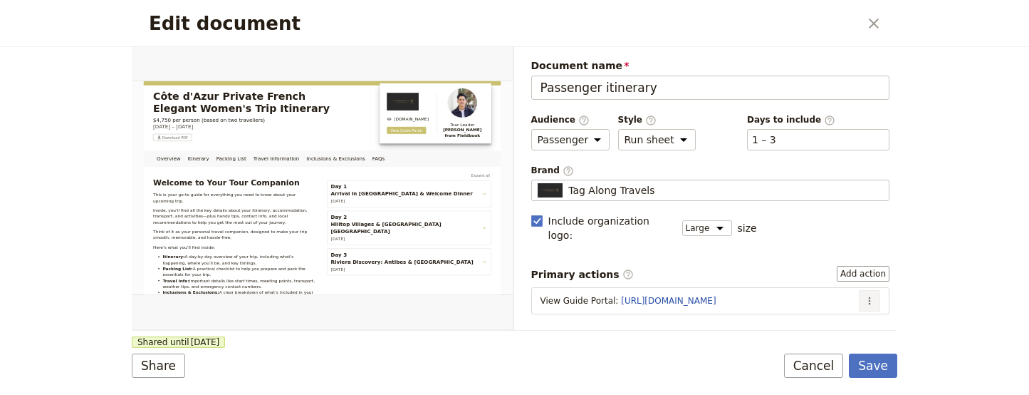
click at [864, 295] on icon "Actions" at bounding box center [869, 300] width 11 height 11
click at [836, 309] on span "Edit action" at bounding box center [812, 315] width 53 height 14
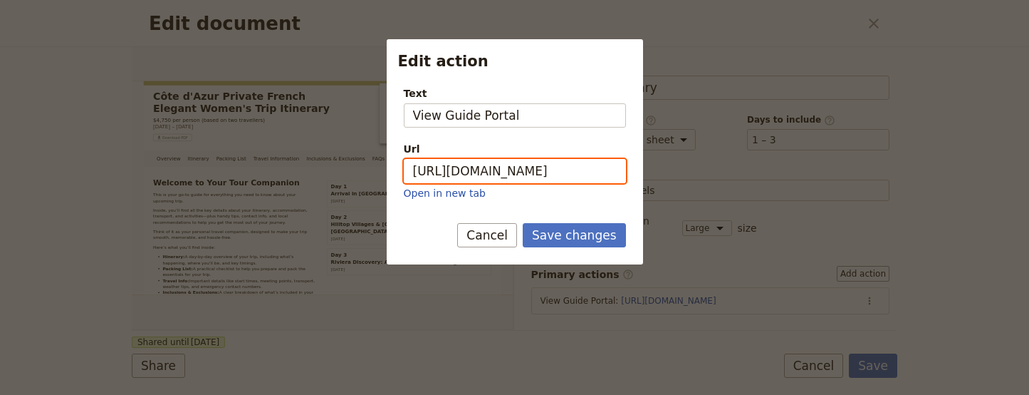
click at [489, 171] on input "https://trips.fieldbook.com/d/lpEG2DnZfqi9EYS5VAeUo" at bounding box center [515, 171] width 222 height 24
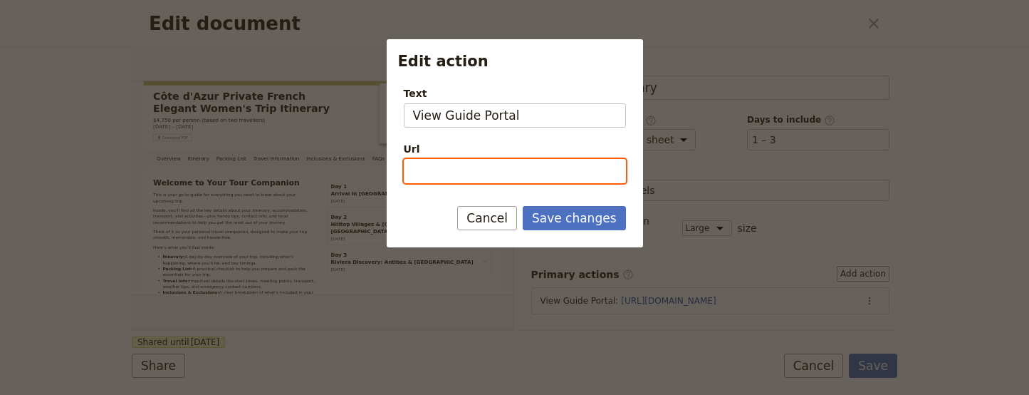
paste input "https://trips.fieldbook.com/d/IhFkwuElHNeDBJSmTsr-s"
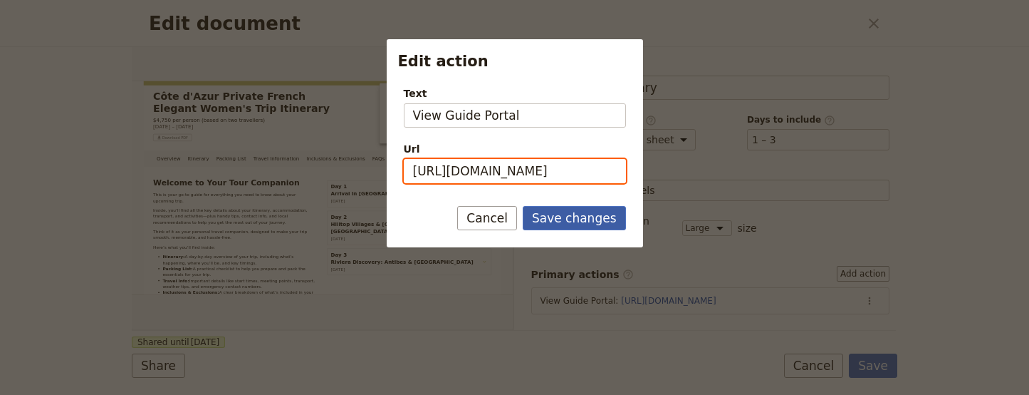
scroll to position [0, 81]
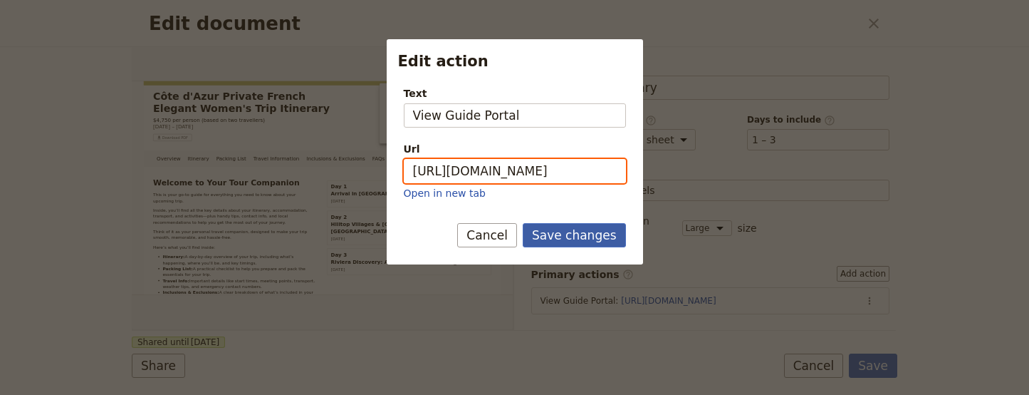
type input "https://trips.fieldbook.com/d/IhFkwuElHNeDBJSmTsr-s"
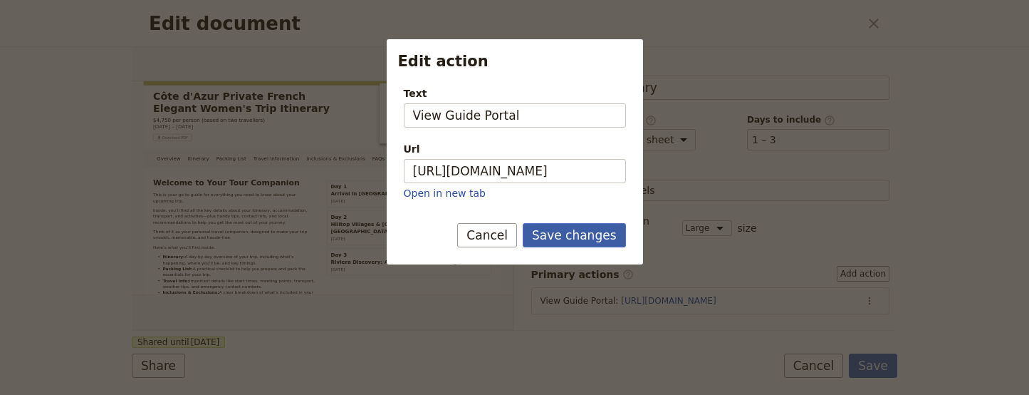
click at [591, 236] on button "Save changes" at bounding box center [574, 235] width 103 height 24
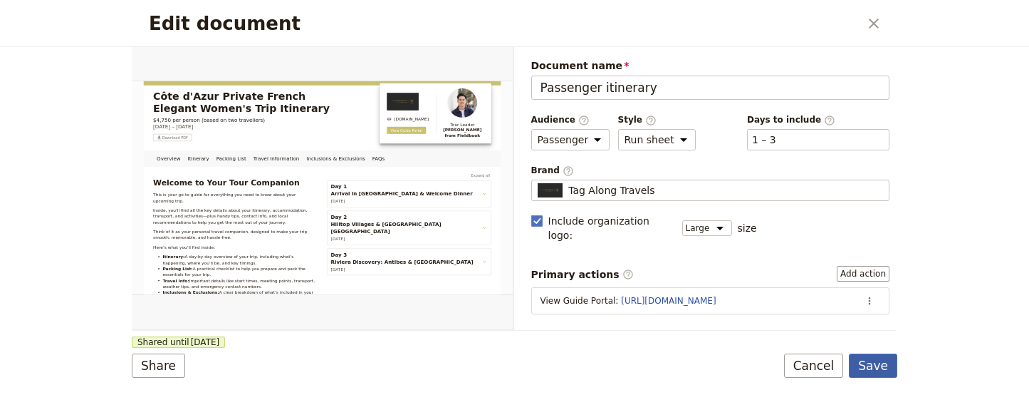
click at [874, 362] on button "Save" at bounding box center [873, 365] width 48 height 24
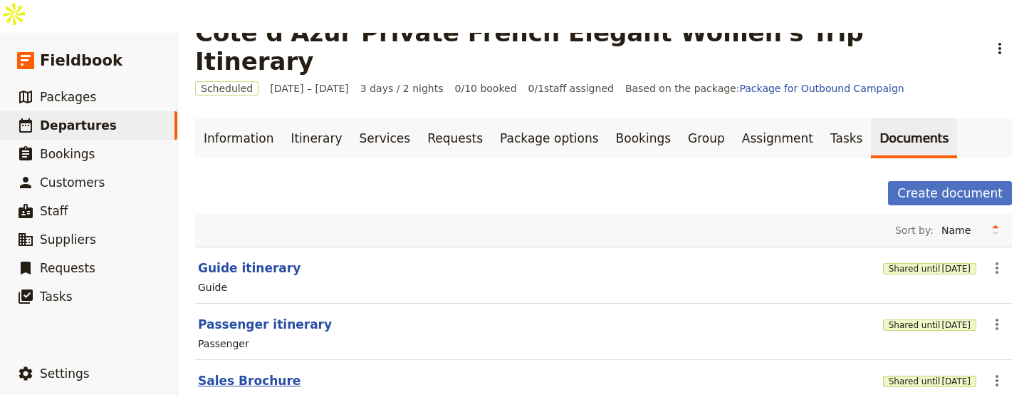
click at [237, 372] on button "Sales Brochure" at bounding box center [249, 380] width 103 height 17
select select "DEFAULT"
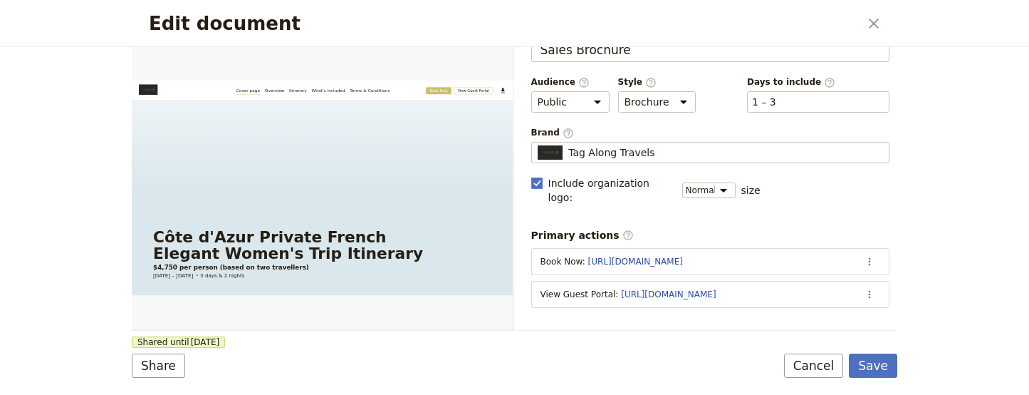
scroll to position [39, 0]
click at [864, 287] on icon "Actions" at bounding box center [869, 292] width 11 height 11
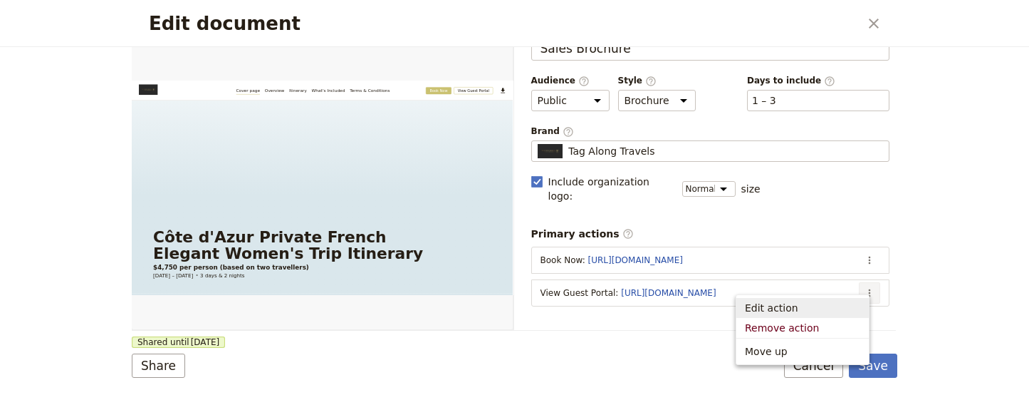
click at [853, 307] on span "Edit action" at bounding box center [802, 308] width 115 height 14
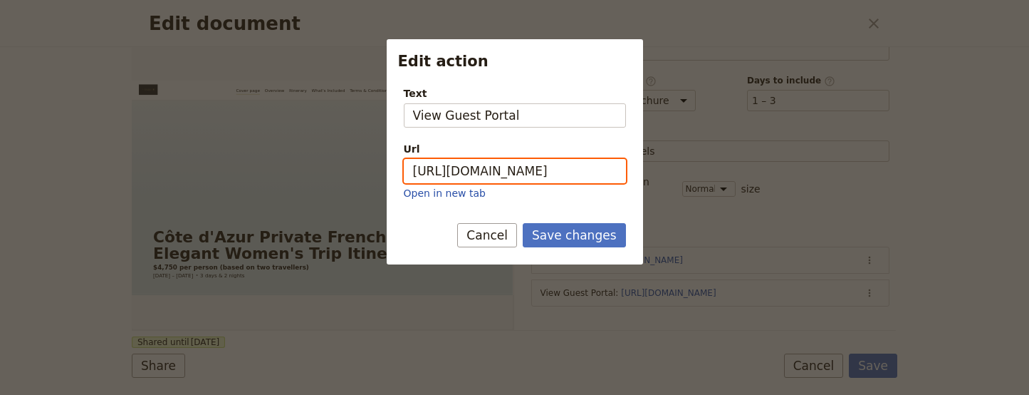
click at [568, 176] on input "https://trips.fieldbook.com/d/XSQKqShSEB3T-gRezkbAb" at bounding box center [515, 171] width 222 height 24
paste input "_1ACtD2iJwSaF3clI5QYi"
type input "https://trips.fieldbook.com/d/_1ACtD2iJwSaF3clI5QYi"
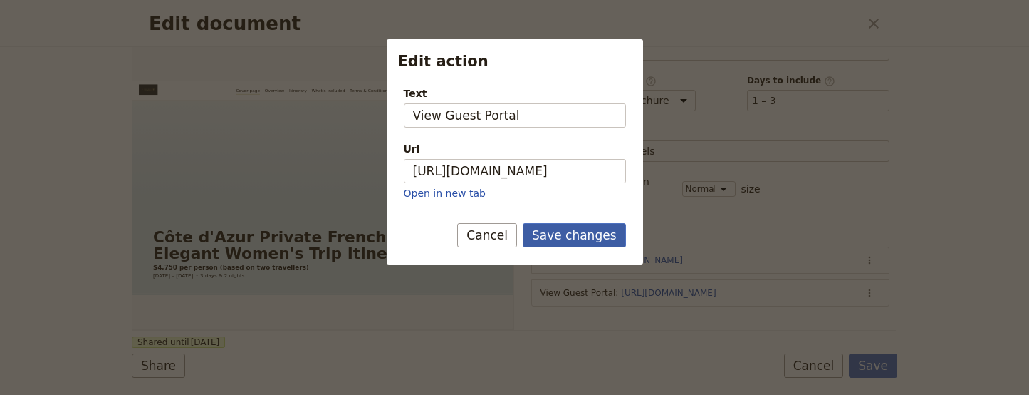
click at [603, 247] on button "Save changes" at bounding box center [574, 235] width 103 height 24
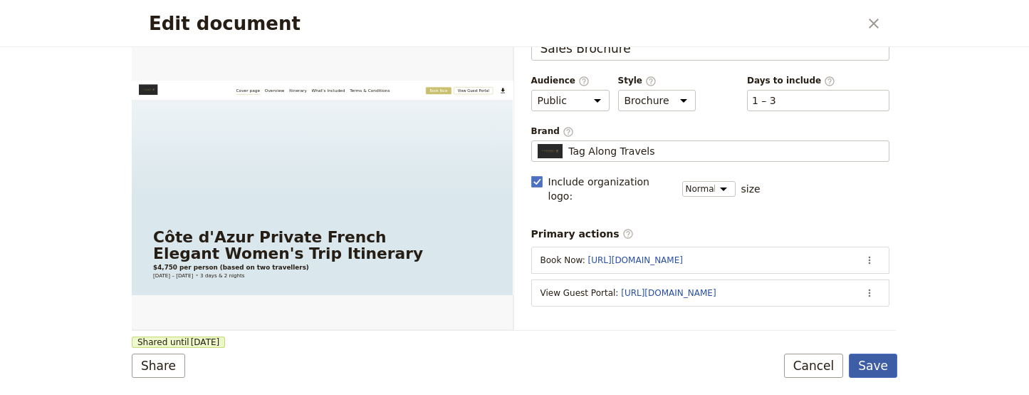
click at [890, 370] on button "Save" at bounding box center [873, 365] width 48 height 24
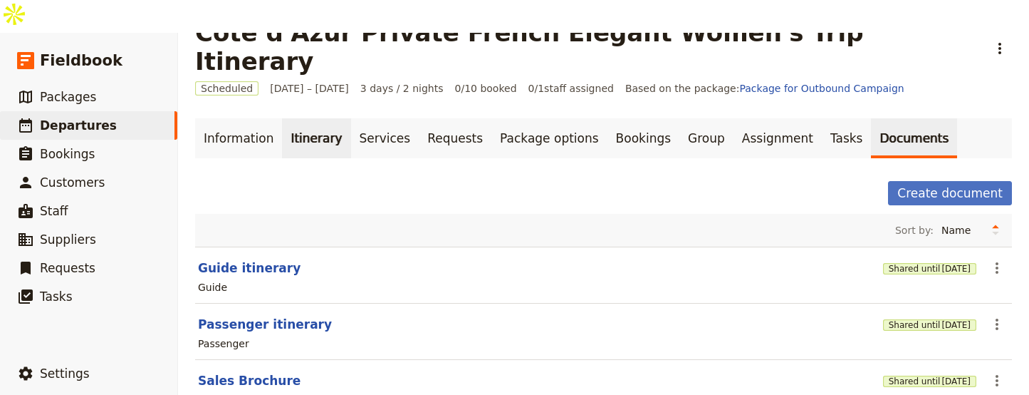
click at [325, 118] on link "Itinerary" at bounding box center [316, 138] width 68 height 40
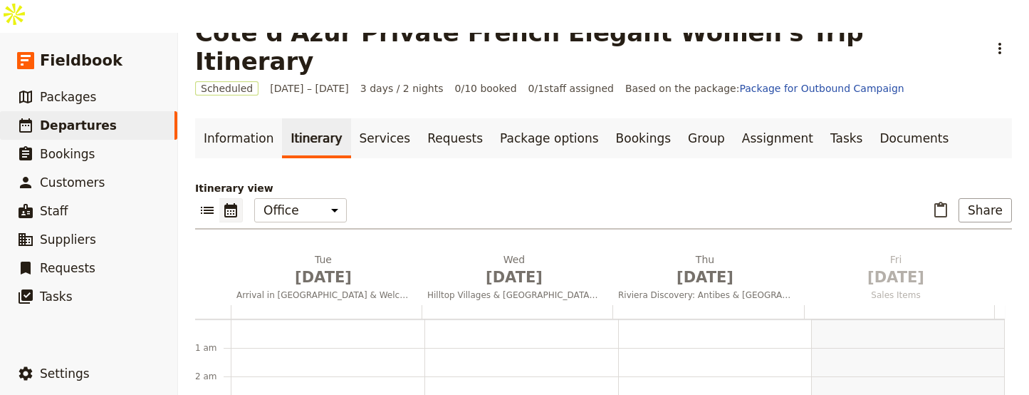
scroll to position [185, 0]
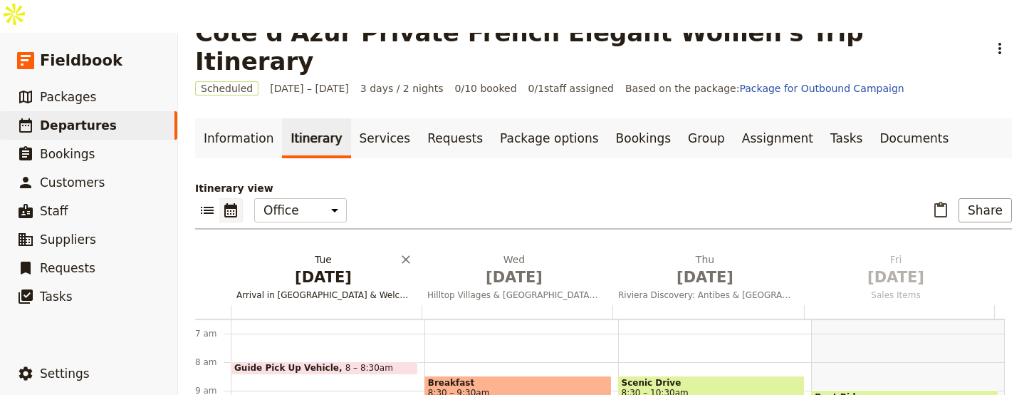
click at [323, 266] on span "Sep 1" at bounding box center [324, 276] width 174 height 21
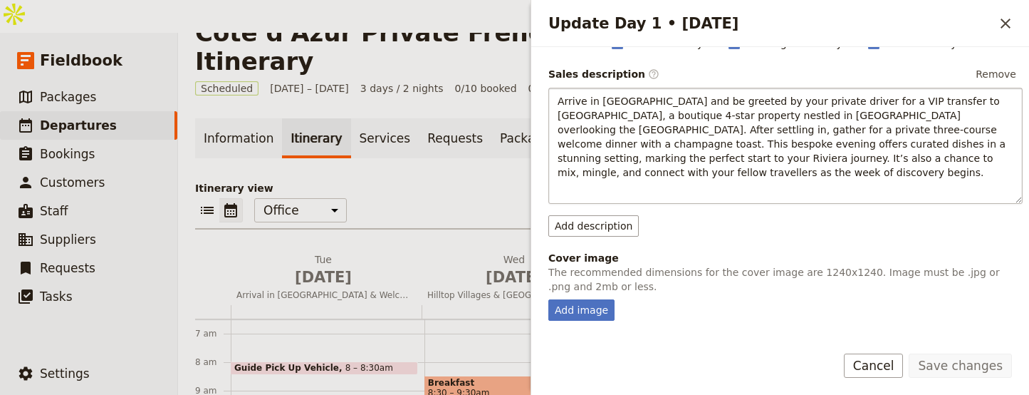
scroll to position [71, 0]
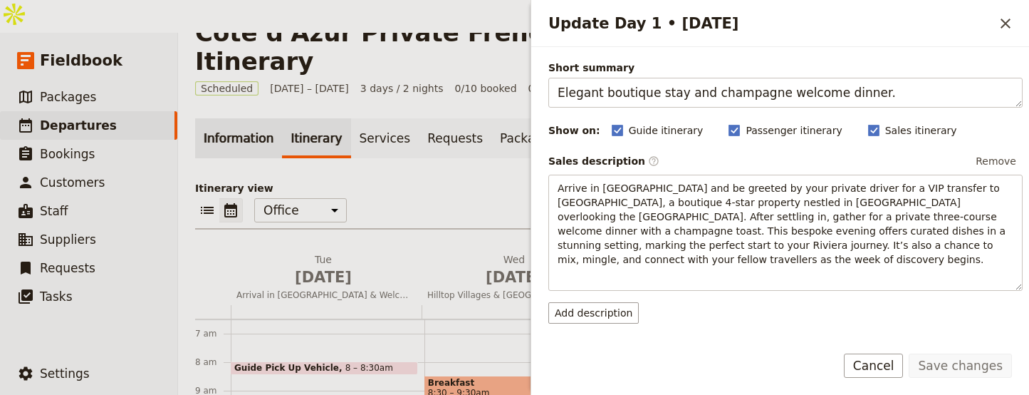
click at [255, 118] on link "Information" at bounding box center [238, 138] width 87 height 40
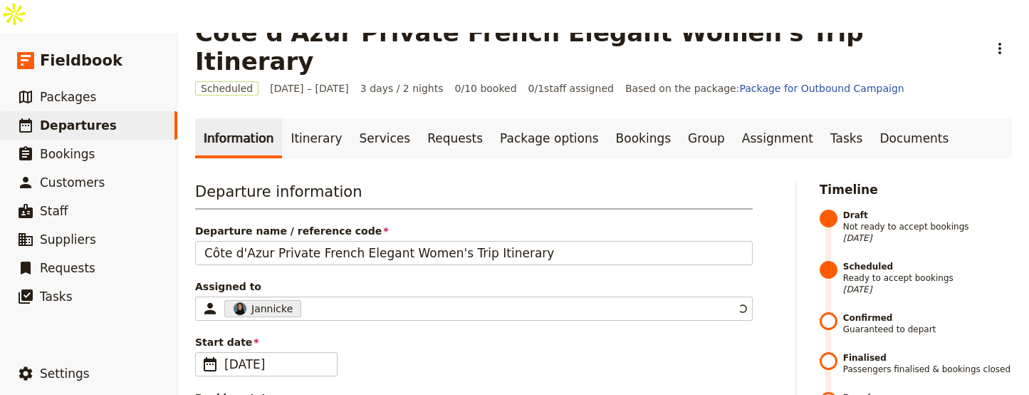
click at [244, 118] on link "Information" at bounding box center [238, 138] width 87 height 40
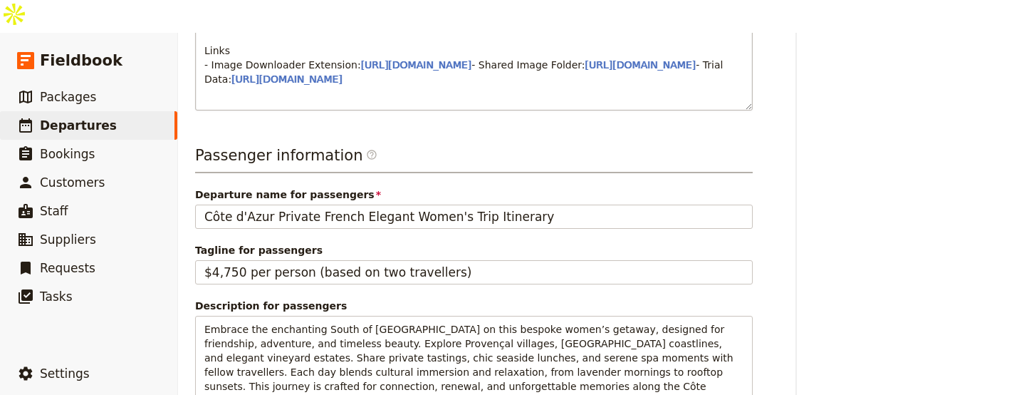
scroll to position [943, 0]
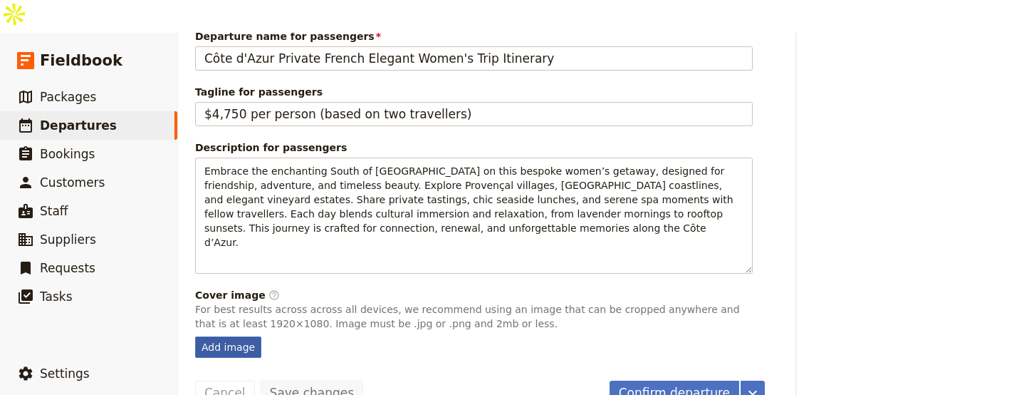
click at [239, 336] on div "Add image" at bounding box center [228, 346] width 66 height 21
click at [195, 336] on input "Add image" at bounding box center [194, 336] width 1 height 1
type input "C:\fakepath\promenade-des-anglais-nice.jpg"
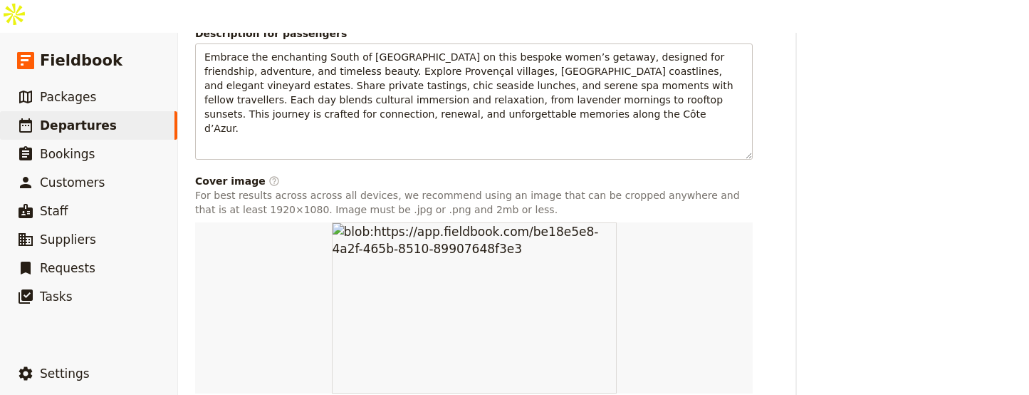
scroll to position [1123, 0]
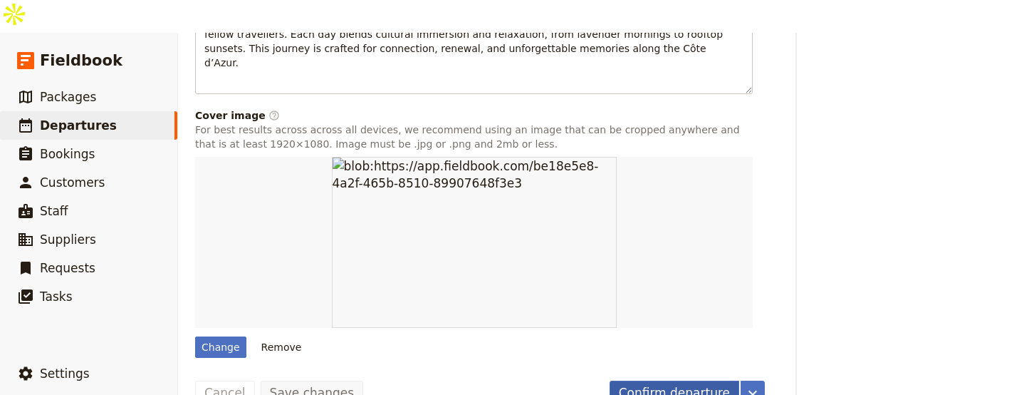
click at [726, 380] on button "Confirm departure" at bounding box center [675, 392] width 130 height 24
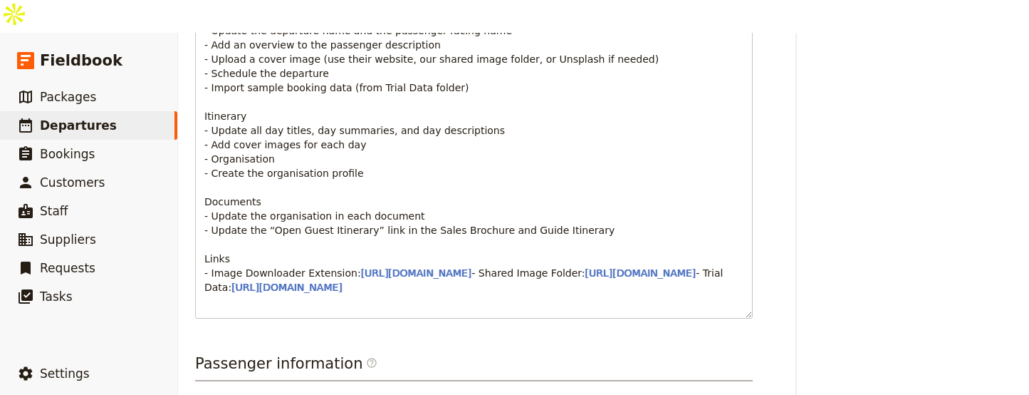
scroll to position [0, 0]
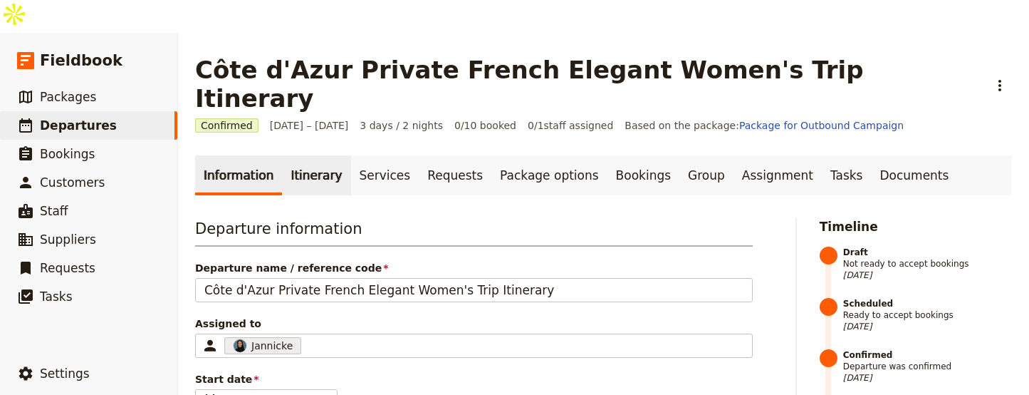
click at [315, 155] on link "Itinerary" at bounding box center [316, 175] width 68 height 40
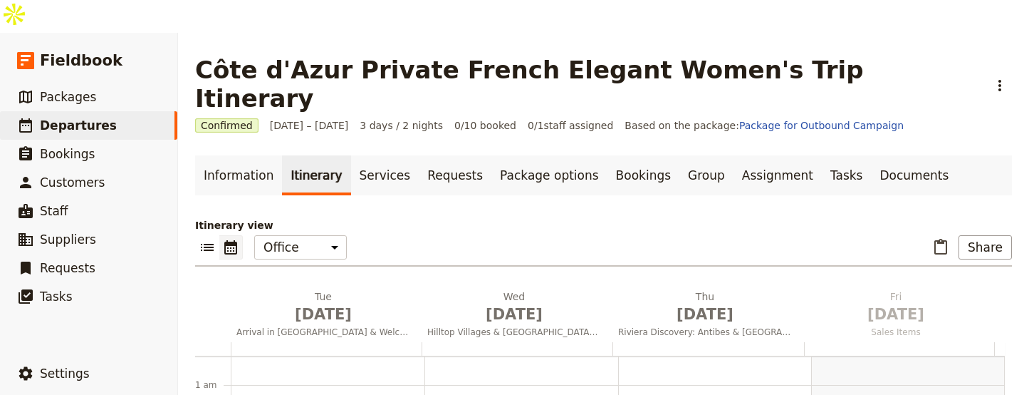
scroll to position [185, 0]
click at [289, 303] on span "Sep 1" at bounding box center [324, 313] width 174 height 21
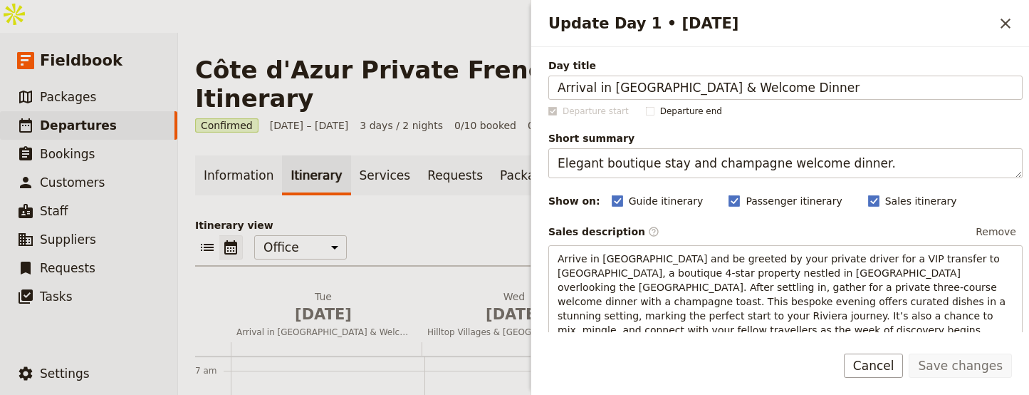
scroll to position [358, 0]
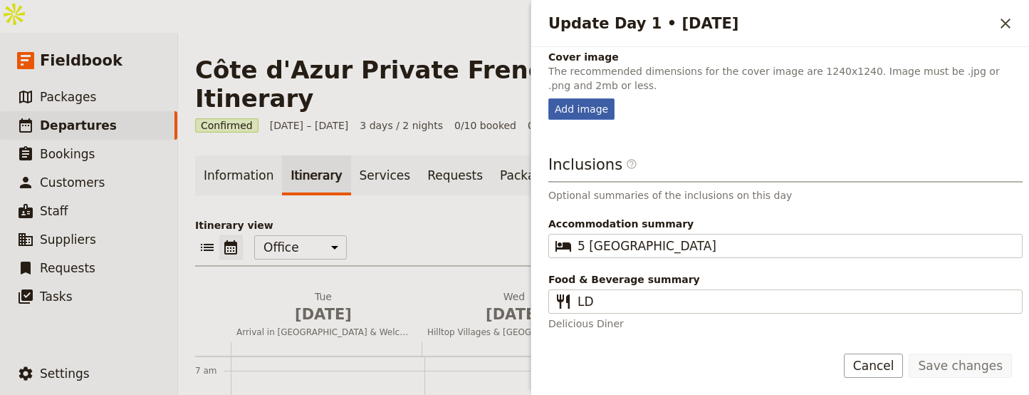
click at [574, 109] on div "Add image" at bounding box center [582, 108] width 66 height 21
click at [549, 98] on input "Add image" at bounding box center [548, 98] width 1 height 1
click at [1004, 25] on icon "Close drawer" at bounding box center [1006, 24] width 10 height 10
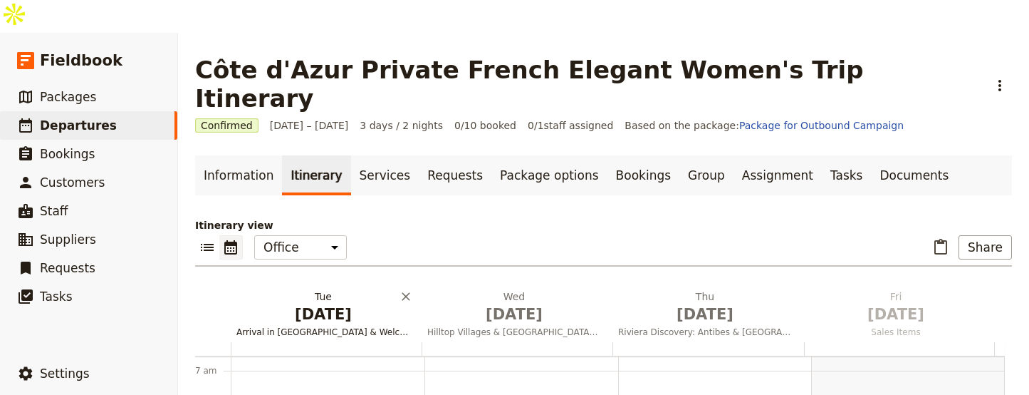
click at [335, 303] on span "Sep 1" at bounding box center [324, 313] width 174 height 21
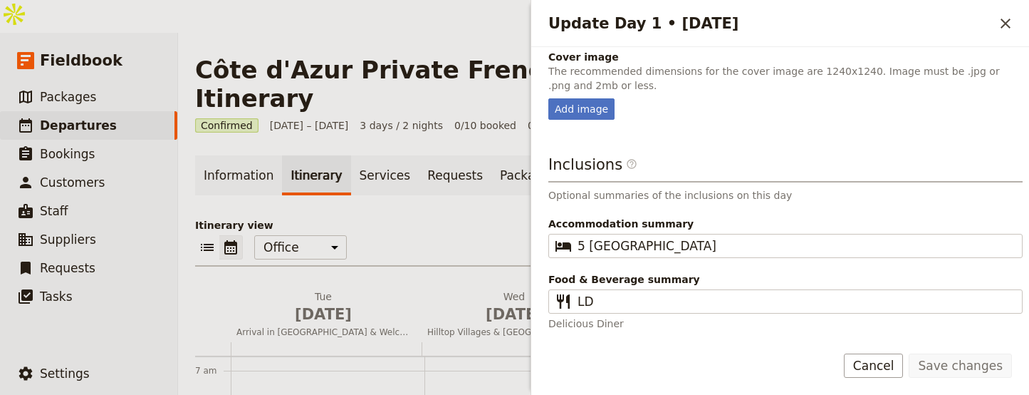
click at [588, 97] on fieldset "Cover image The recommended dimensions for the cover image are 1240x1240. Image…" at bounding box center [786, 85] width 474 height 70
click at [576, 123] on div "Day title Arrival in Nice & Welcome Dinner Departure start Departure end Short …" at bounding box center [786, 15] width 474 height 630
click at [575, 118] on div "Add image" at bounding box center [582, 108] width 66 height 21
click at [549, 98] on input "Add image" at bounding box center [548, 98] width 1 height 1
type input "C:\fakepath\cote-dazur-balcony-sea-view-rose-wine.jpg"
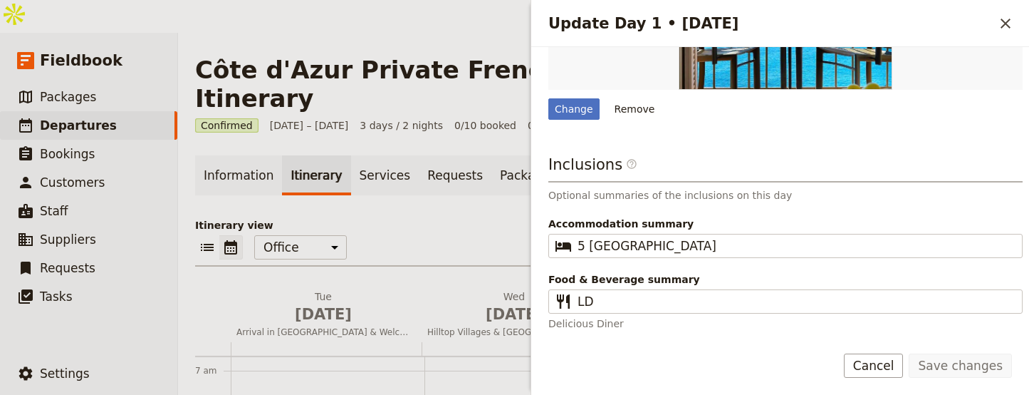
scroll to position [581, 0]
click at [1008, 22] on icon "Close drawer" at bounding box center [1005, 23] width 17 height 17
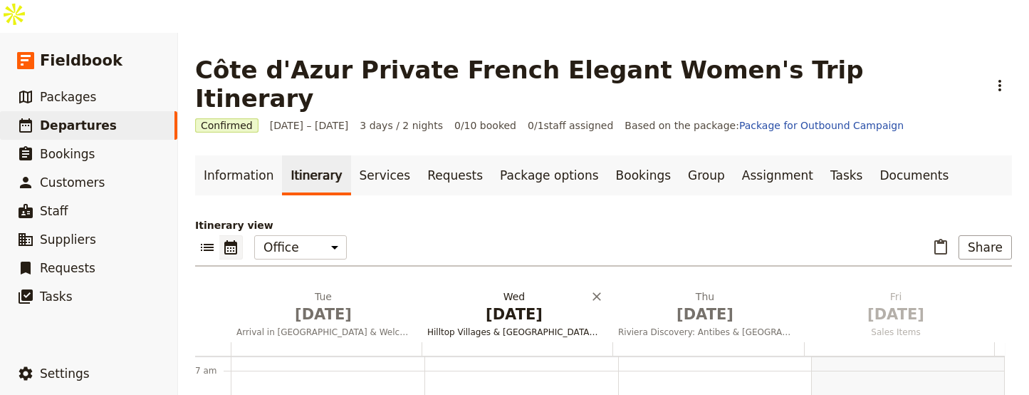
click at [513, 303] on span "Sep 2" at bounding box center [514, 313] width 174 height 21
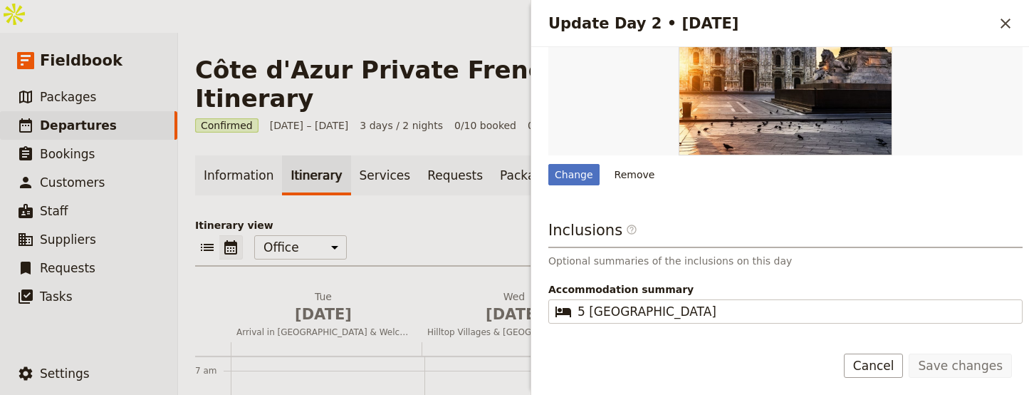
scroll to position [557, 0]
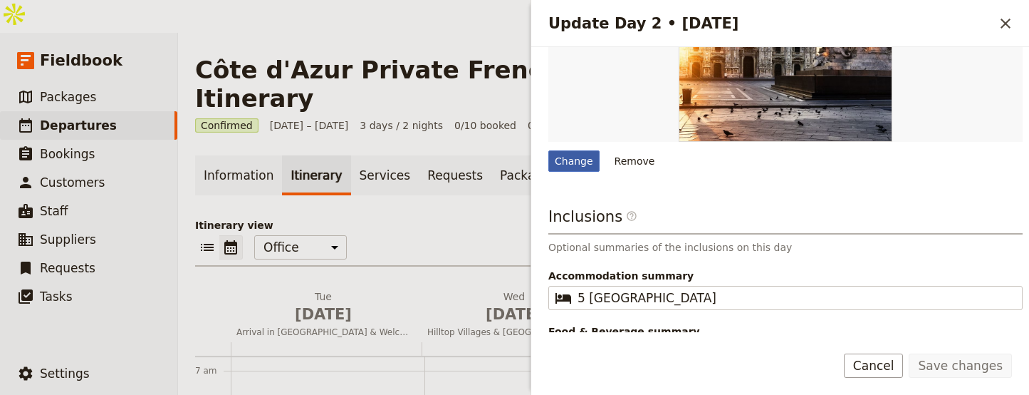
click at [566, 150] on div "Change" at bounding box center [574, 160] width 51 height 21
click at [549, 150] on input "Change" at bounding box center [548, 150] width 1 height 1
type input "C:\fakepath\provence-street-scooter-bougainvillea-scaled.jpg"
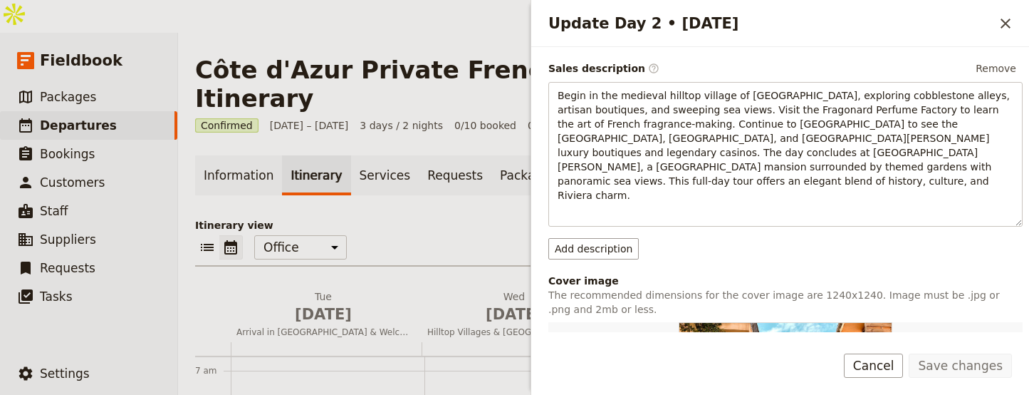
scroll to position [0, 0]
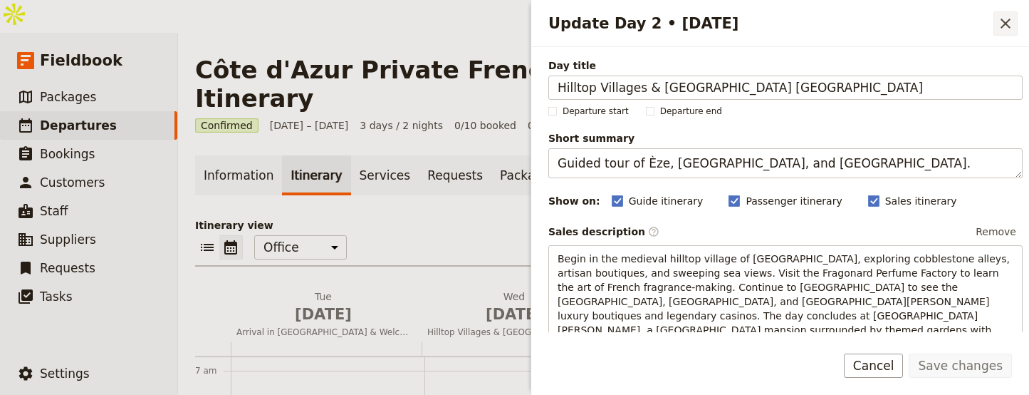
click at [1009, 15] on icon "Close drawer" at bounding box center [1005, 23] width 17 height 17
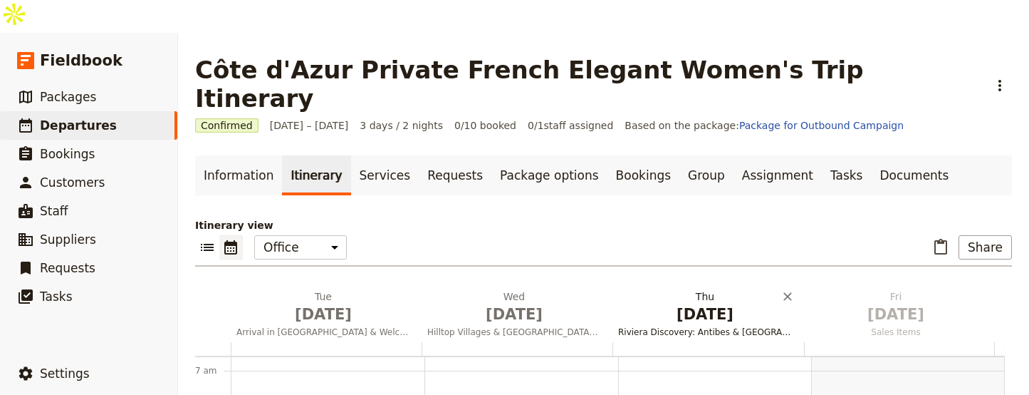
click at [675, 303] on span "Sep 3" at bounding box center [705, 313] width 174 height 21
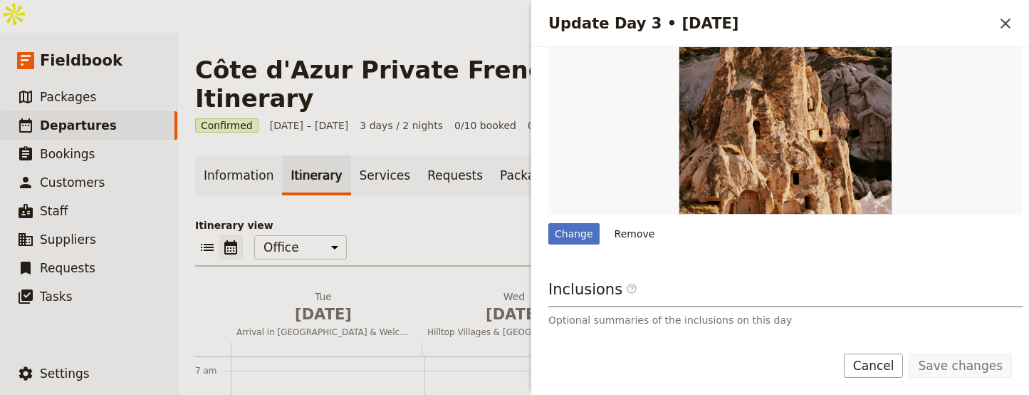
scroll to position [447, 0]
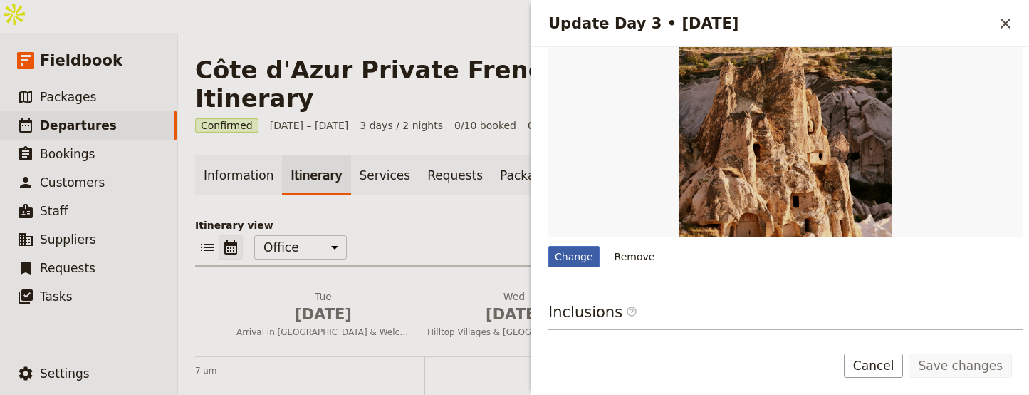
click at [569, 246] on div "Change" at bounding box center [574, 256] width 51 height 21
click at [549, 245] on input "Change" at bounding box center [548, 245] width 1 height 1
type input "C:\fakepath\monaco-grand-prix-race.jpg"
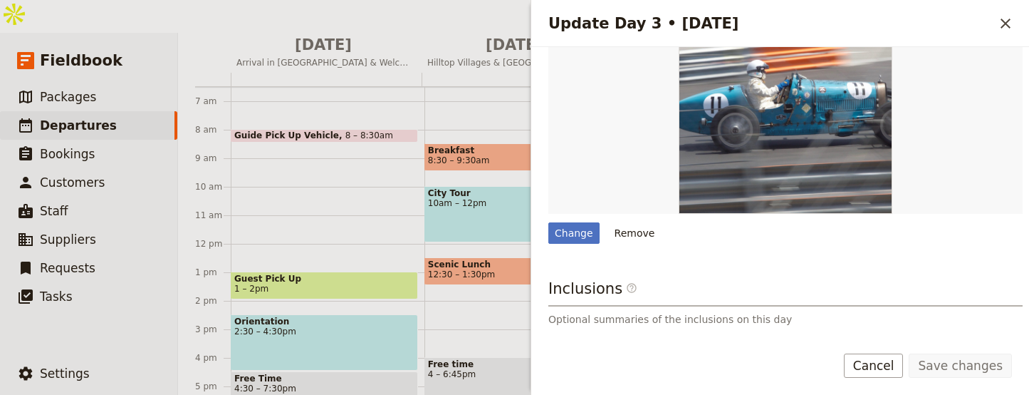
scroll to position [472, 0]
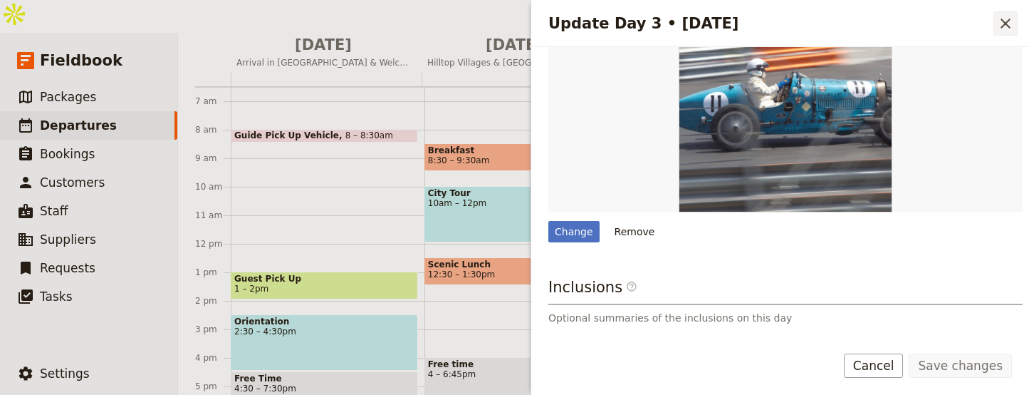
click at [1004, 23] on icon "Close drawer" at bounding box center [1005, 23] width 17 height 17
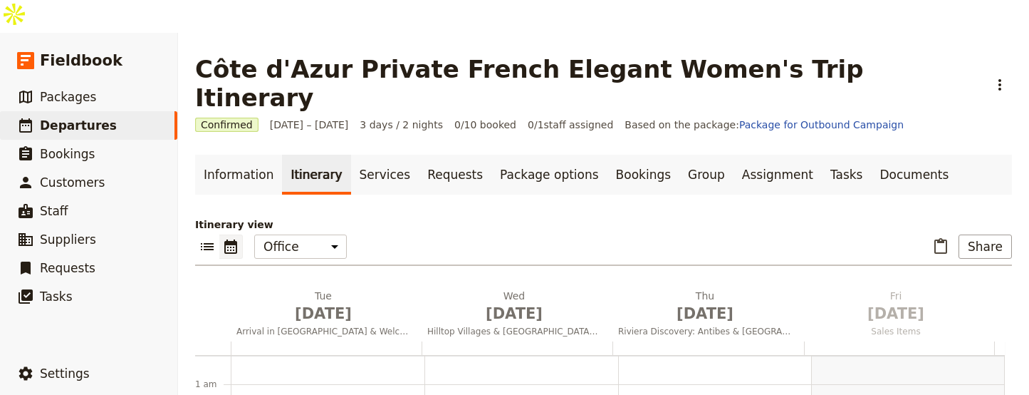
scroll to position [0, 0]
click at [321, 326] on span "Arrival in Nice & Welcome Dinner" at bounding box center [323, 331] width 185 height 11
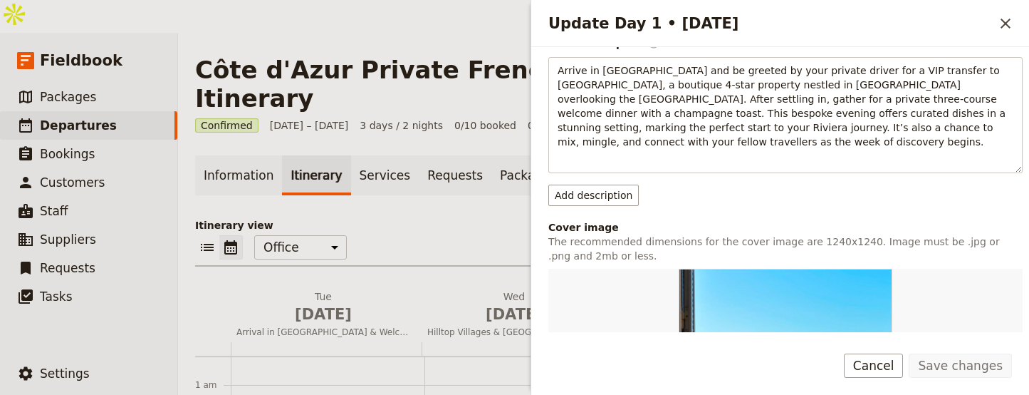
scroll to position [581, 0]
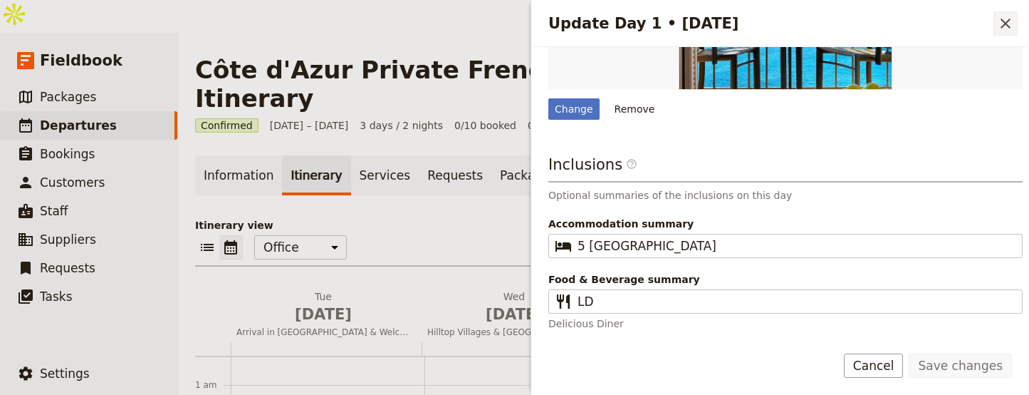
click at [1002, 28] on icon "Close drawer" at bounding box center [1005, 23] width 17 height 17
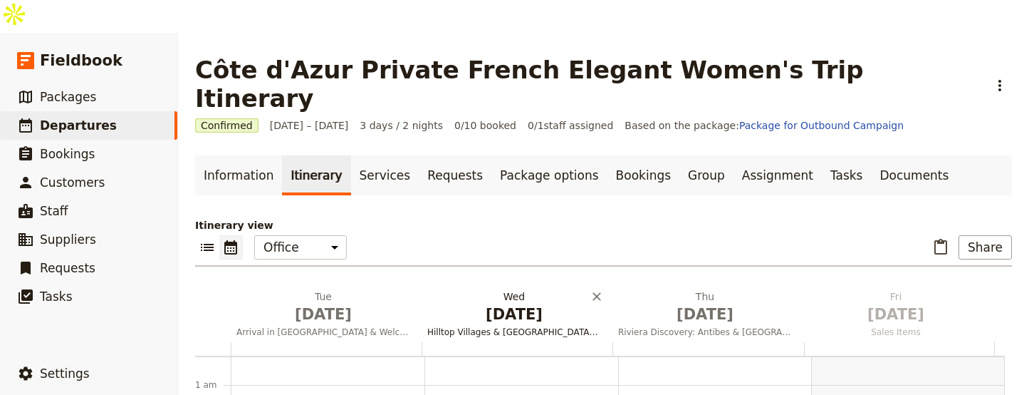
click at [523, 326] on span "Hilltop Villages & Monaco Glamour" at bounding box center [514, 331] width 185 height 11
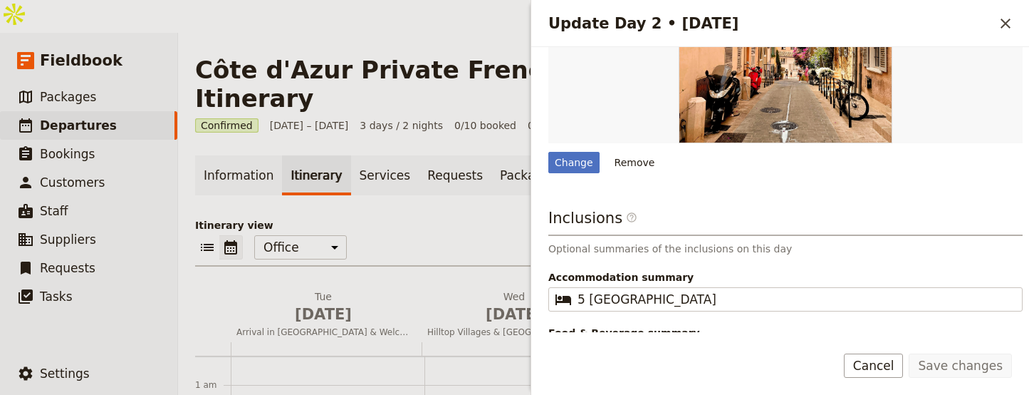
scroll to position [557, 0]
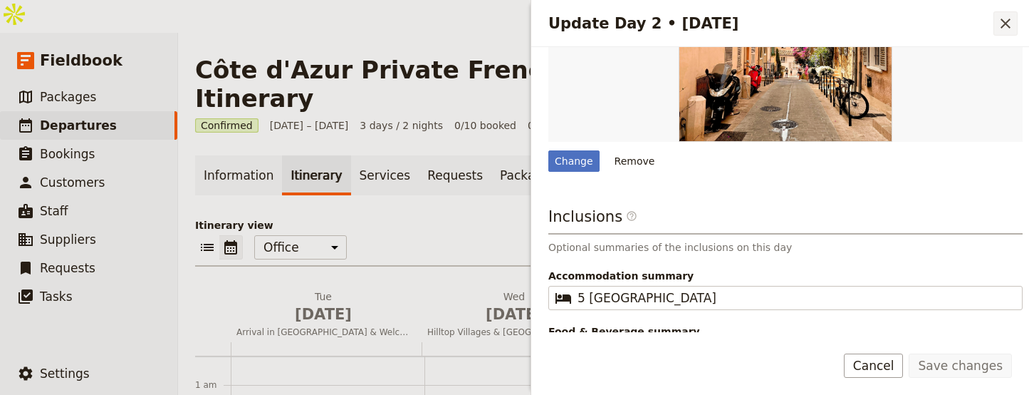
click at [1011, 23] on icon "Close drawer" at bounding box center [1005, 23] width 17 height 17
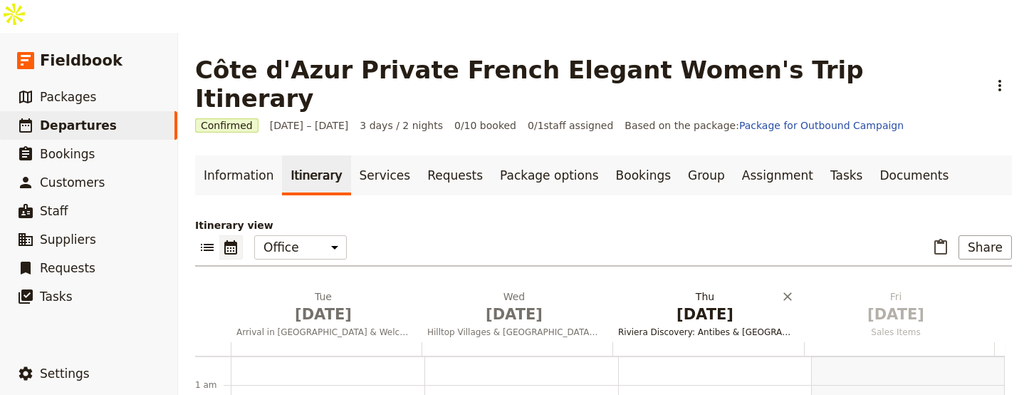
click at [719, 303] on span "Sep 3" at bounding box center [705, 313] width 174 height 21
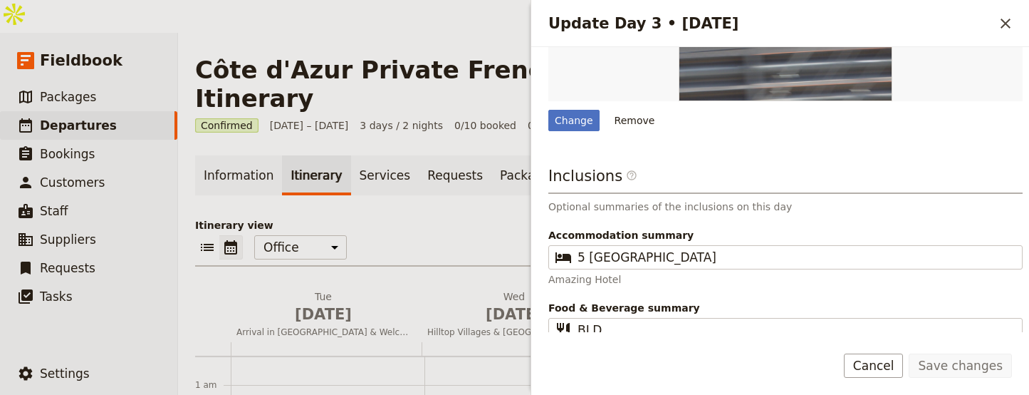
scroll to position [462, 0]
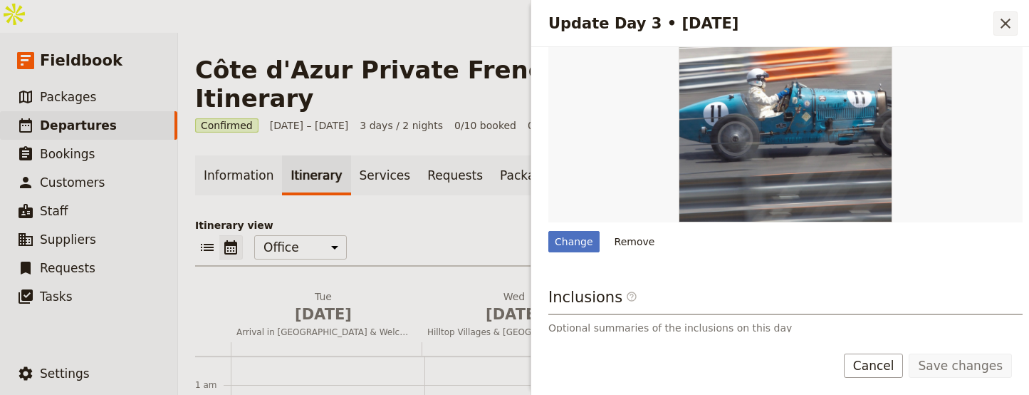
click at [1009, 21] on icon "Close drawer" at bounding box center [1005, 23] width 17 height 17
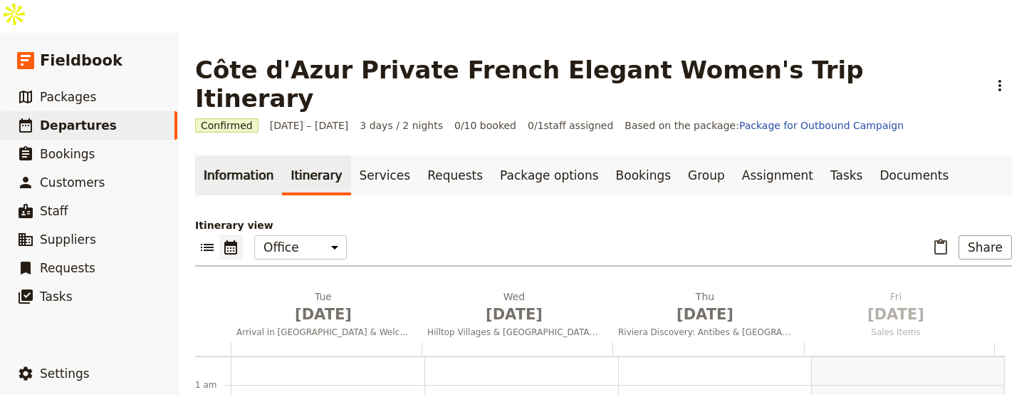
click at [237, 155] on link "Information" at bounding box center [238, 175] width 87 height 40
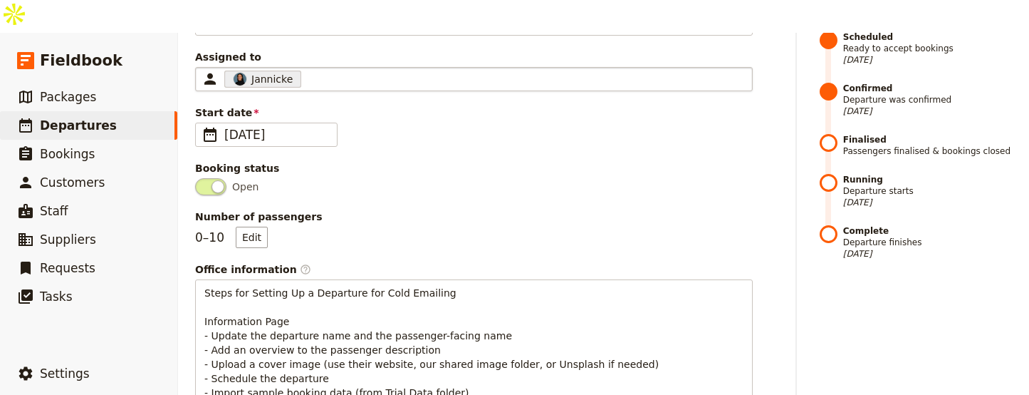
scroll to position [582, 0]
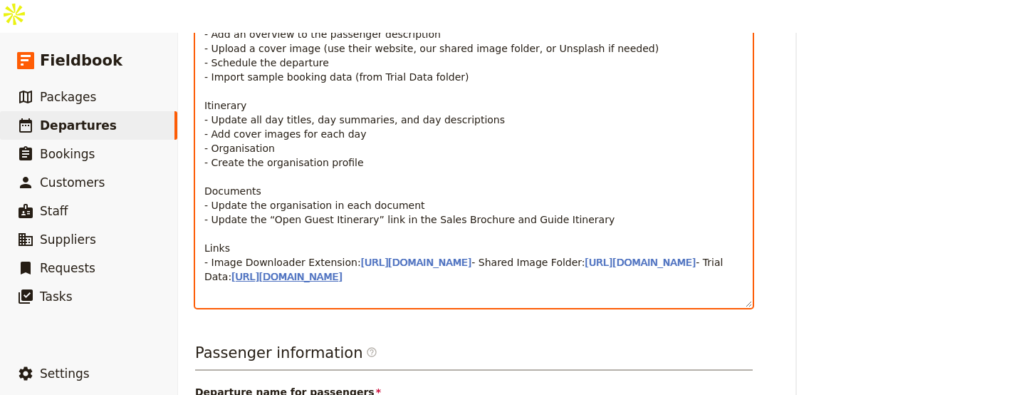
click at [335, 271] on span "[URL][DOMAIN_NAME]" at bounding box center [287, 276] width 111 height 11
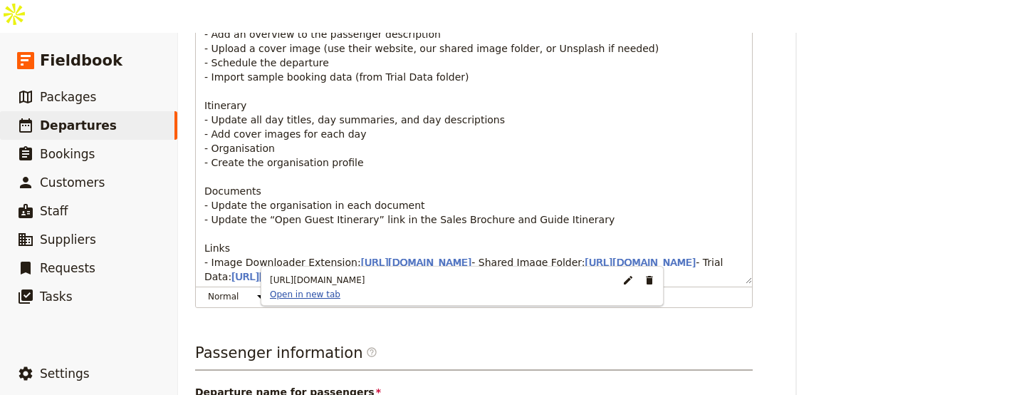
click at [316, 297] on link "Open in new tab" at bounding box center [305, 294] width 82 height 11
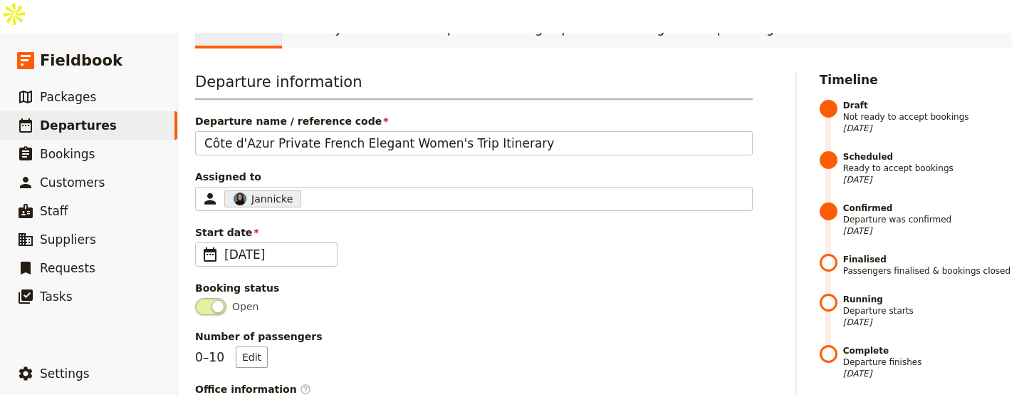
scroll to position [26, 0]
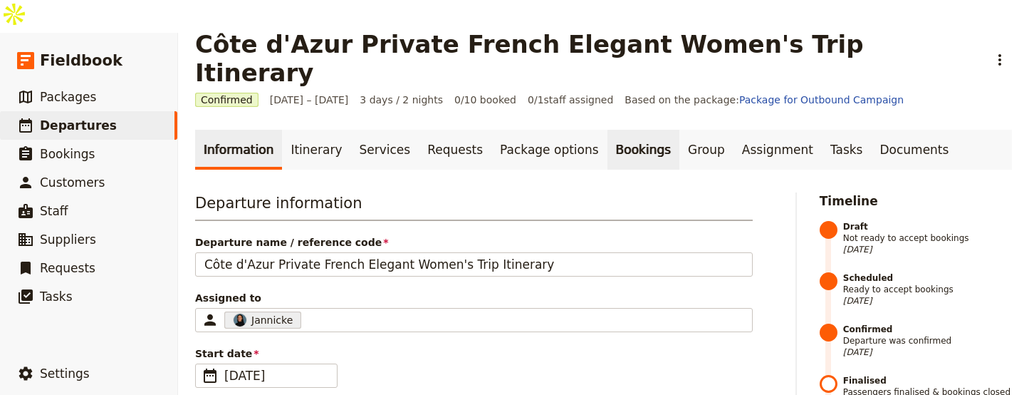
click at [610, 130] on link "Bookings" at bounding box center [644, 150] width 72 height 40
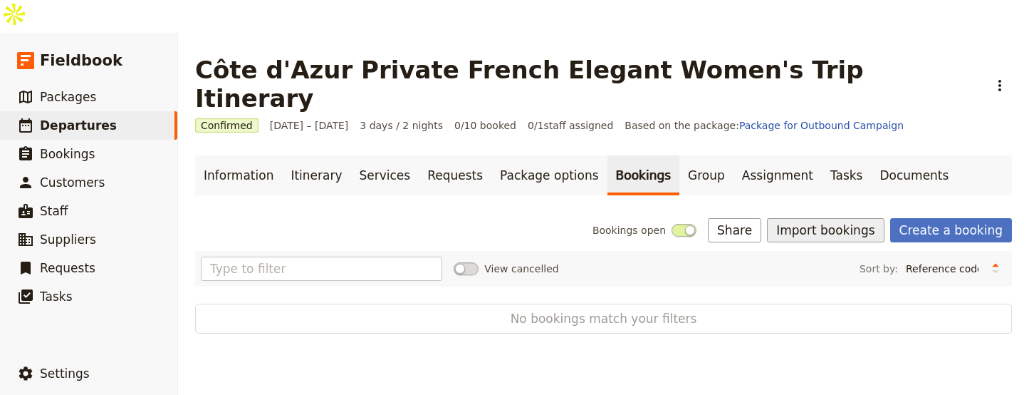
click at [821, 218] on button "Import bookings" at bounding box center [825, 230] width 117 height 24
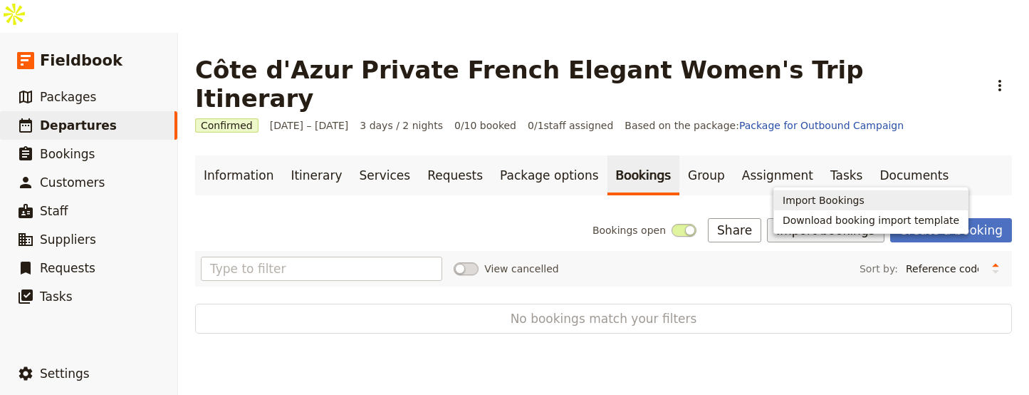
click at [825, 197] on span "Import Bookings" at bounding box center [824, 200] width 82 height 14
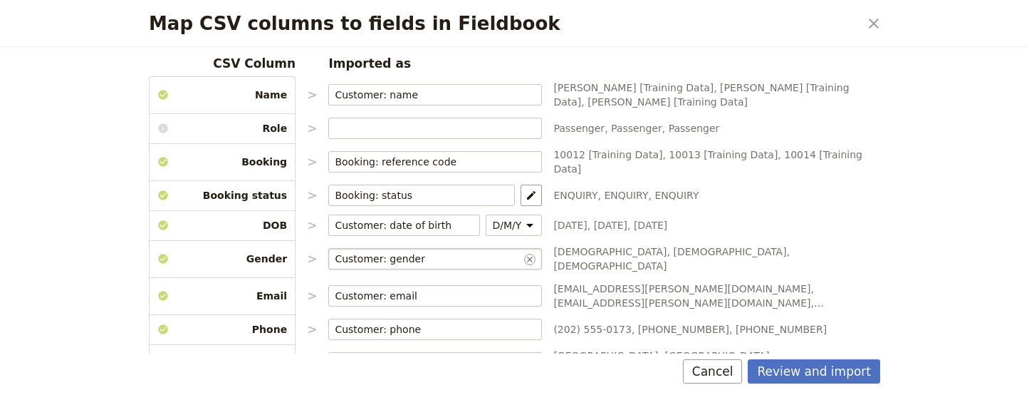
scroll to position [286, 0]
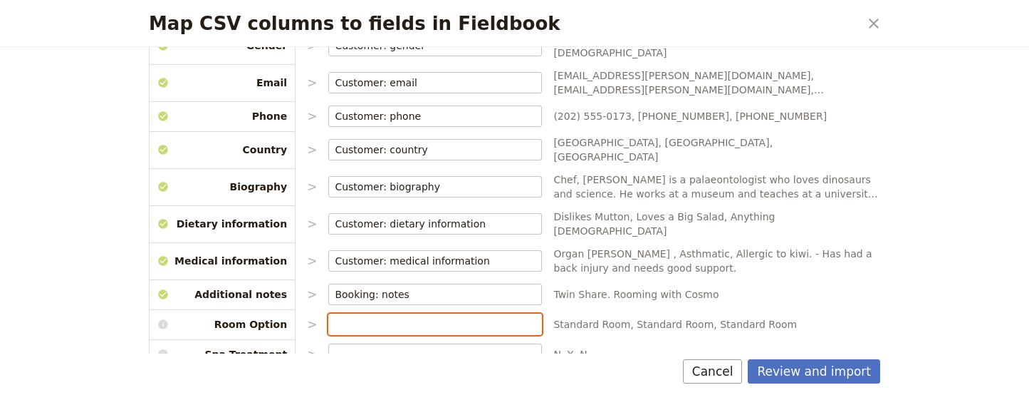
click at [496, 317] on input "Map CSV columns to fields in Fieldbook" at bounding box center [435, 324] width 201 height 14
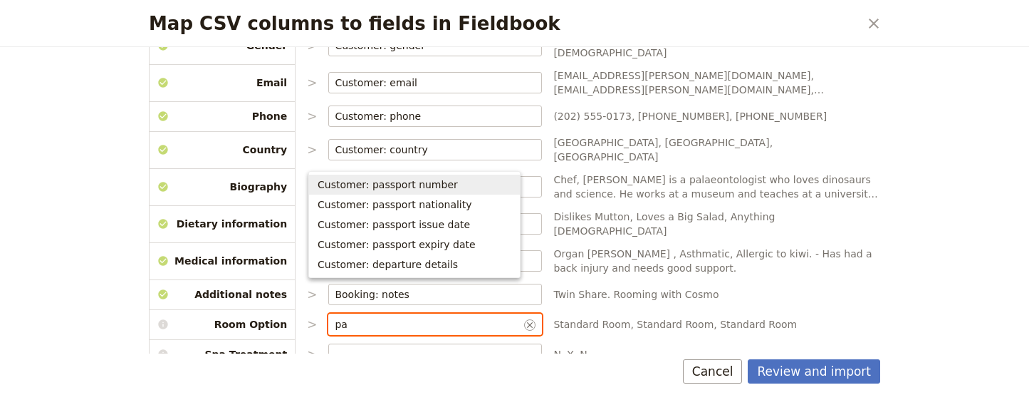
scroll to position [0, 0]
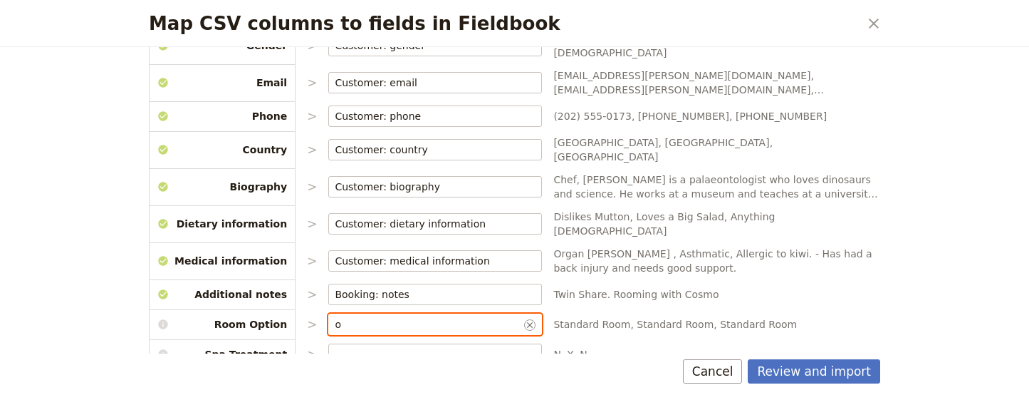
type input "op"
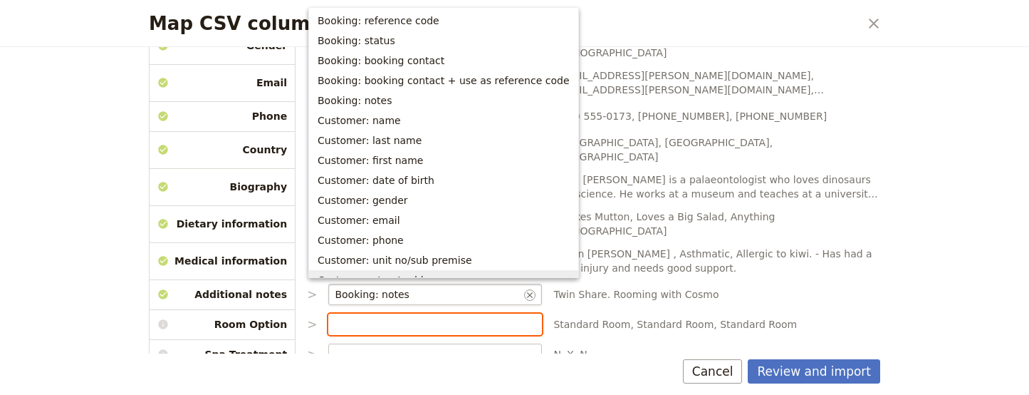
scroll to position [415, 0]
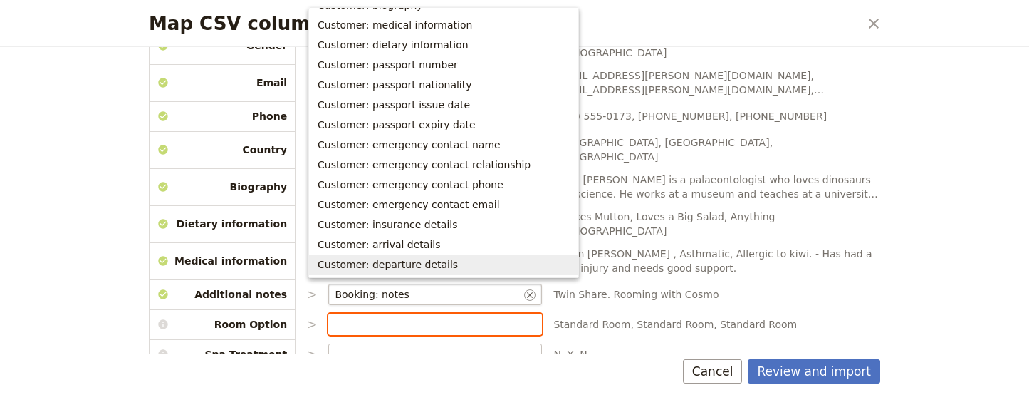
type input "p"
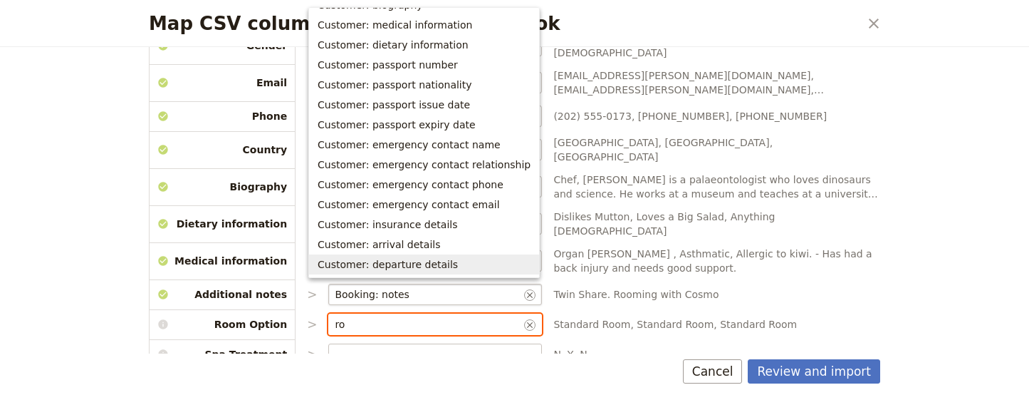
scroll to position [0, 0]
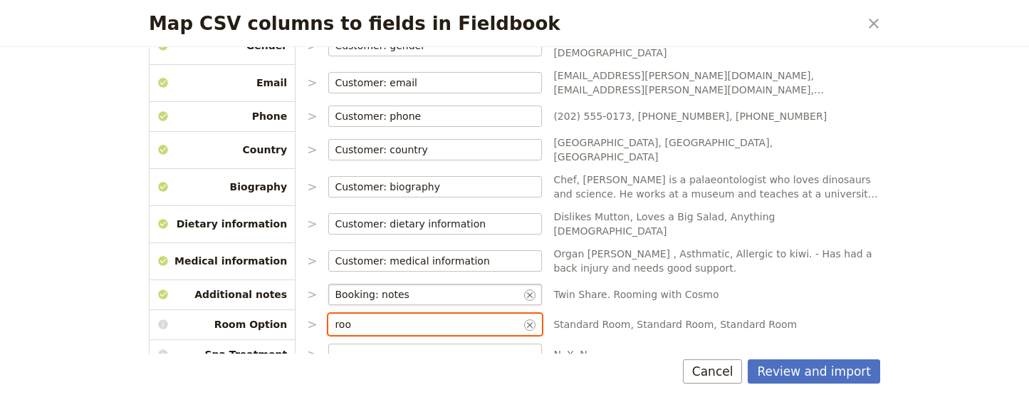
type input "room"
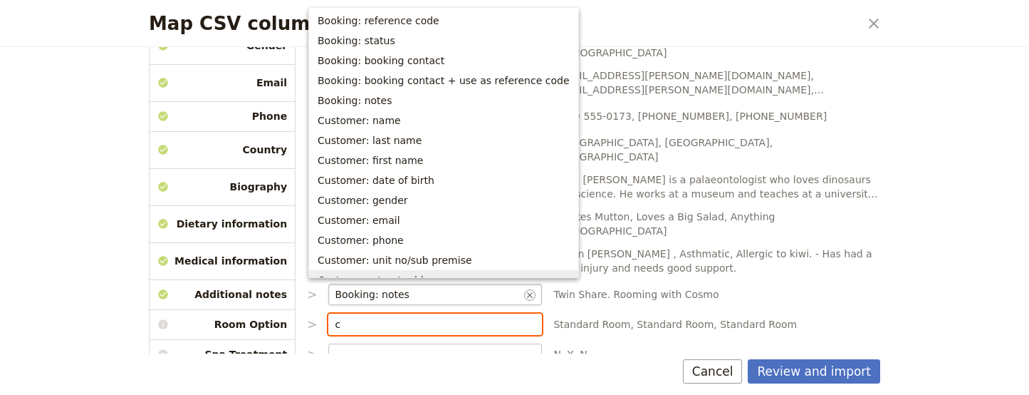
scroll to position [375, 0]
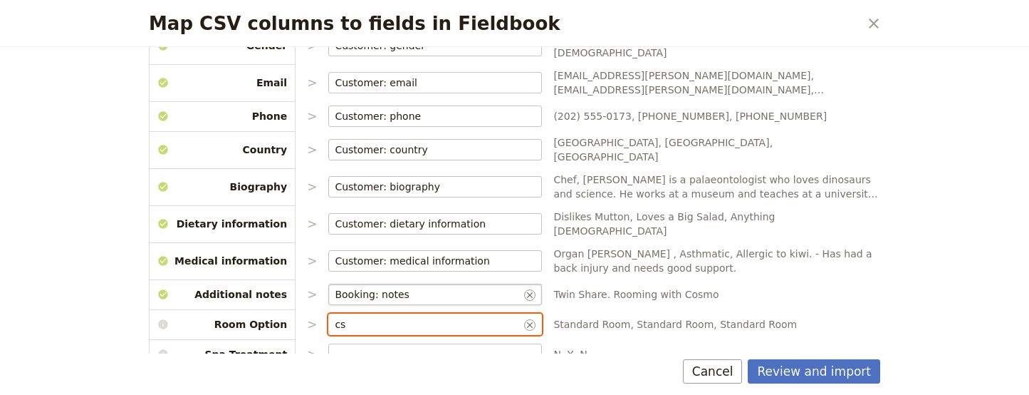
type input "c"
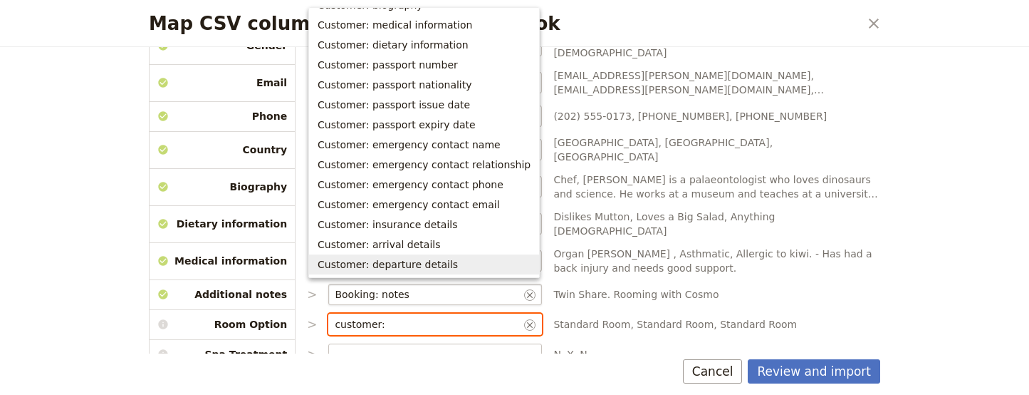
scroll to position [315, 0]
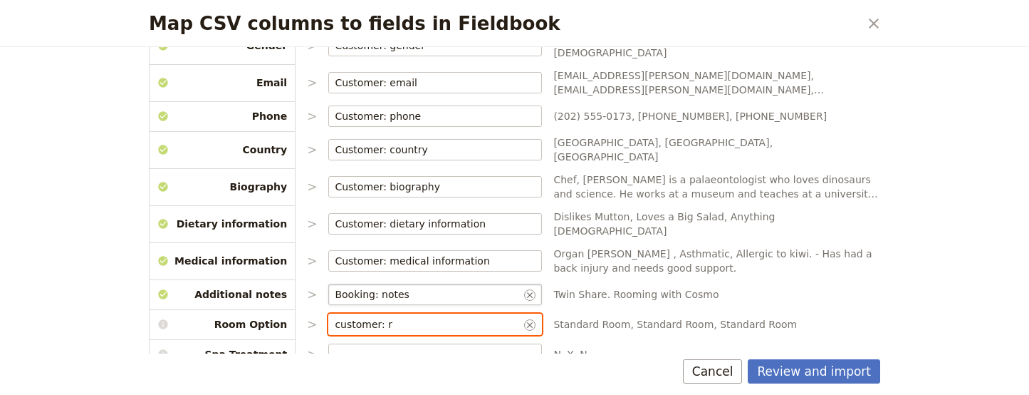
type input "customer: ro"
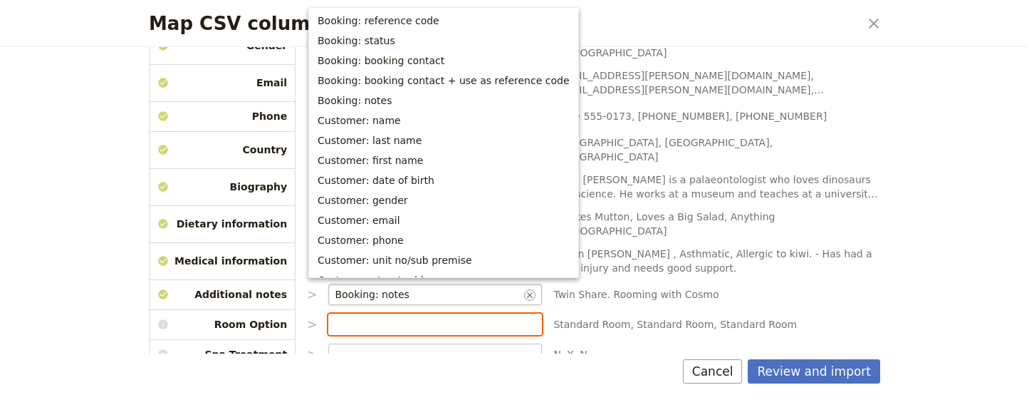
scroll to position [415, 0]
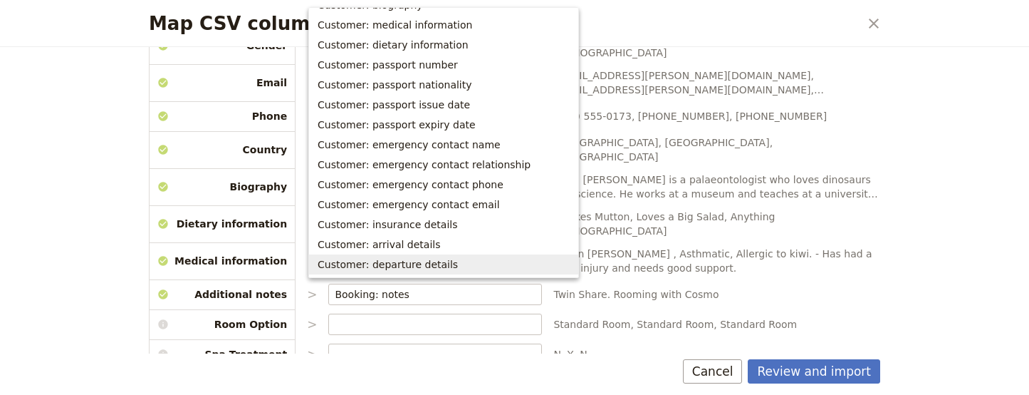
click at [597, 317] on span "Standard Room, Standard Room, Standard Room" at bounding box center [717, 324] width 327 height 14
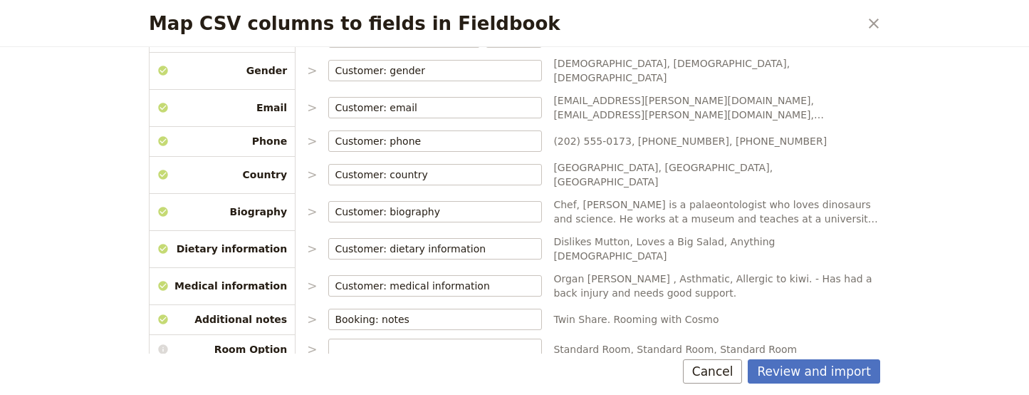
scroll to position [286, 0]
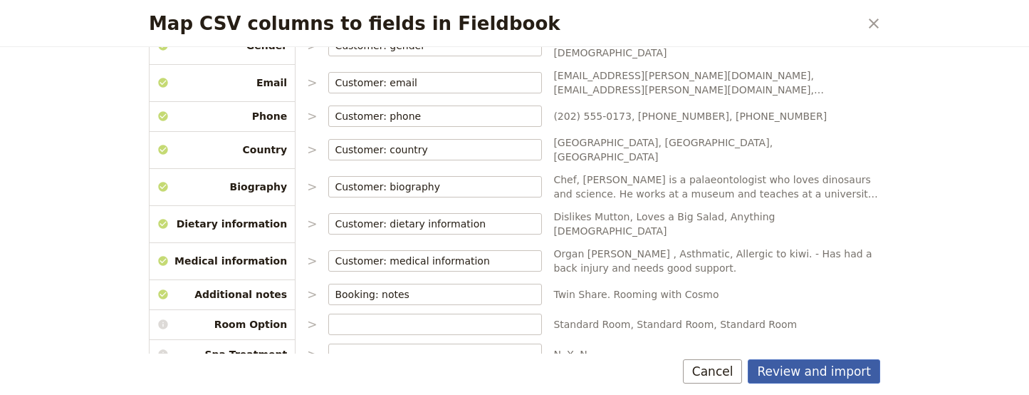
click at [789, 363] on button "Review and import" at bounding box center [814, 371] width 133 height 24
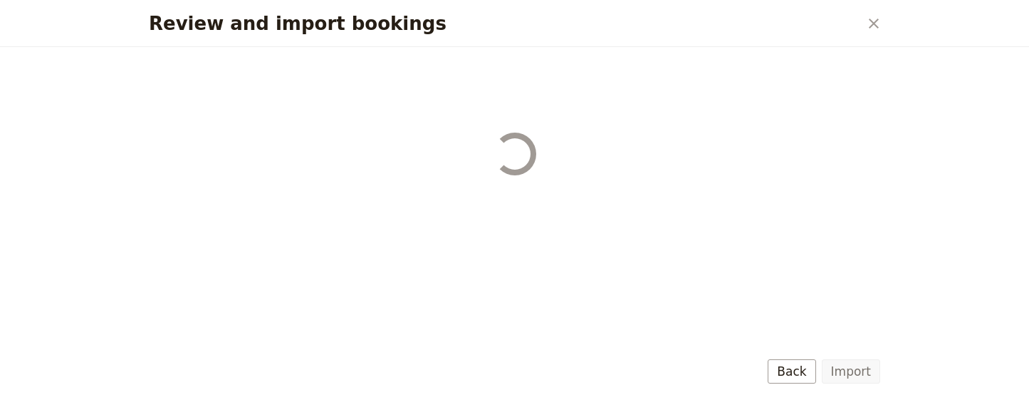
scroll to position [0, 0]
select select "655d56b39948720cb8e55355"
select select "655d57ca9948720cb8e553ec"
select select "655d57fa9948720cb8e553f3"
select select "655d58079948720cb8e553fa"
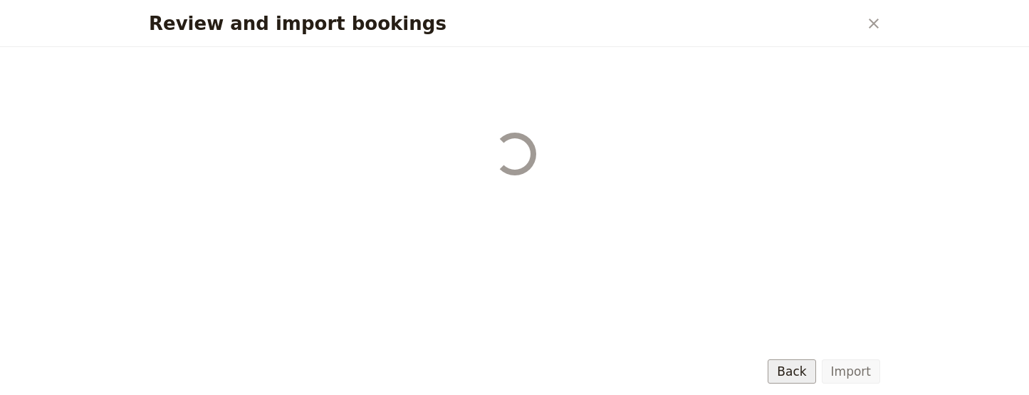
select select "655d584c9948720cb8e55401"
select select "655d58679948720cb8e5540d"
select select "650e6b6659641ed5ee156647"
select select "650e6b4b59641ed5ee156605"
select select "650e2104408bbede5b0c60fd"
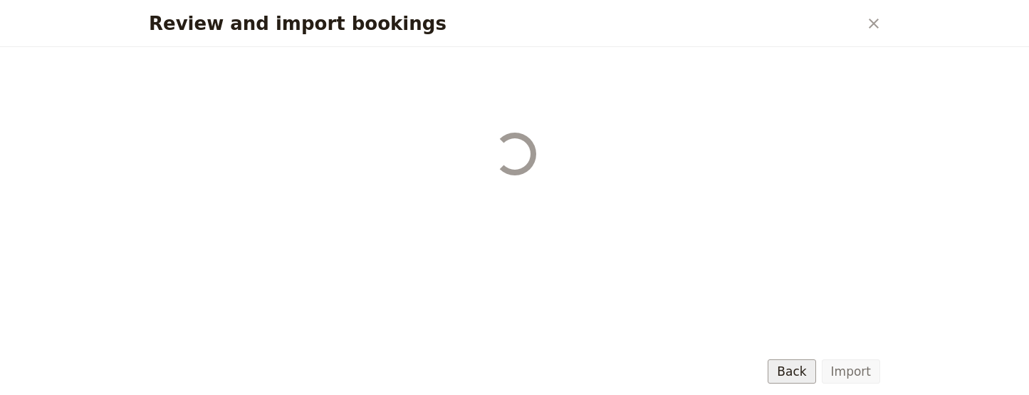
select select "650e1d73408bbede5b0c60a6"
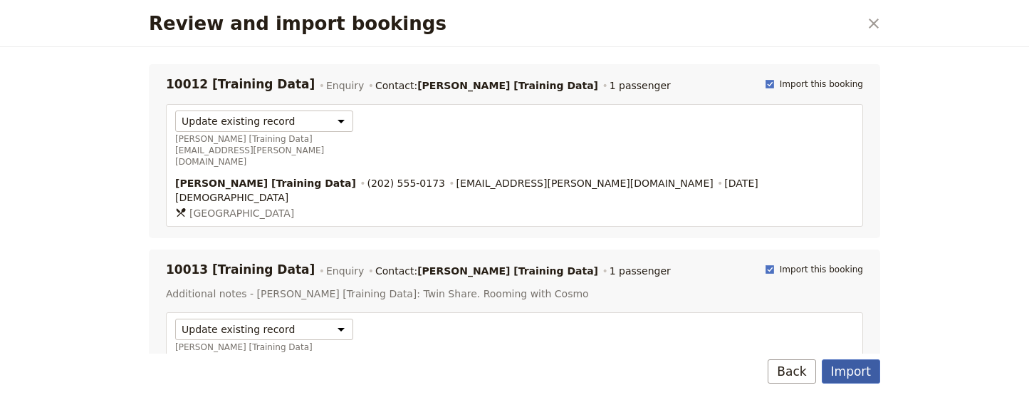
click at [846, 363] on button "Import" at bounding box center [851, 371] width 58 height 24
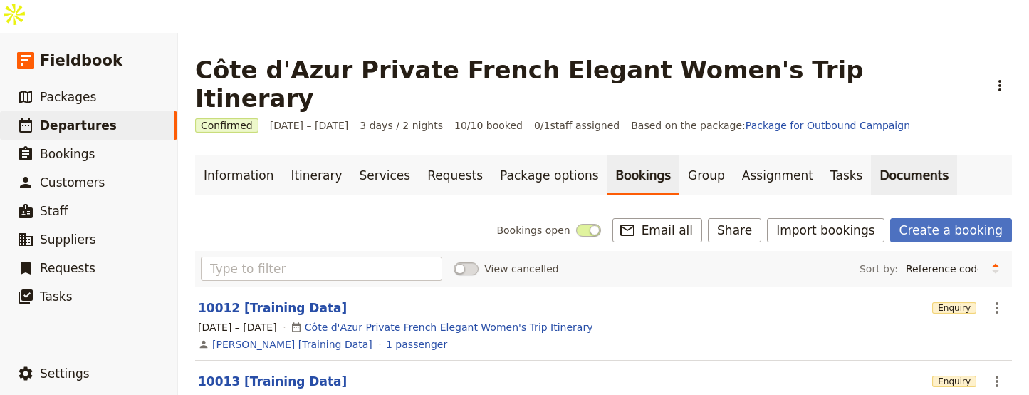
click at [871, 155] on link "Documents" at bounding box center [914, 175] width 86 height 40
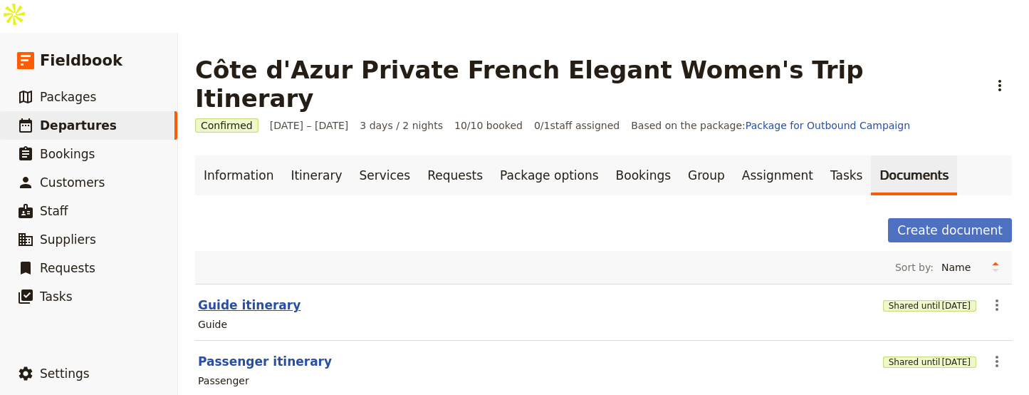
click at [254, 296] on button "Guide itinerary" at bounding box center [249, 304] width 103 height 17
select select "STAFF"
select select "RUN_SHEET"
select select "LARGE"
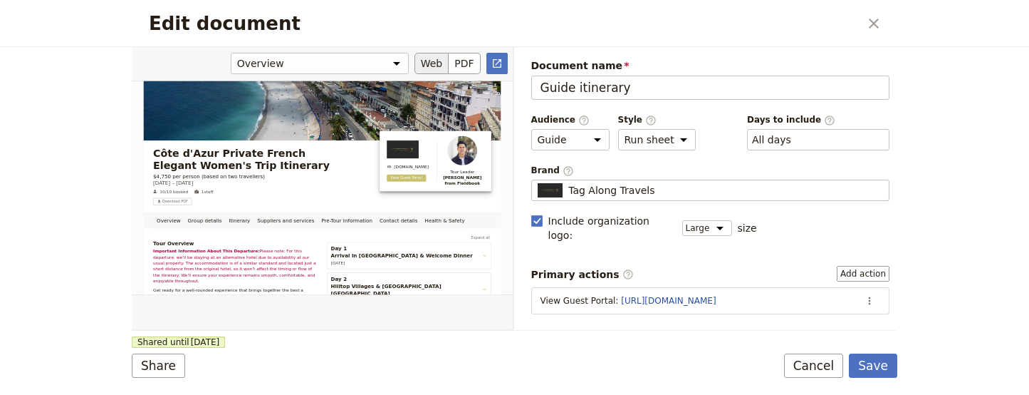
scroll to position [151, 0]
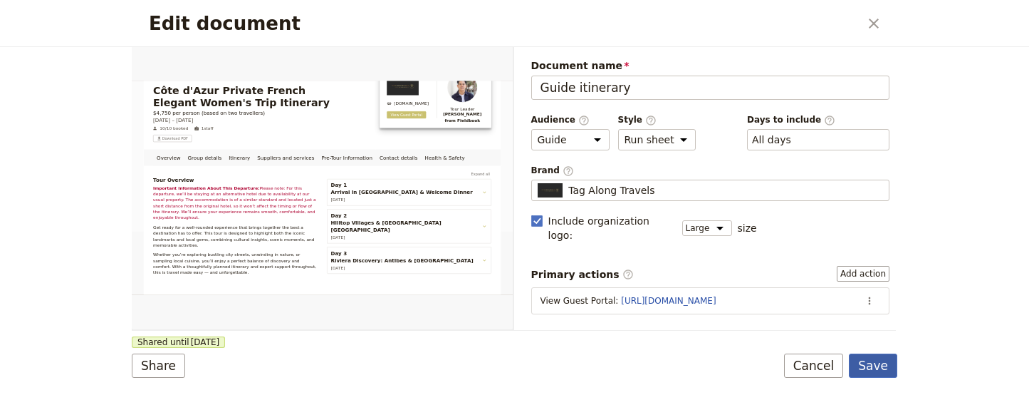
click at [888, 362] on button "Save" at bounding box center [873, 365] width 48 height 24
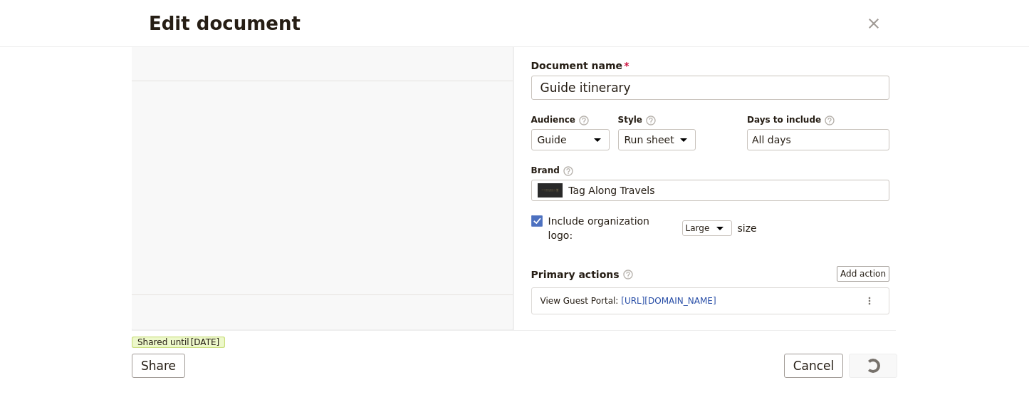
select select "STAFF"
select select "RUN_SHEET"
select select "LARGE"
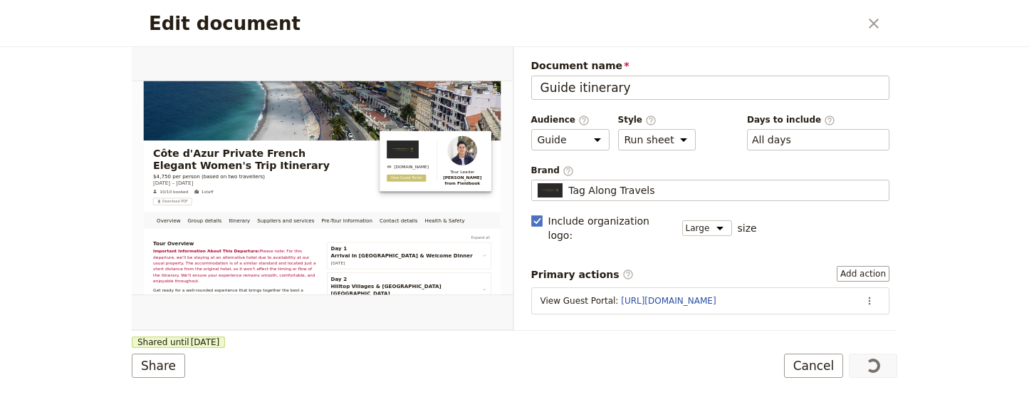
scroll to position [151, 0]
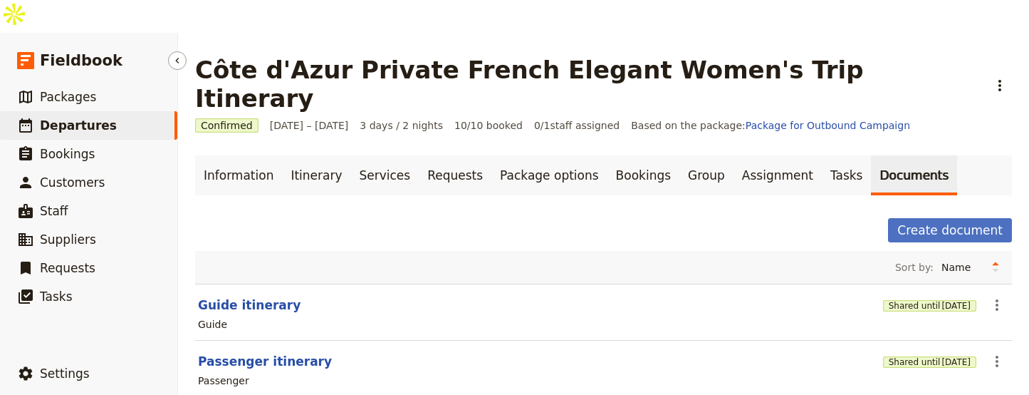
click at [98, 118] on span "Departures" at bounding box center [78, 125] width 77 height 14
select select "UPDATED_AT"
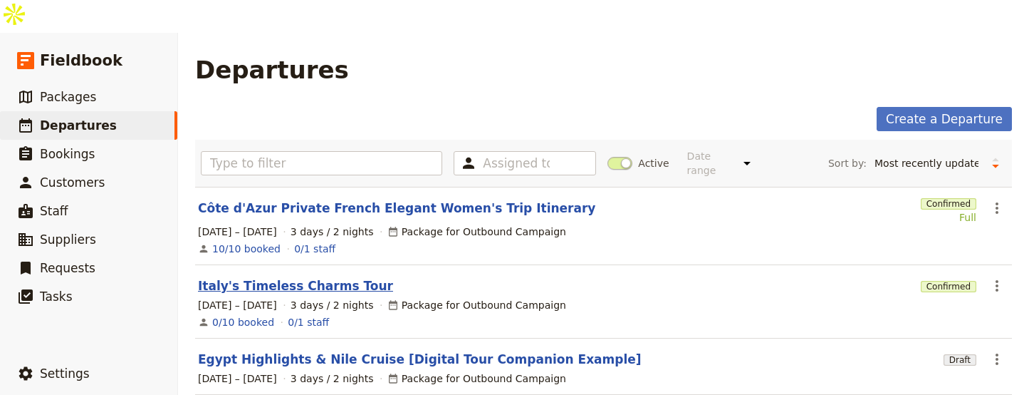
click at [292, 277] on link "Italy's Timeless Charms Tour" at bounding box center [295, 285] width 195 height 17
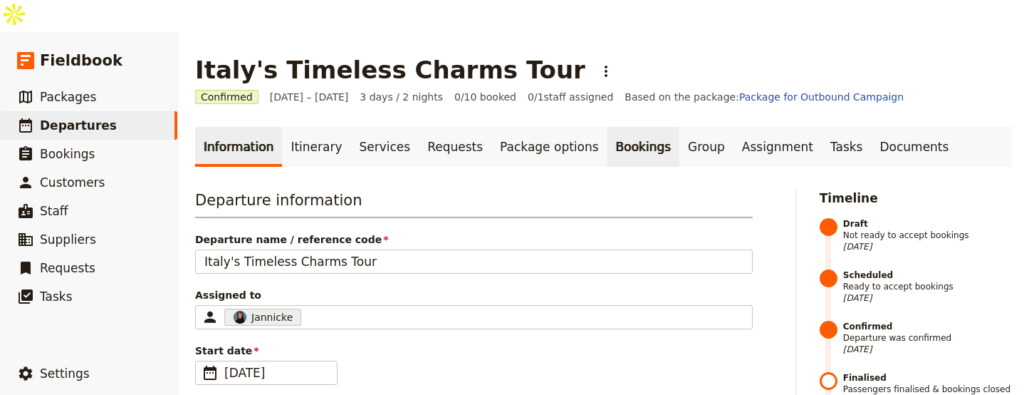
click at [608, 127] on link "Bookings" at bounding box center [644, 147] width 72 height 40
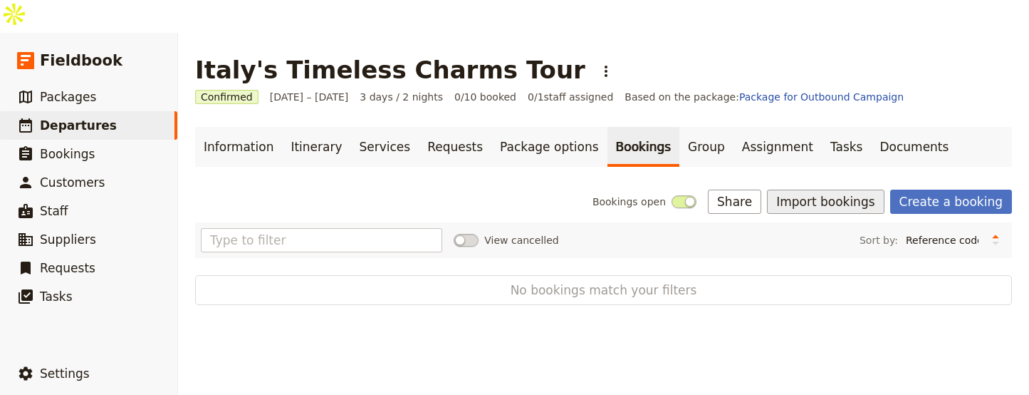
click at [798, 189] on button "Import bookings" at bounding box center [825, 201] width 117 height 24
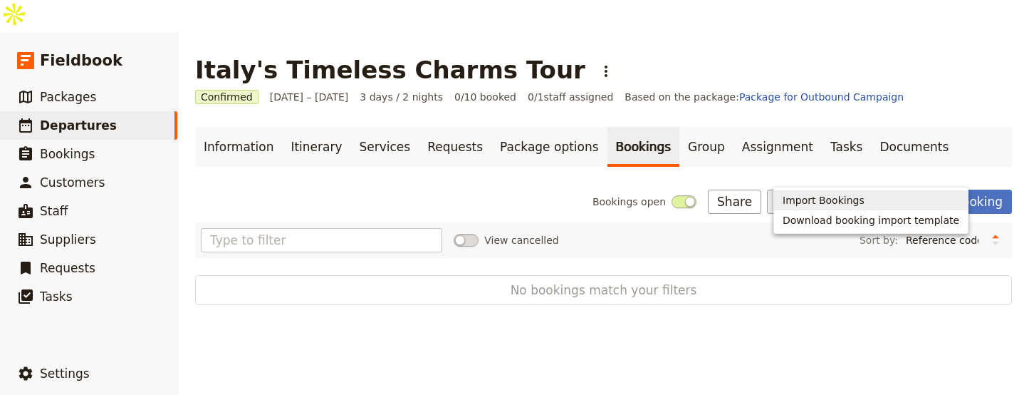
click at [791, 199] on span "Import Bookings" at bounding box center [824, 200] width 82 height 14
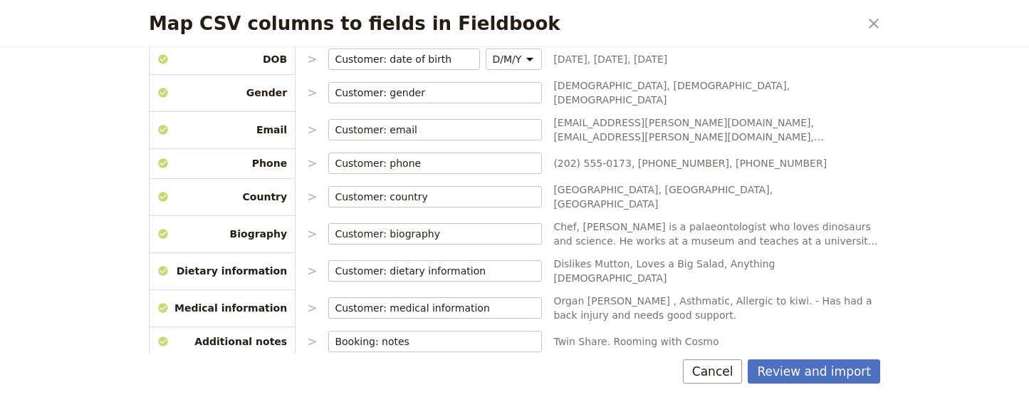
scroll to position [286, 0]
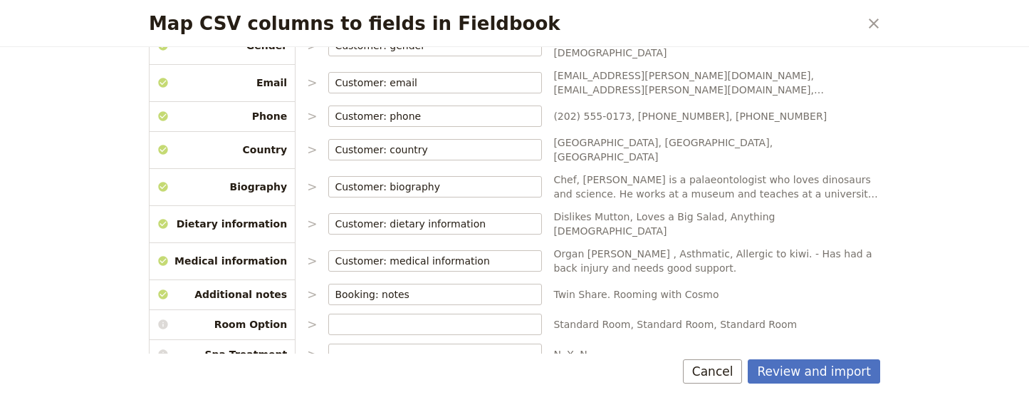
click at [814, 385] on div "Review and import Cancel" at bounding box center [515, 373] width 766 height 41
click at [816, 373] on button "Review and import" at bounding box center [814, 371] width 133 height 24
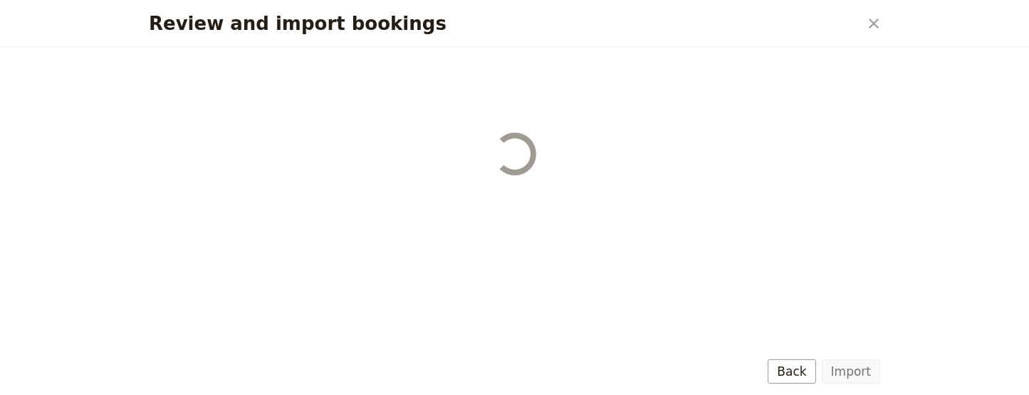
scroll to position [0, 0]
select select "655d56b39948720cb8e55355"
select select "655d57ca9948720cb8e553ec"
select select "655d57fa9948720cb8e553f3"
select select "655d58079948720cb8e553fa"
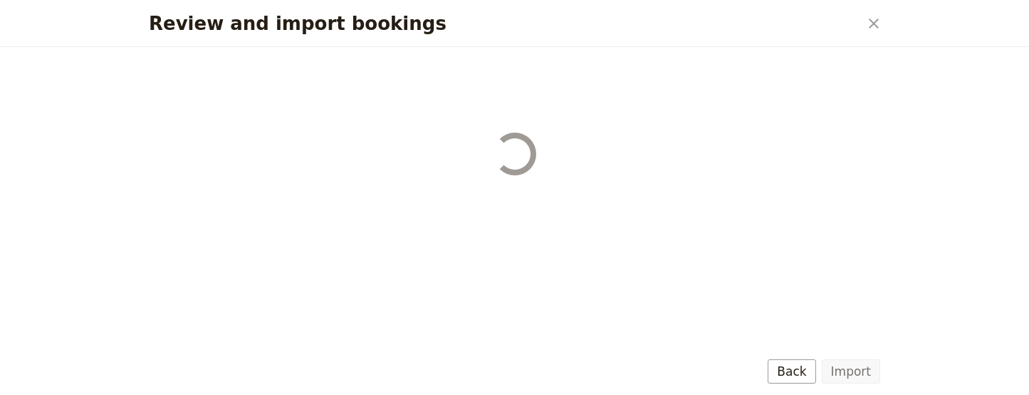
select select "655d584c9948720cb8e55401"
select select "655d58679948720cb8e5540d"
select select "650e6b6659641ed5ee156647"
select select "650e6b4b59641ed5ee156605"
select select "650e2104408bbede5b0c60fd"
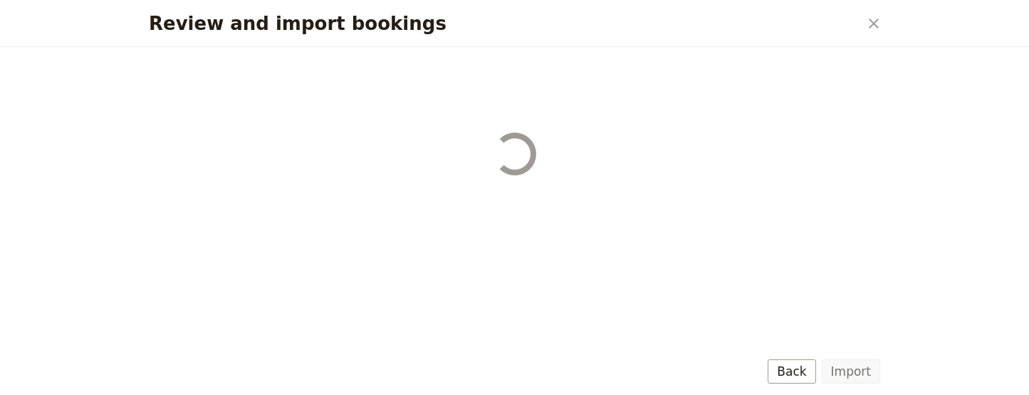
select select "650e1d73408bbede5b0c60a6"
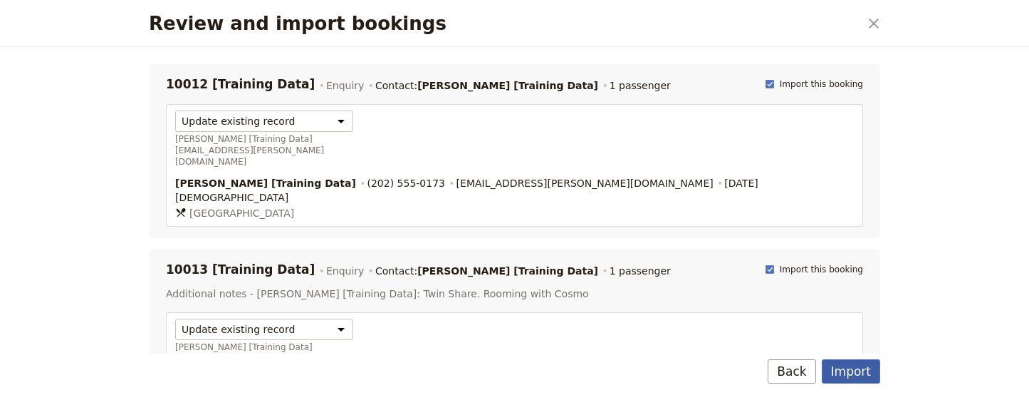
click at [854, 365] on button "Import" at bounding box center [851, 371] width 58 height 24
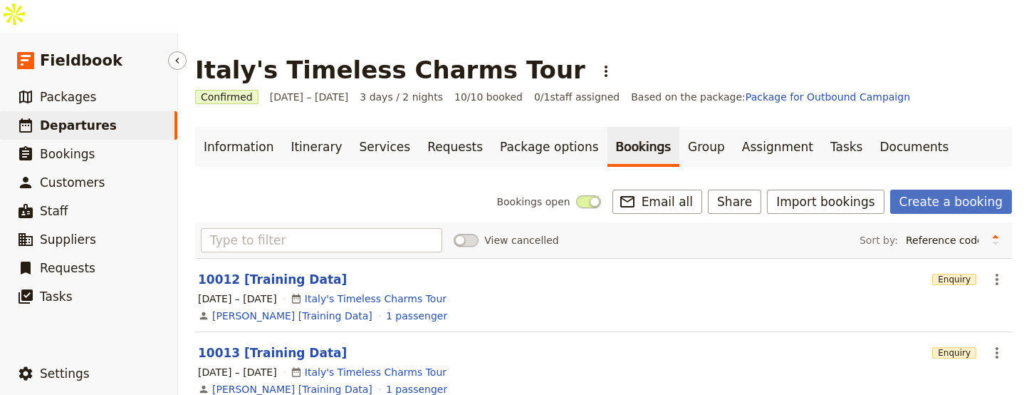
click at [134, 111] on link "​ Departures" at bounding box center [88, 125] width 177 height 28
select select "UPDATED_AT"
